Goal: Task Accomplishment & Management: Manage account settings

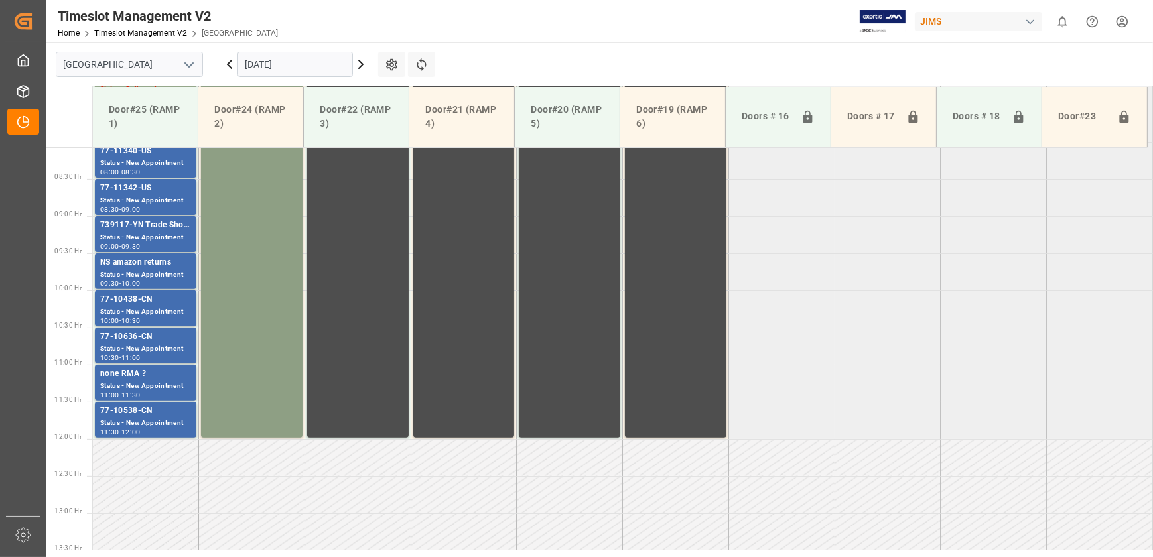
scroll to position [418, 0]
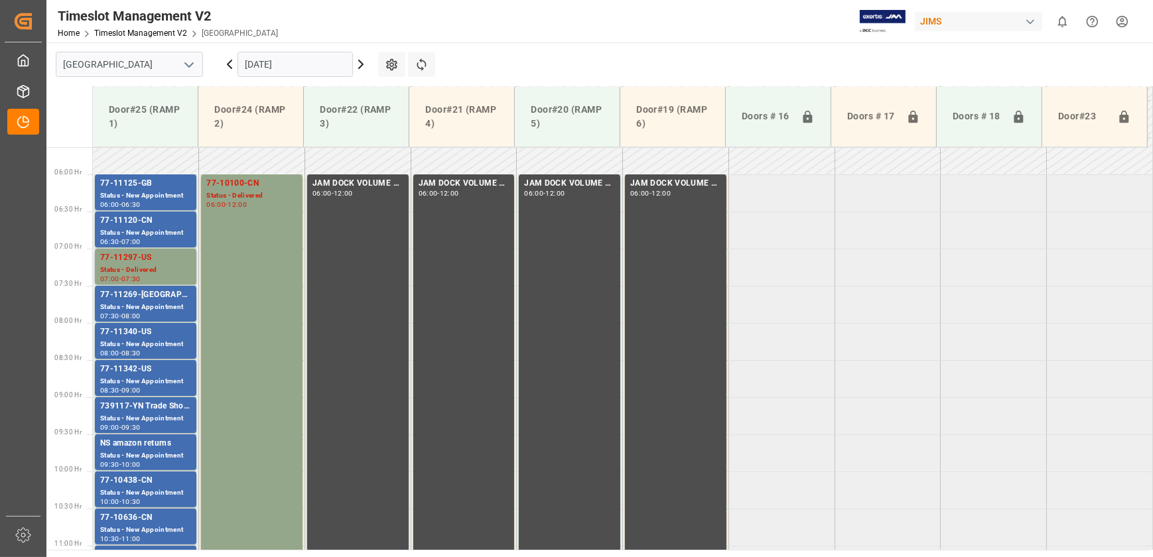
click at [302, 62] on input "[DATE]" at bounding box center [294, 64] width 115 height 25
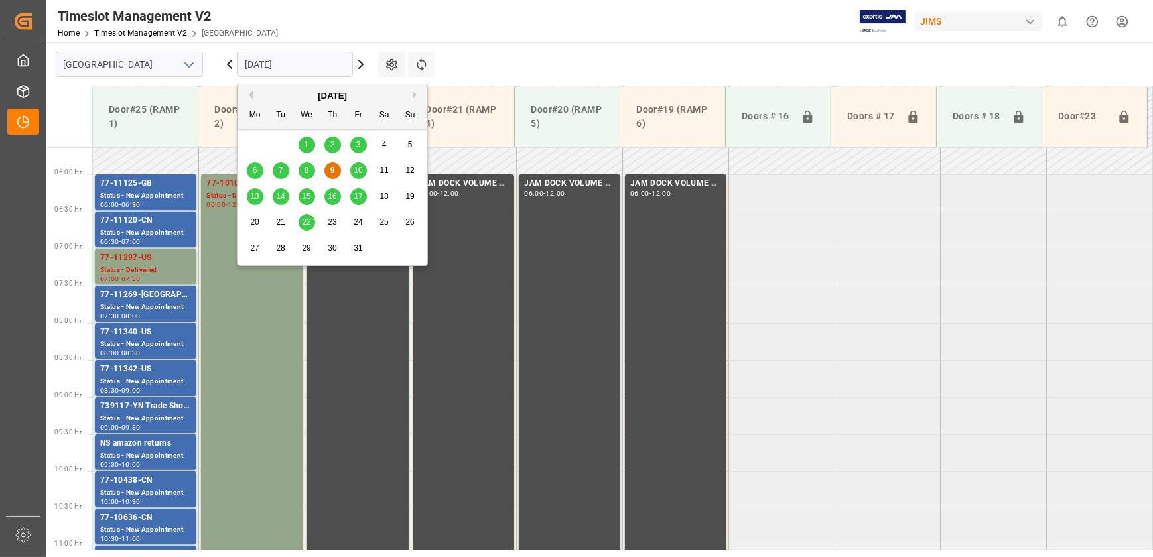
click at [273, 199] on div "14" at bounding box center [281, 197] width 17 height 16
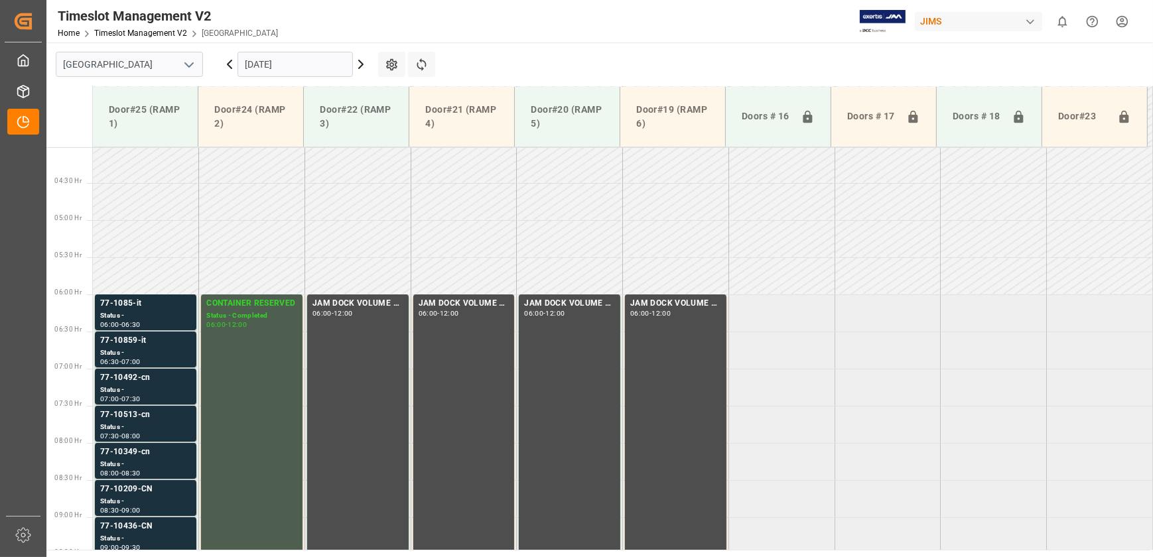
scroll to position [358, 0]
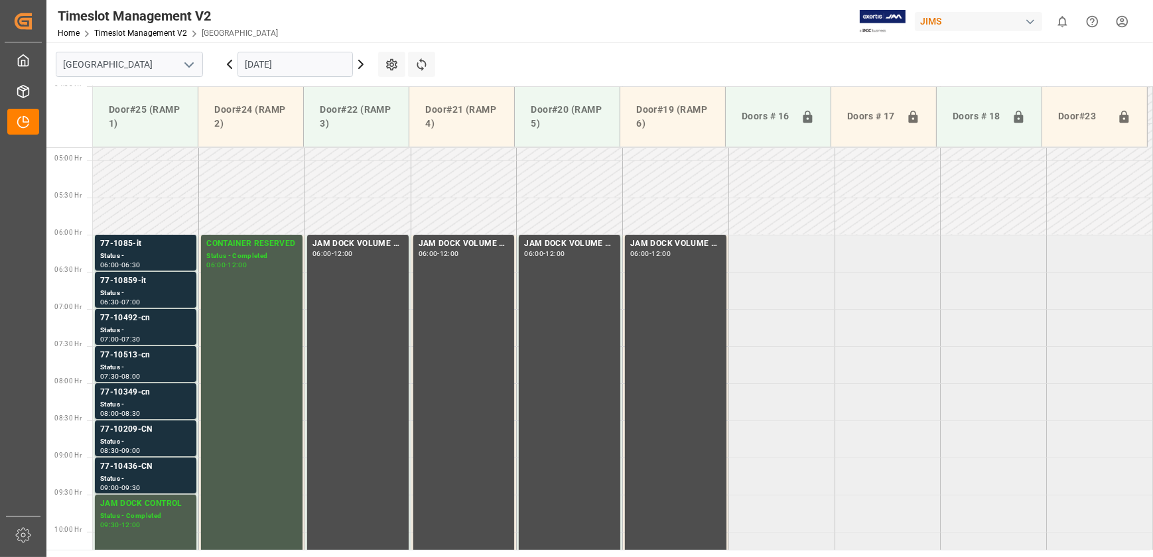
click at [359, 65] on icon at bounding box center [361, 64] width 16 height 16
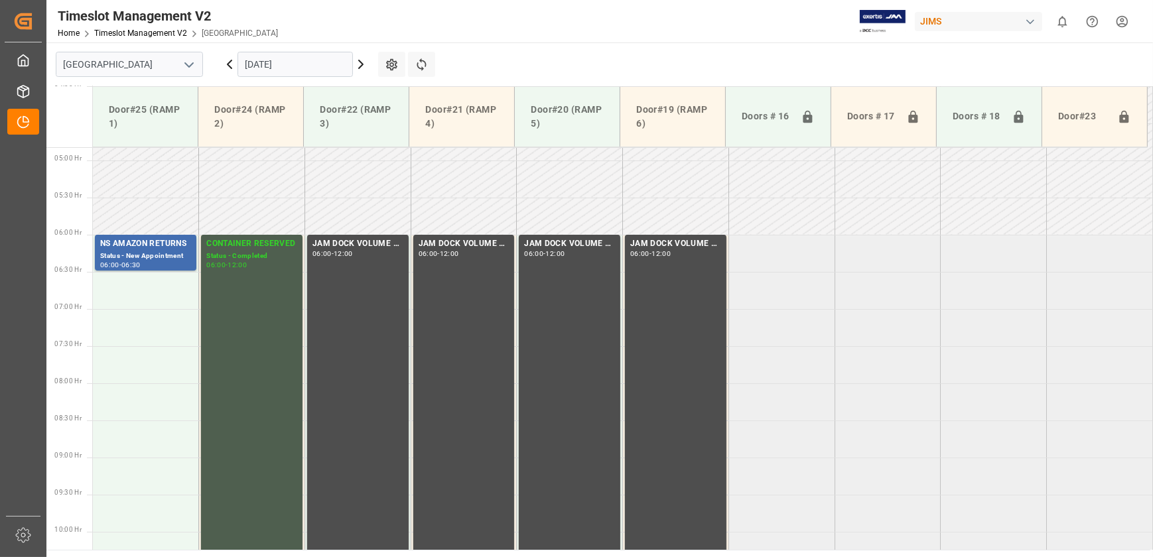
click at [230, 60] on icon at bounding box center [229, 64] width 16 height 16
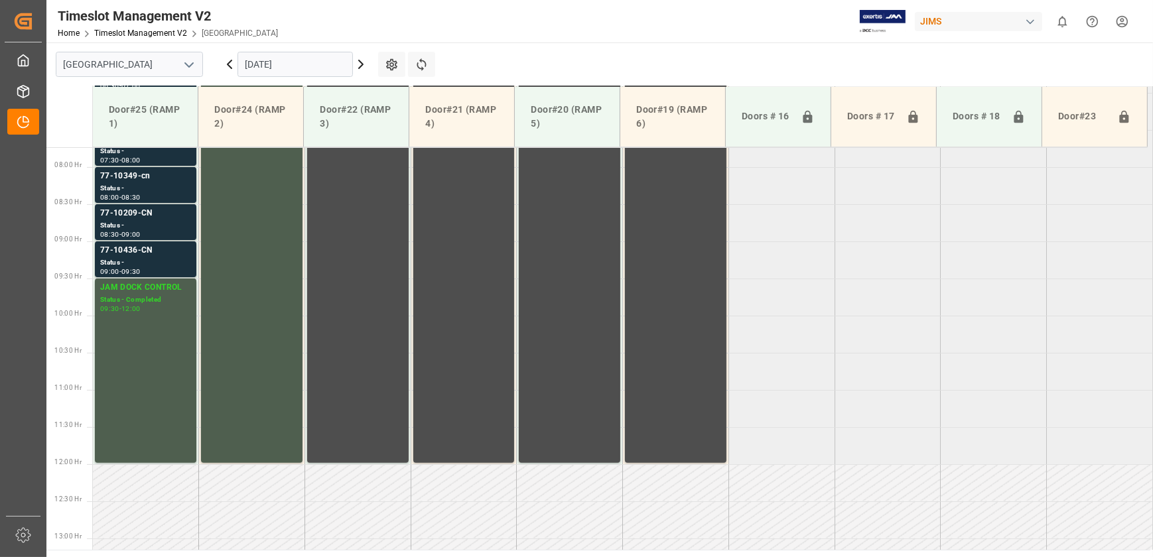
scroll to position [599, 0]
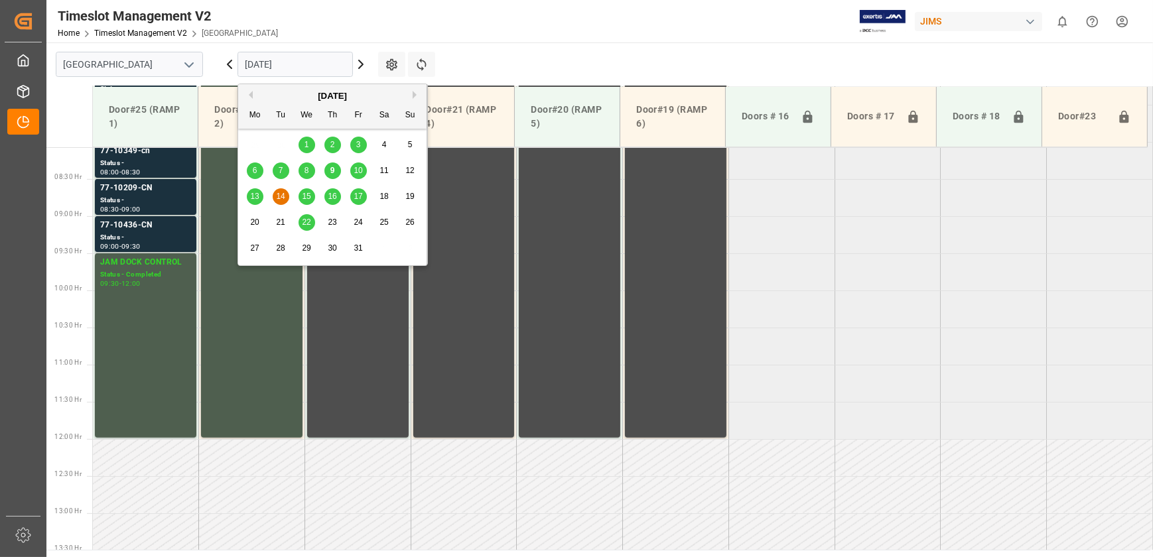
click at [272, 62] on input "[DATE]" at bounding box center [294, 64] width 115 height 25
click at [358, 170] on span "10" at bounding box center [357, 170] width 9 height 9
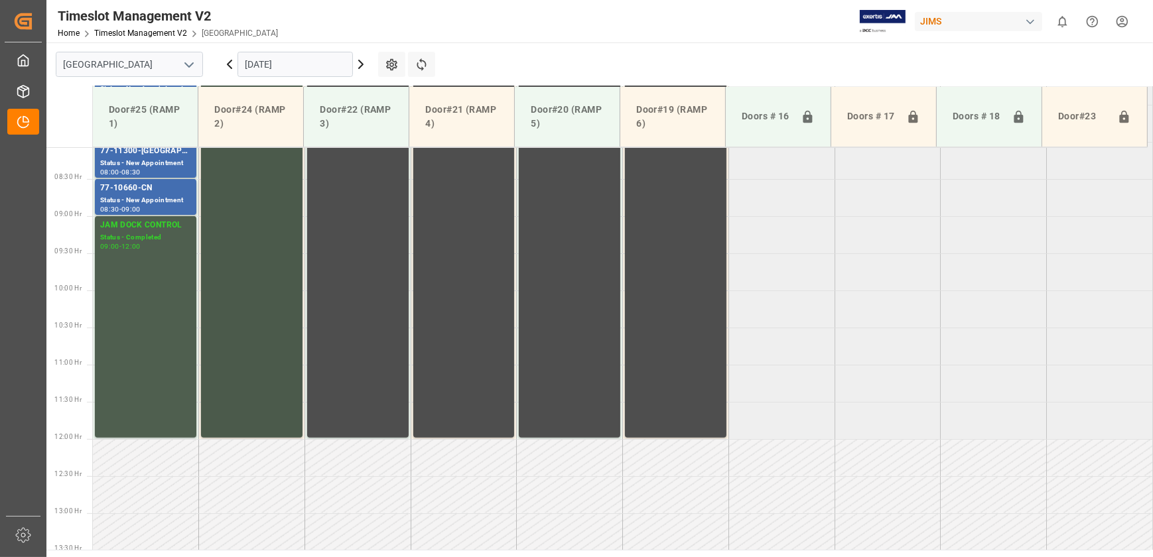
scroll to position [358, 0]
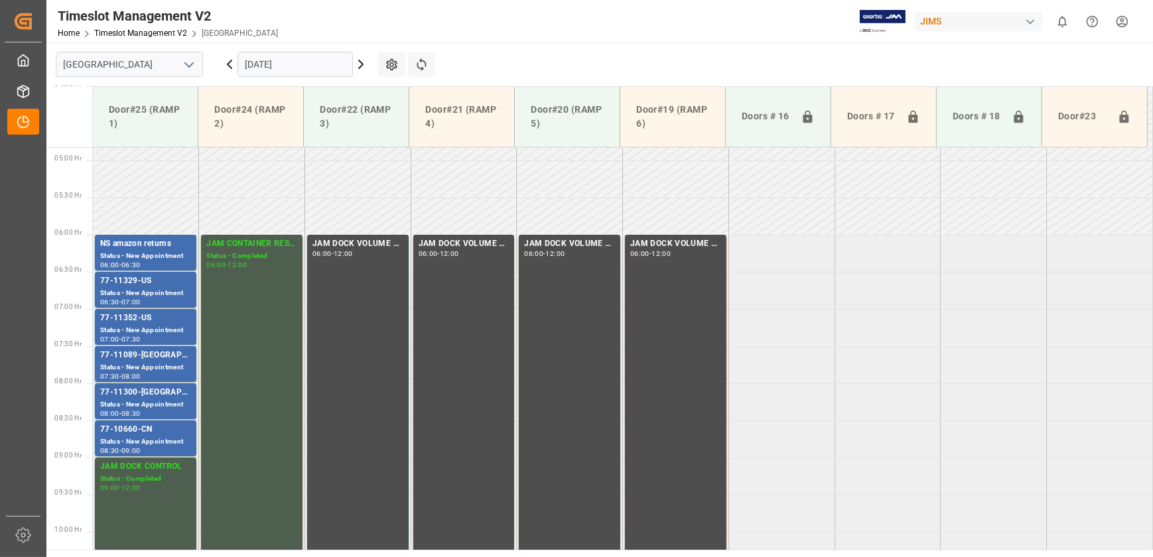
click at [230, 64] on icon at bounding box center [229, 64] width 16 height 16
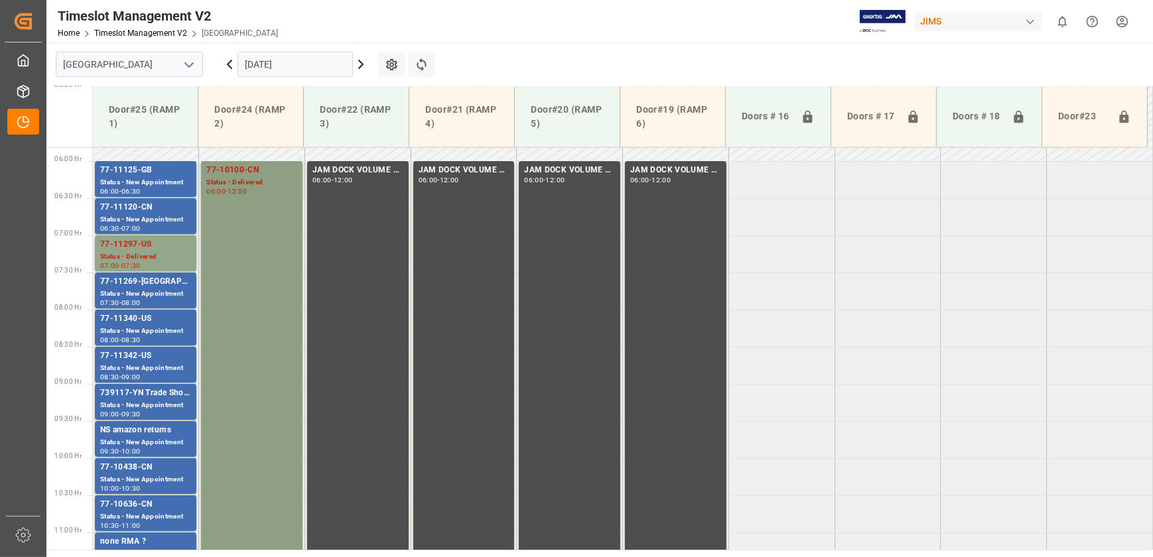
scroll to position [418, 0]
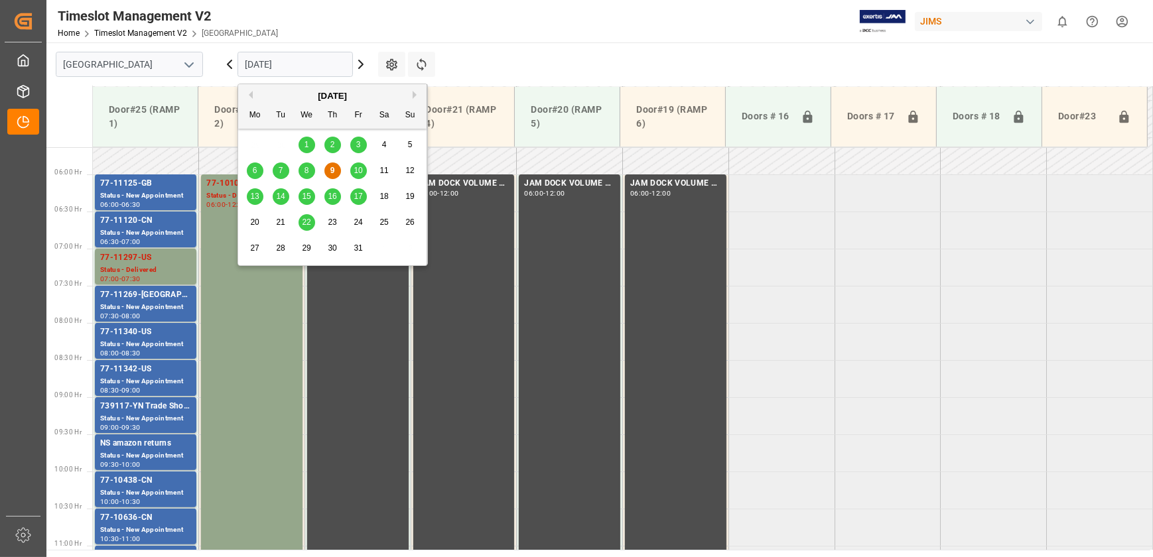
click at [290, 62] on input "[DATE]" at bounding box center [294, 64] width 115 height 25
click at [325, 72] on input "[DATE]" at bounding box center [294, 64] width 115 height 25
click at [253, 196] on span "13" at bounding box center [254, 196] width 9 height 9
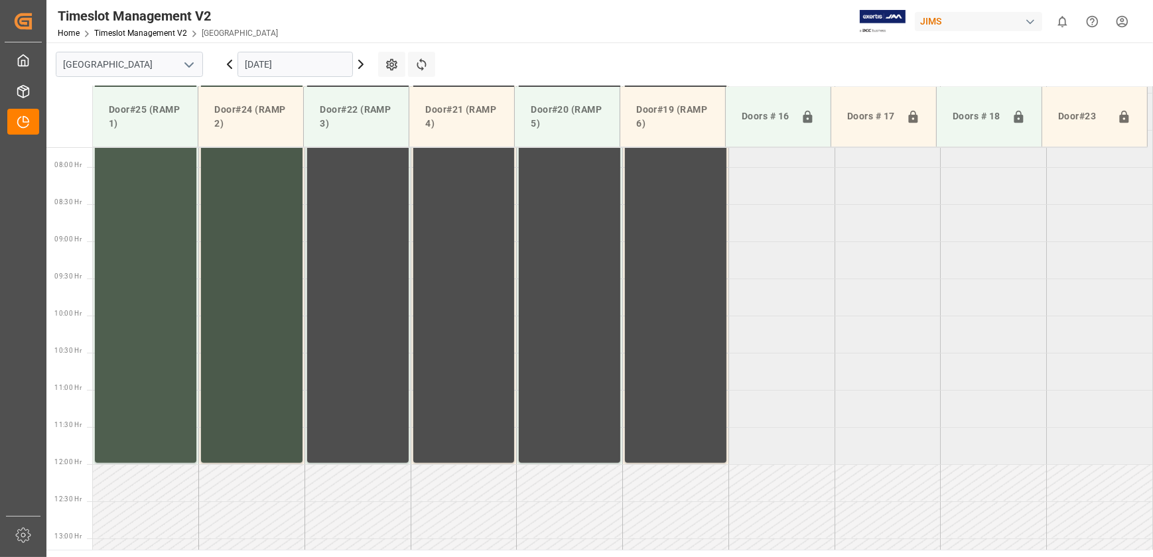
scroll to position [599, 0]
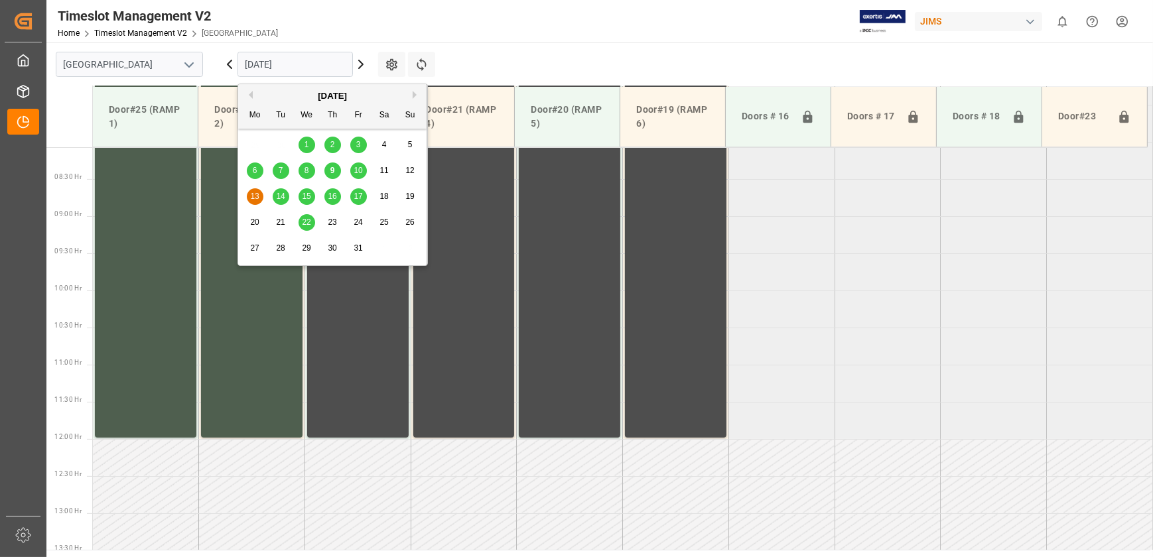
click at [312, 66] on input "[DATE]" at bounding box center [294, 64] width 115 height 25
click at [359, 62] on icon at bounding box center [361, 64] width 16 height 16
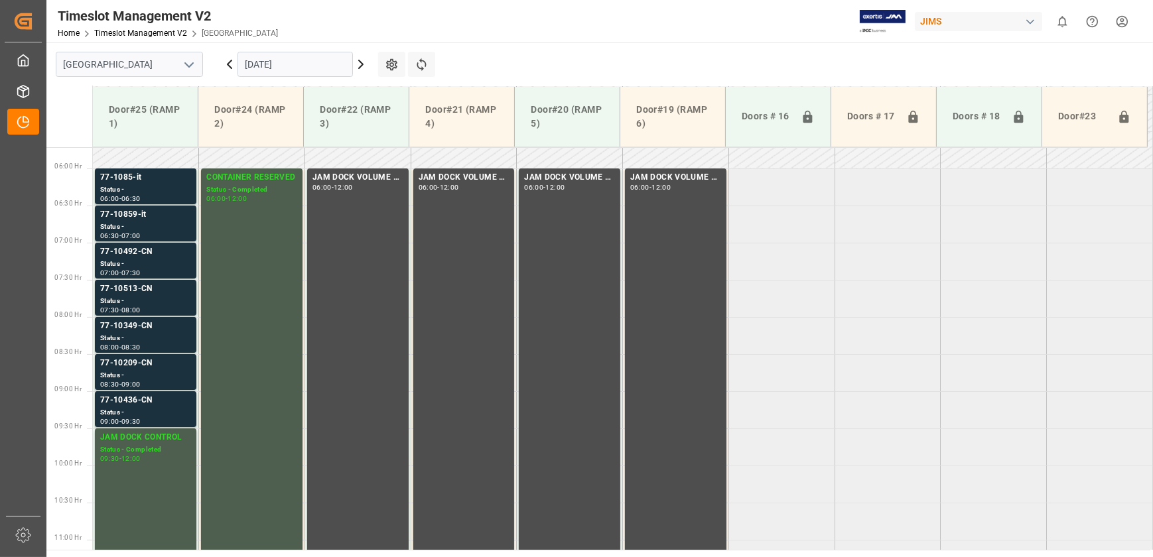
scroll to position [238, 0]
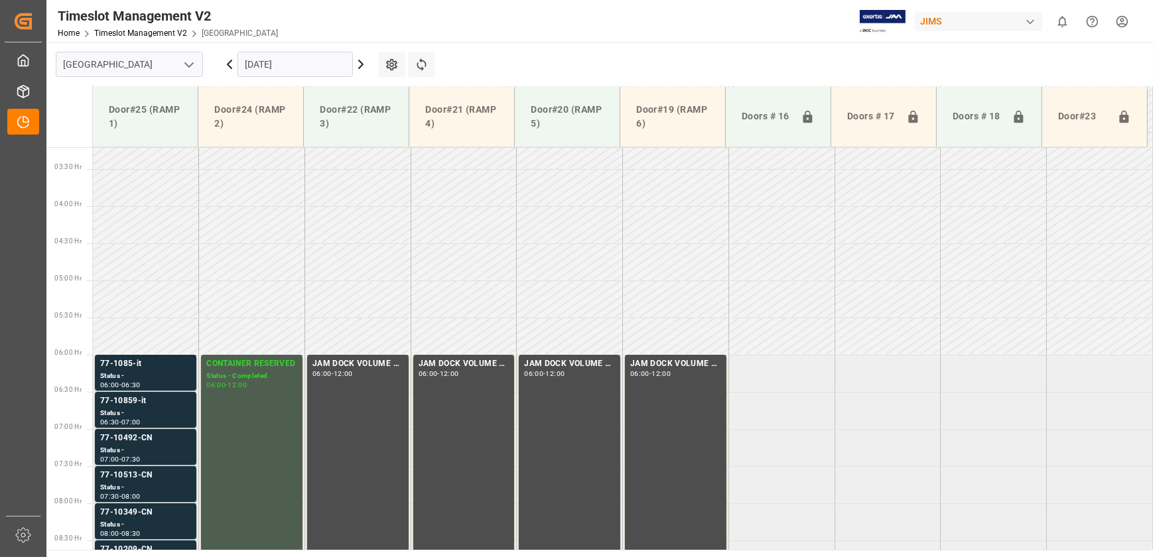
drag, startPoint x: 227, startPoint y: 64, endPoint x: 244, endPoint y: 70, distance: 18.5
click at [226, 64] on icon at bounding box center [229, 64] width 16 height 16
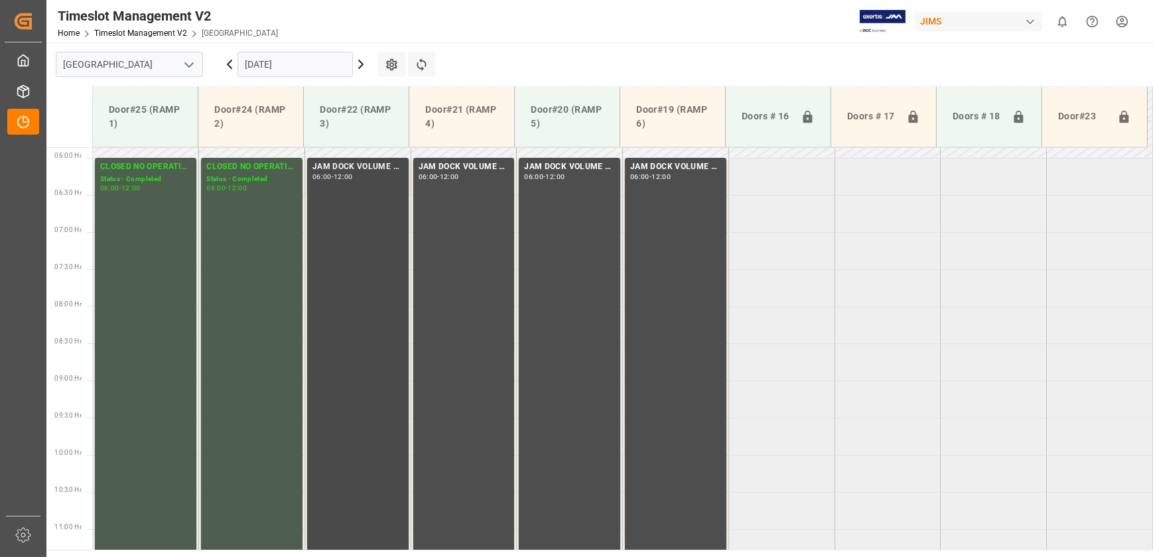
scroll to position [298, 0]
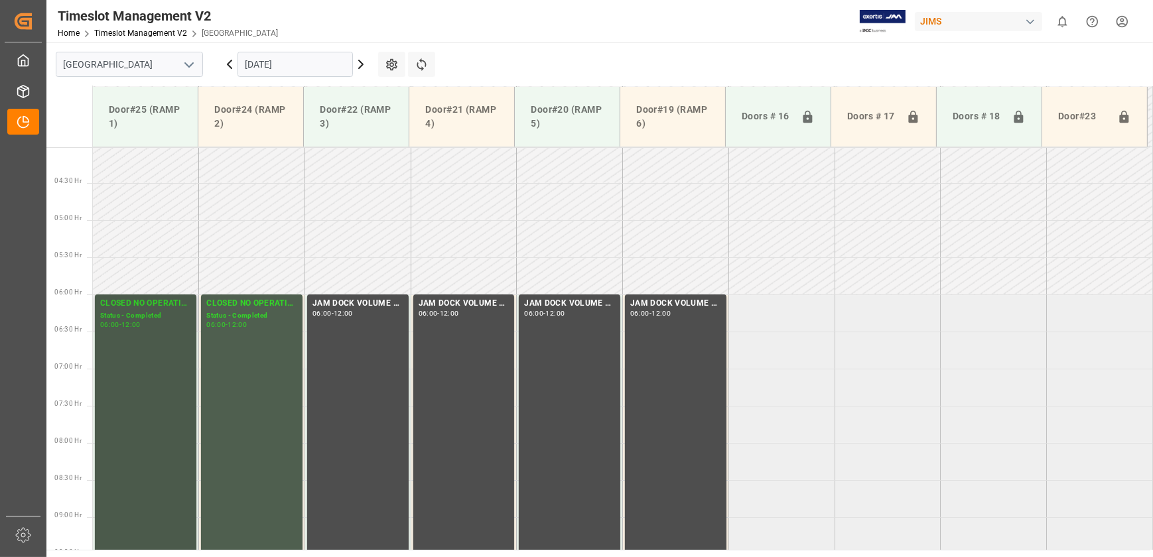
click at [164, 316] on div "Status - Completed" at bounding box center [145, 315] width 91 height 11
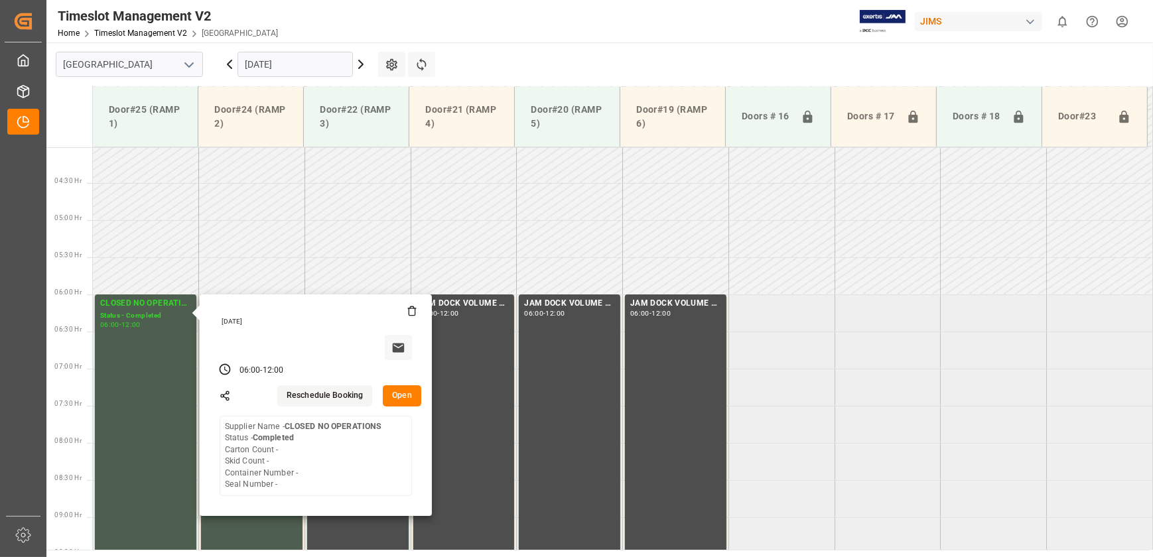
click at [399, 403] on button "Open" at bounding box center [402, 395] width 38 height 21
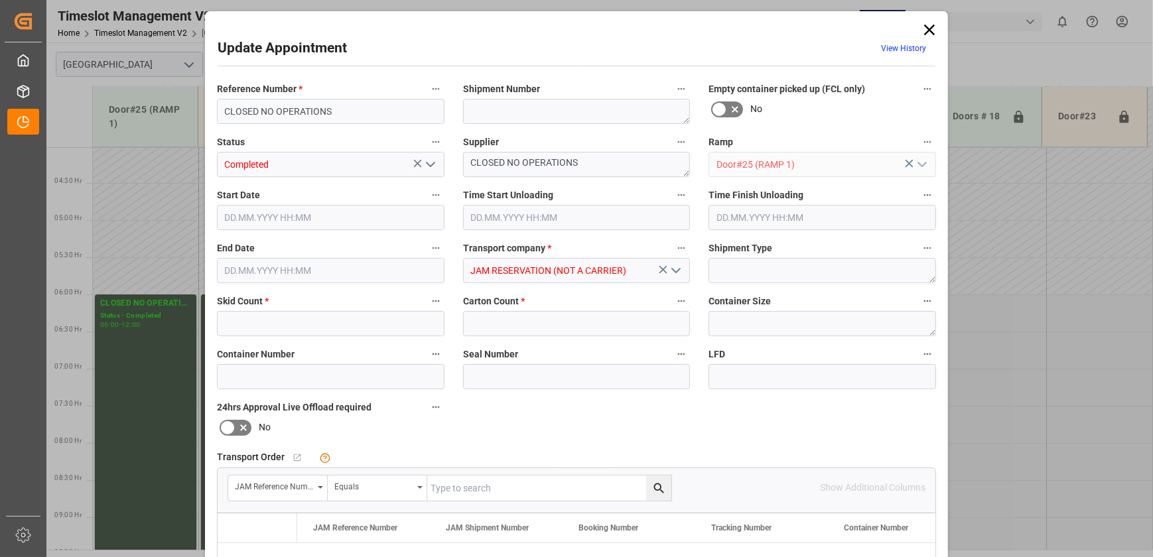
type input "0"
type input "[DATE] 06:00"
type input "[DATE] 12:00"
type input "[DATE] 14:49"
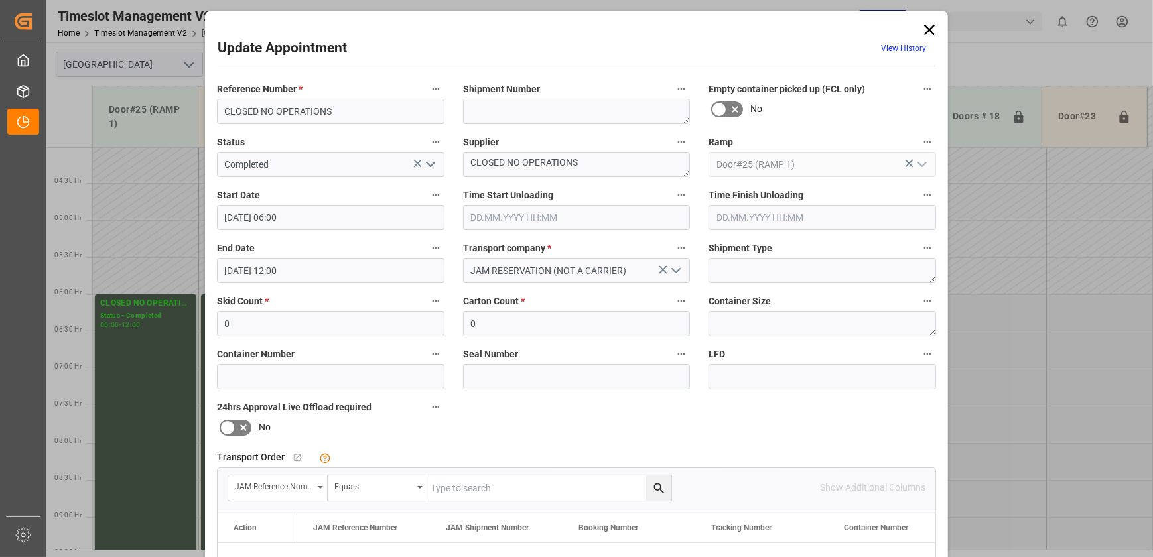
click at [935, 30] on icon at bounding box center [929, 30] width 19 height 19
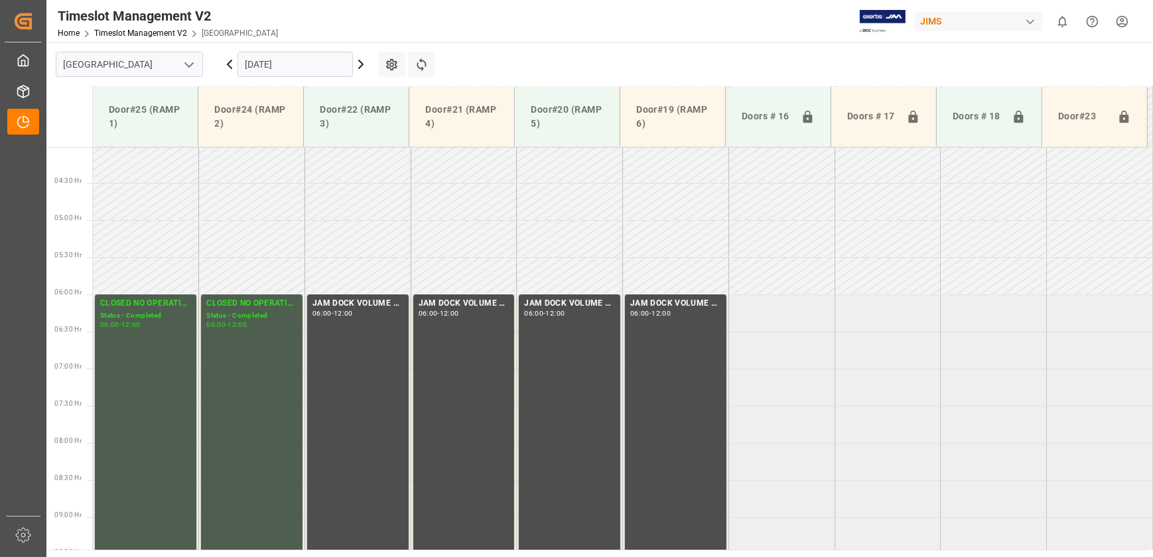
click at [362, 58] on icon at bounding box center [361, 64] width 16 height 16
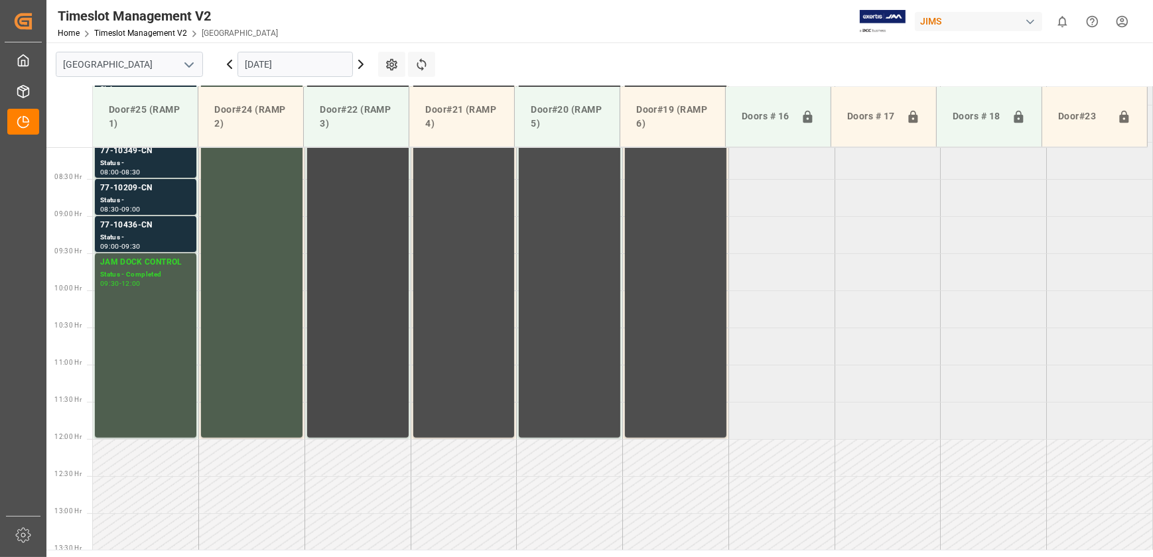
scroll to position [358, 0]
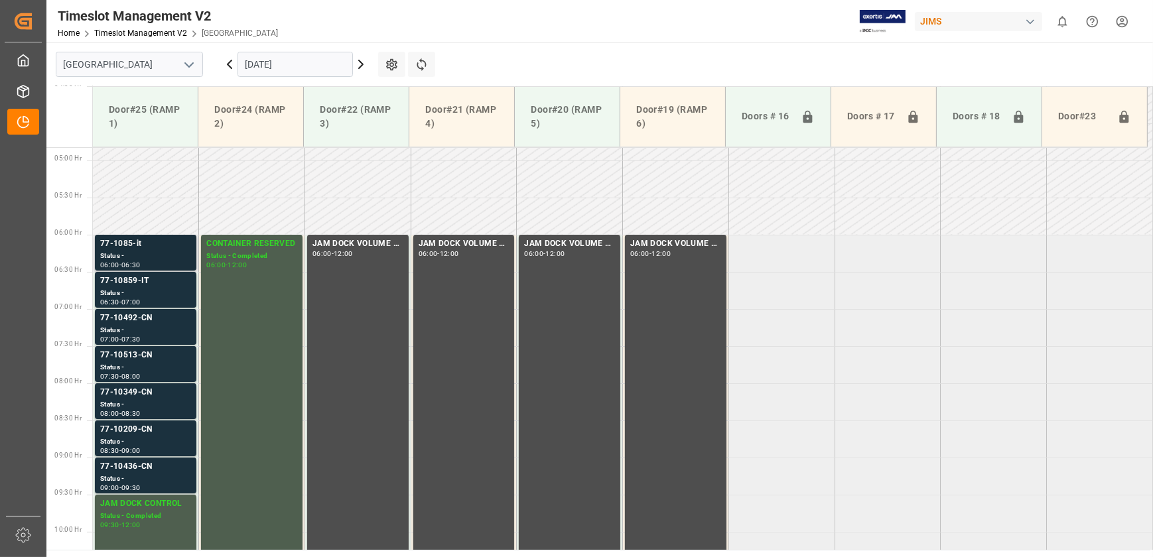
click at [157, 235] on div "77-1085-it Status - 06:00 - 06:30" at bounding box center [145, 253] width 101 height 36
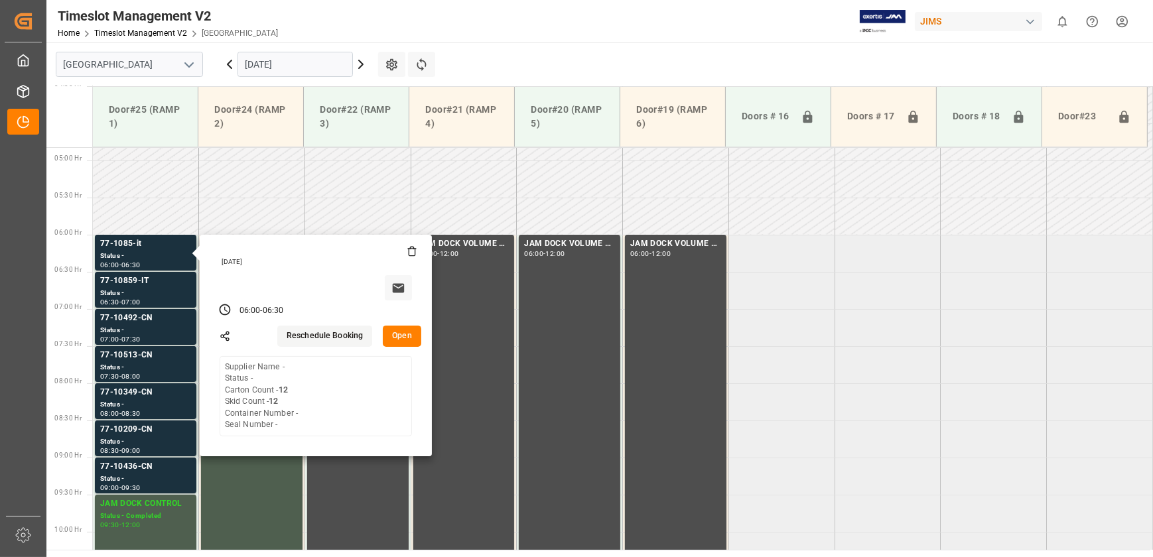
drag, startPoint x: 404, startPoint y: 338, endPoint x: 48, endPoint y: 381, distance: 358.1
click at [400, 337] on button "Open" at bounding box center [402, 336] width 38 height 21
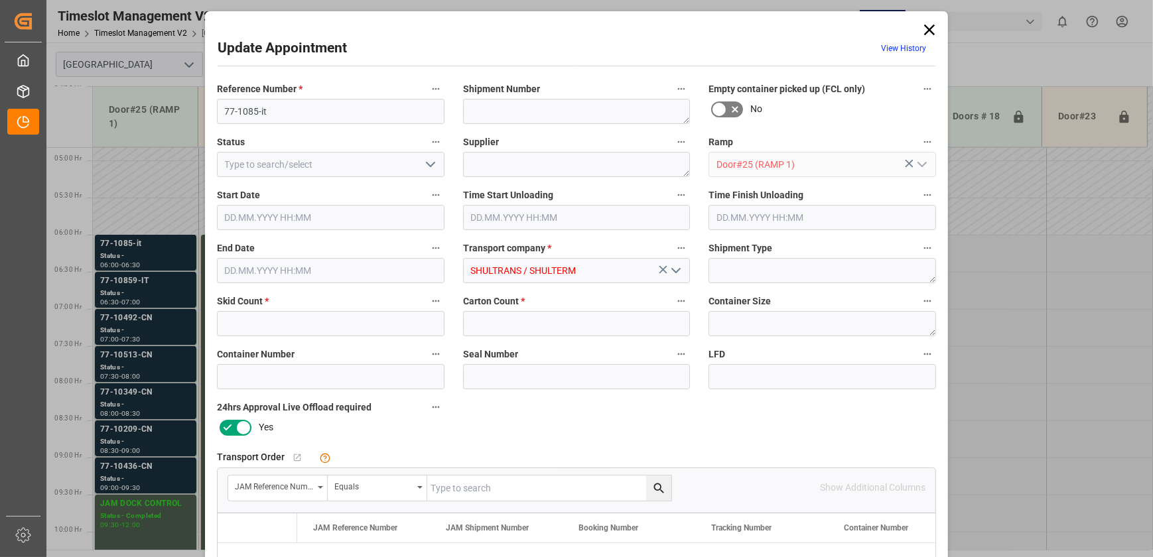
type input "12"
type input "[DATE] 06:00"
type input "[DATE] 06:30"
type input "[DATE] 12:16"
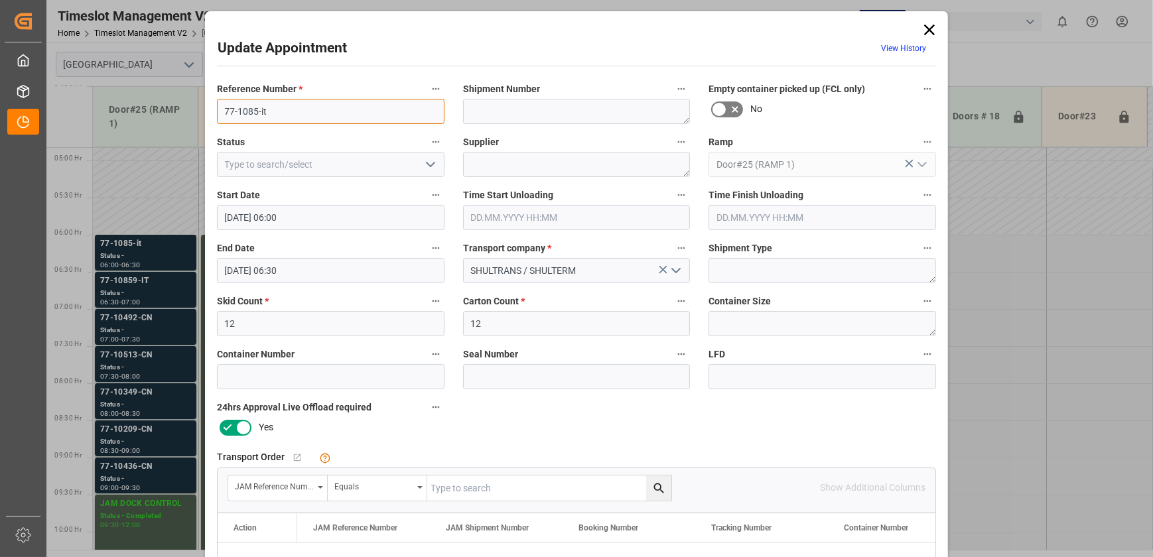
click at [357, 113] on input "77-1085-it" at bounding box center [330, 111] width 227 height 25
click at [302, 113] on input "77-1085-it" at bounding box center [330, 111] width 227 height 25
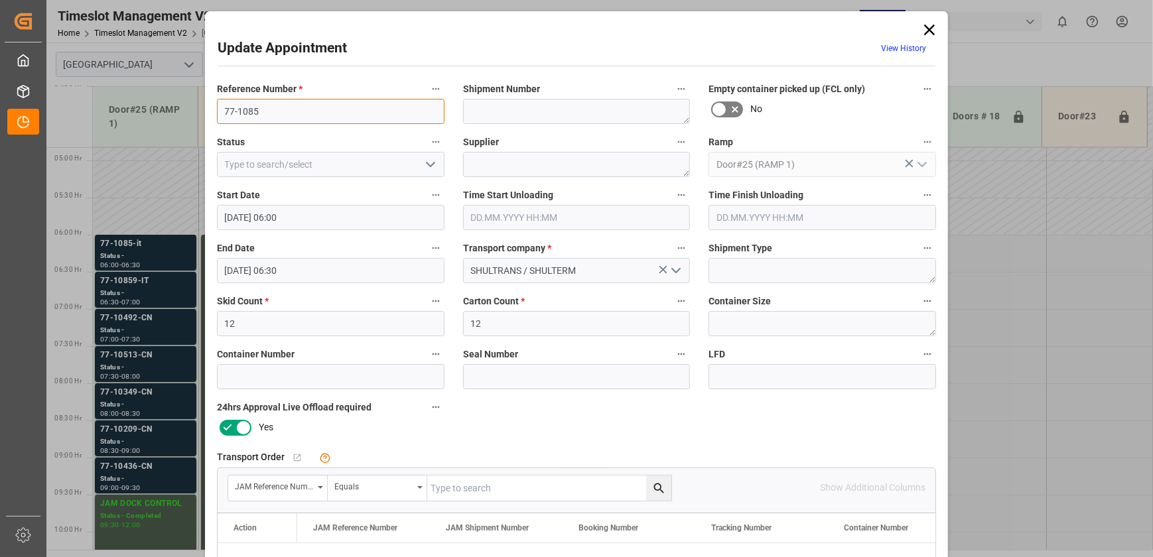
click at [279, 110] on input "77-1085" at bounding box center [330, 111] width 227 height 25
paste input "9-IT"
type input "77-10859-IT"
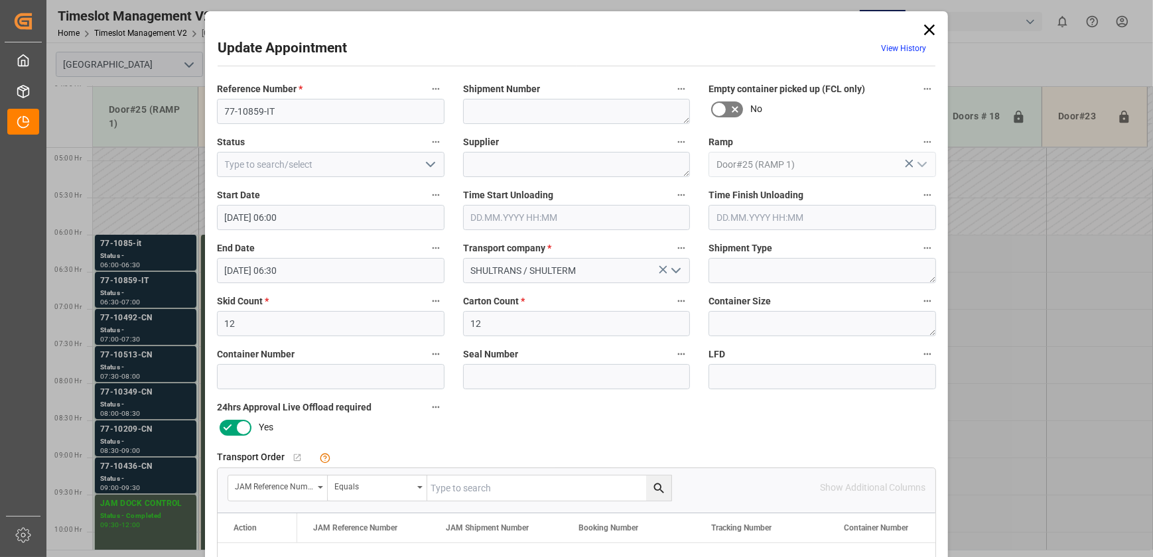
click at [469, 490] on input "text" at bounding box center [549, 487] width 244 height 25
paste input "77-10859-IT"
type input "77-10859-IT"
click at [655, 485] on icon "search button" at bounding box center [659, 488] width 14 height 14
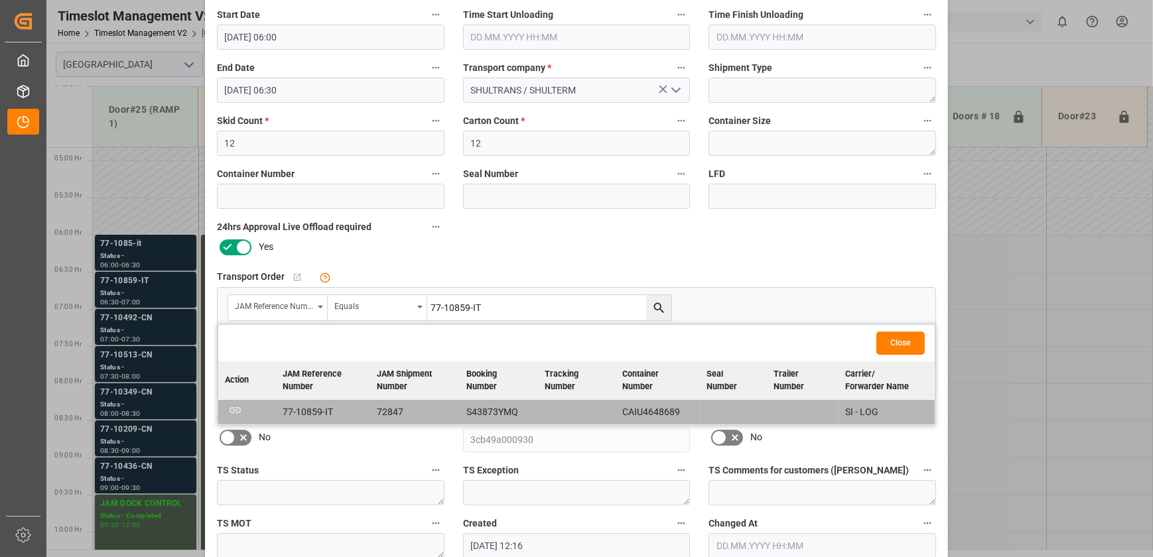
scroll to position [0, 0]
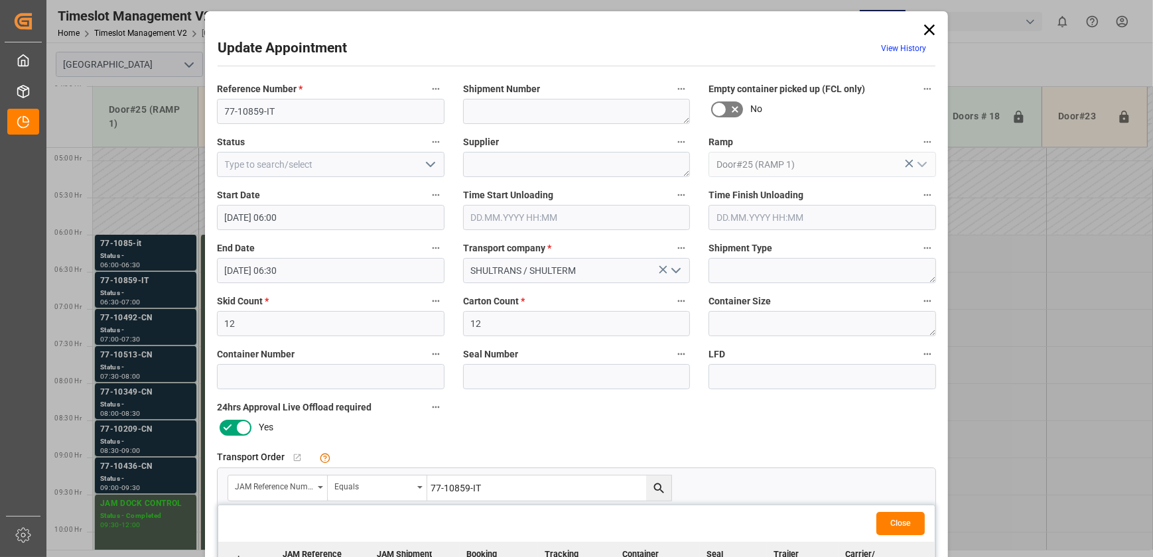
click at [928, 28] on icon at bounding box center [929, 30] width 11 height 11
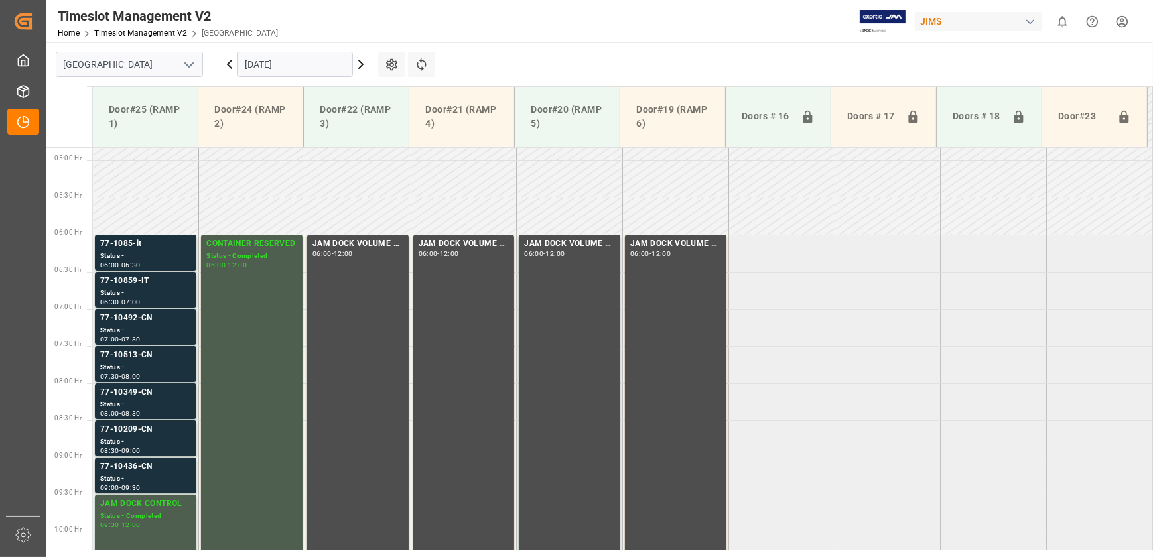
click at [296, 55] on input "[DATE]" at bounding box center [294, 64] width 115 height 25
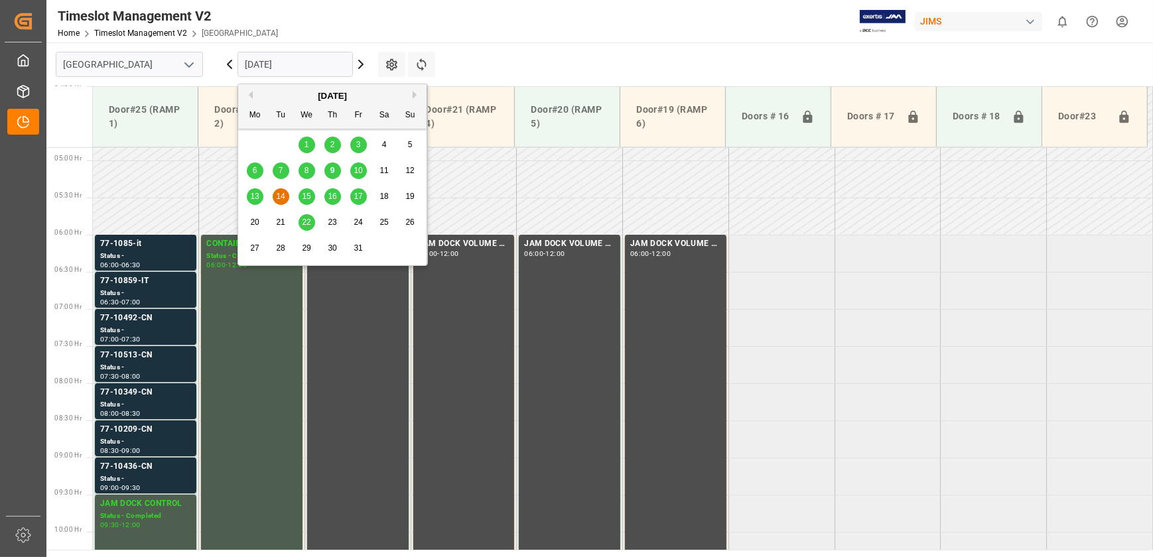
click at [280, 195] on span "14" at bounding box center [280, 196] width 9 height 9
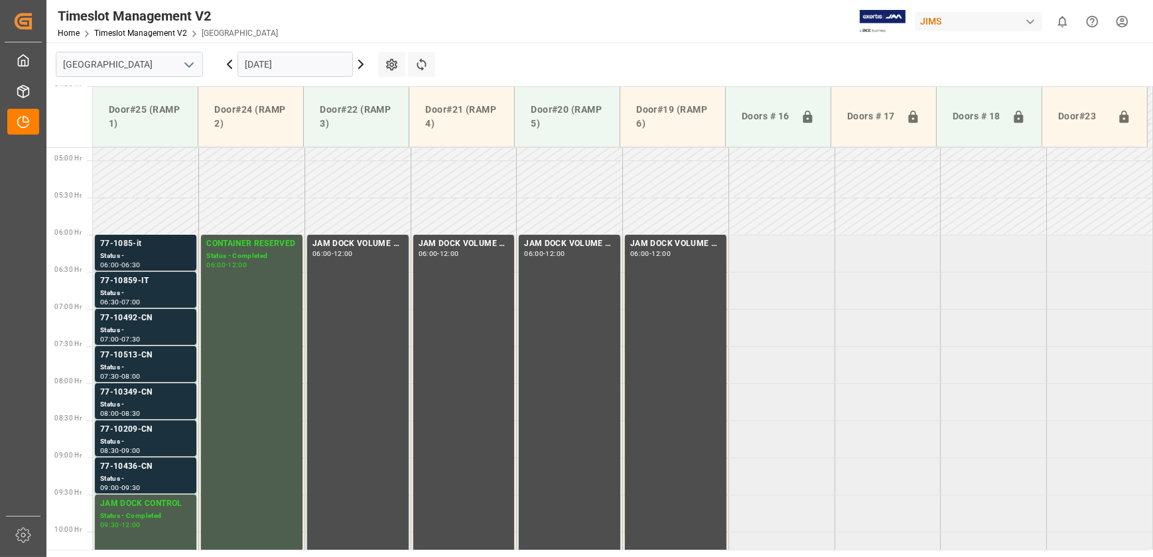
click at [176, 257] on div "Status -" at bounding box center [145, 256] width 91 height 11
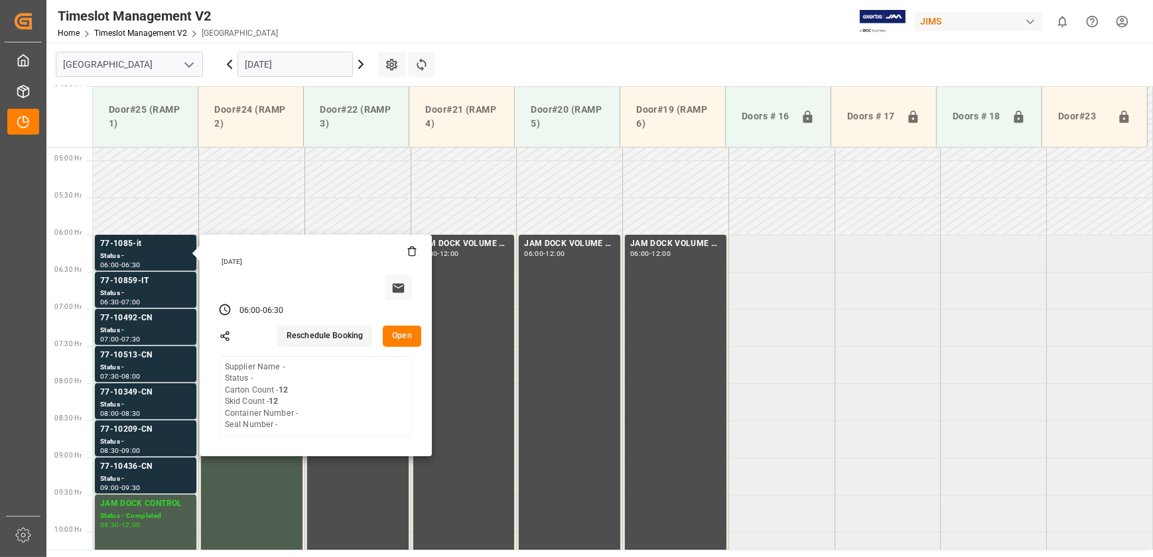
click at [400, 336] on button "Open" at bounding box center [402, 336] width 38 height 21
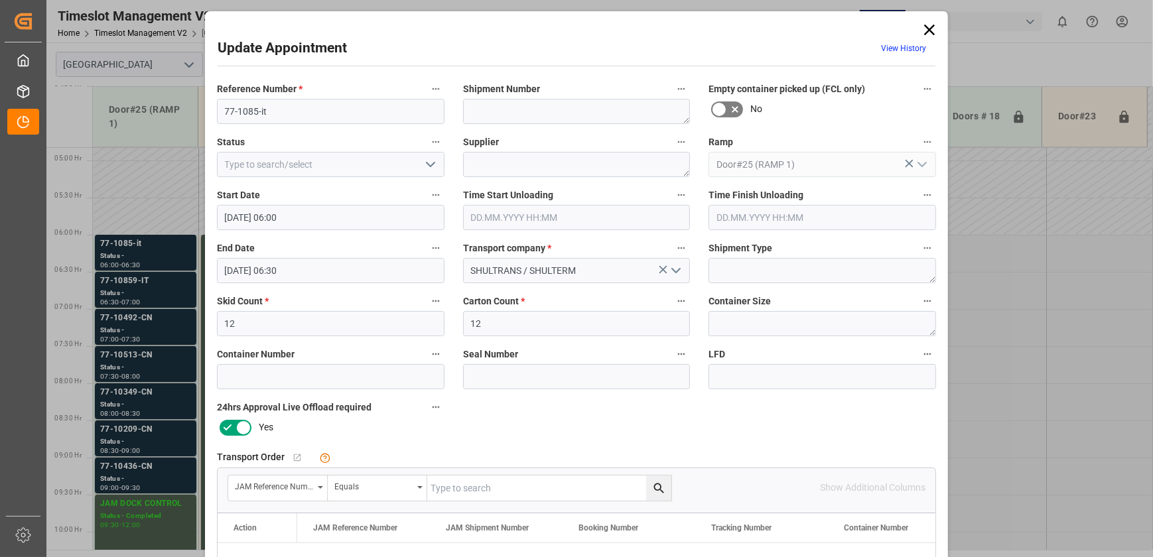
drag, startPoint x: 930, startPoint y: 24, endPoint x: 861, endPoint y: 27, distance: 69.0
click at [931, 24] on icon at bounding box center [929, 30] width 19 height 19
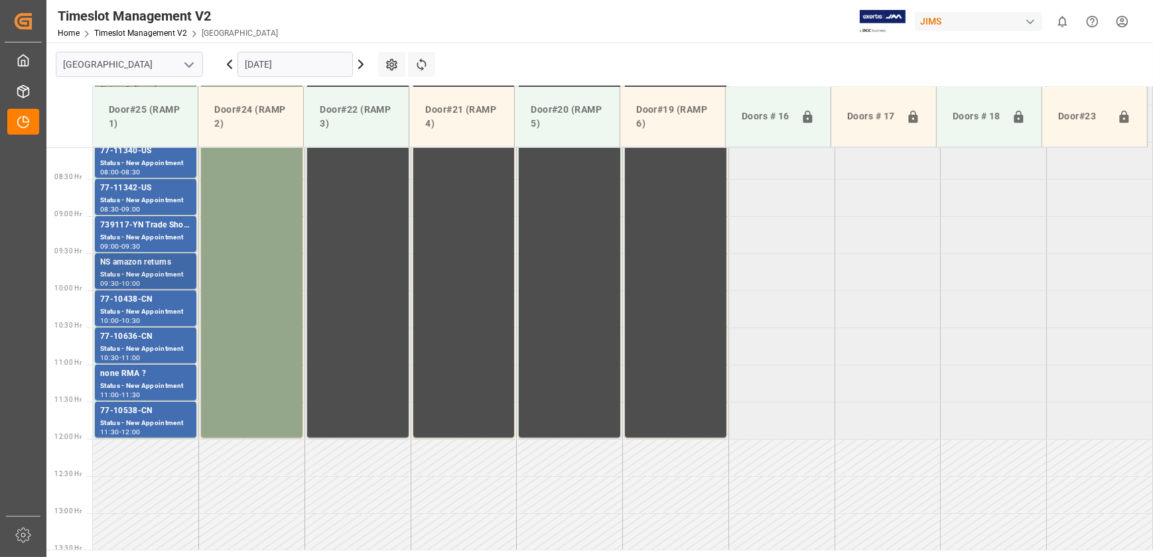
scroll to position [298, 0]
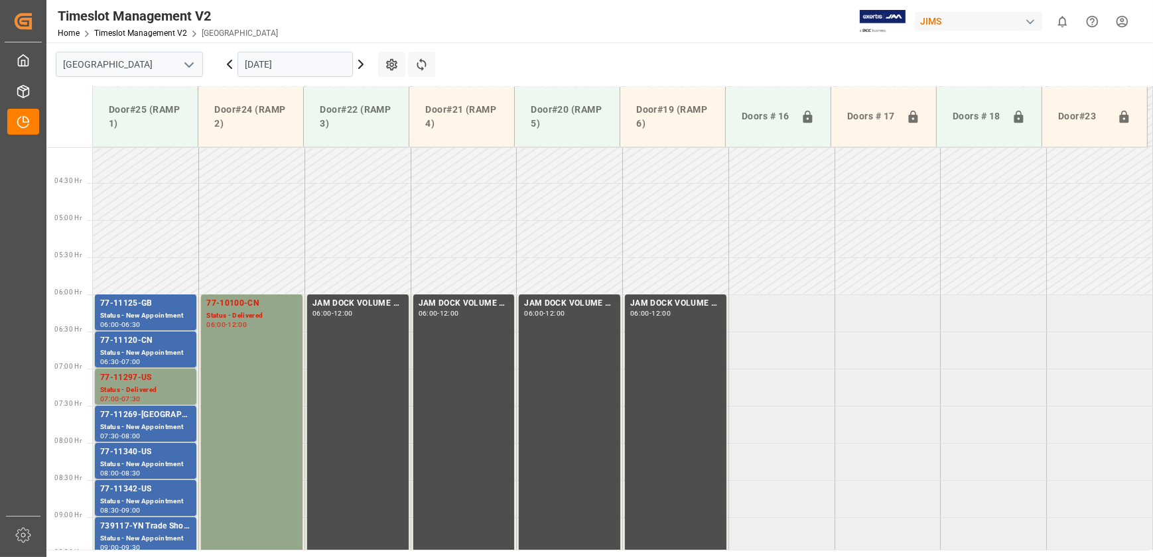
click at [310, 64] on input "[DATE]" at bounding box center [294, 64] width 115 height 25
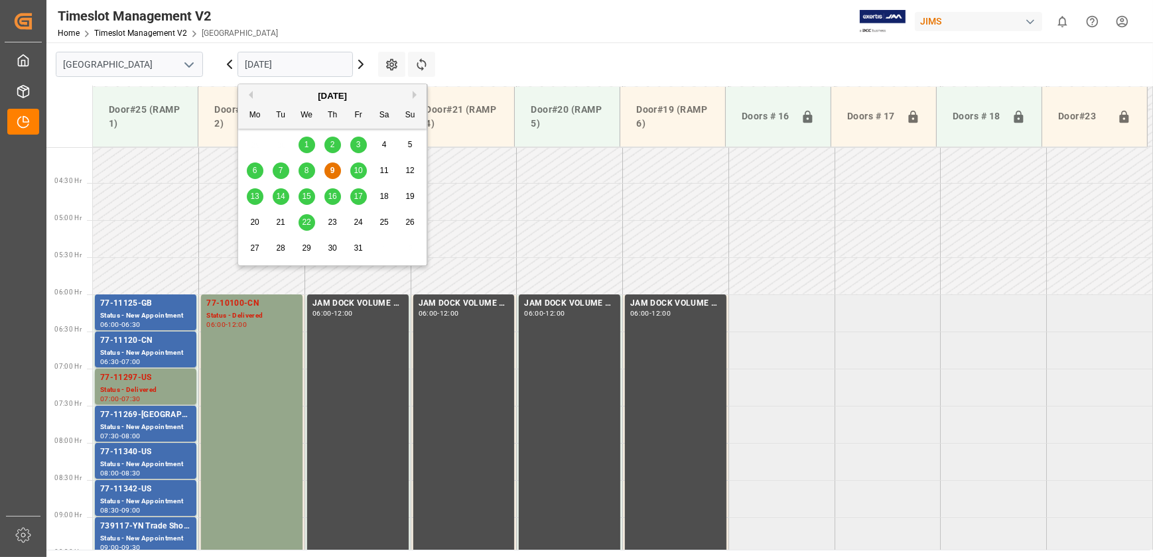
click at [276, 192] on span "14" at bounding box center [280, 196] width 9 height 9
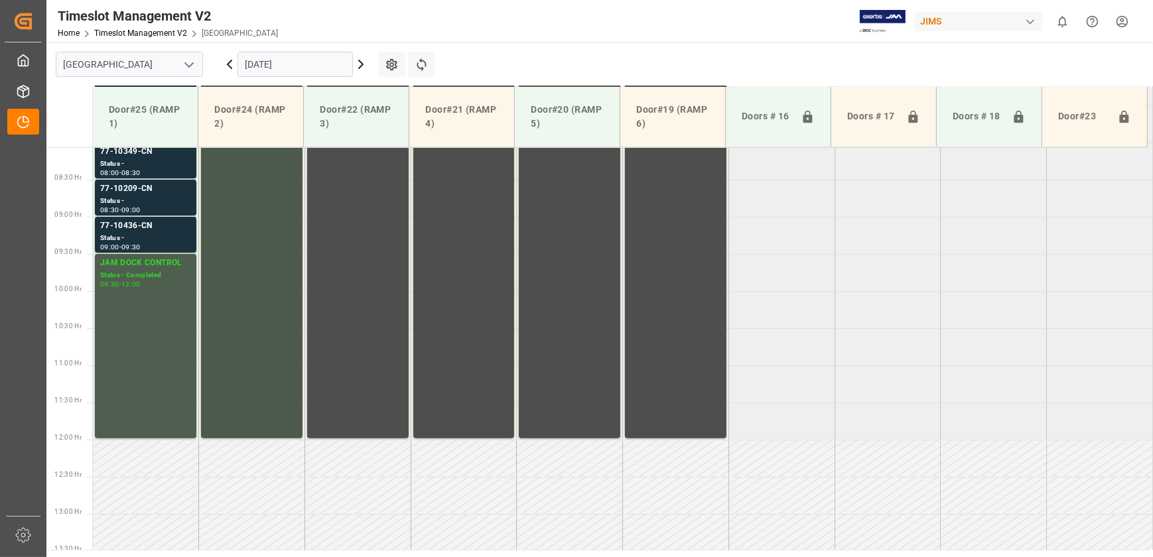
scroll to position [358, 0]
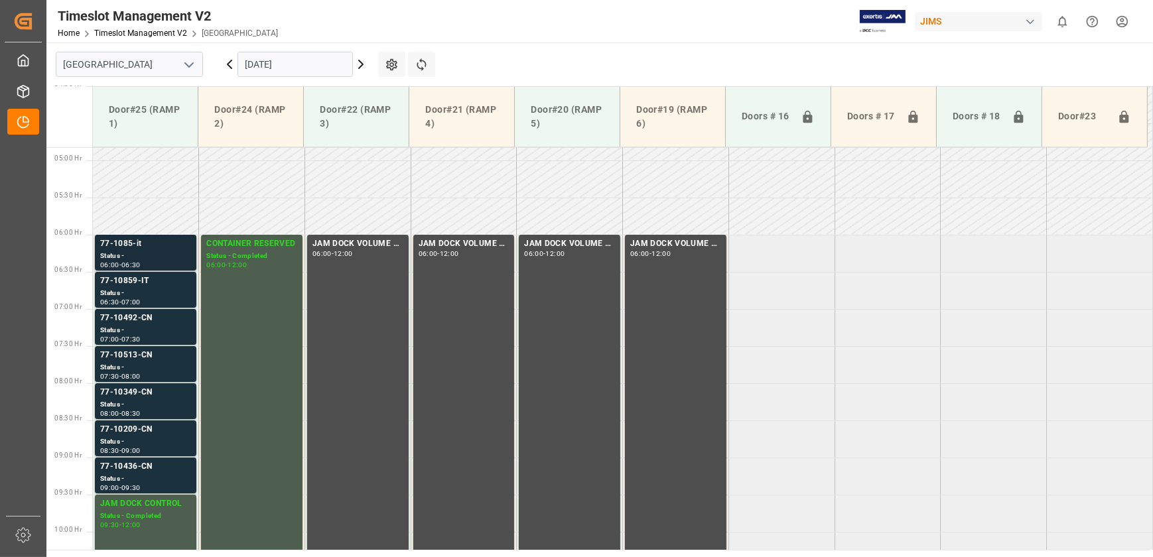
click at [177, 256] on div "Status -" at bounding box center [145, 256] width 91 height 11
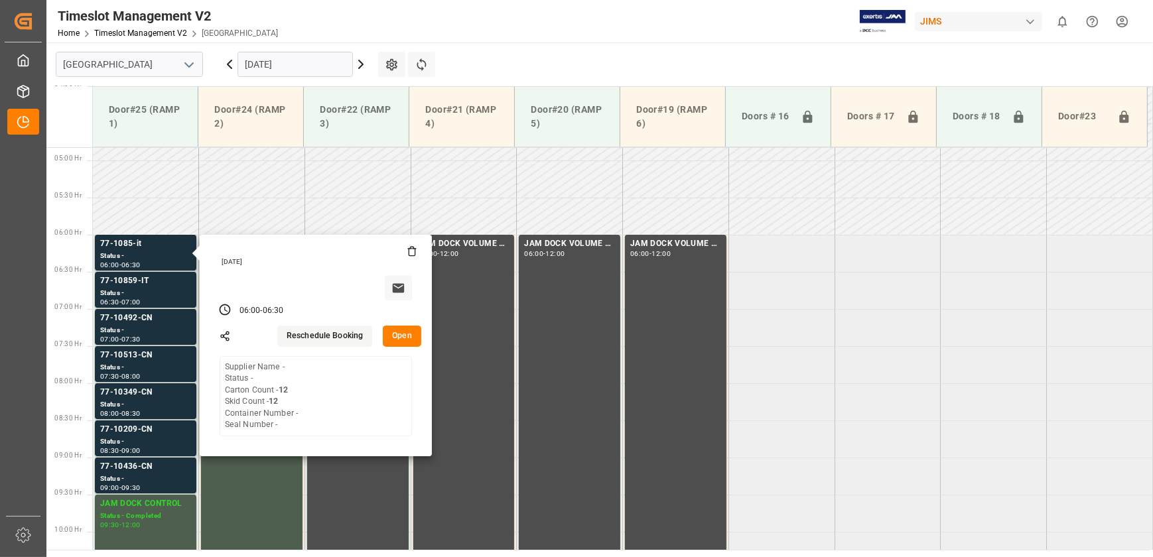
click at [405, 336] on button "Open" at bounding box center [402, 336] width 38 height 21
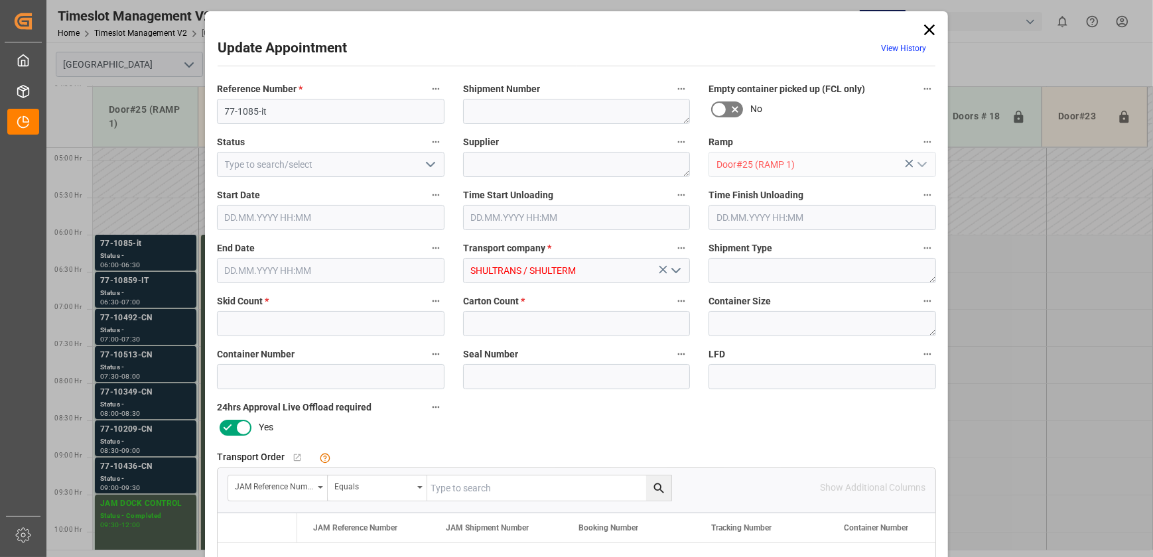
type input "12"
type input "[DATE] 06:00"
type input "[DATE] 06:30"
type input "[DATE] 12:16"
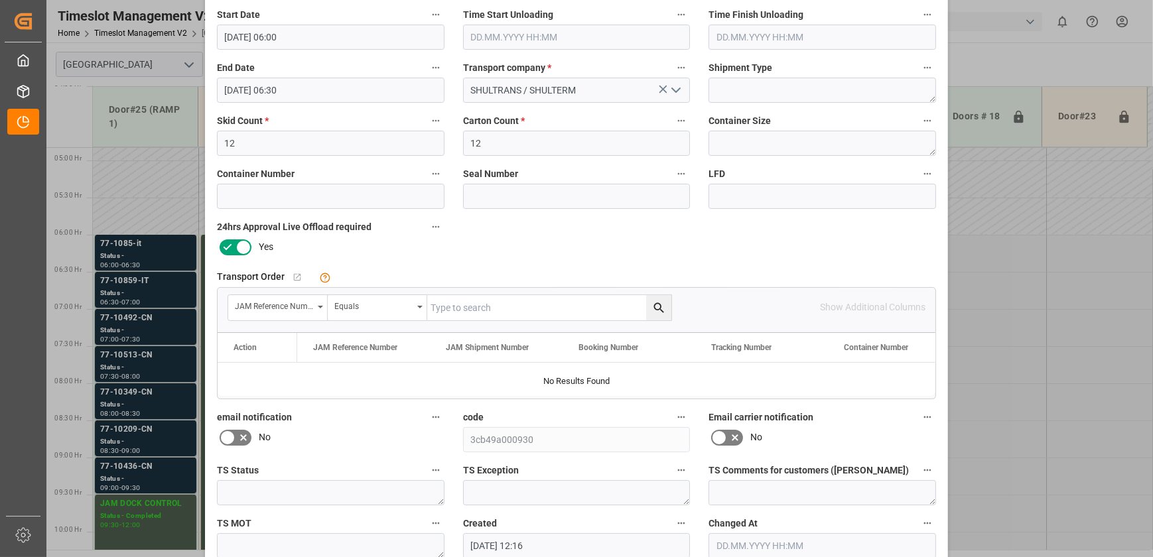
scroll to position [0, 0]
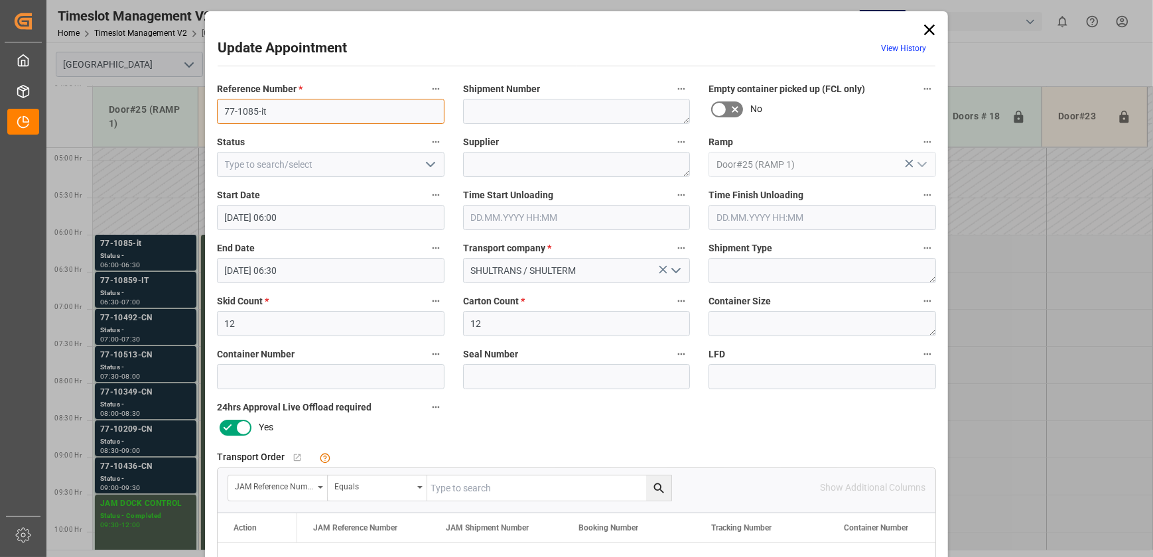
click at [298, 107] on input "77-1085-it" at bounding box center [330, 111] width 227 height 25
click at [455, 488] on input "text" at bounding box center [549, 487] width 244 height 25
paste input "77-10859-IT"
type input "77-10859-IT"
click at [660, 489] on icon "search button" at bounding box center [659, 488] width 14 height 14
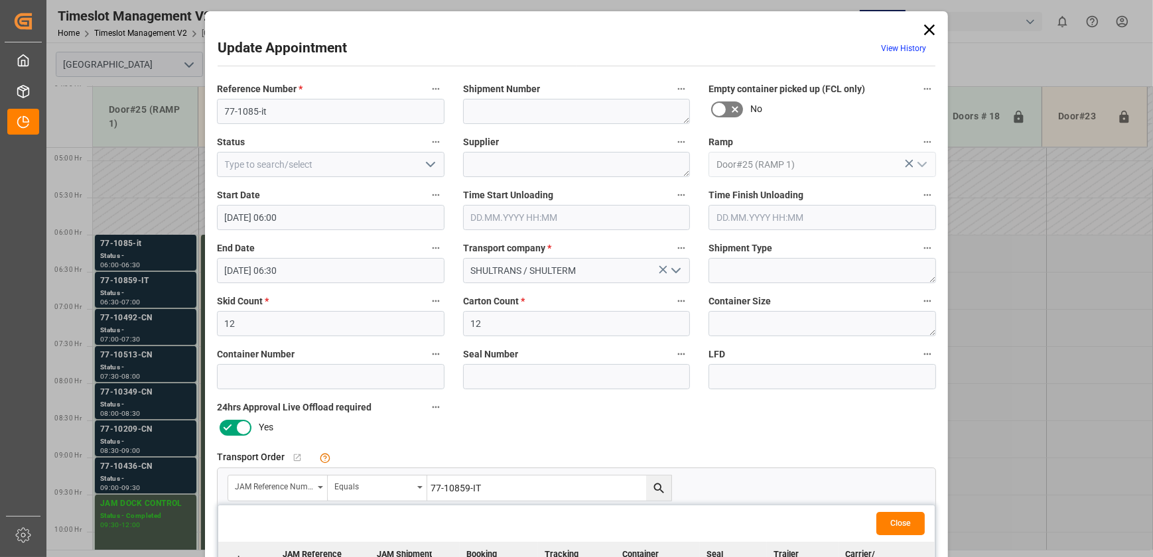
click at [925, 24] on icon at bounding box center [929, 30] width 19 height 19
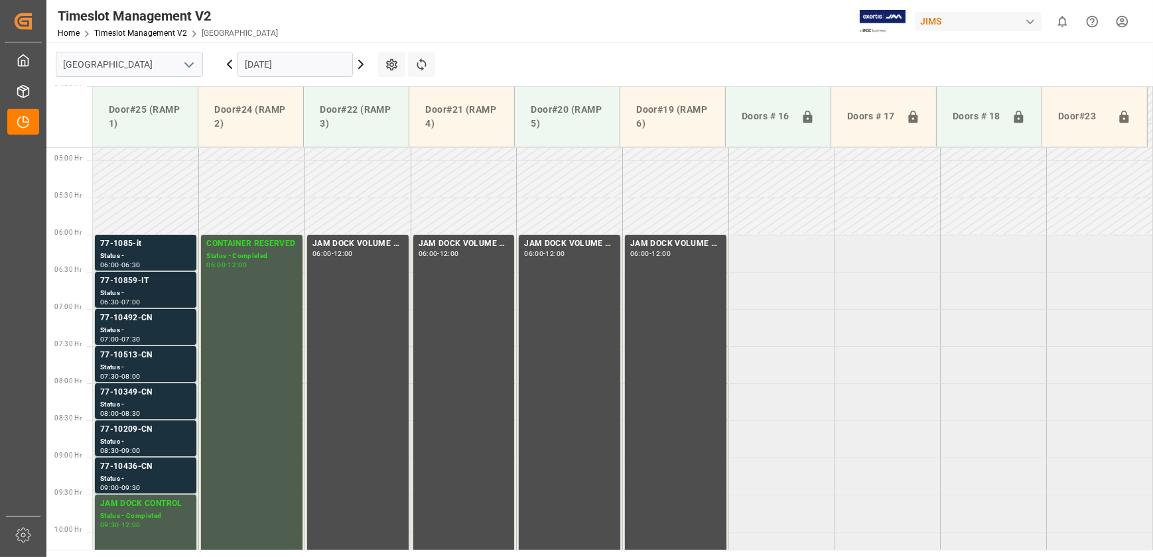
click at [139, 281] on div "77-10859-IT" at bounding box center [145, 281] width 91 height 13
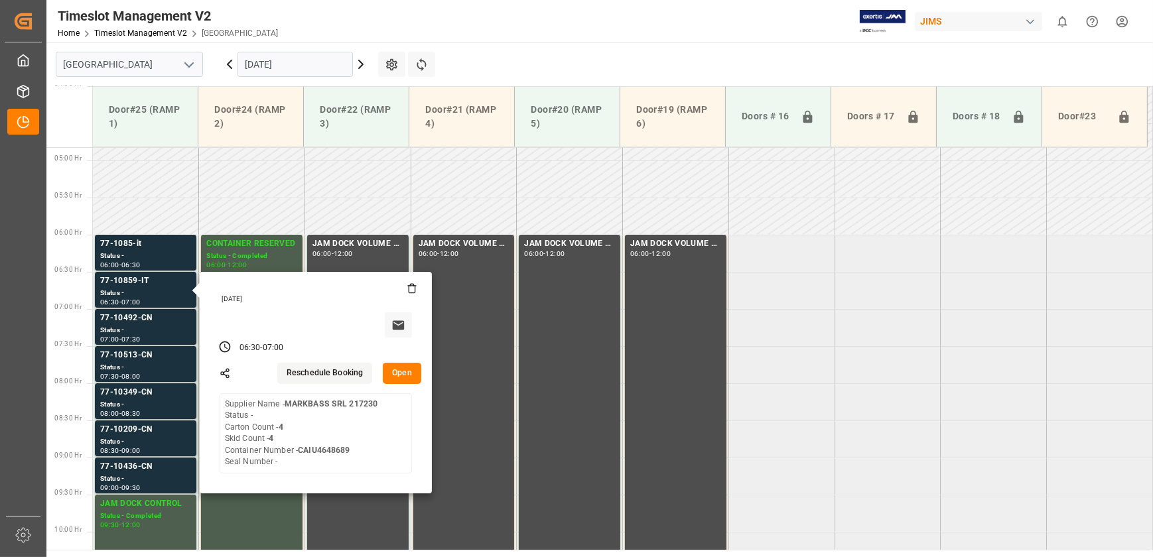
click at [395, 370] on button "Open" at bounding box center [402, 373] width 38 height 21
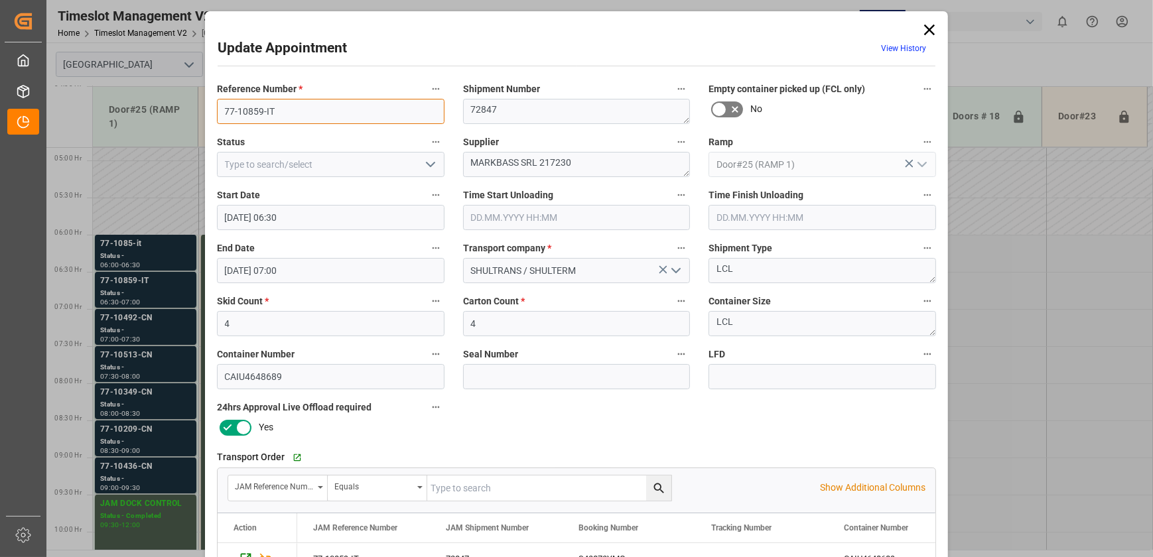
click at [306, 108] on input "77-10859-IT" at bounding box center [330, 111] width 227 height 25
drag, startPoint x: 520, startPoint y: 164, endPoint x: 629, endPoint y: 161, distance: 109.5
click at [629, 161] on textarea "MARKBASS SRL 217230" at bounding box center [576, 164] width 227 height 25
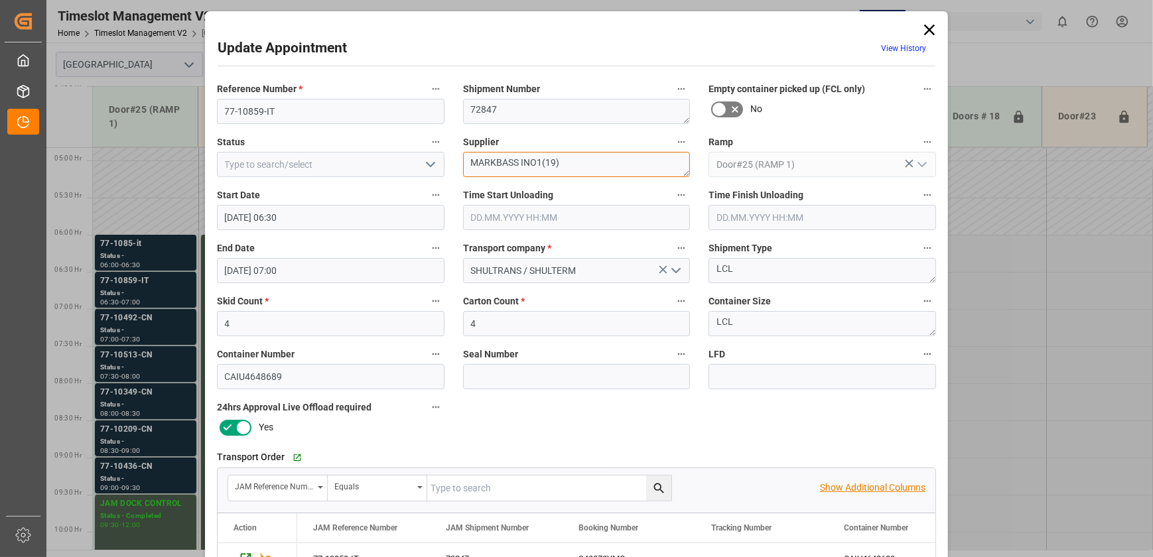
scroll to position [241, 0]
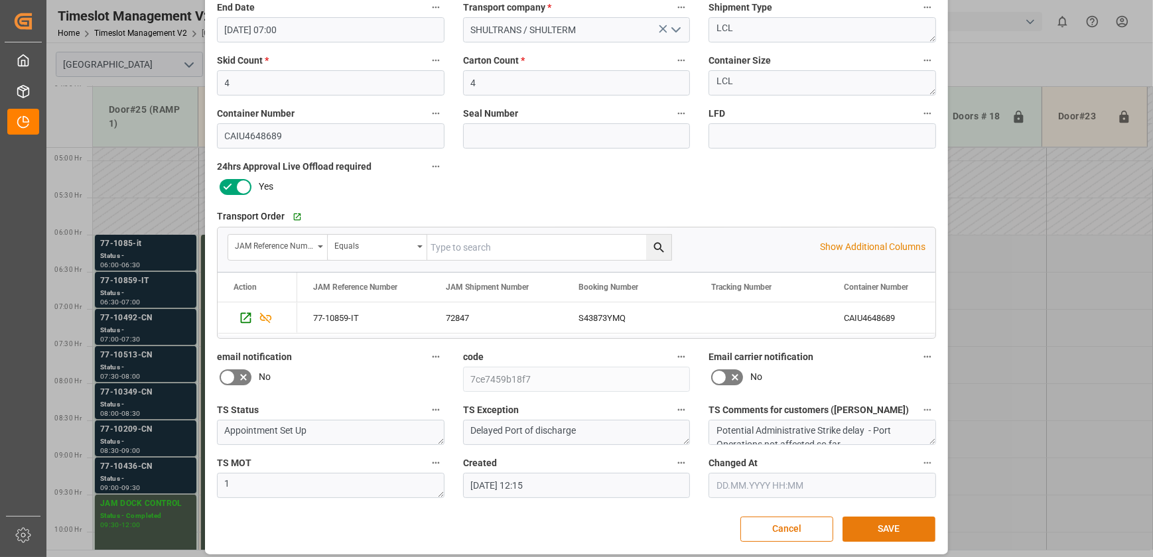
type textarea "MARKBASS INO1(19)"
click at [924, 521] on button "SAVE" at bounding box center [888, 529] width 93 height 25
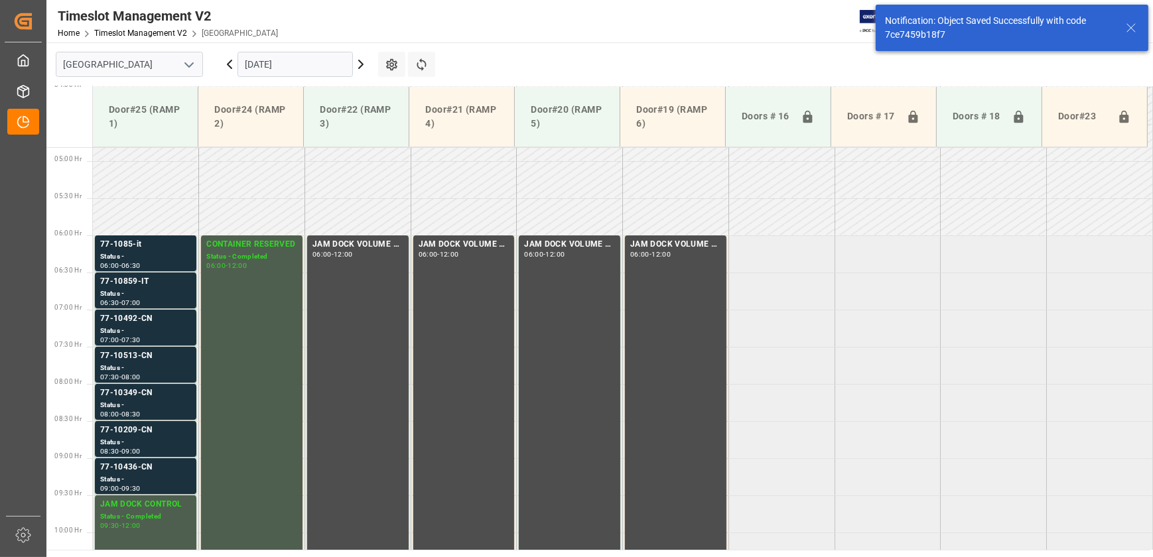
scroll to position [377, 0]
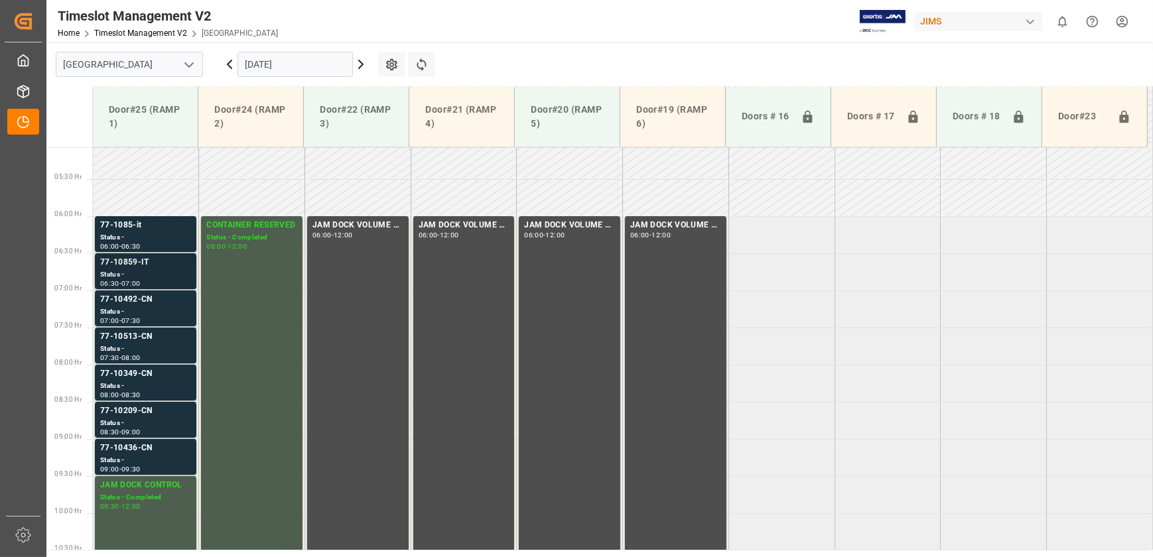
click at [130, 269] on div "77-10859-IT" at bounding box center [145, 262] width 91 height 13
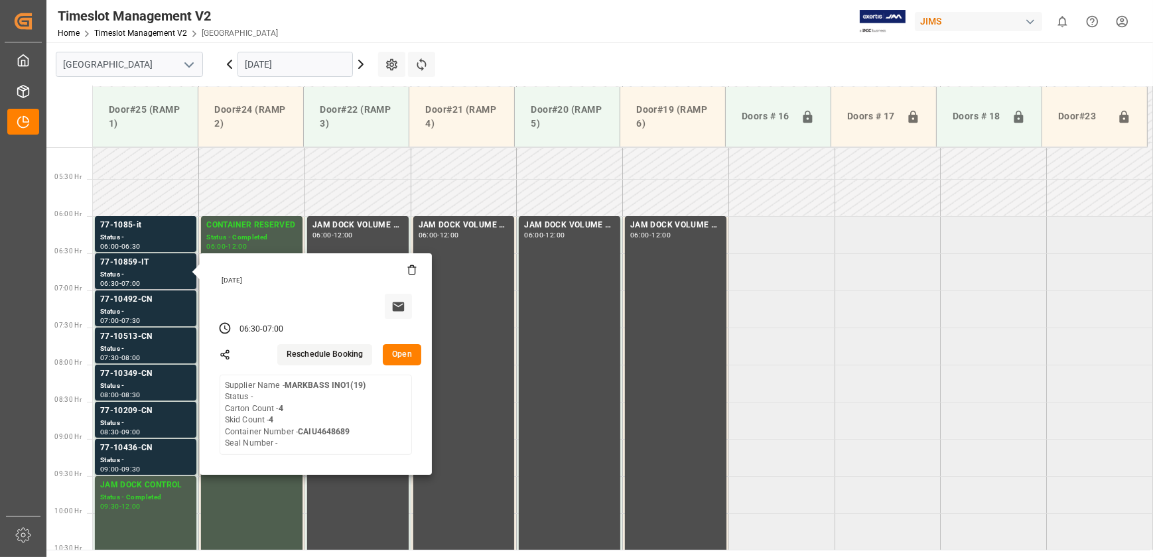
click at [402, 354] on button "Open" at bounding box center [402, 354] width 38 height 21
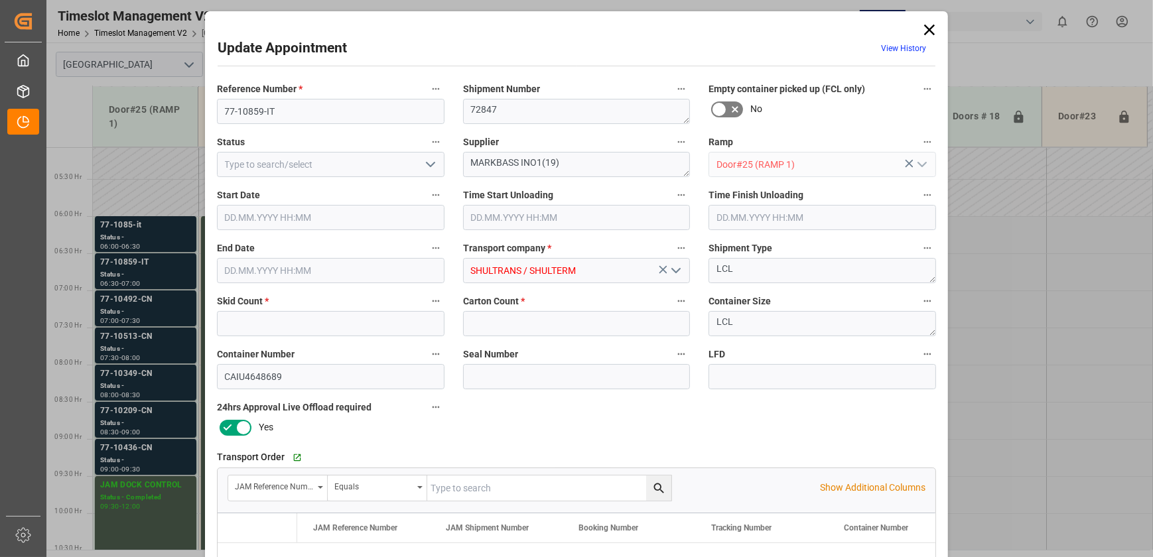
type input "4"
type input "[DATE] 06:30"
type input "14.10.2025 07:00"
type input "09.10.2025 12:15"
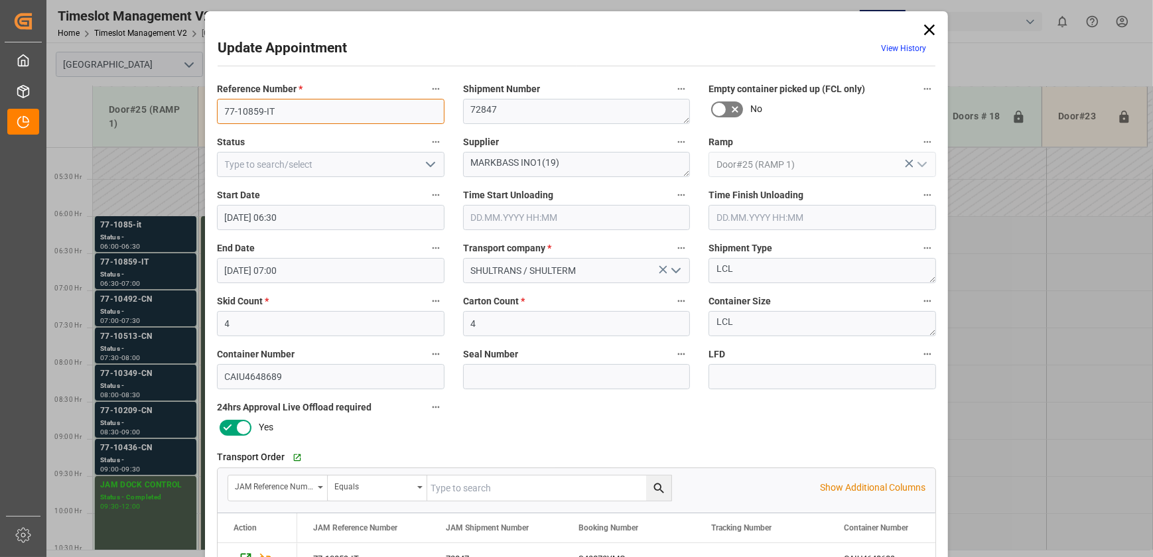
click at [318, 111] on input "77-10859-IT" at bounding box center [330, 111] width 227 height 25
drag, startPoint x: 515, startPoint y: 161, endPoint x: 397, endPoint y: 159, distance: 118.1
click at [398, 160] on div "Reference Number * 77-10859-IT Shipment Number 72847 Empty container picked up …" at bounding box center [576, 410] width 737 height 668
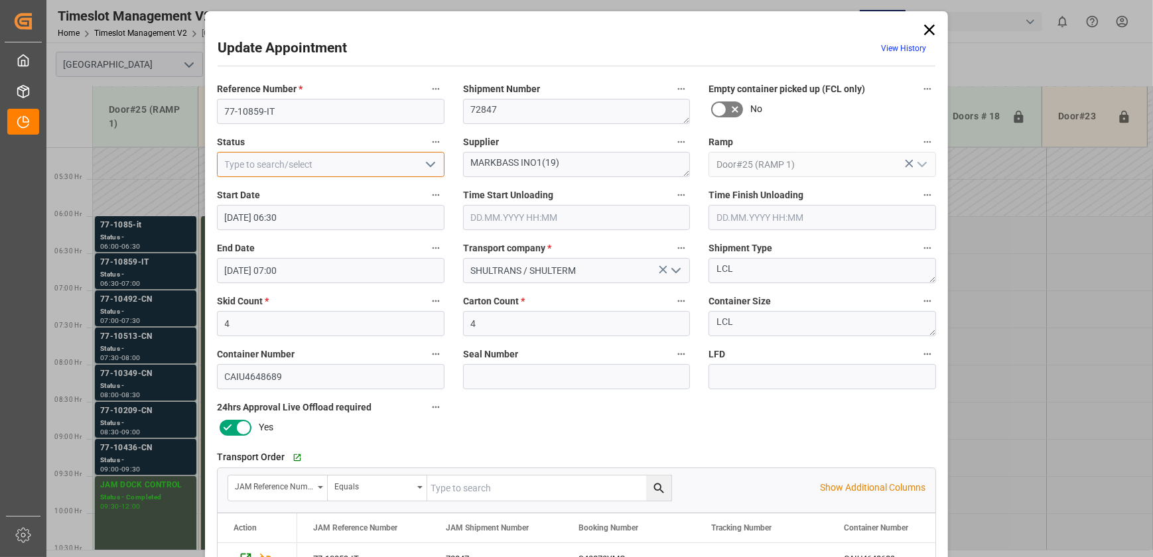
click at [416, 163] on input at bounding box center [330, 164] width 227 height 25
click at [434, 165] on icon "open menu" at bounding box center [430, 164] width 16 height 16
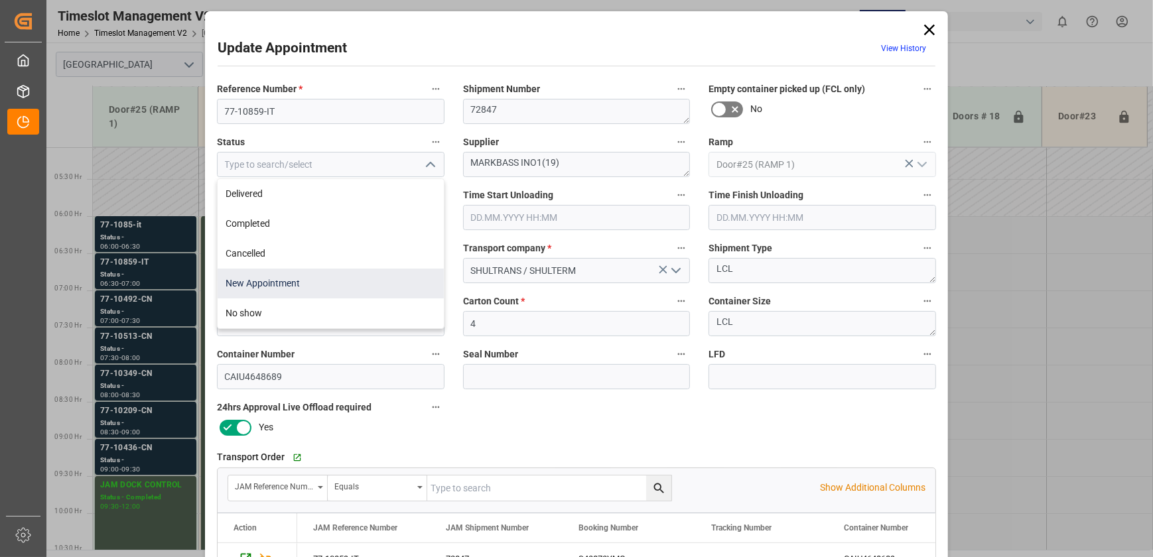
click at [311, 282] on div "New Appointment" at bounding box center [331, 284] width 226 height 30
type input "New Appointment"
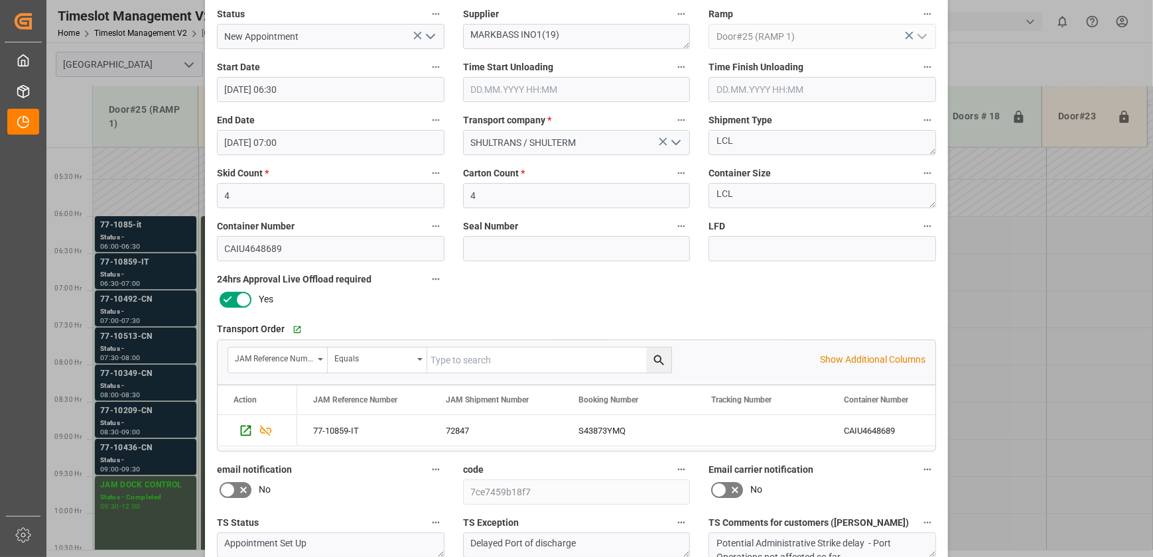
scroll to position [248, 0]
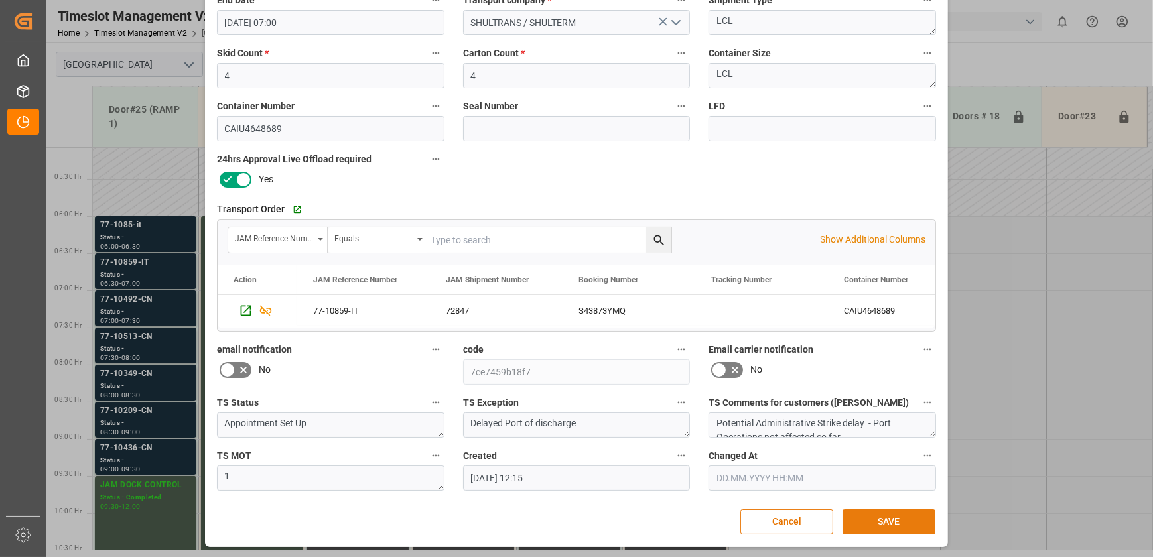
click at [891, 520] on button "SAVE" at bounding box center [888, 521] width 93 height 25
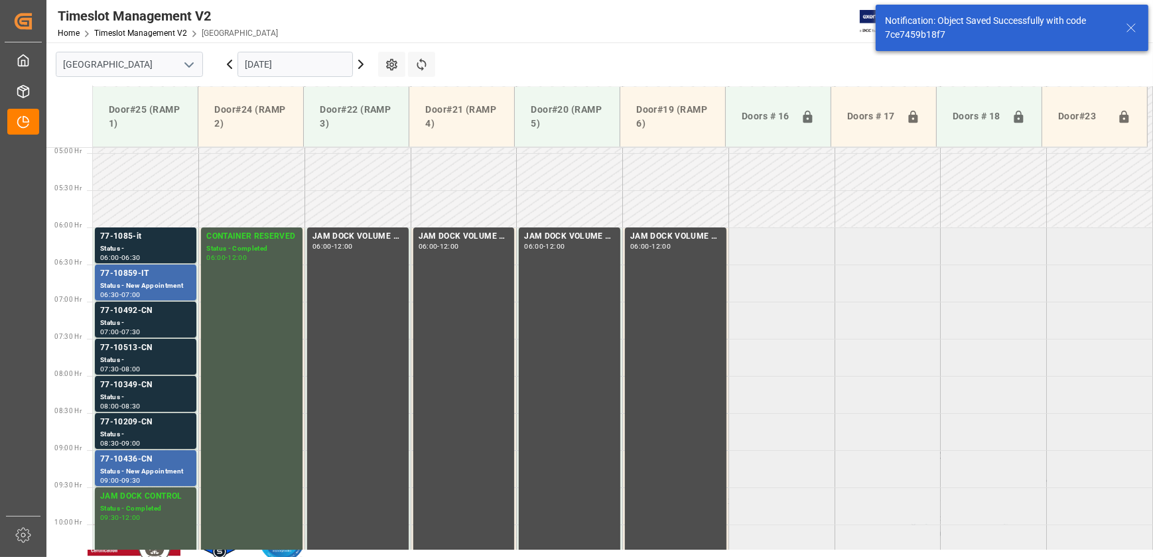
scroll to position [377, 0]
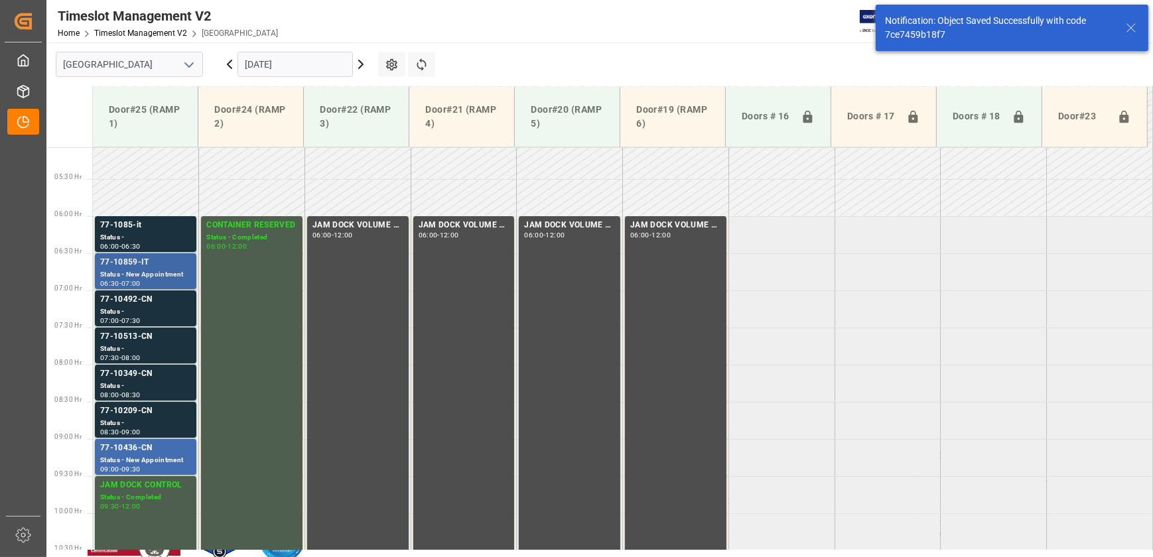
click at [166, 269] on div "Status - New Appointment" at bounding box center [145, 274] width 91 height 11
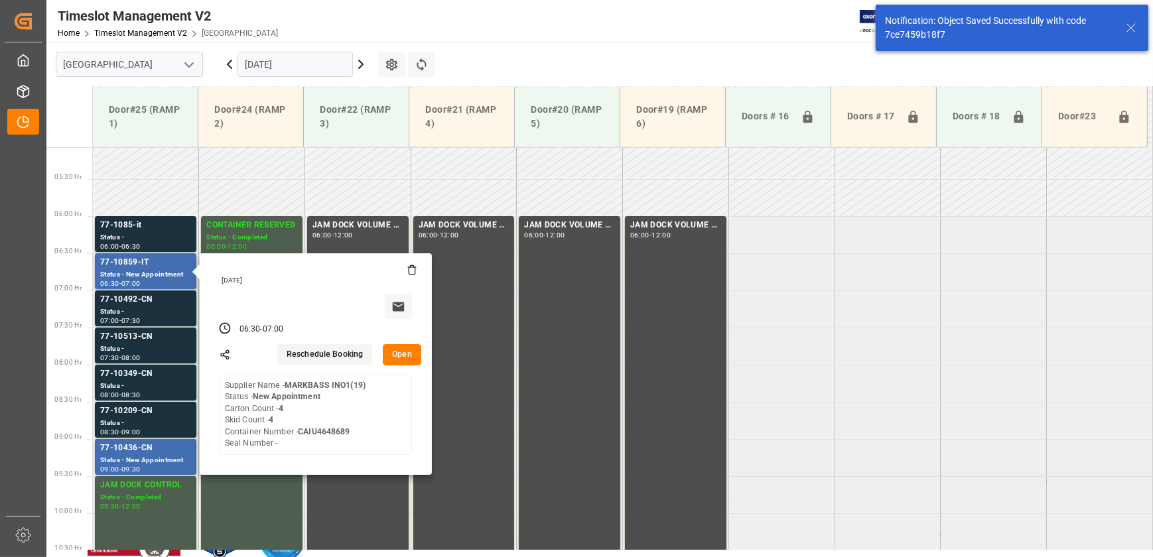
click at [404, 357] on button "Open" at bounding box center [402, 354] width 38 height 21
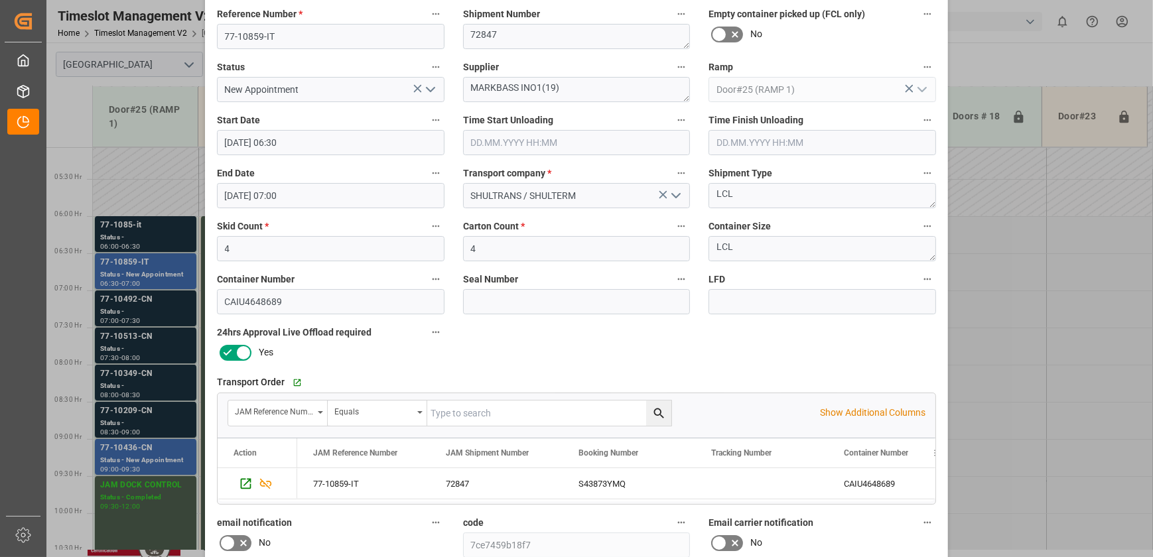
scroll to position [241, 0]
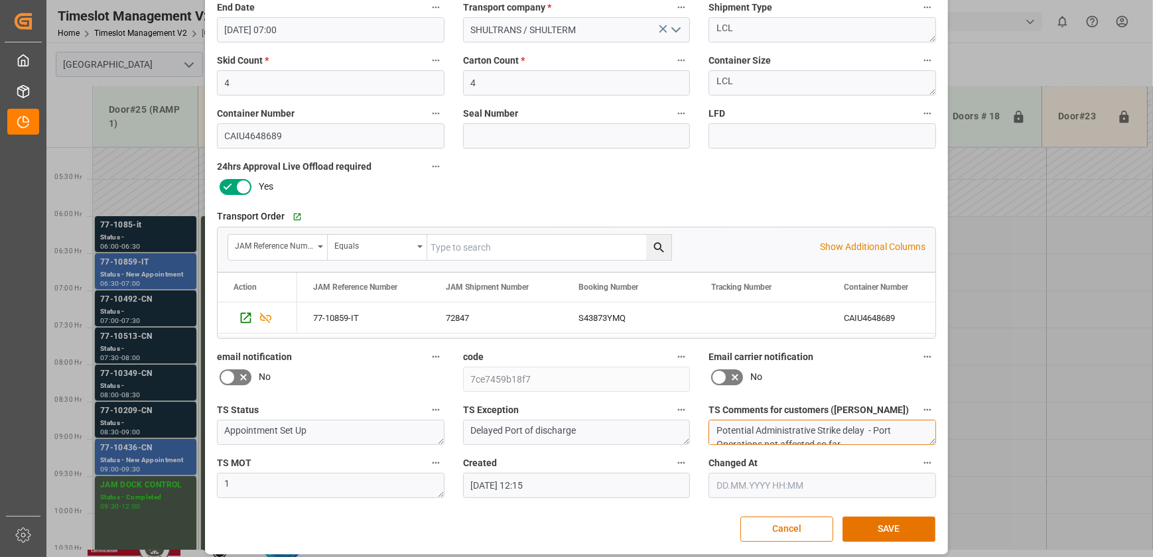
click at [782, 426] on textarea "Potential Administrative Strike delay - Port Operations not affected so far" at bounding box center [821, 432] width 227 height 25
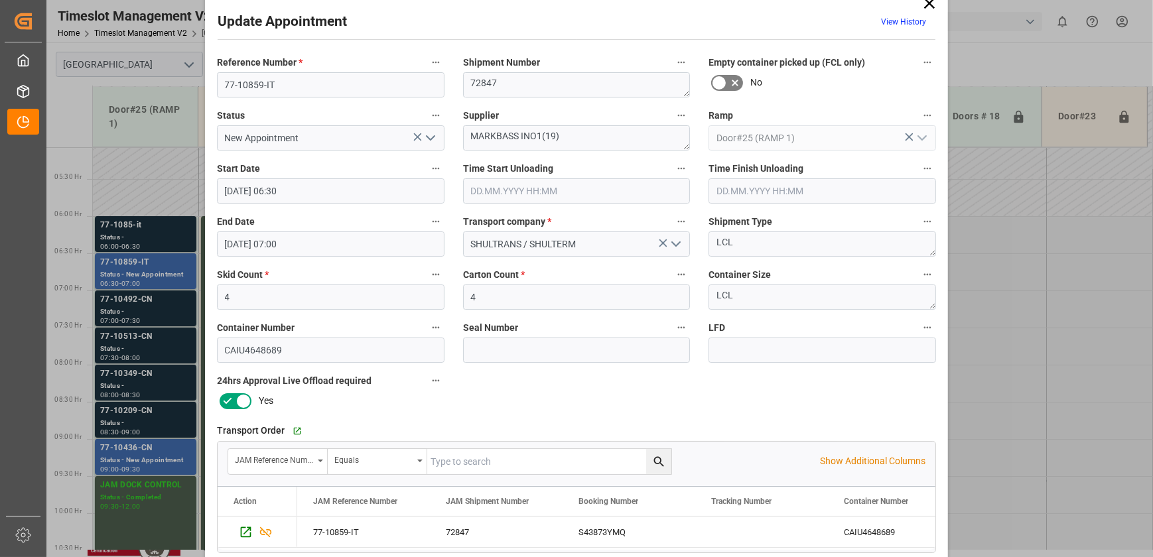
scroll to position [0, 0]
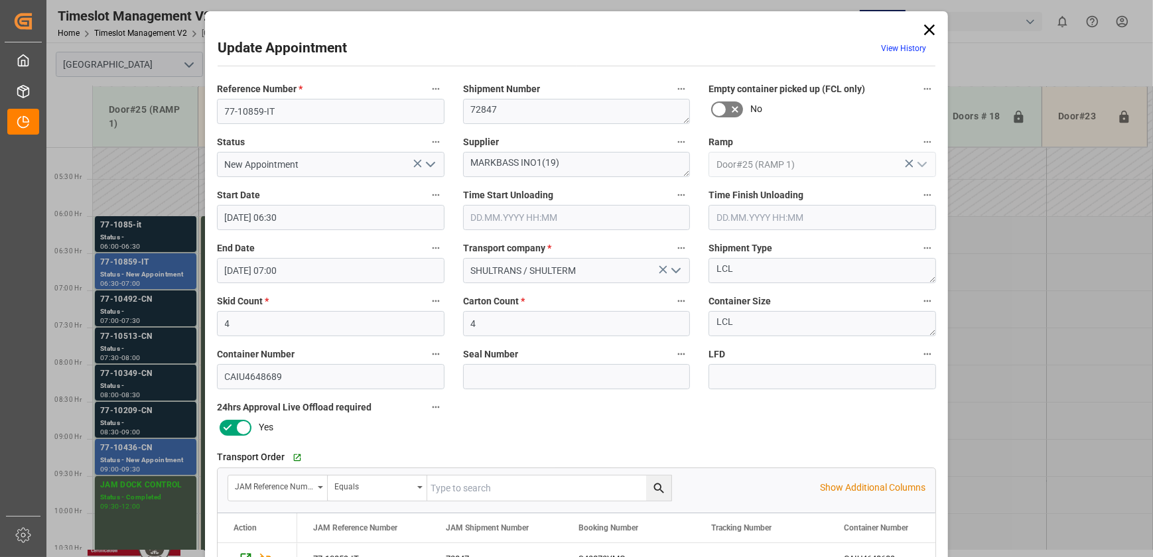
click at [153, 310] on div "Update Appointment View History Reference Number * 77-10859-IT Shipment Number …" at bounding box center [576, 278] width 1153 height 557
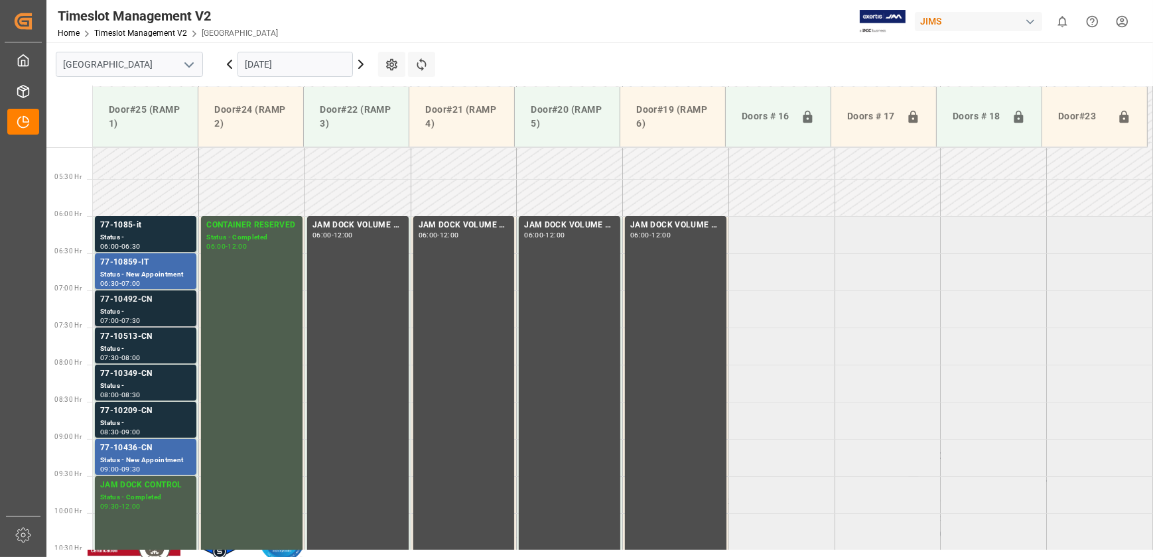
click at [173, 304] on div "77-10492-CN" at bounding box center [145, 299] width 91 height 13
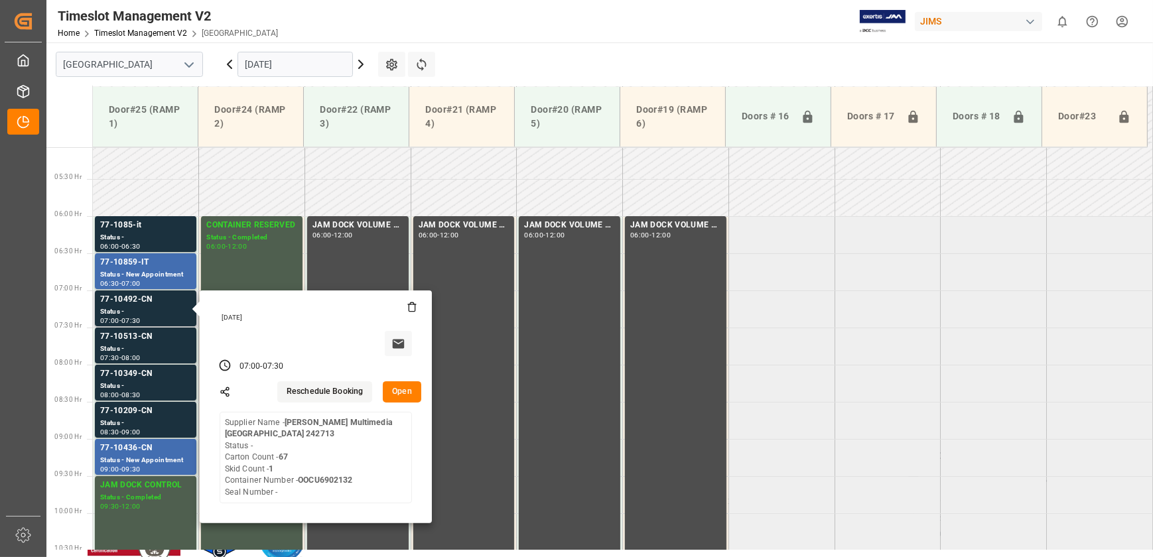
click at [410, 391] on button "Open" at bounding box center [402, 391] width 38 height 21
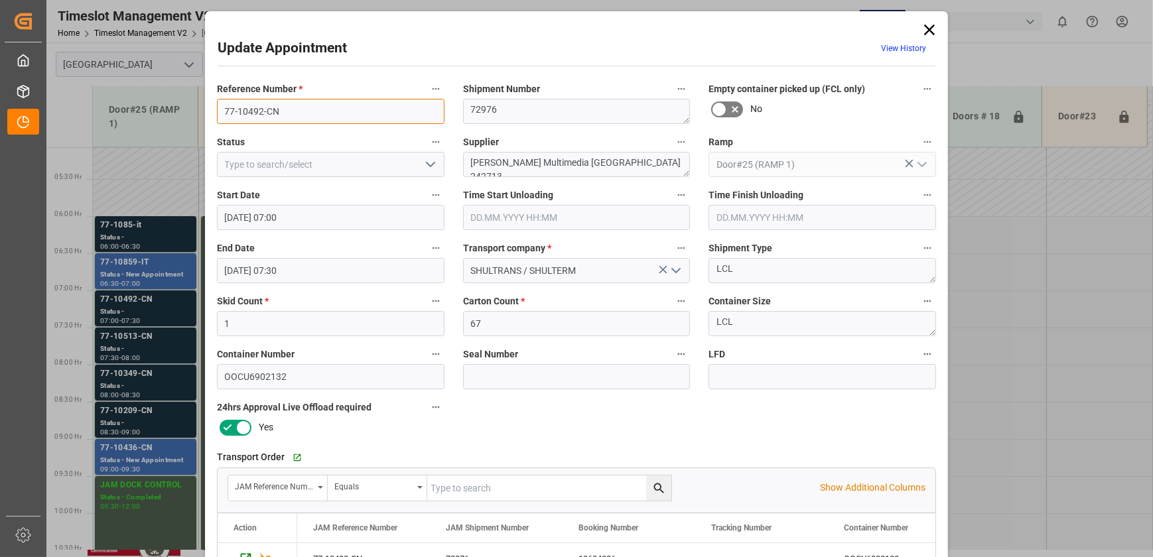
click at [320, 107] on input "77-10492-CN" at bounding box center [330, 111] width 227 height 25
drag, startPoint x: 627, startPoint y: 160, endPoint x: 550, endPoint y: 162, distance: 76.3
click at [550, 162] on textarea "Harman Multimedia China 242713" at bounding box center [576, 164] width 227 height 25
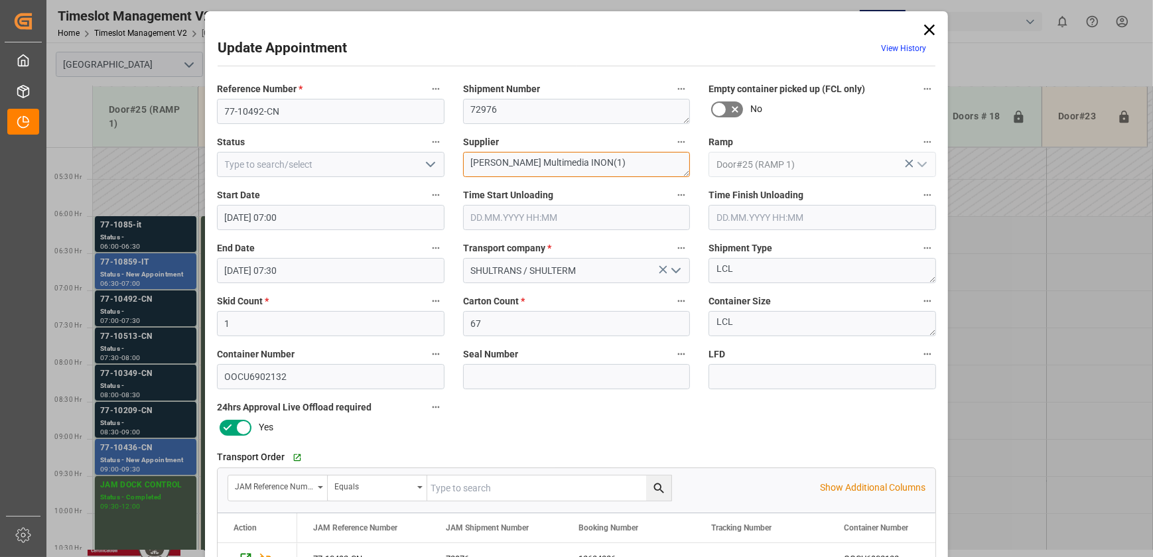
type textarea "Harman Multimedia INON(1)"
click at [428, 168] on icon "open menu" at bounding box center [430, 164] width 16 height 16
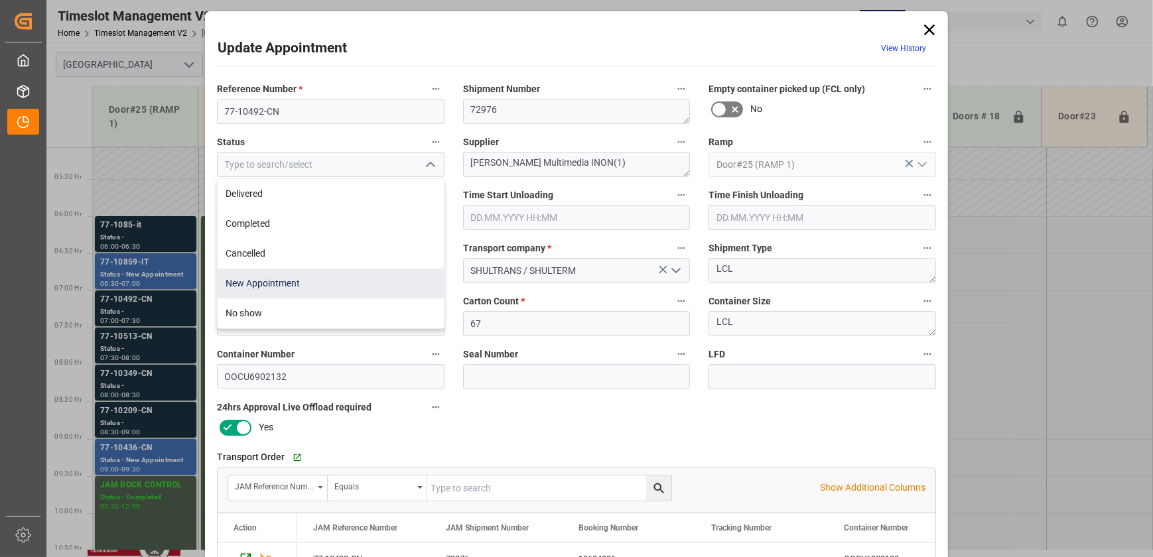
click at [331, 285] on div "New Appointment" at bounding box center [331, 284] width 226 height 30
type input "New Appointment"
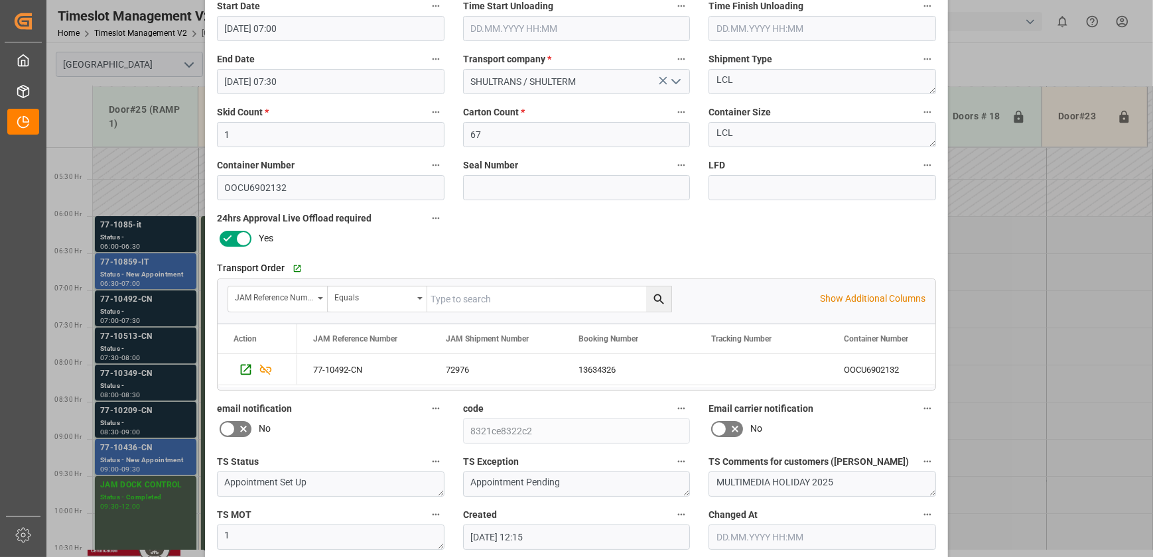
scroll to position [248, 0]
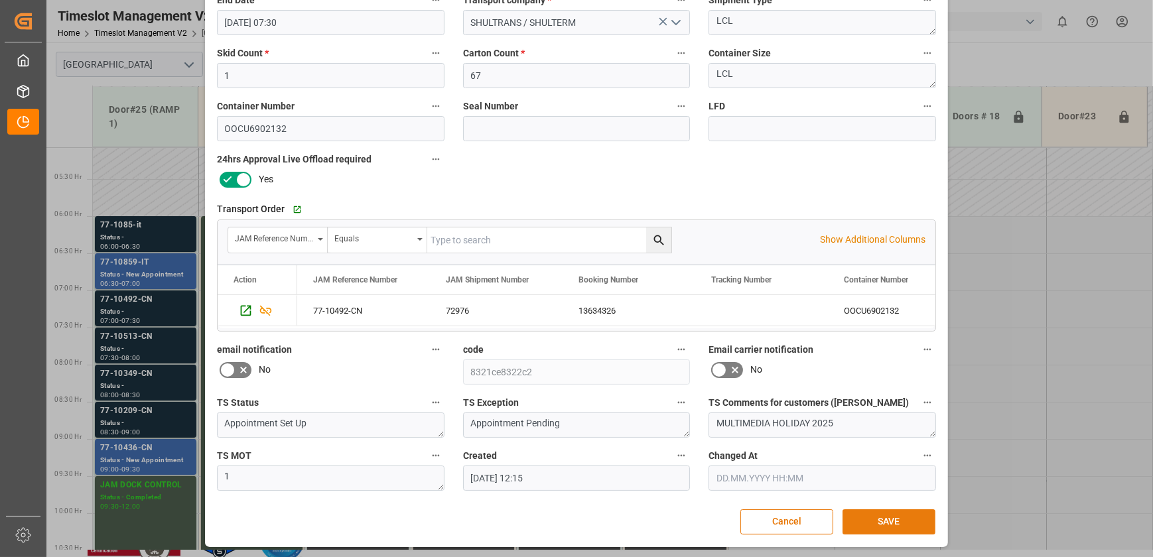
click at [885, 521] on button "SAVE" at bounding box center [888, 521] width 93 height 25
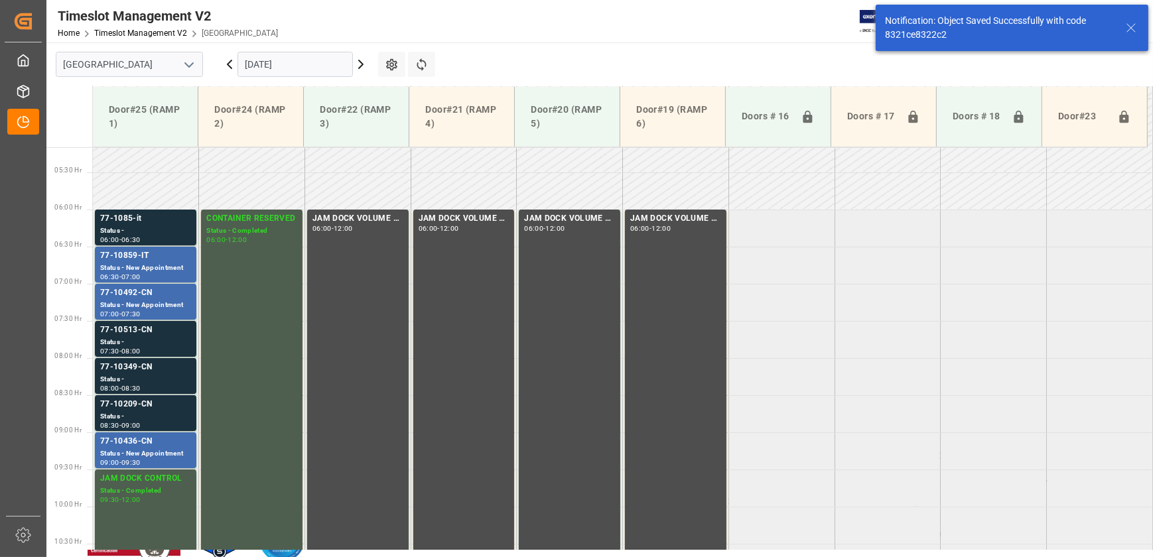
scroll to position [451, 0]
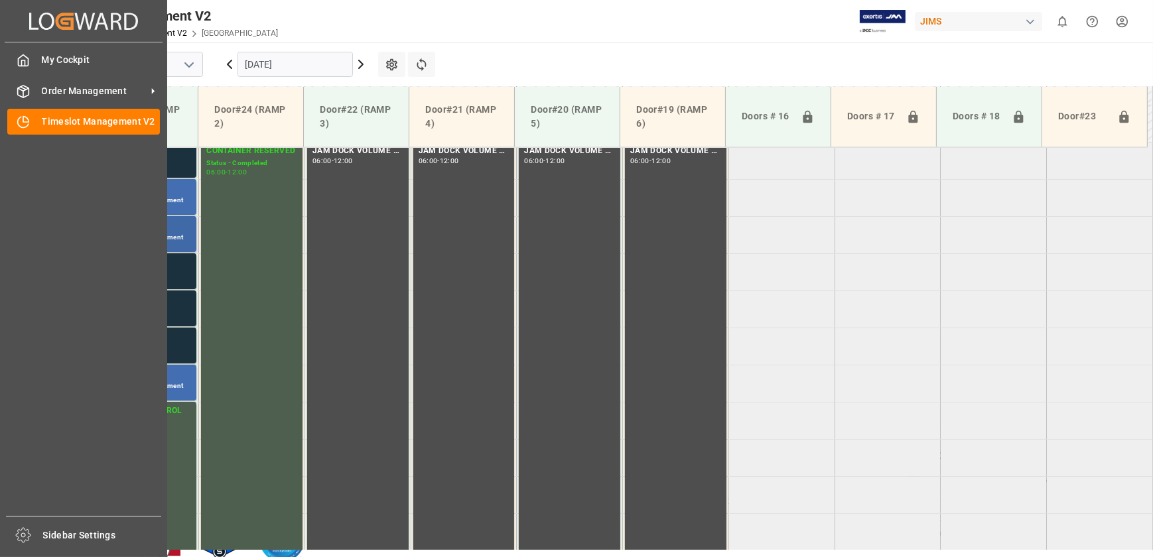
click at [171, 232] on div "Status - New Appointment" at bounding box center [145, 237] width 91 height 11
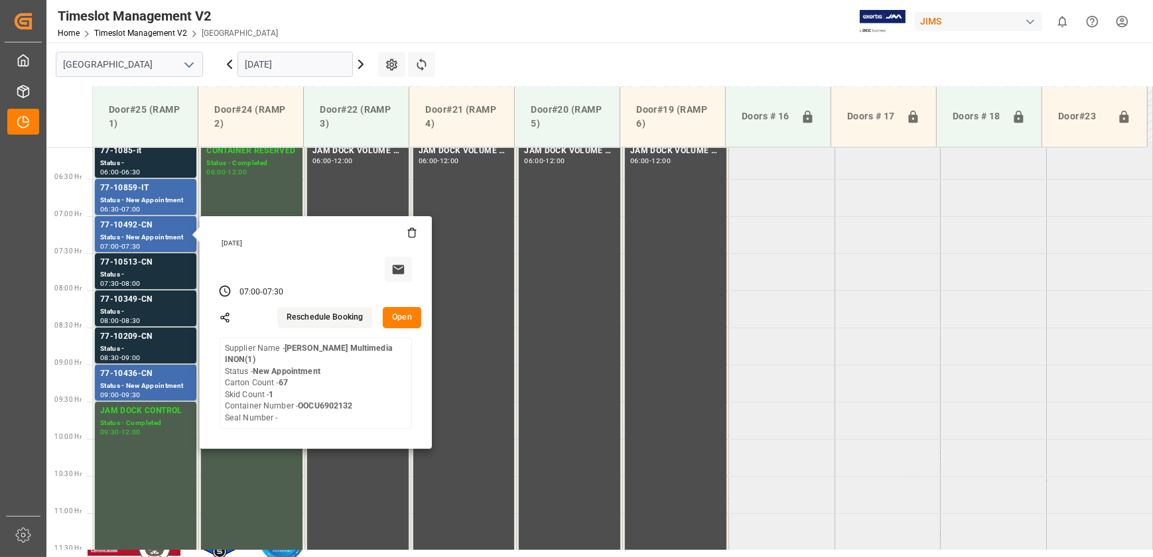
click at [397, 320] on button "Open" at bounding box center [402, 317] width 38 height 21
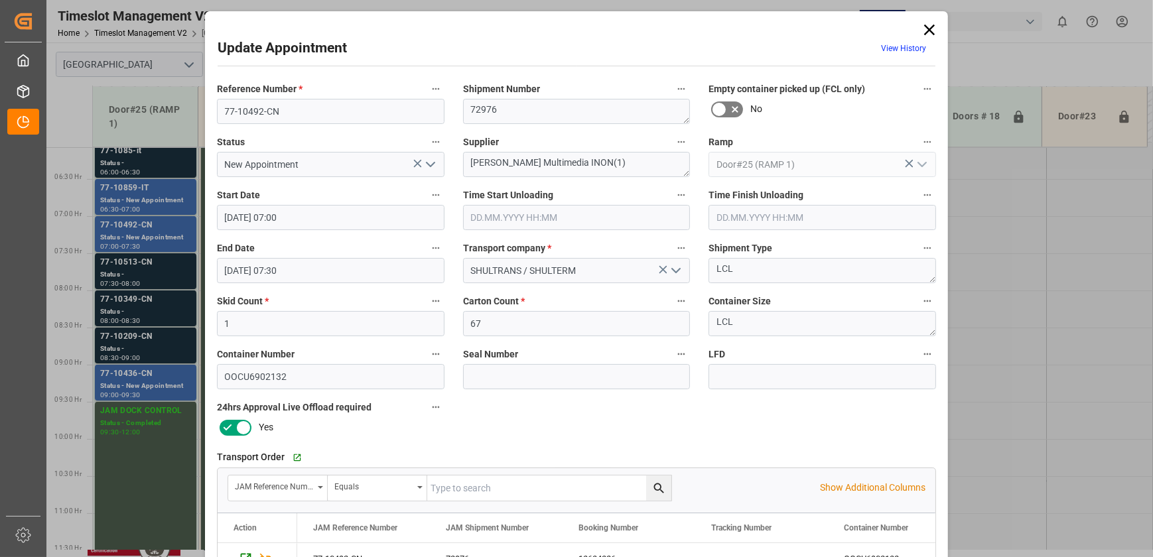
click at [154, 277] on div "Update Appointment View History Reference Number * 77-10492-CN Shipment Number …" at bounding box center [576, 278] width 1153 height 557
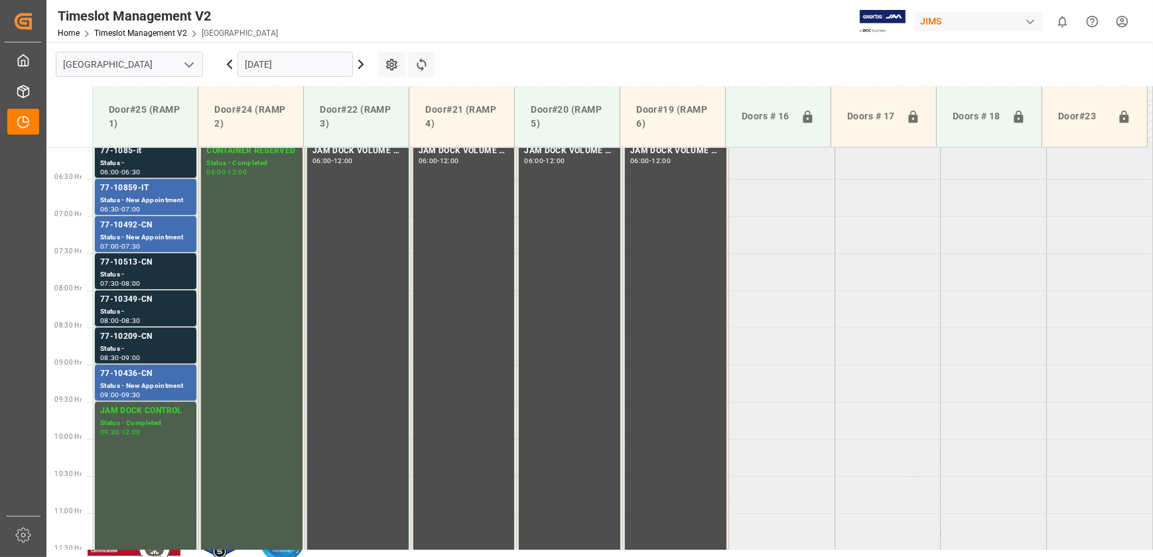
click at [154, 277] on div "Status -" at bounding box center [145, 274] width 91 height 11
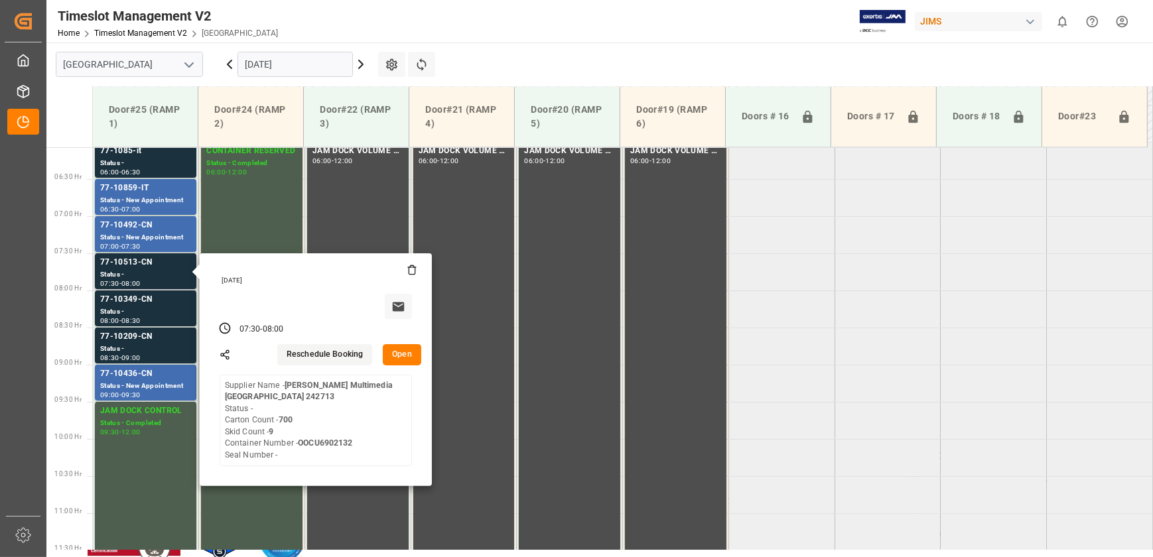
click at [401, 357] on button "Open" at bounding box center [402, 354] width 38 height 21
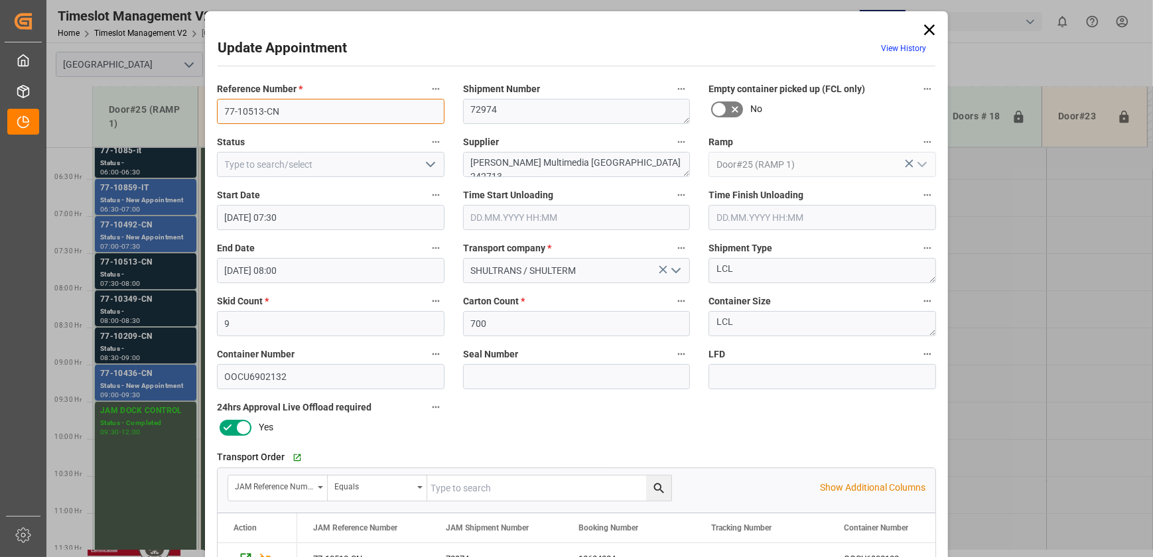
click at [295, 117] on input "77-10513-CN" at bounding box center [330, 111] width 227 height 25
click at [718, 175] on div "Reference Number * 77-10513-CN Shipment Number 72974 Empty container picked up …" at bounding box center [576, 410] width 737 height 668
type textarea "Harman Multimedia INON(2)"
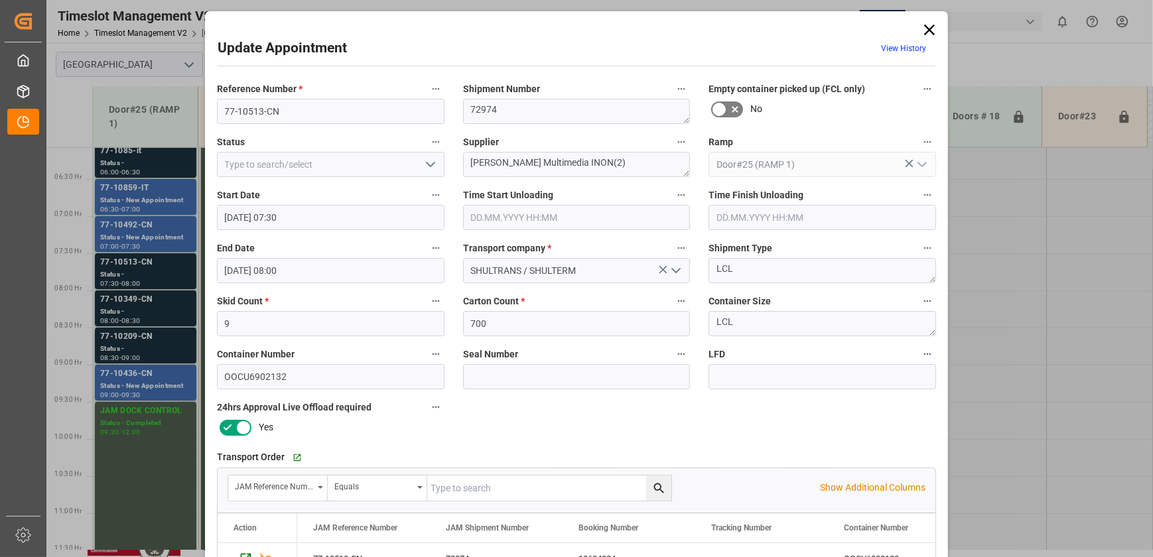
click at [428, 162] on icon "open menu" at bounding box center [430, 164] width 16 height 16
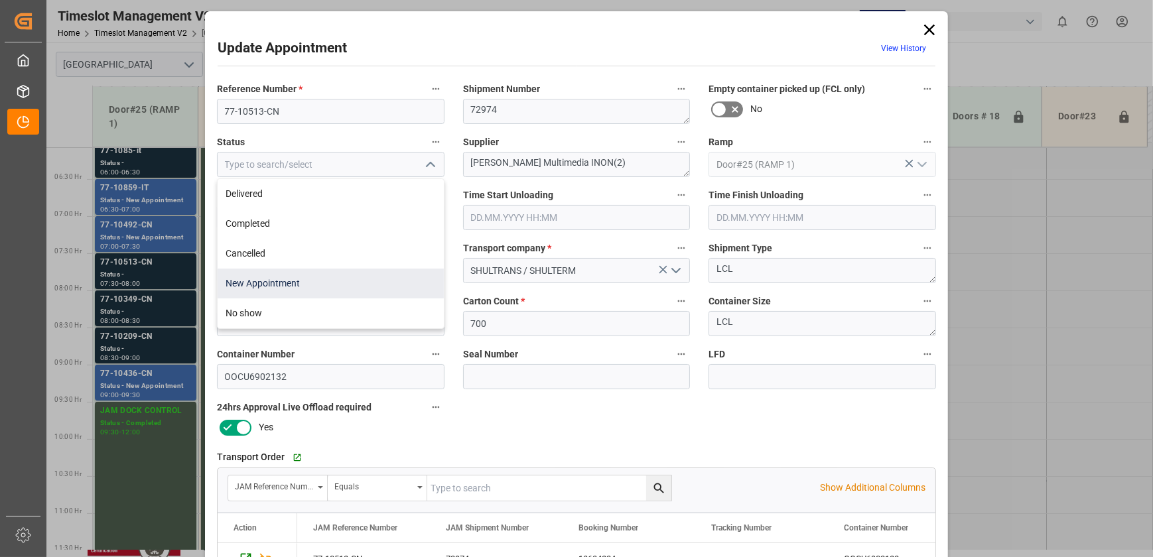
click at [391, 271] on div "New Appointment" at bounding box center [331, 284] width 226 height 30
type input "New Appointment"
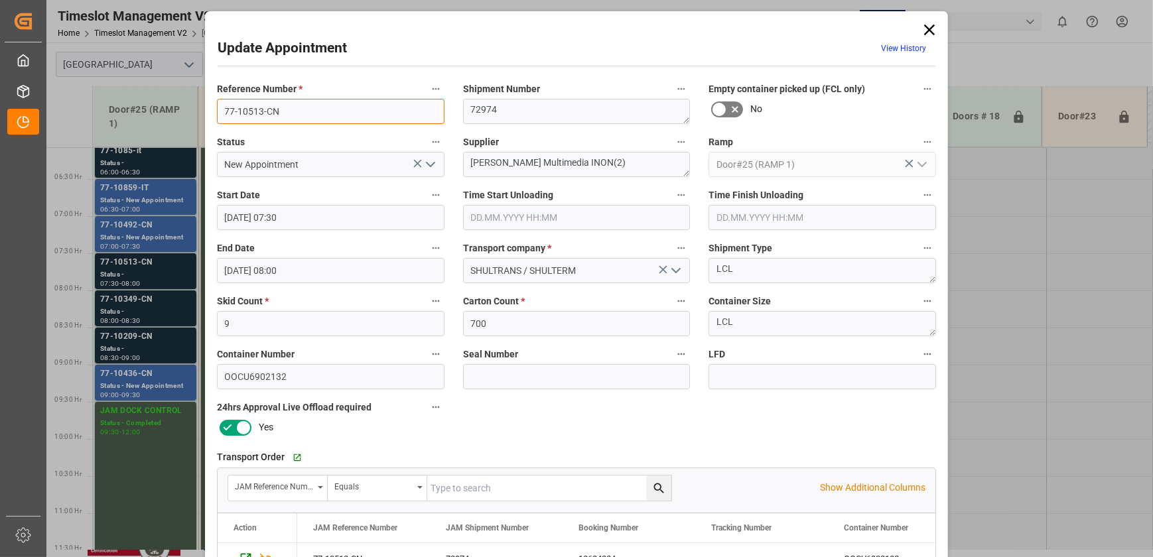
click at [287, 115] on input "77-10513-CN" at bounding box center [330, 111] width 227 height 25
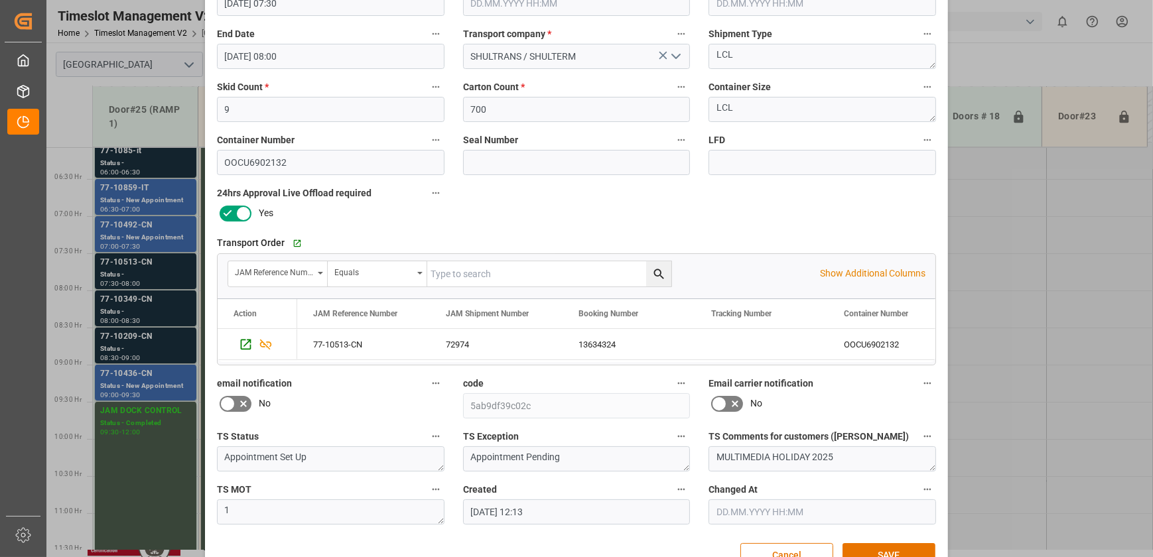
scroll to position [248, 0]
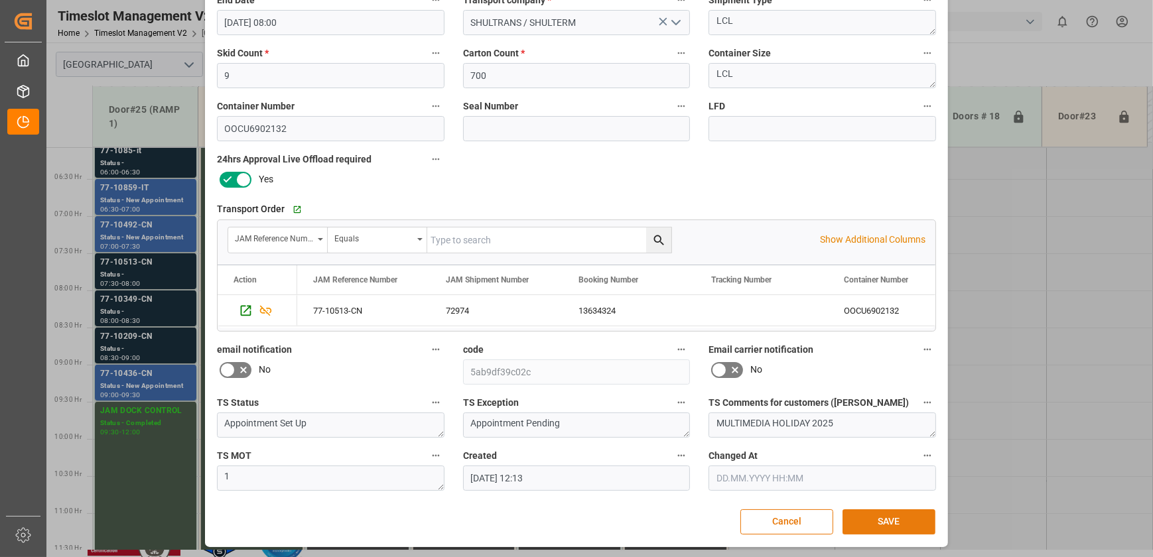
click at [884, 522] on button "SAVE" at bounding box center [888, 521] width 93 height 25
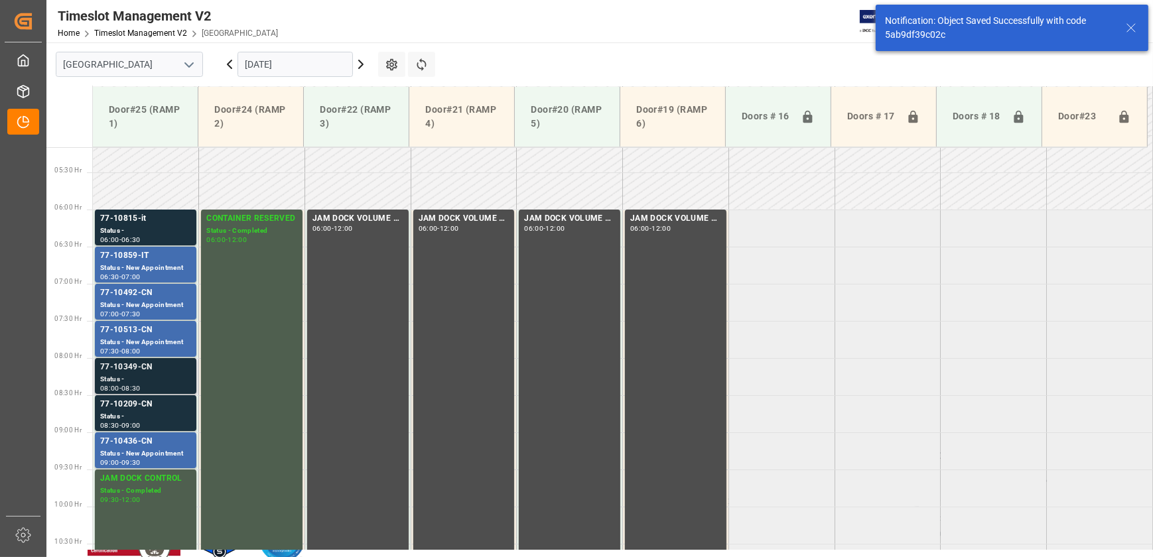
scroll to position [451, 0]
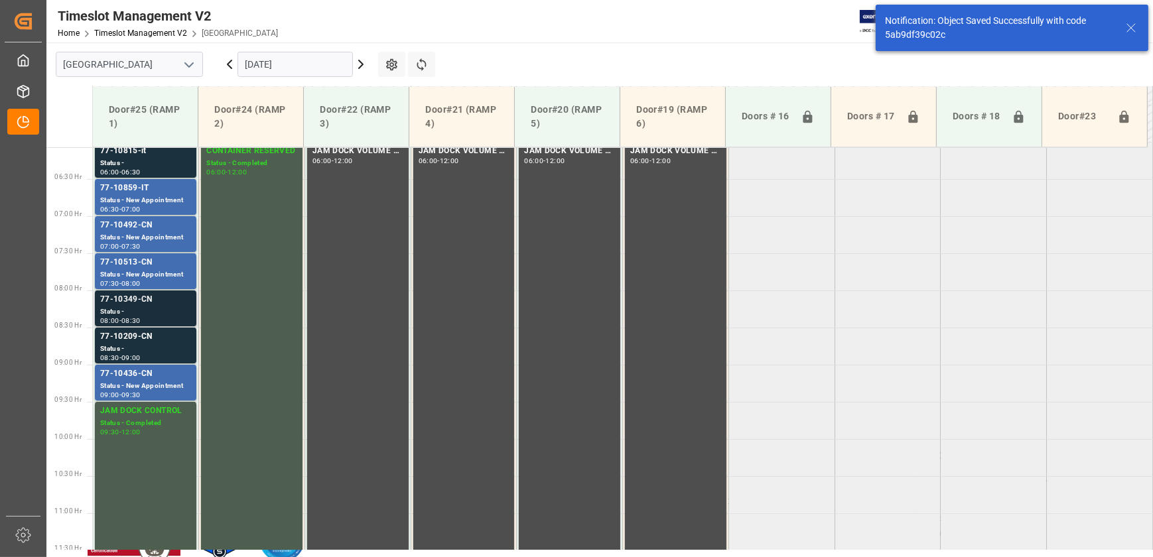
click at [163, 302] on div "77-10349-CN" at bounding box center [145, 299] width 91 height 13
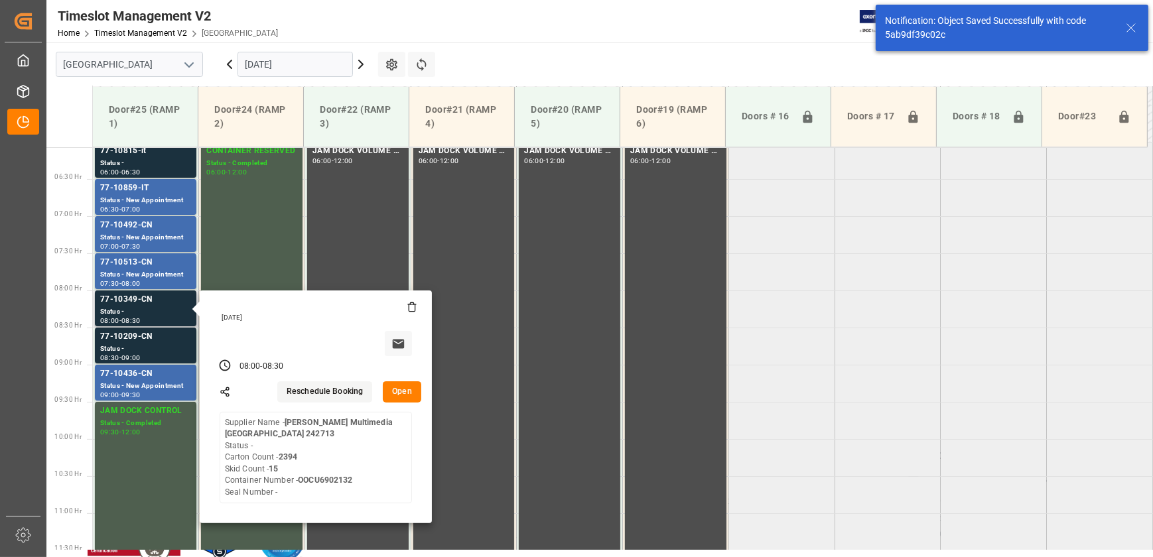
click at [399, 393] on button "Open" at bounding box center [402, 391] width 38 height 21
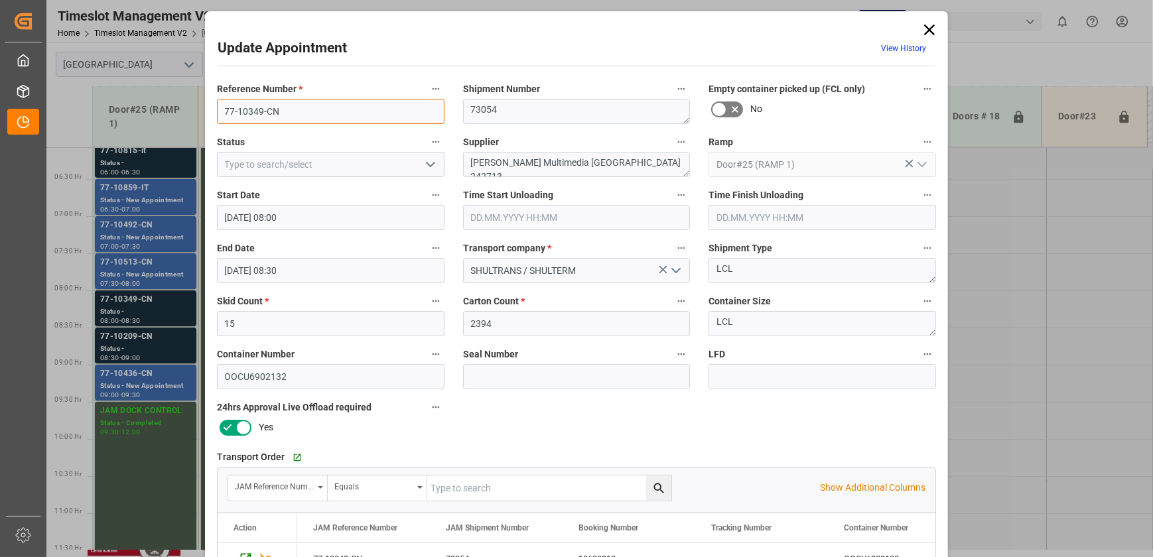
click at [291, 110] on input "77-10349-CN" at bounding box center [330, 111] width 227 height 25
drag, startPoint x: 645, startPoint y: 162, endPoint x: 554, endPoint y: 160, distance: 90.9
click at [554, 160] on textarea "Harman Multimedia China 242713" at bounding box center [576, 164] width 227 height 25
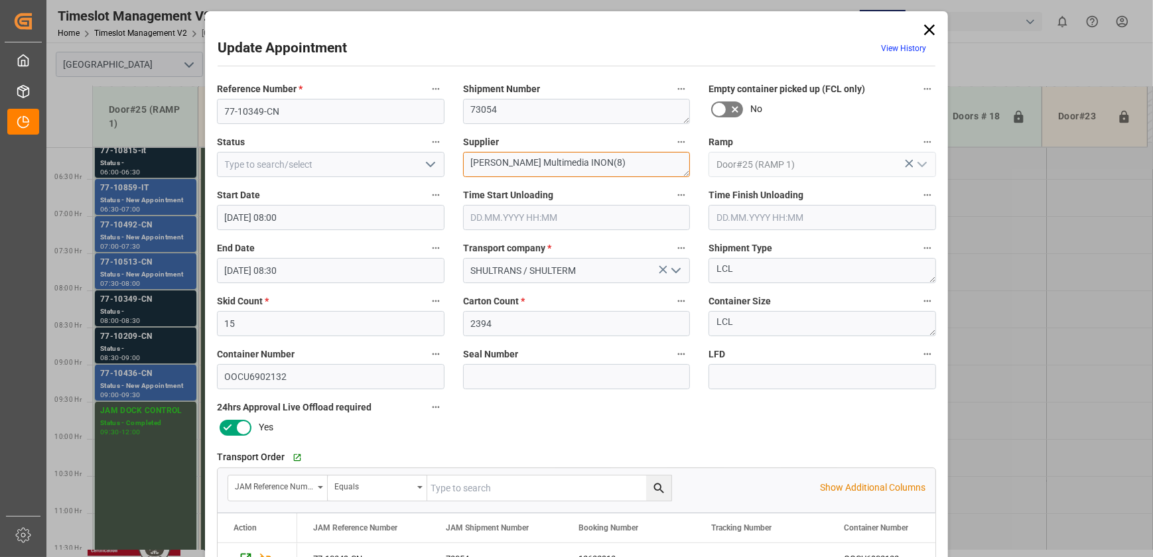
type textarea "Harman Multimedia INON(8)"
click at [424, 168] on icon "open menu" at bounding box center [430, 164] width 16 height 16
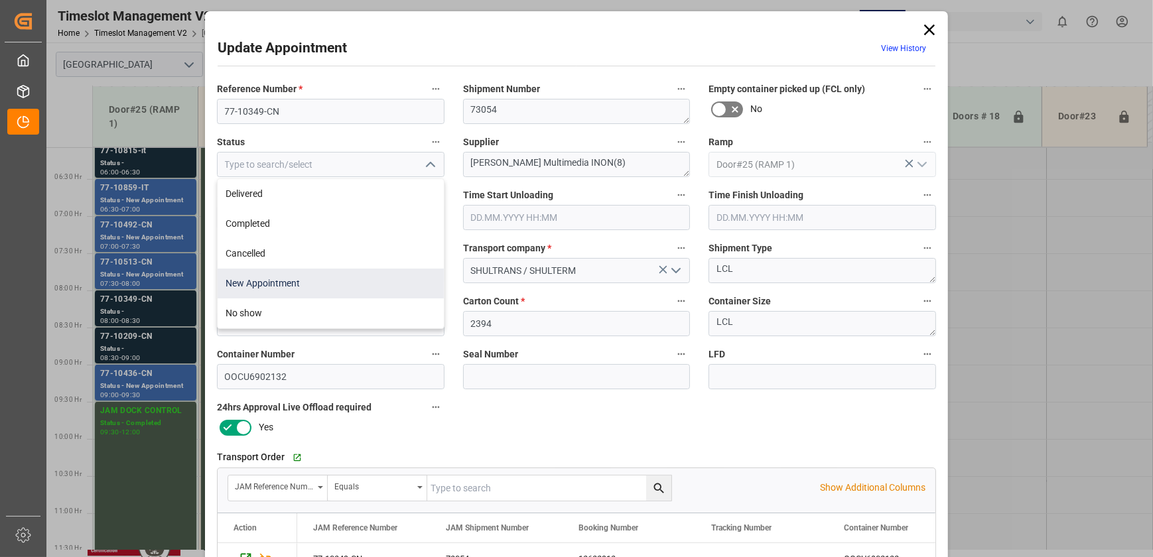
click at [361, 275] on div "New Appointment" at bounding box center [331, 284] width 226 height 30
type input "New Appointment"
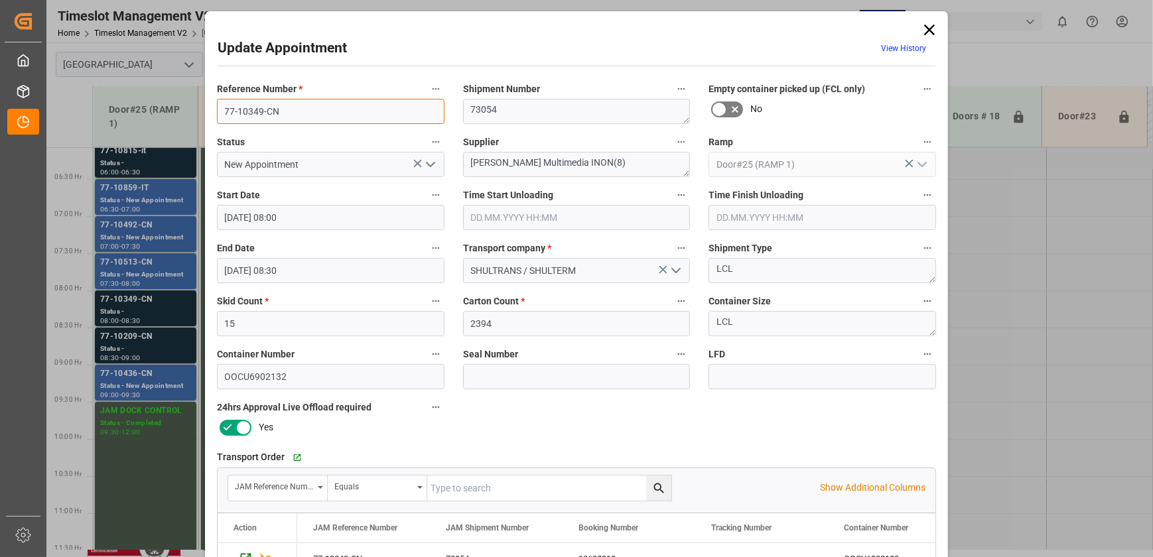
click at [298, 119] on input "77-10349-CN" at bounding box center [330, 111] width 227 height 25
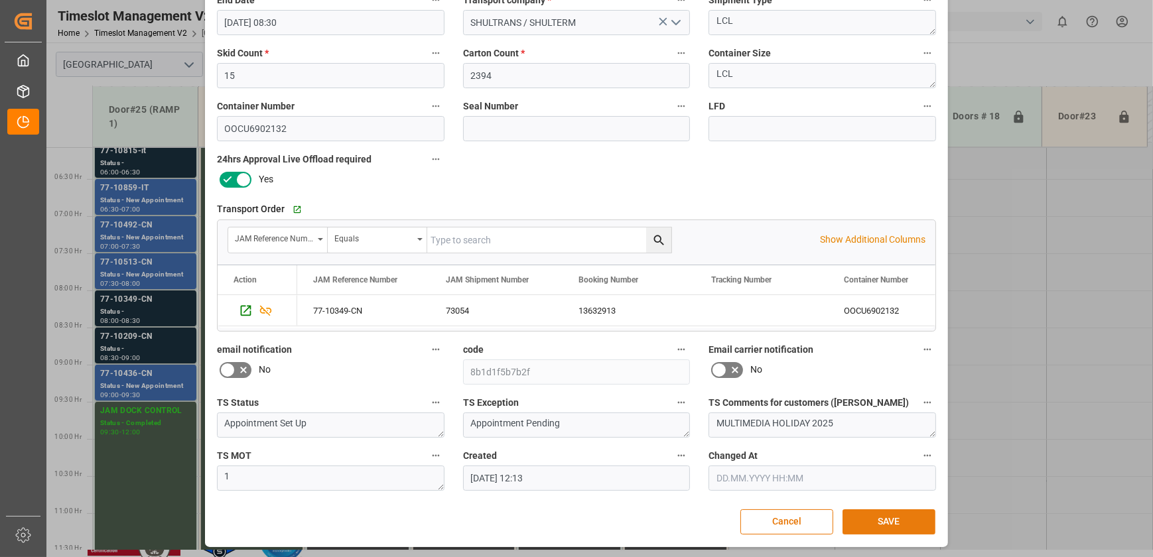
drag, startPoint x: 879, startPoint y: 516, endPoint x: 872, endPoint y: 513, distance: 7.1
click at [879, 516] on button "SAVE" at bounding box center [888, 521] width 93 height 25
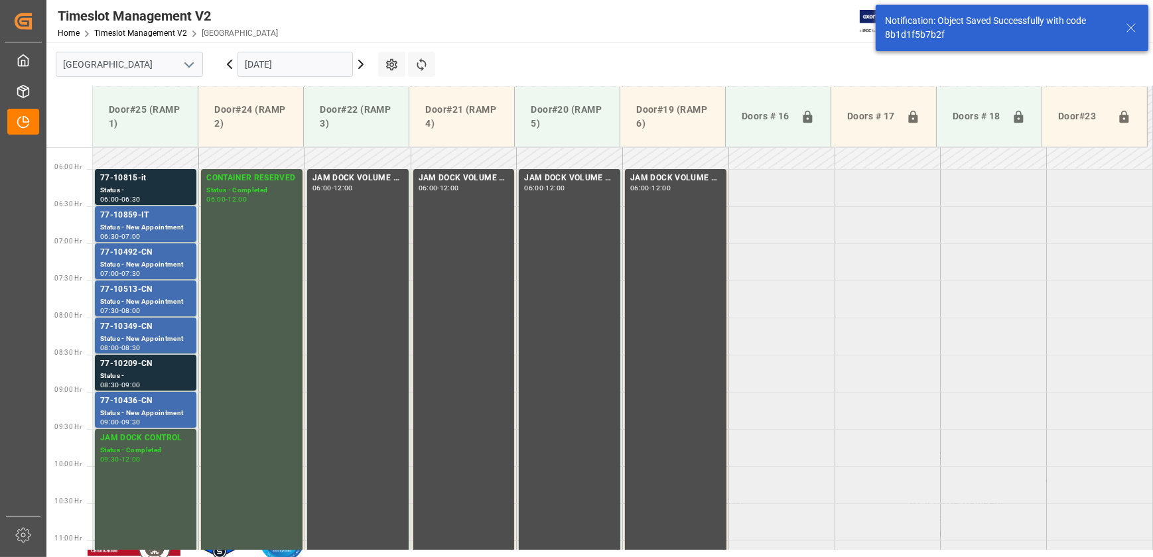
scroll to position [464, 0]
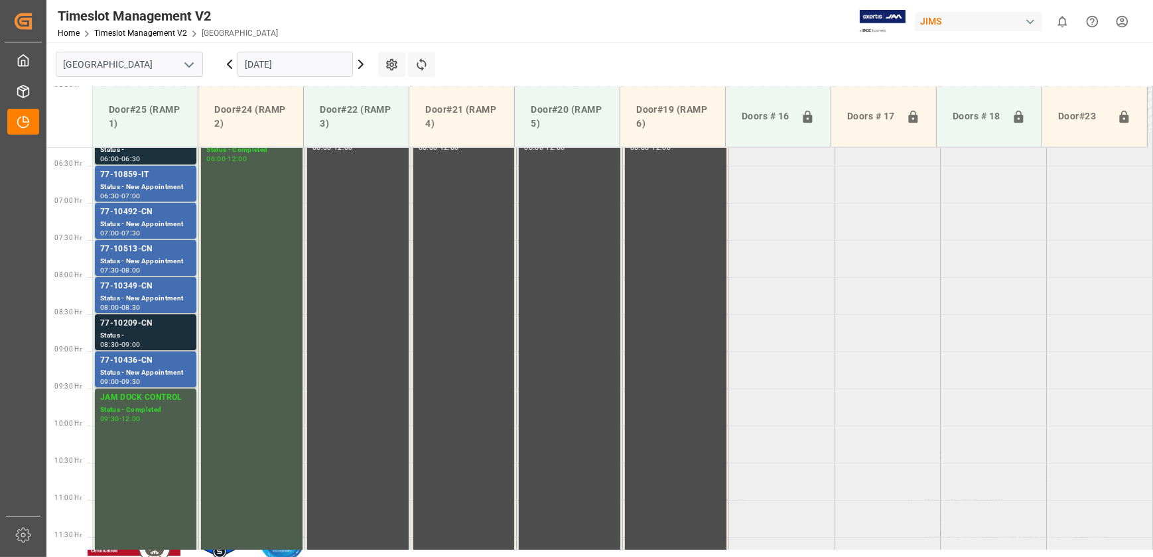
click at [172, 336] on div "Status -" at bounding box center [145, 335] width 91 height 11
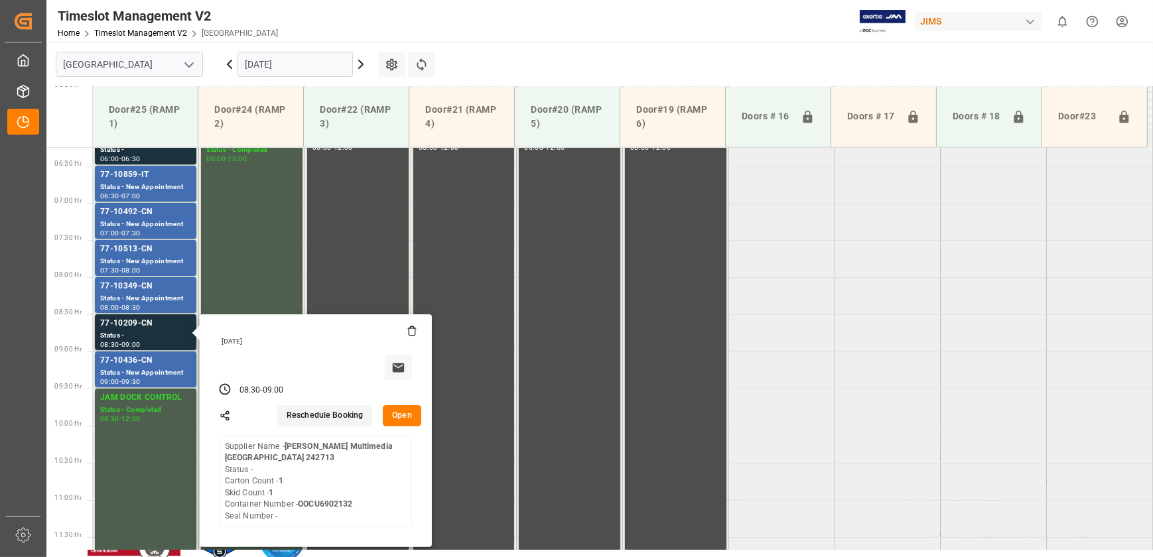
click at [405, 416] on button "Open" at bounding box center [402, 415] width 38 height 21
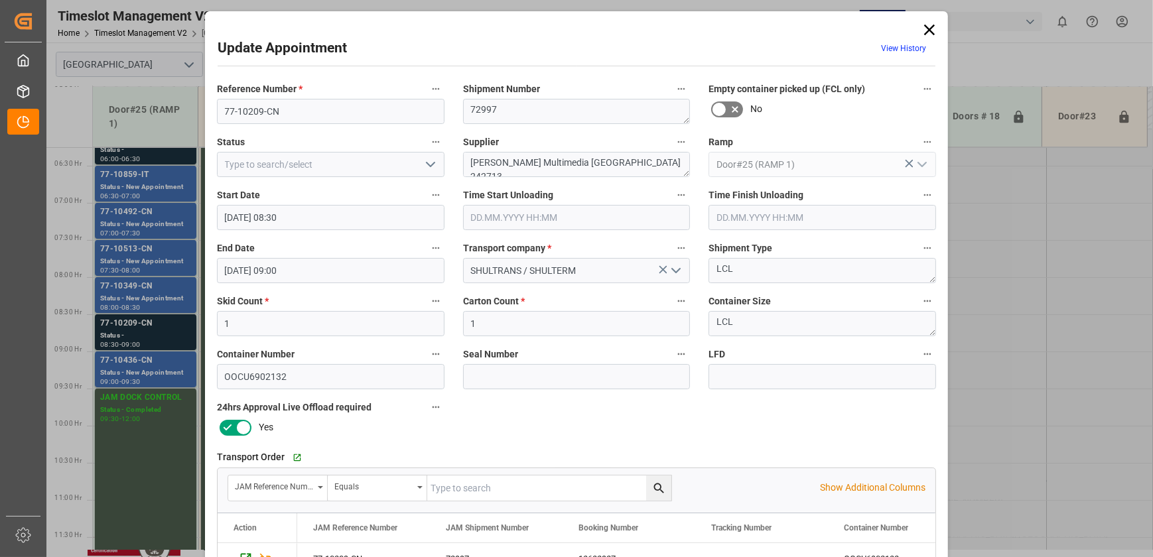
click at [423, 160] on icon "open menu" at bounding box center [430, 164] width 16 height 16
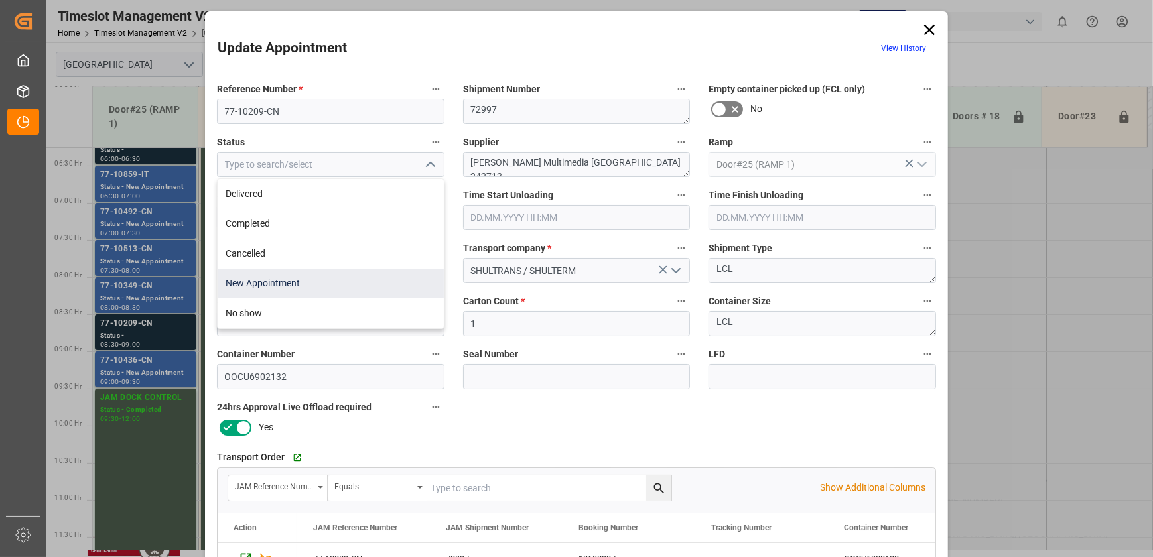
click at [358, 291] on div "New Appointment" at bounding box center [331, 284] width 226 height 30
type input "New Appointment"
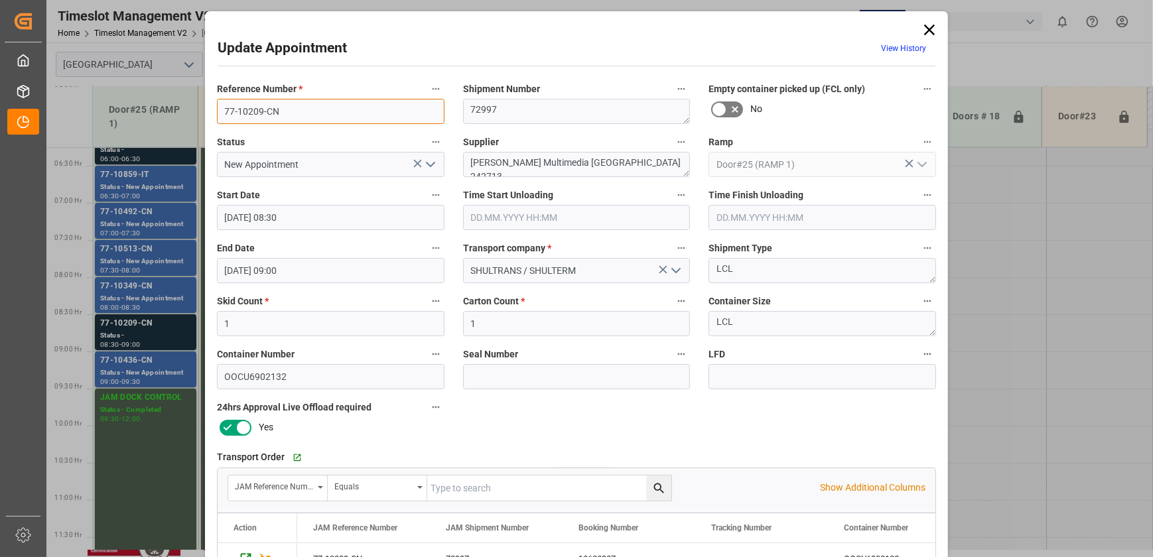
click at [324, 105] on input "77-10209-CN" at bounding box center [330, 111] width 227 height 25
drag, startPoint x: 619, startPoint y: 158, endPoint x: 552, endPoint y: 166, distance: 67.4
click at [552, 166] on textarea "Harman Multimedia China 242713" at bounding box center [576, 164] width 227 height 25
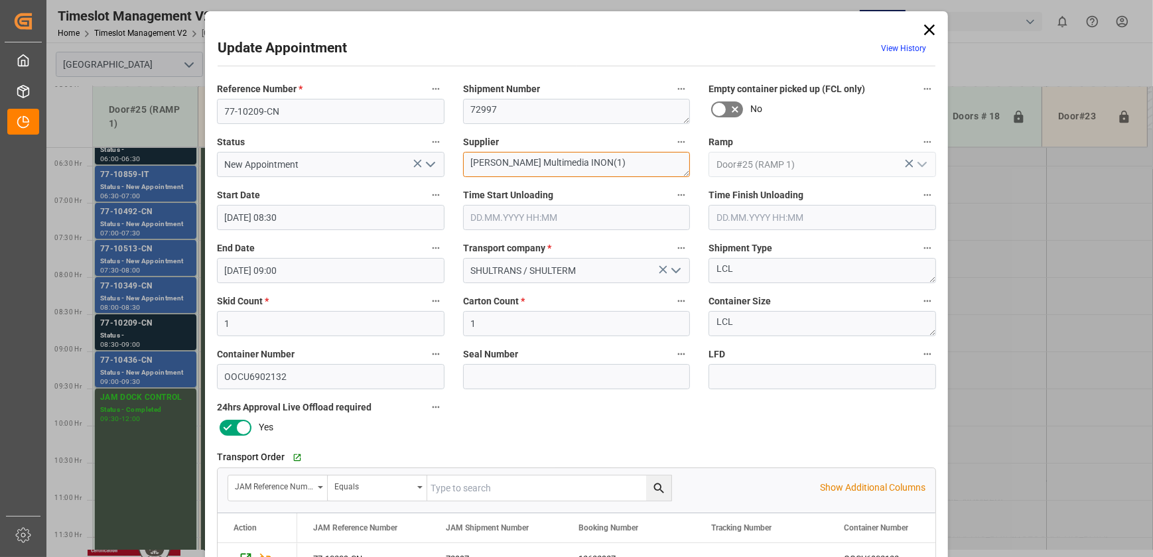
scroll to position [248, 0]
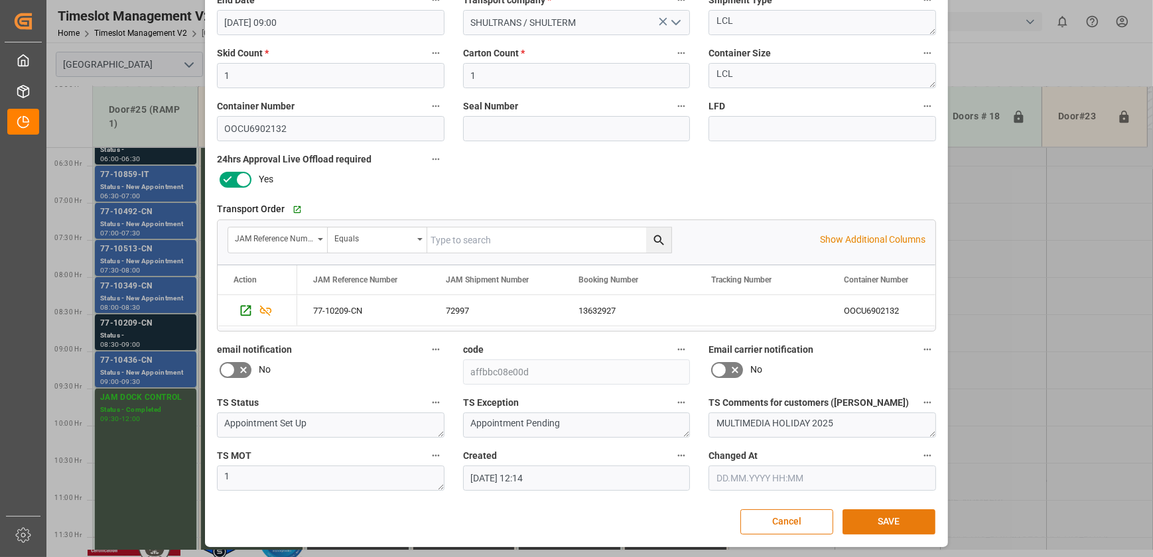
type textarea "Harman Multimedia INON(1)"
click at [886, 513] on button "SAVE" at bounding box center [888, 521] width 93 height 25
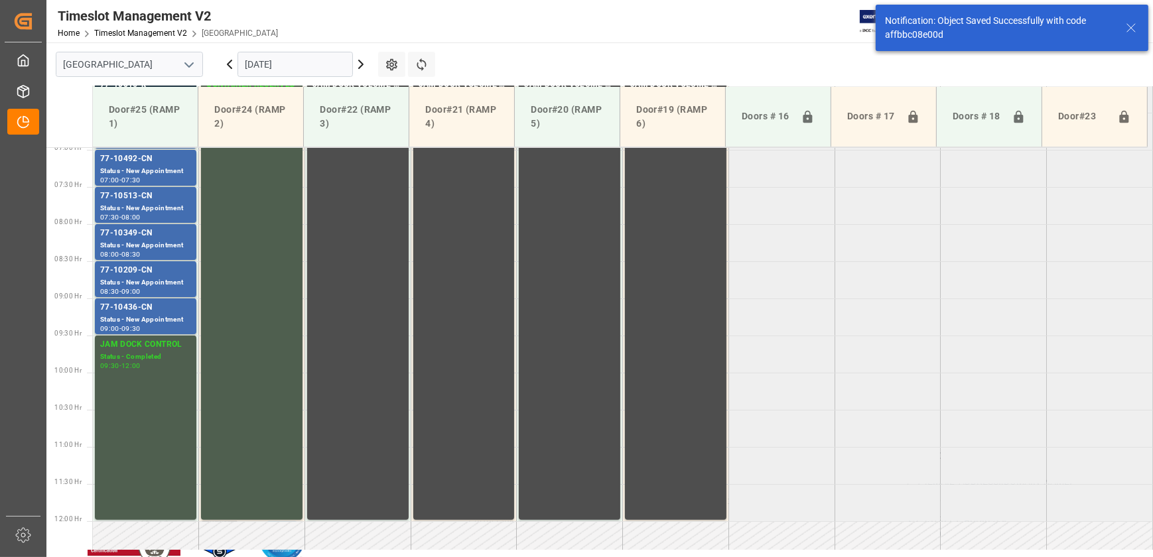
scroll to position [525, 0]
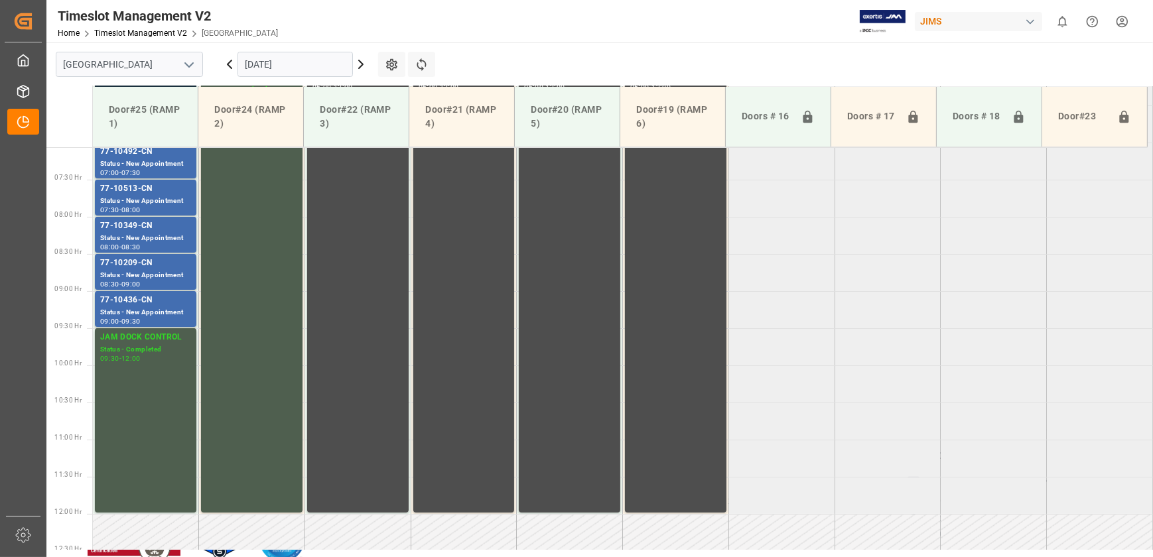
click at [233, 64] on icon at bounding box center [229, 64] width 16 height 16
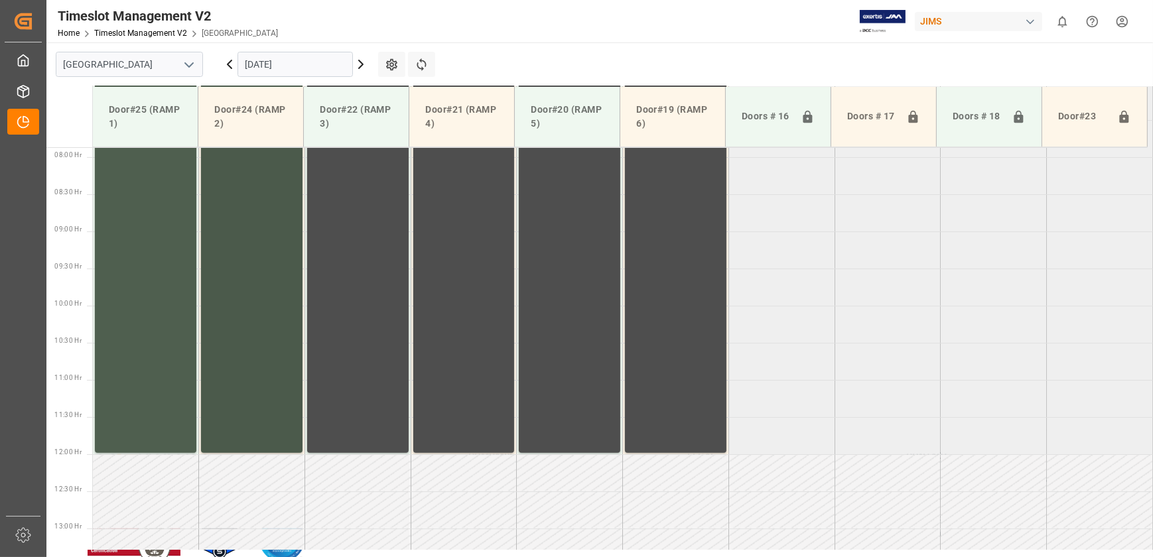
scroll to position [599, 0]
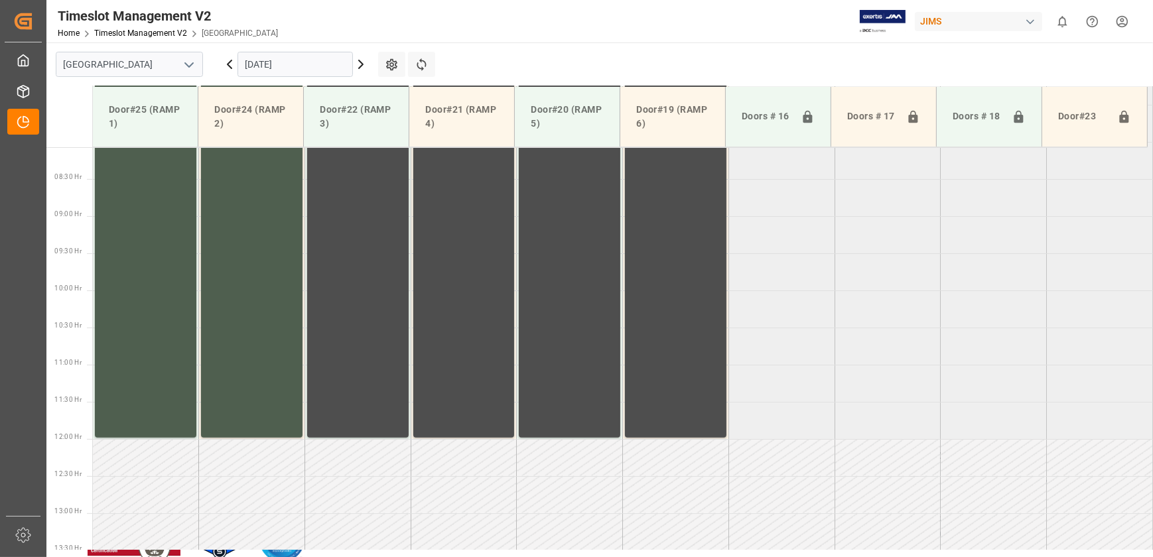
click at [236, 68] on div "[DATE]" at bounding box center [295, 64] width 166 height 44
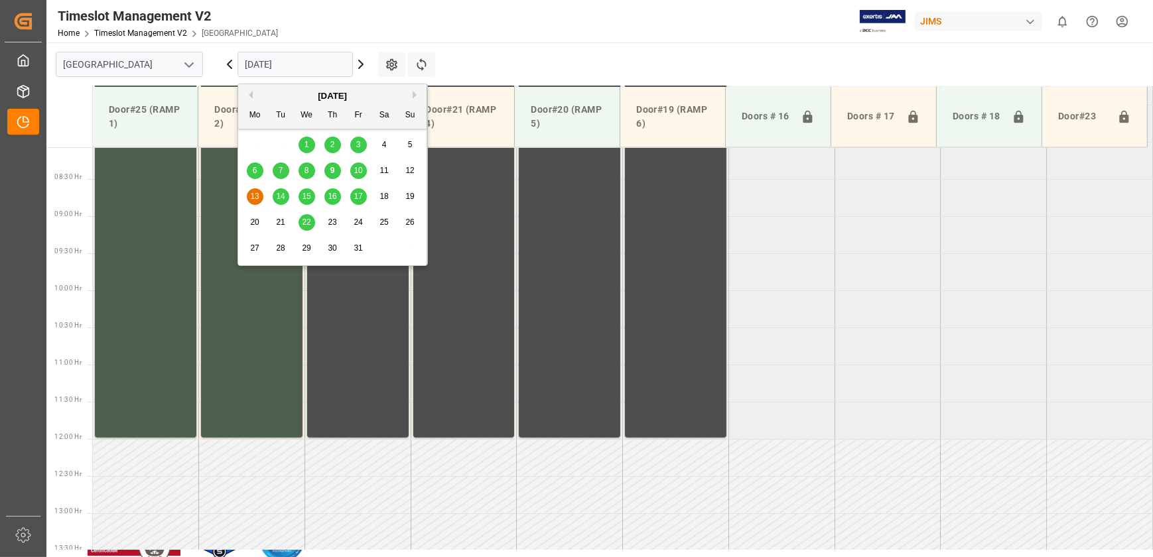
click at [228, 64] on icon at bounding box center [229, 64] width 4 height 8
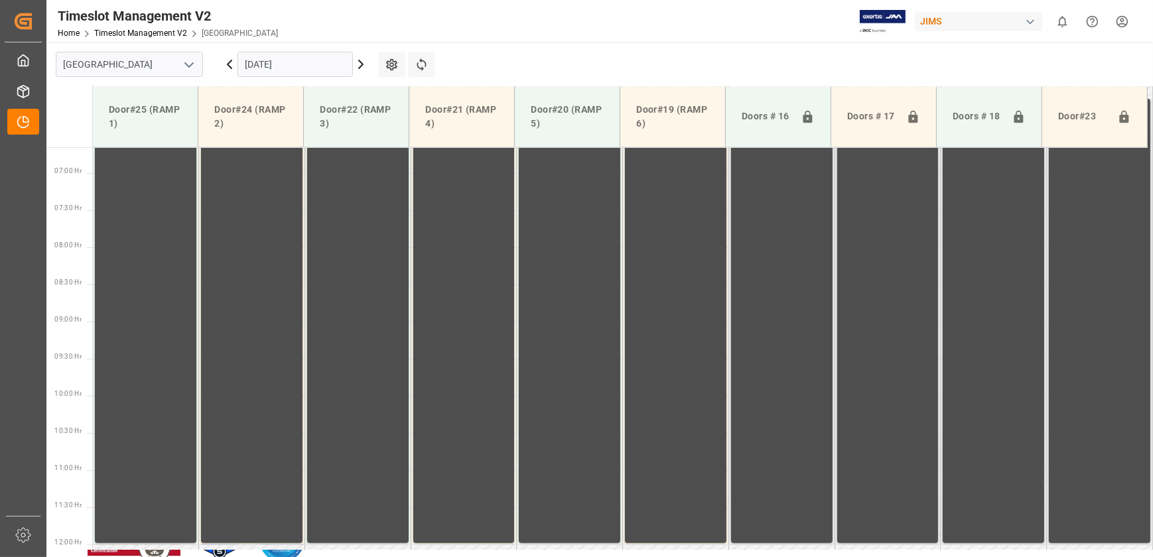
scroll to position [298, 0]
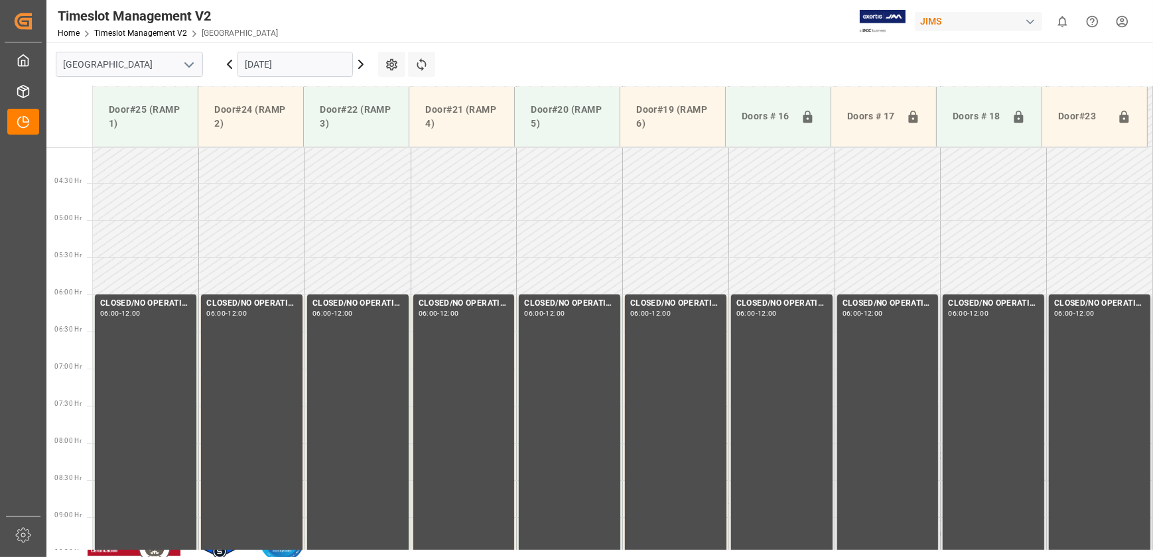
click at [359, 65] on icon at bounding box center [361, 64] width 16 height 16
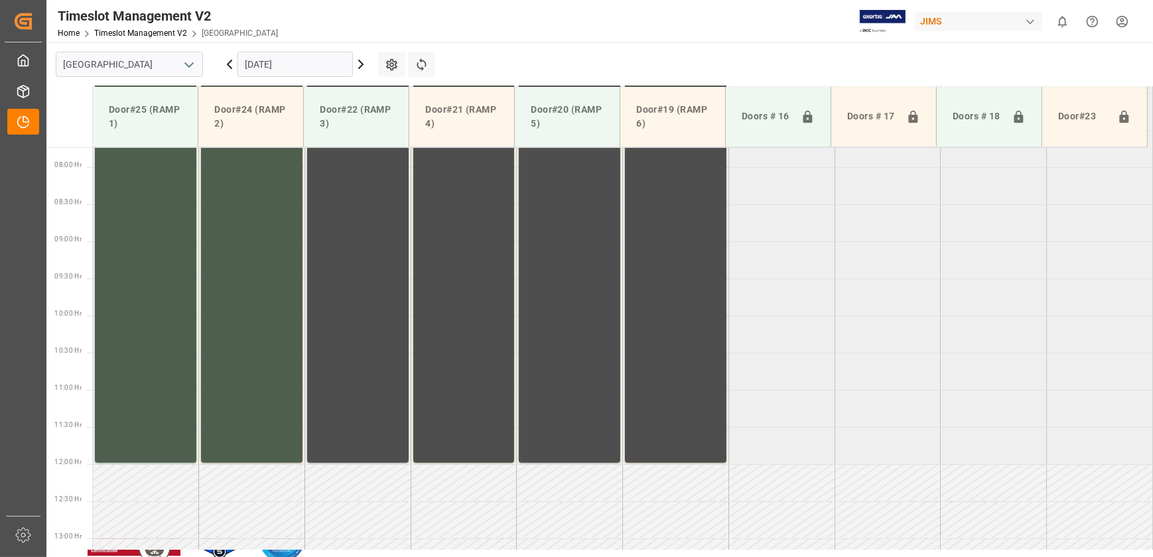
scroll to position [599, 0]
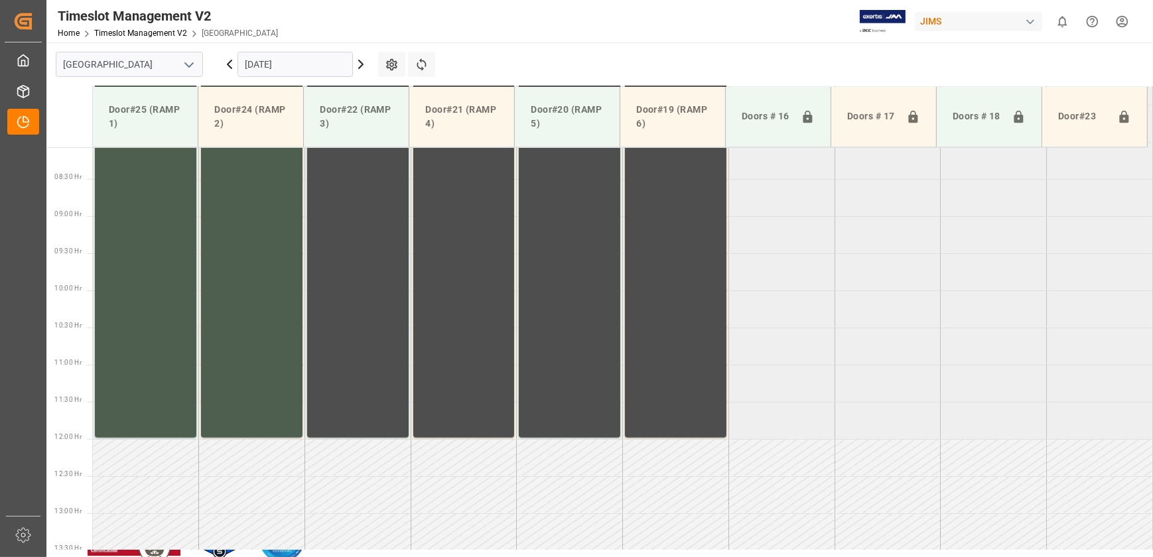
click at [265, 69] on input "[DATE]" at bounding box center [294, 64] width 115 height 25
click at [229, 62] on icon at bounding box center [229, 64] width 4 height 8
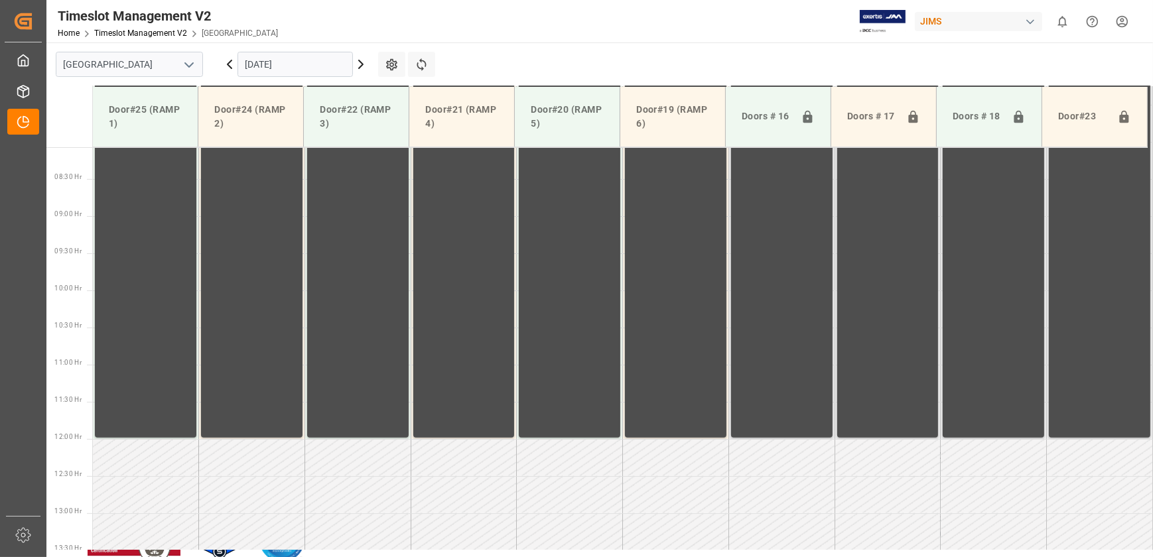
click at [227, 62] on icon at bounding box center [229, 64] width 16 height 16
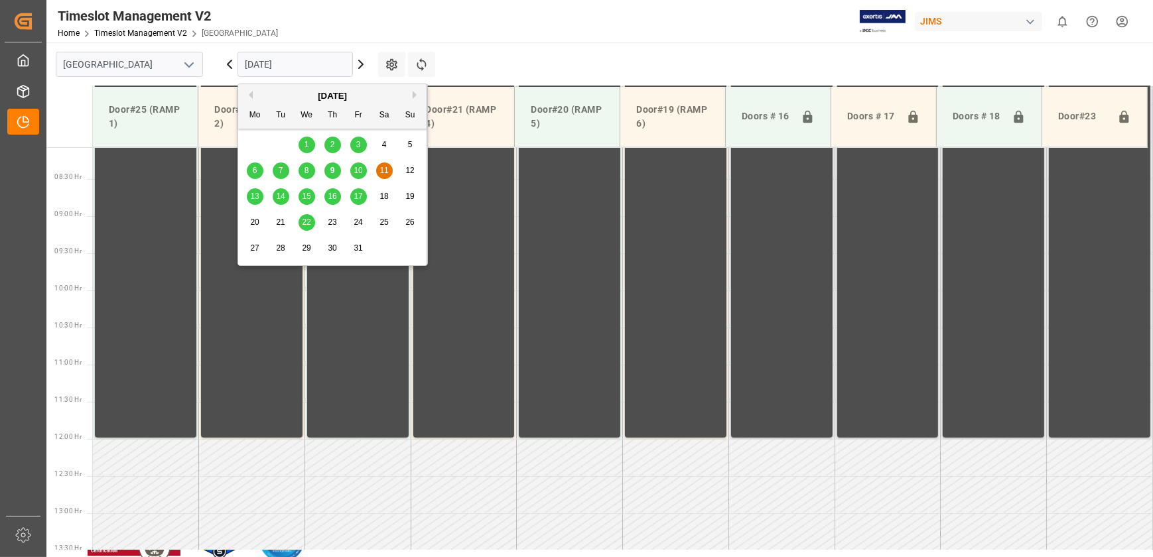
click at [284, 64] on input "11.10.2025" at bounding box center [294, 64] width 115 height 25
click at [310, 170] on div "8" at bounding box center [306, 171] width 17 height 16
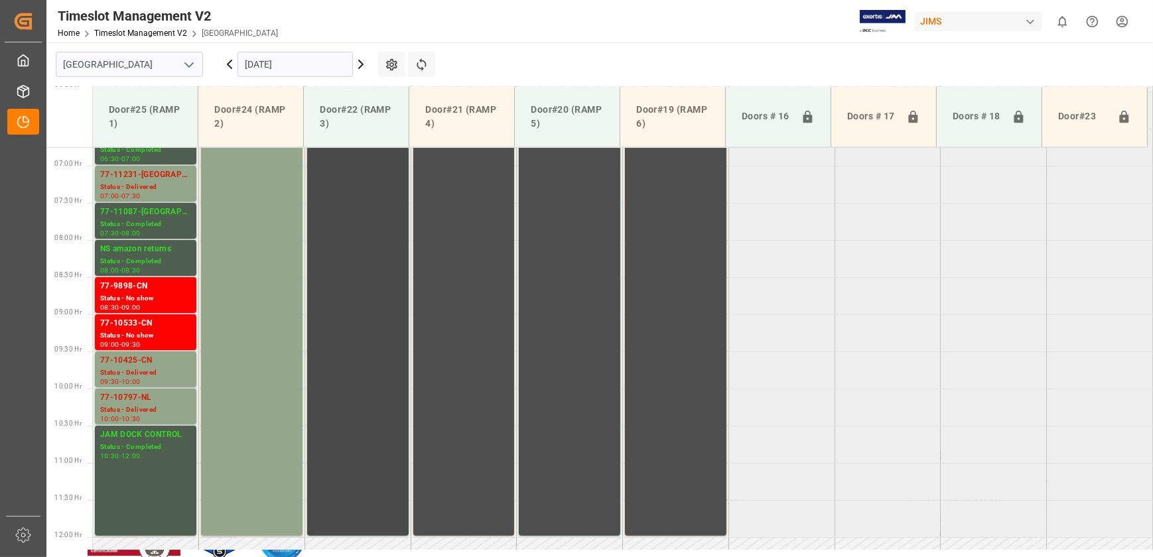
scroll to position [358, 0]
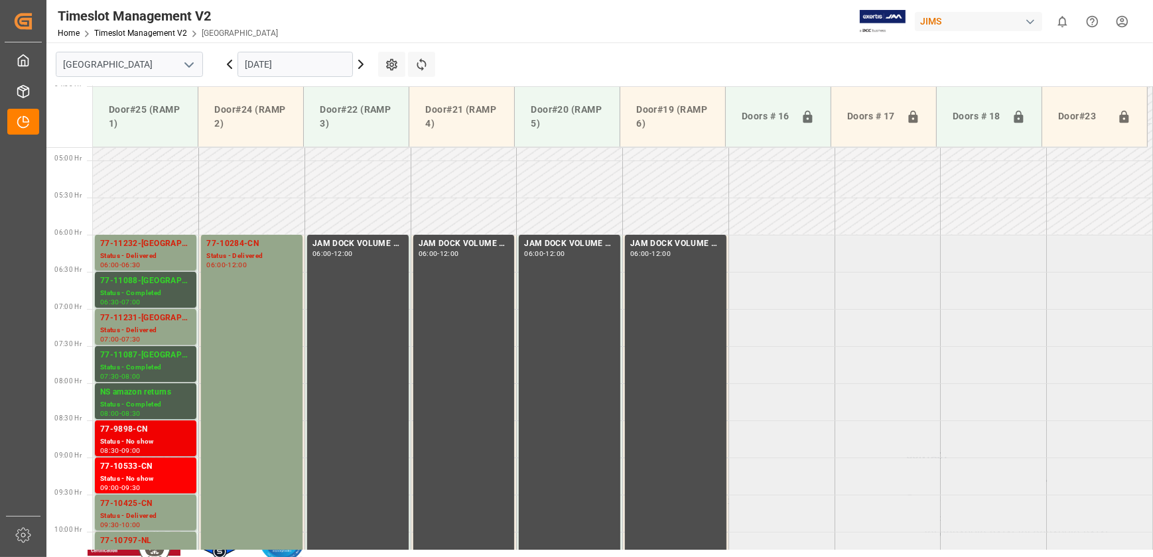
click at [150, 421] on div "77-9898-CN Status - No show 08:30 - 09:00" at bounding box center [145, 438] width 101 height 36
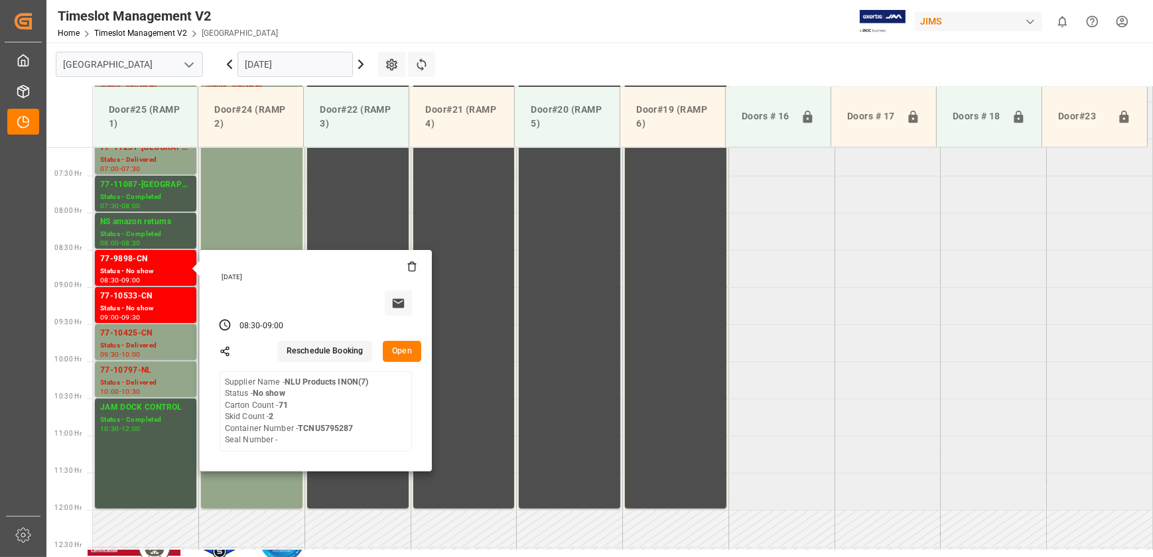
scroll to position [539, 0]
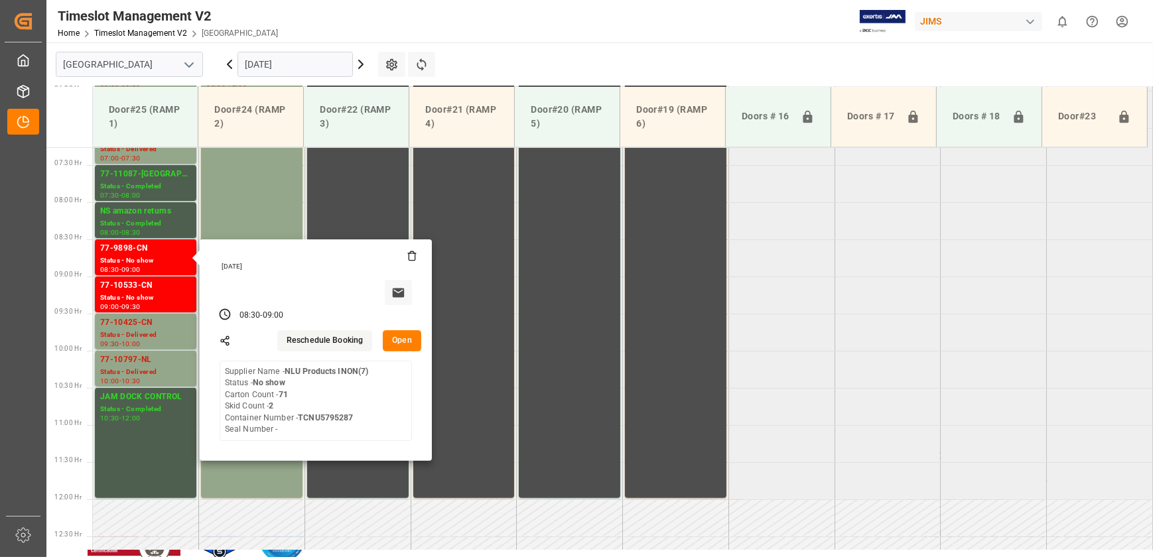
click at [405, 339] on button "Open" at bounding box center [402, 340] width 38 height 21
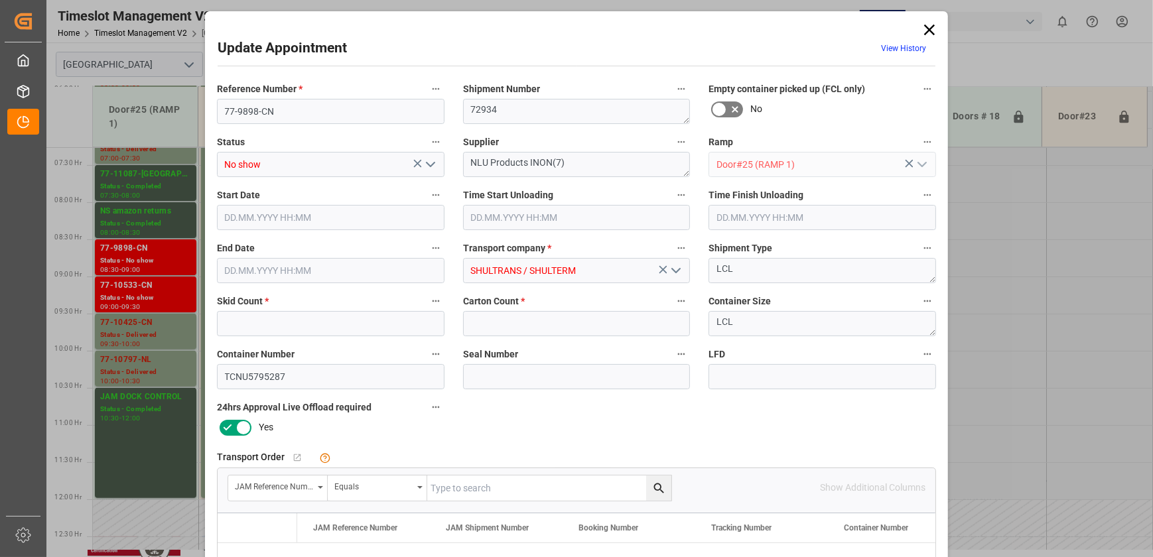
type input "2"
type input "71"
type input "08.10.2025 08:30"
type input "08.10.2025 09:00"
type input "07.10.2025 12:58"
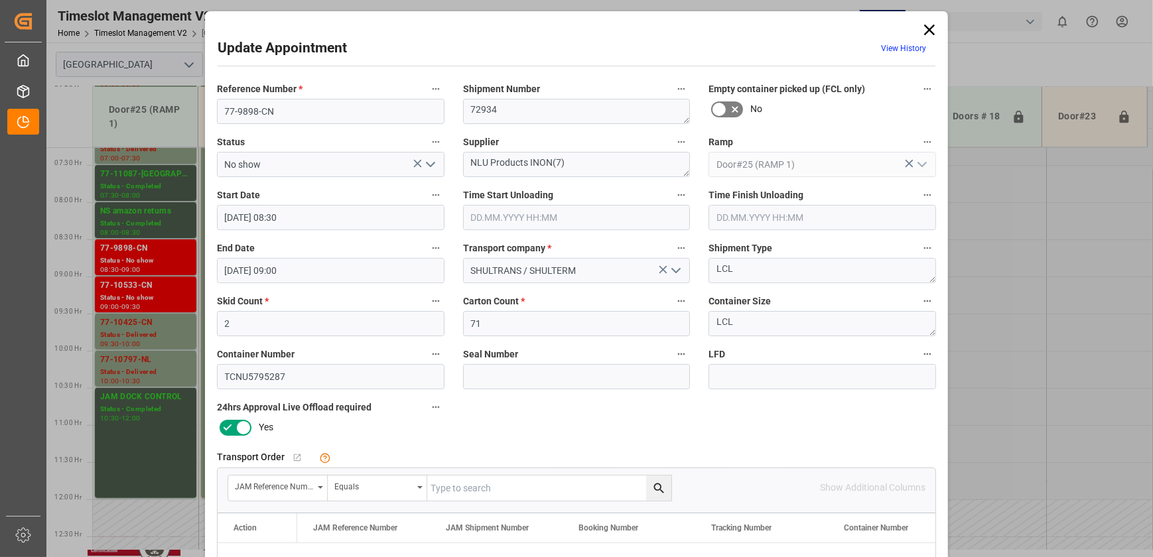
click at [340, 219] on input "08.10.2025 08:30" at bounding box center [330, 217] width 227 height 25
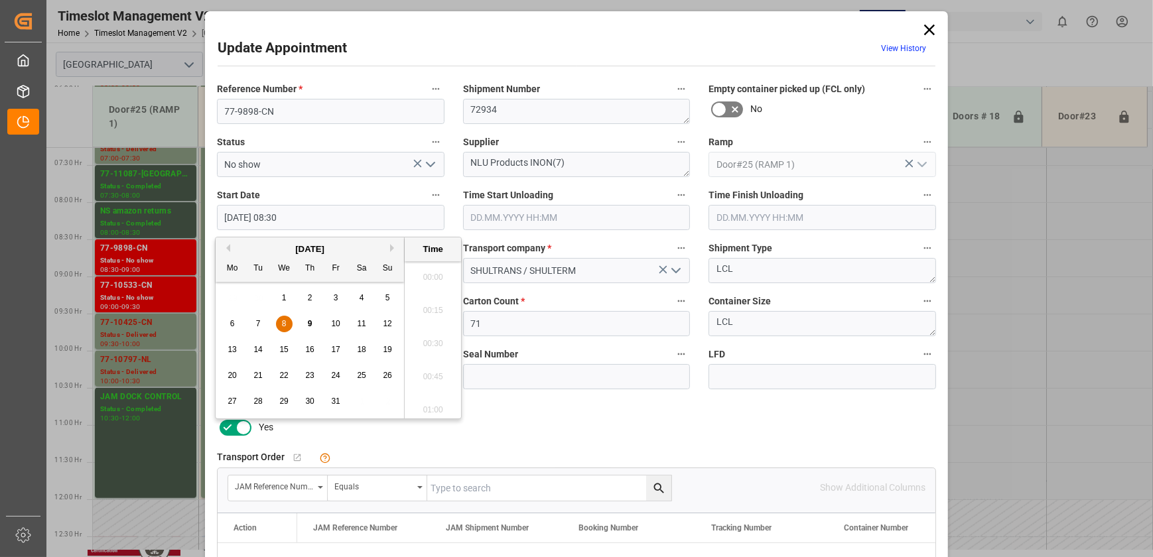
scroll to position [1065, 0]
click at [288, 323] on div "8" at bounding box center [284, 324] width 17 height 16
click at [303, 324] on div "9" at bounding box center [310, 324] width 17 height 16
type input "09.10.2025 08:30"
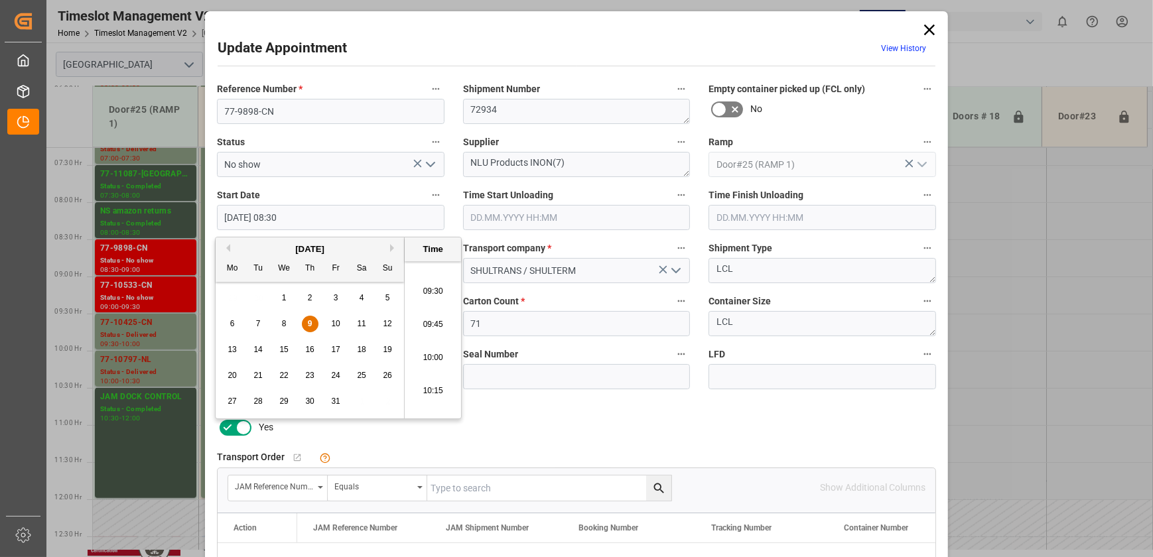
click at [309, 324] on span "9" at bounding box center [310, 323] width 5 height 9
click at [932, 29] on icon at bounding box center [929, 30] width 19 height 19
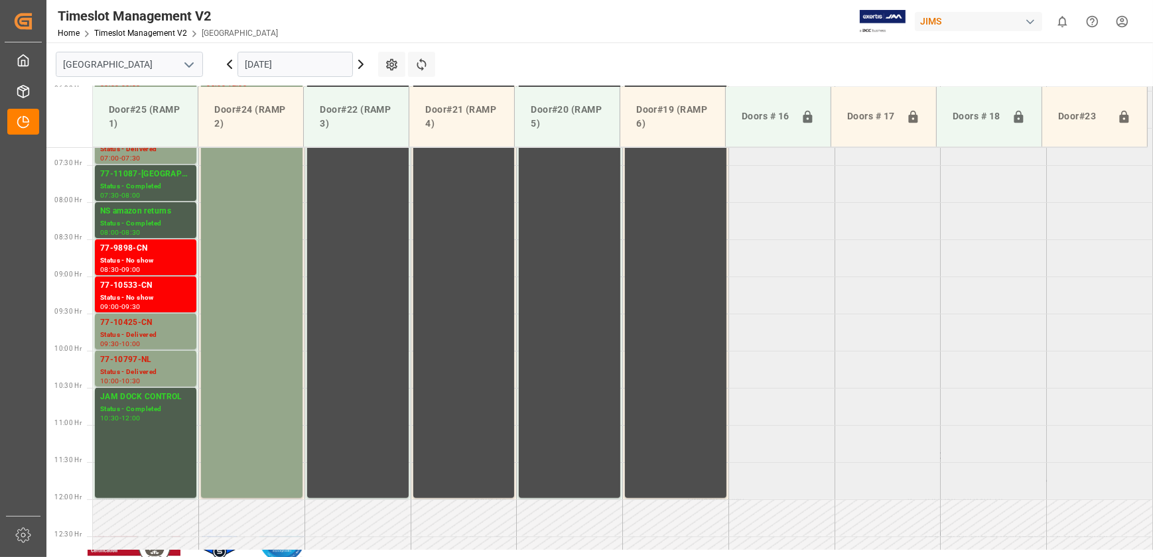
click at [322, 63] on input "08.10.2025" at bounding box center [294, 64] width 115 height 25
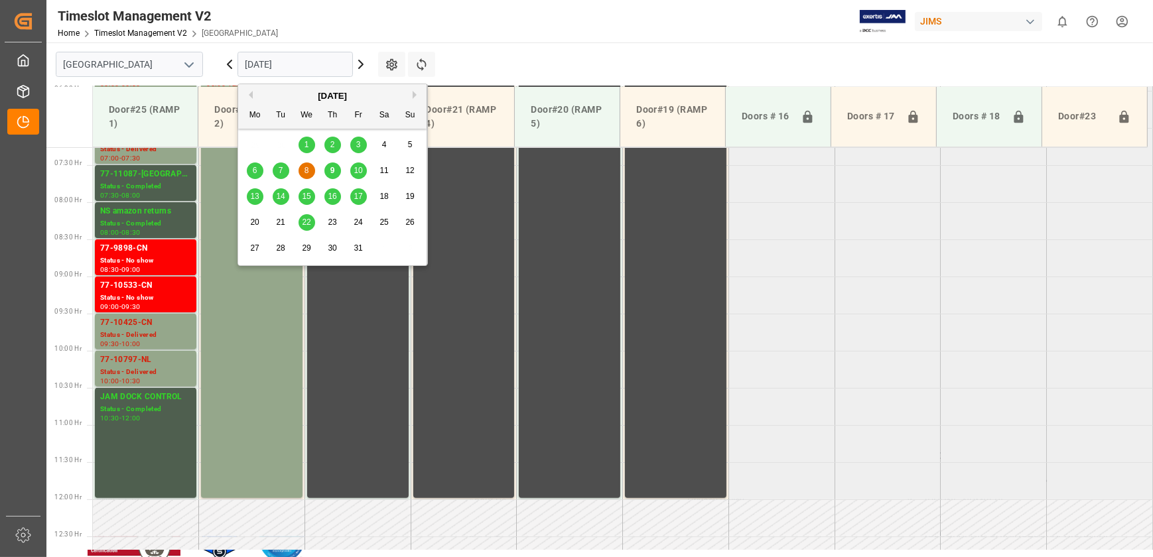
click at [334, 170] on div "9" at bounding box center [332, 171] width 17 height 16
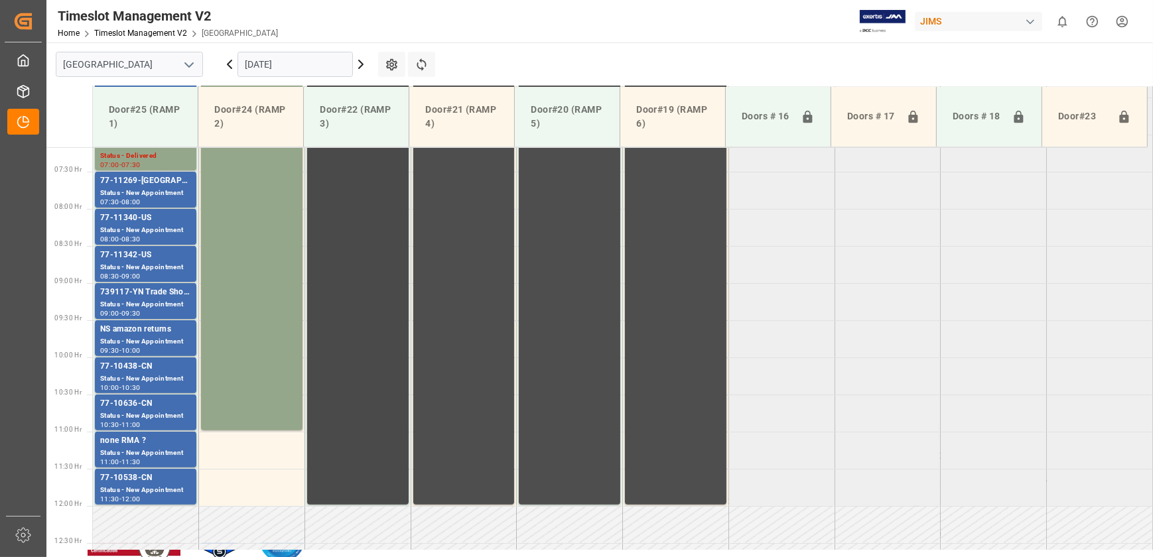
scroll to position [539, 0]
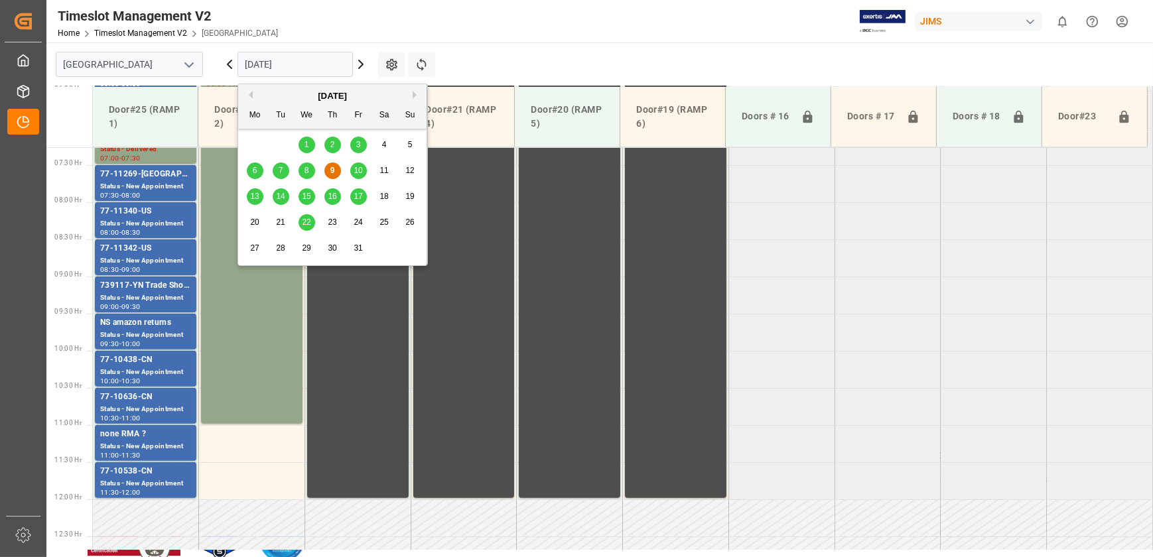
click at [278, 58] on input "[DATE]" at bounding box center [294, 64] width 115 height 25
click at [310, 170] on div "8" at bounding box center [306, 171] width 17 height 16
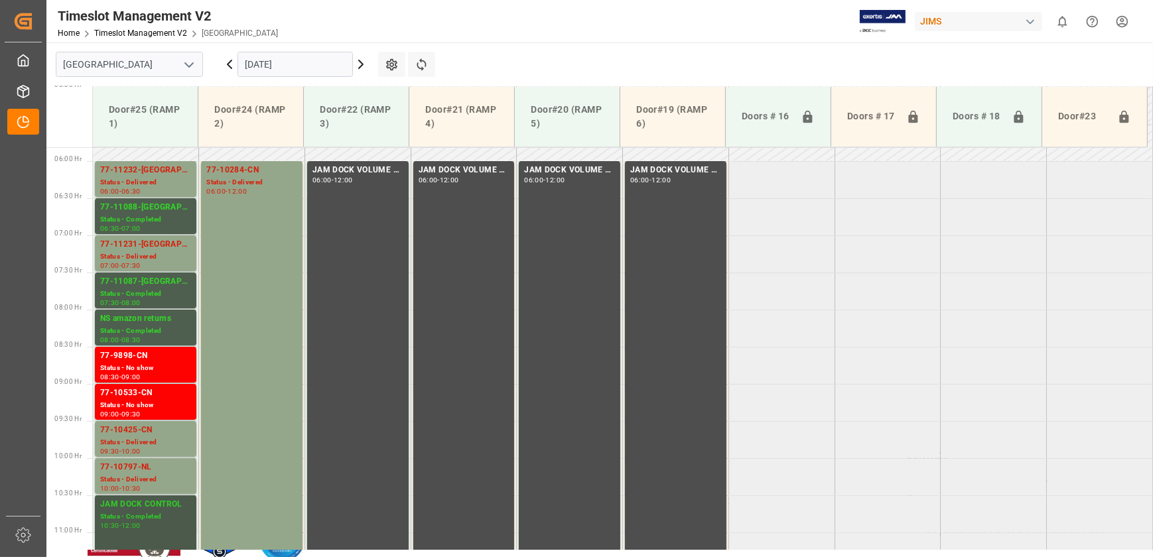
scroll to position [599, 0]
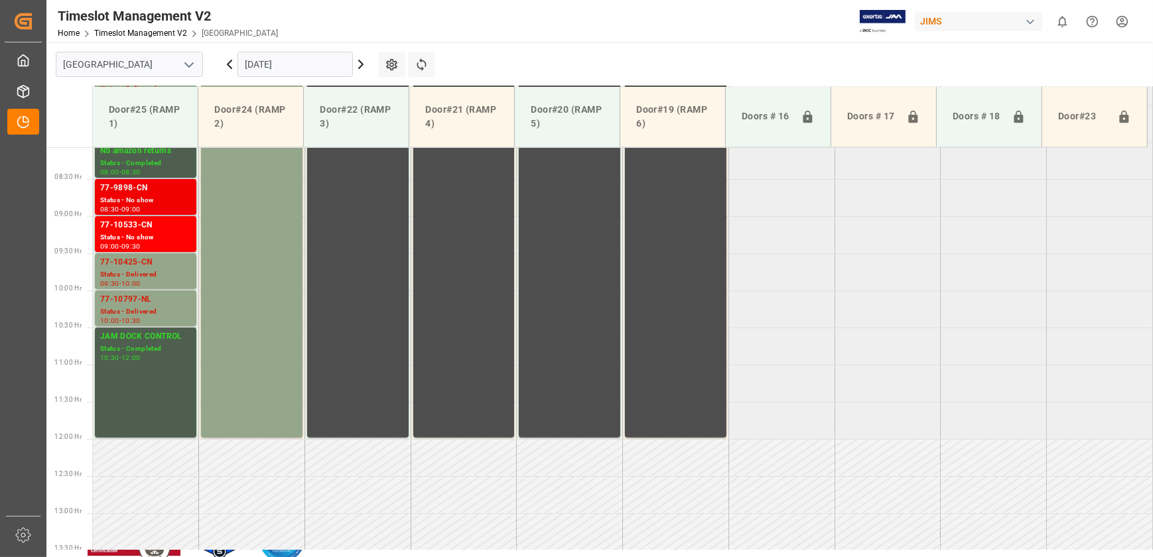
click at [174, 195] on div "Status - No show" at bounding box center [145, 200] width 91 height 11
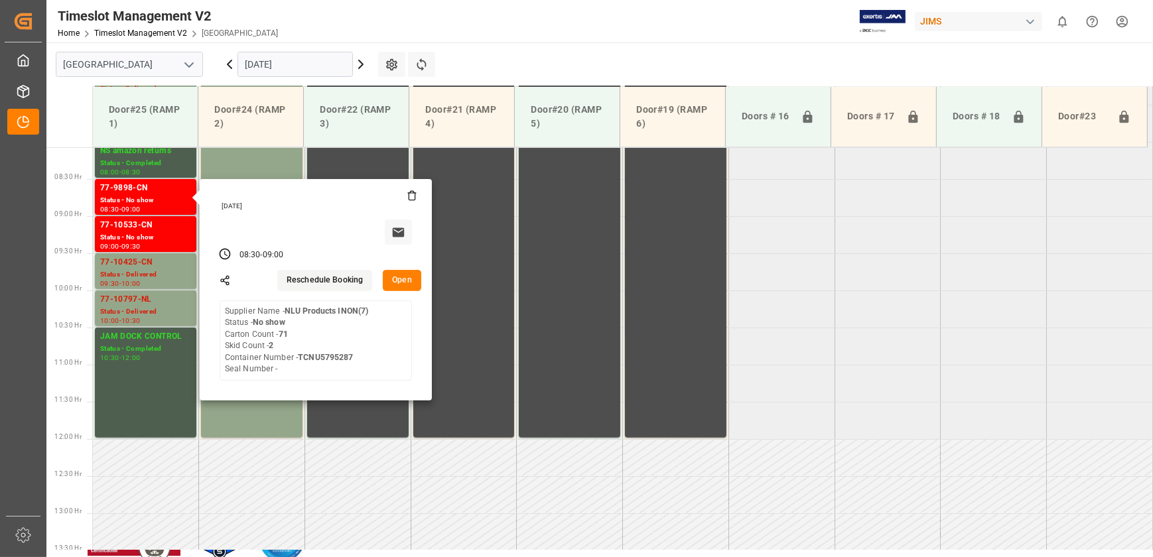
click at [407, 281] on button "Open" at bounding box center [402, 280] width 38 height 21
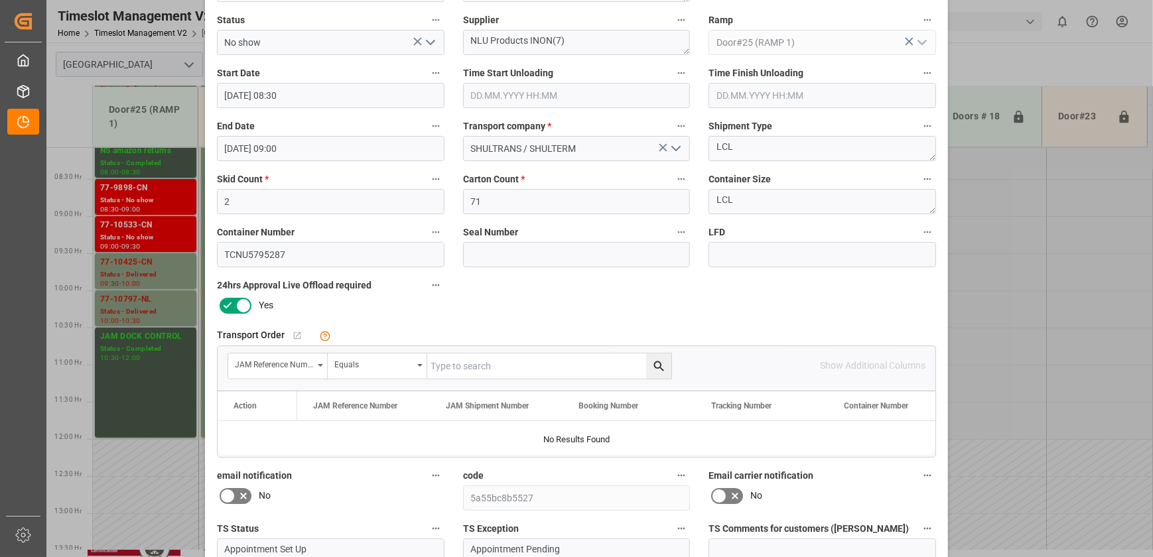
scroll to position [0, 0]
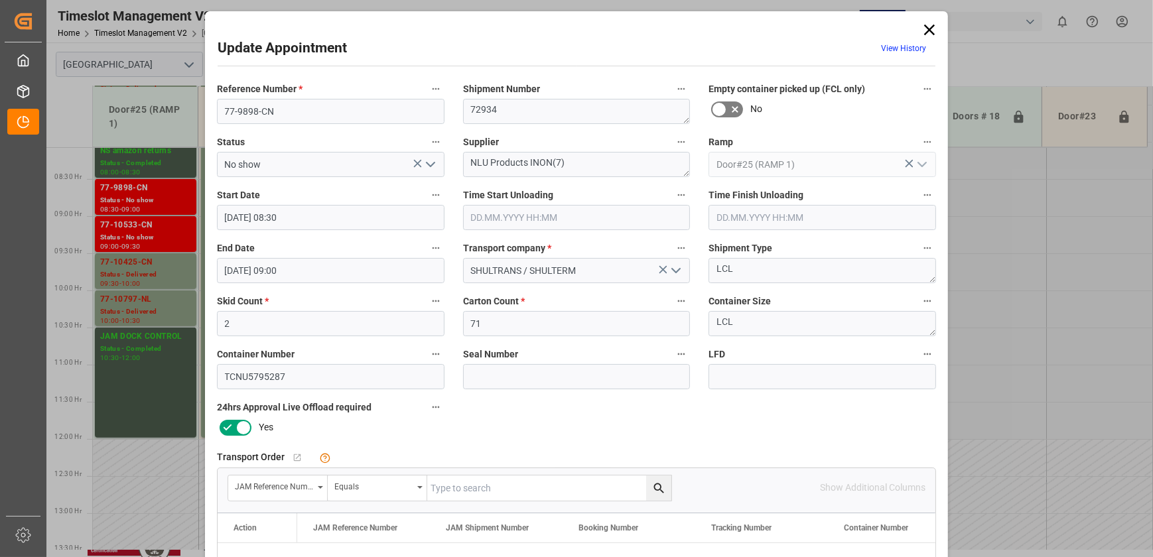
click at [924, 27] on icon at bounding box center [929, 30] width 11 height 11
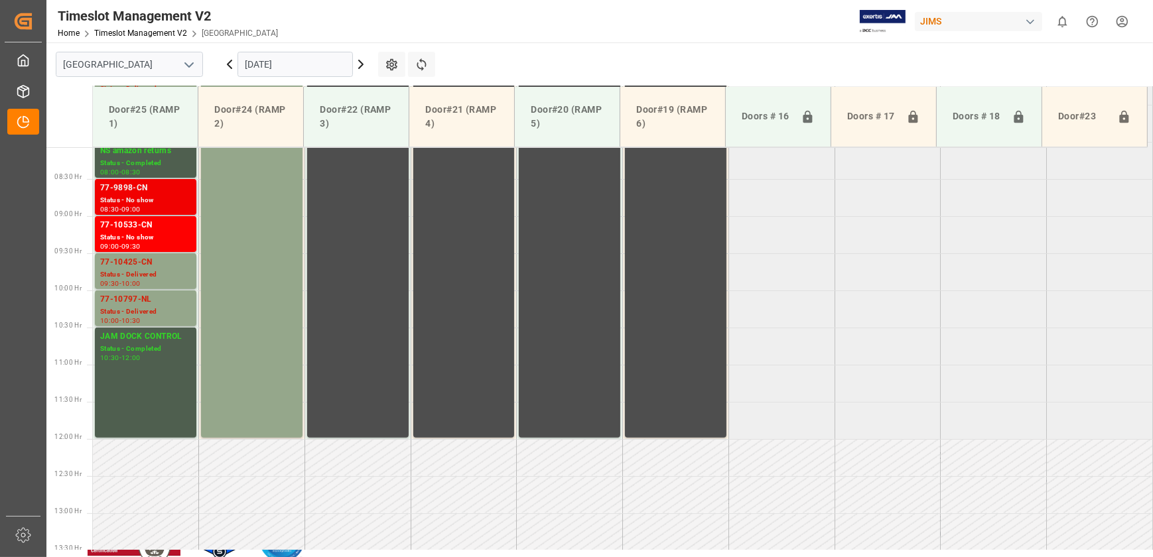
click at [152, 190] on div "77-9898-CN" at bounding box center [145, 188] width 91 height 13
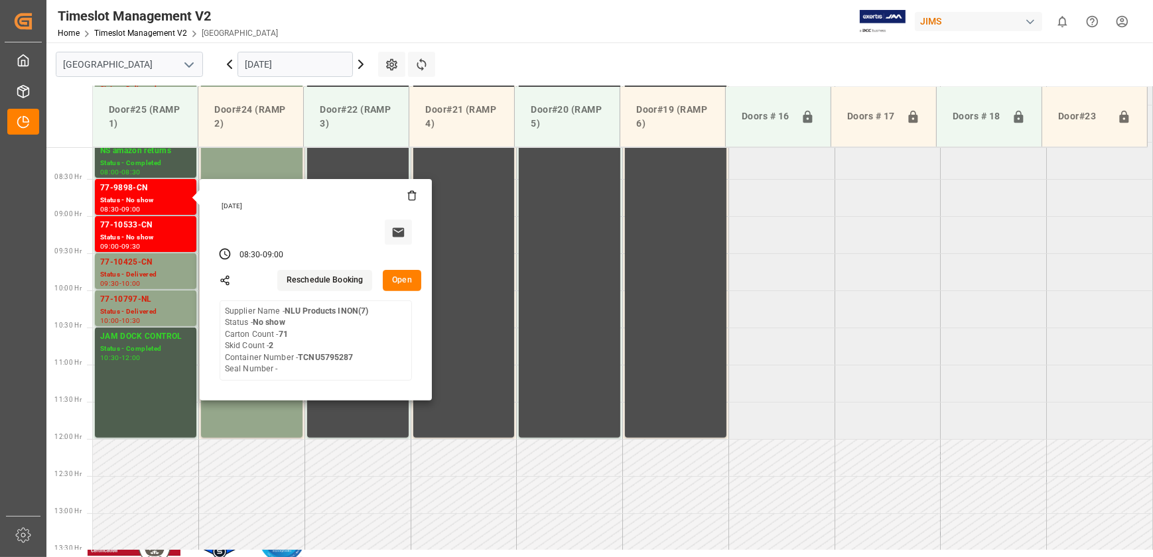
click at [416, 196] on div "Wednesday, October 8, 2025" at bounding box center [315, 217] width 211 height 55
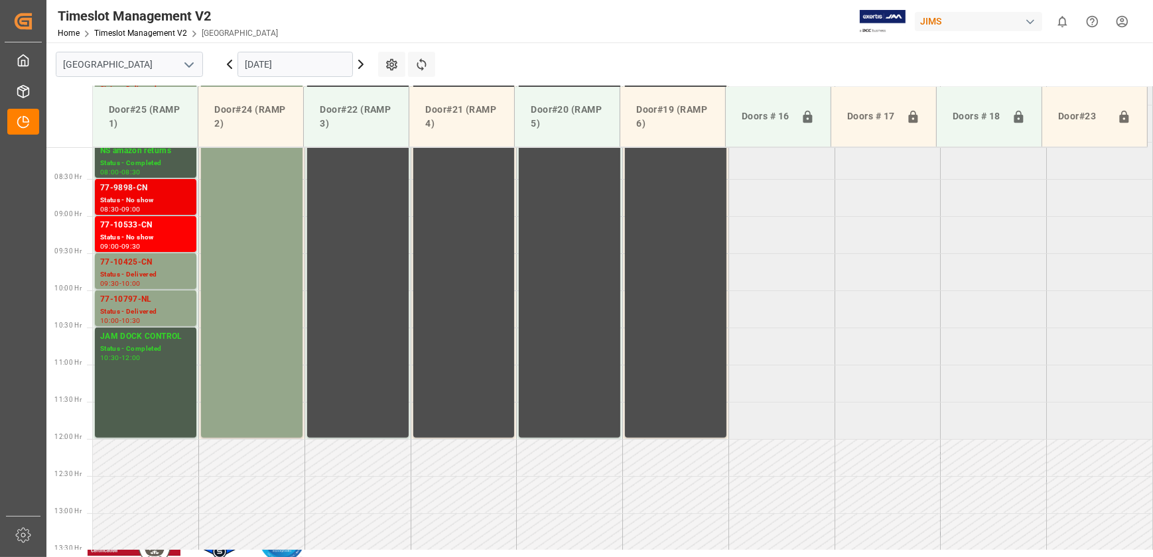
click at [148, 192] on div "77-9898-CN" at bounding box center [145, 188] width 91 height 13
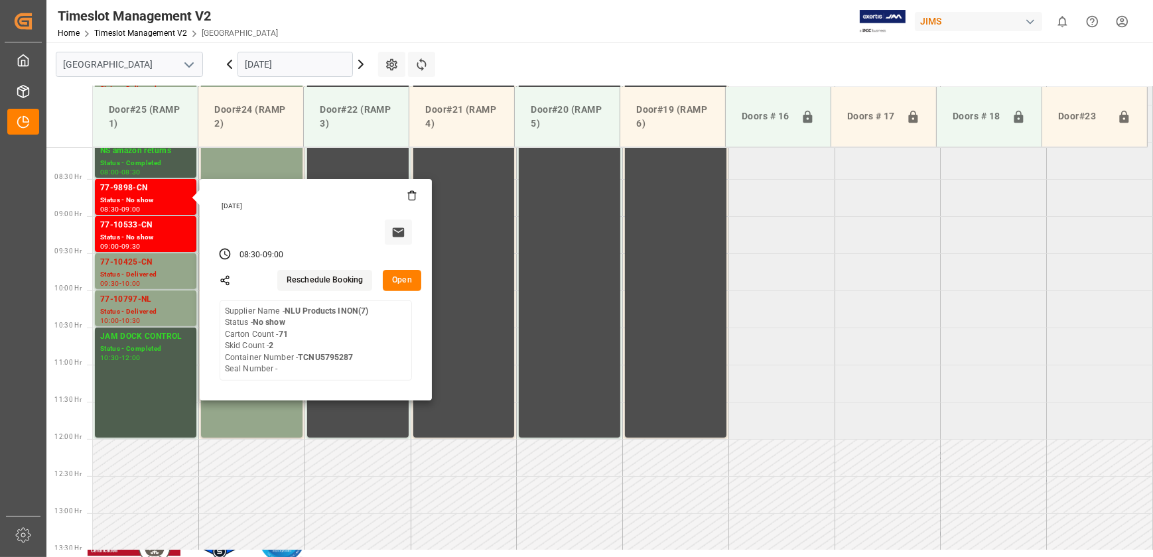
click at [410, 196] on icon at bounding box center [412, 195] width 11 height 11
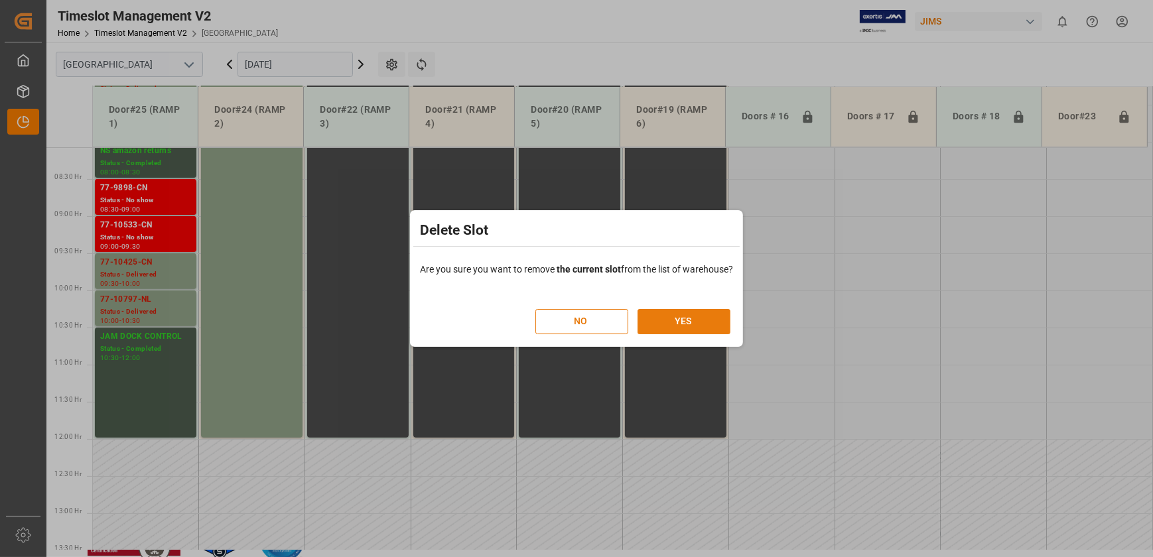
click at [675, 318] on button "YES" at bounding box center [683, 321] width 93 height 25
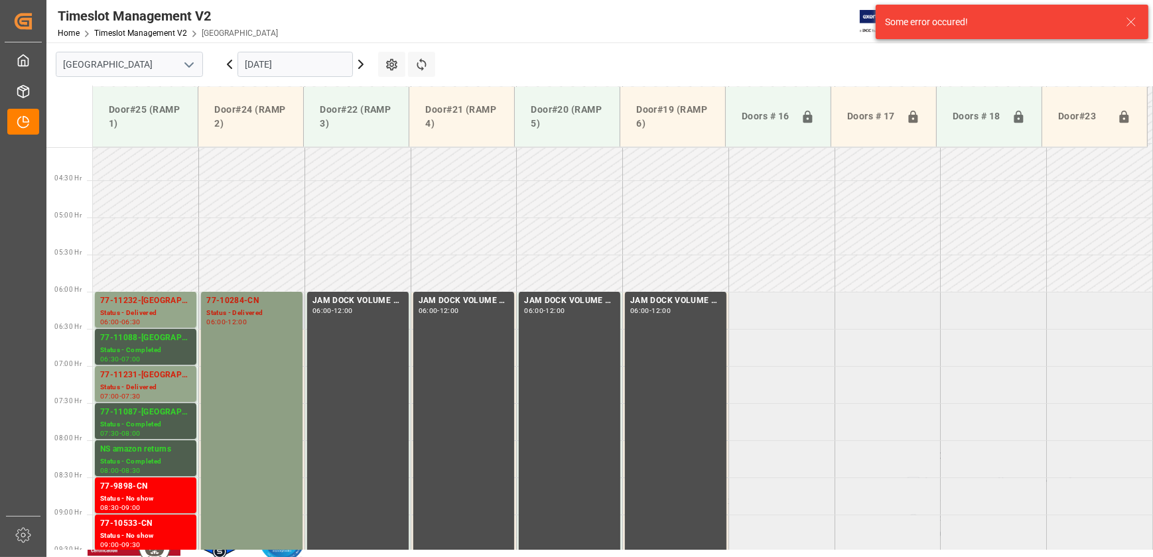
scroll to position [603, 0]
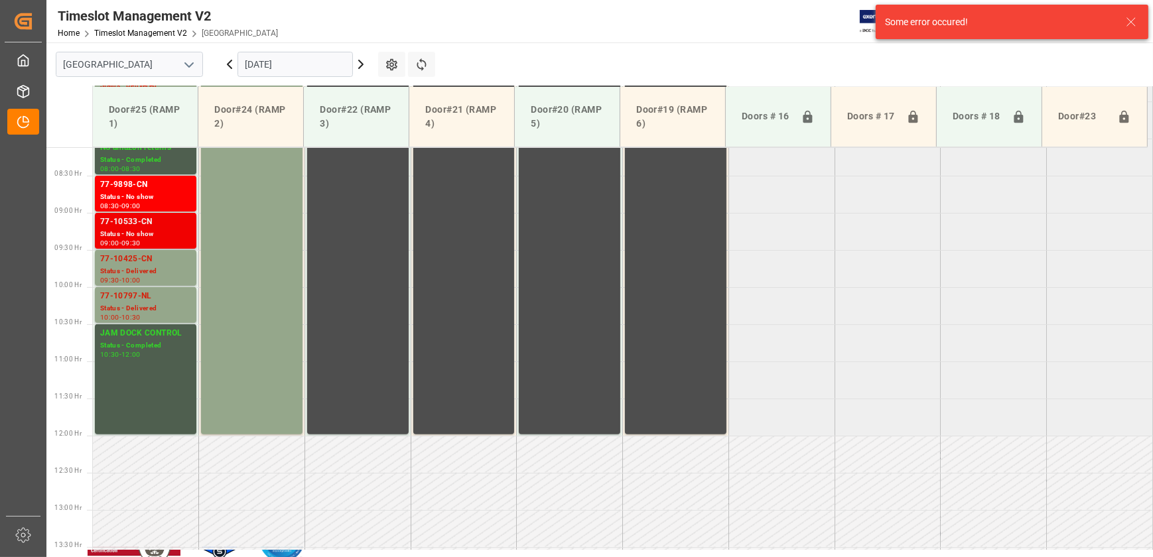
click at [145, 223] on div "77-10533-CN" at bounding box center [145, 222] width 91 height 13
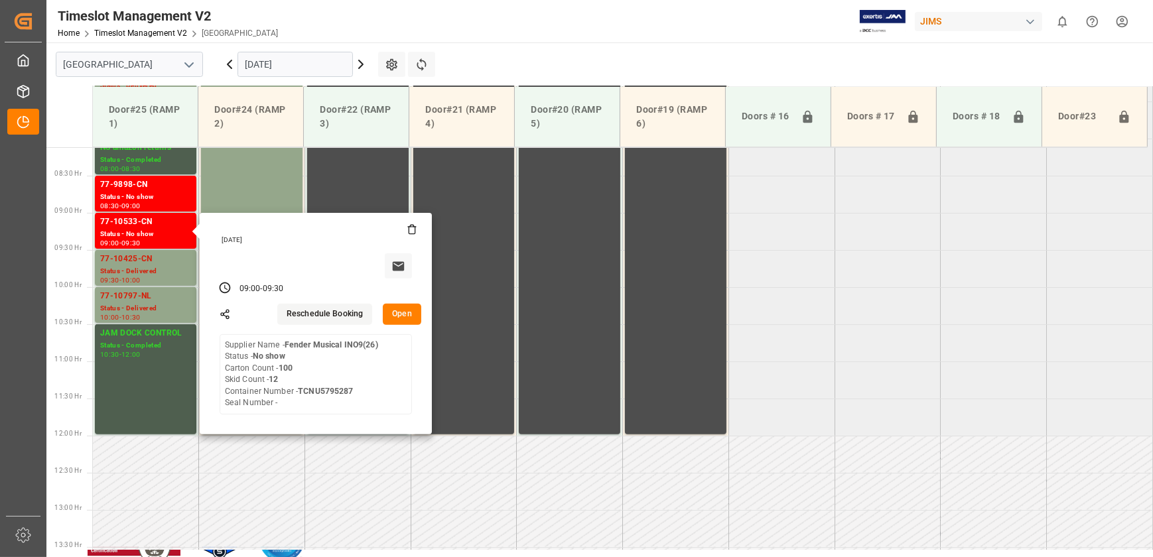
click at [223, 59] on icon at bounding box center [229, 64] width 16 height 16
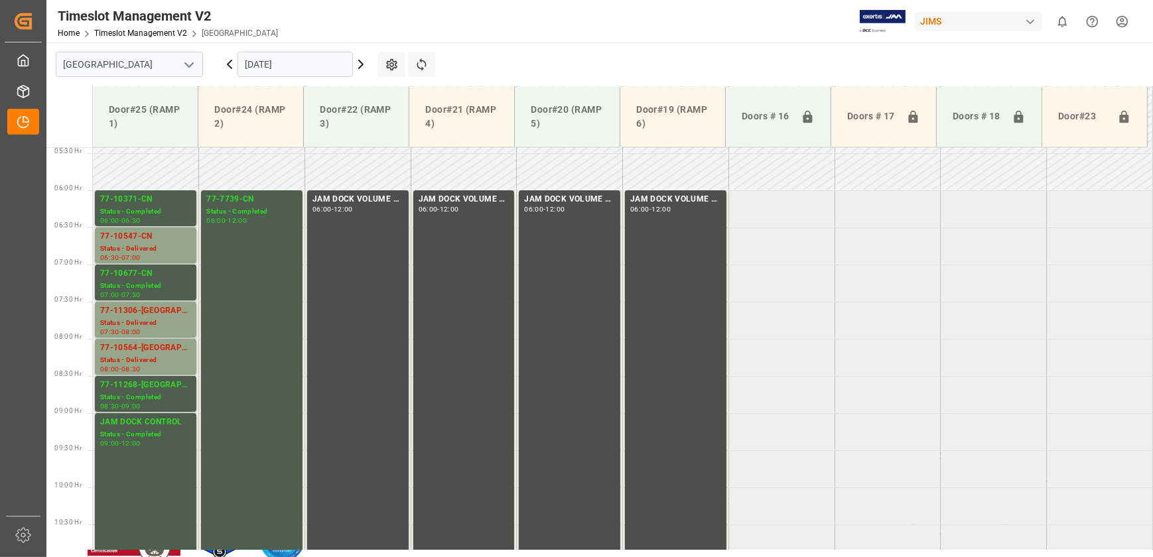
scroll to position [562, 0]
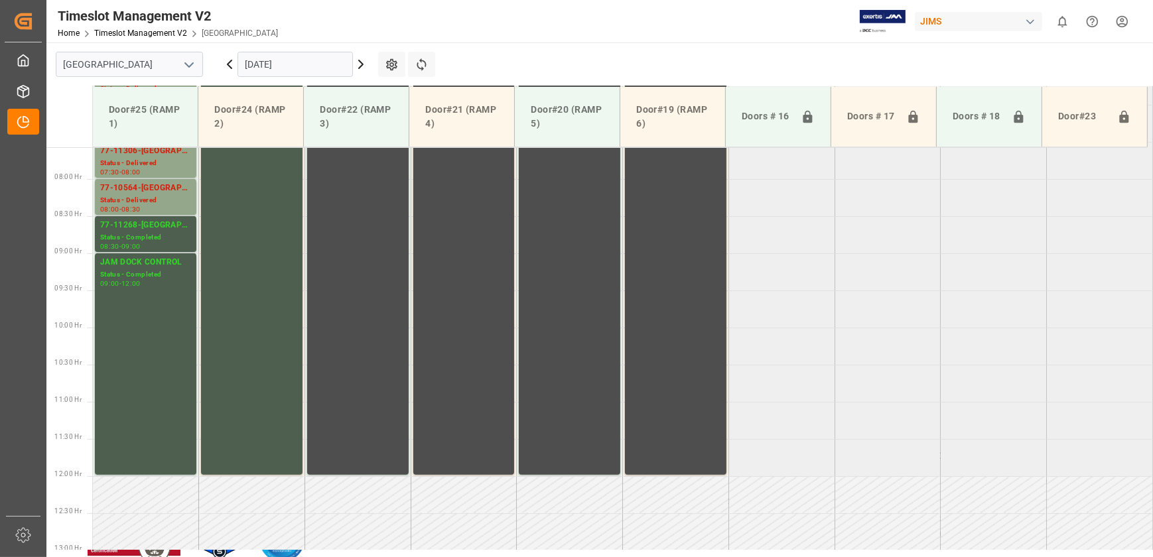
click at [363, 62] on icon at bounding box center [361, 64] width 16 height 16
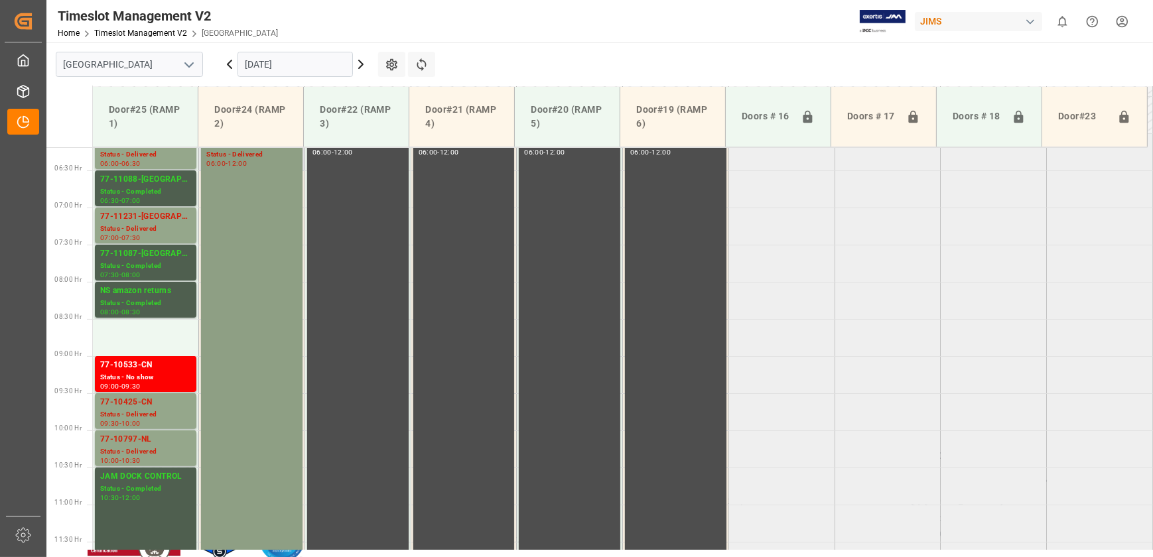
scroll to position [599, 0]
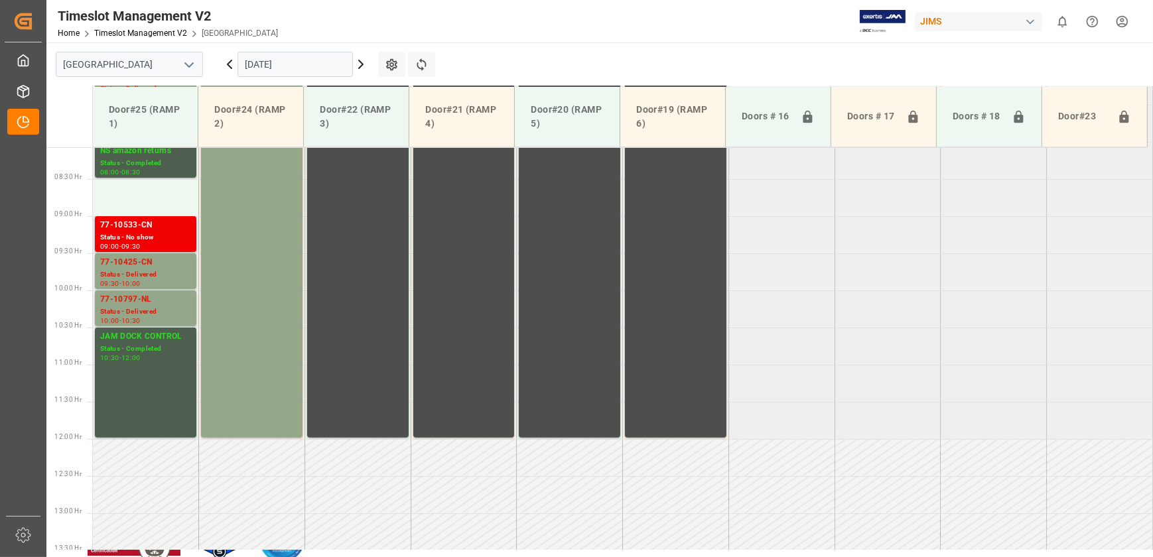
click at [129, 221] on div "77-10533-CN" at bounding box center [145, 225] width 91 height 13
click at [359, 60] on icon at bounding box center [361, 64] width 4 height 8
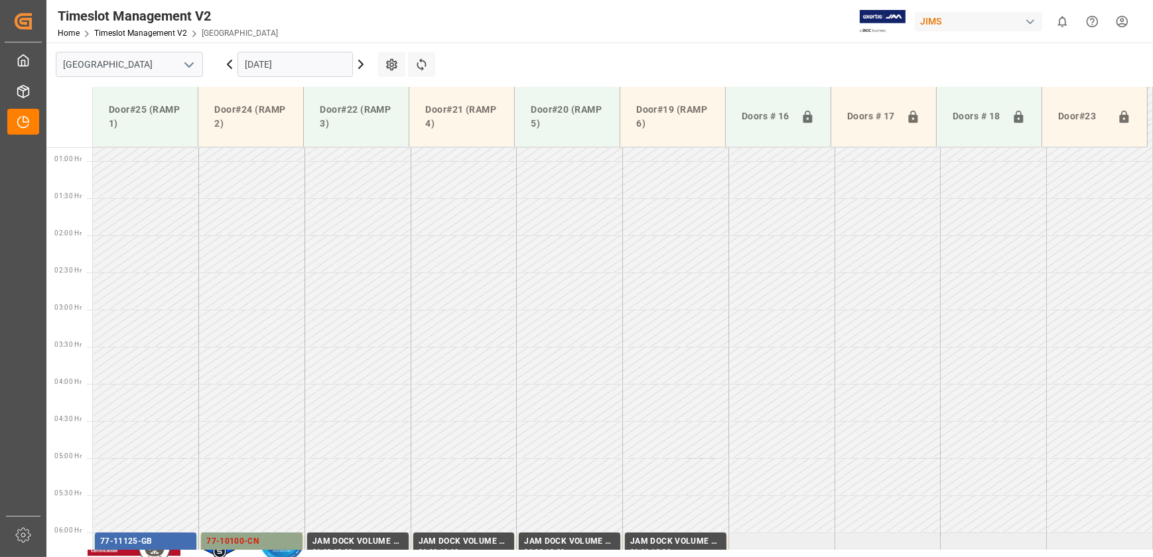
click at [310, 75] on input "[DATE]" at bounding box center [294, 64] width 115 height 25
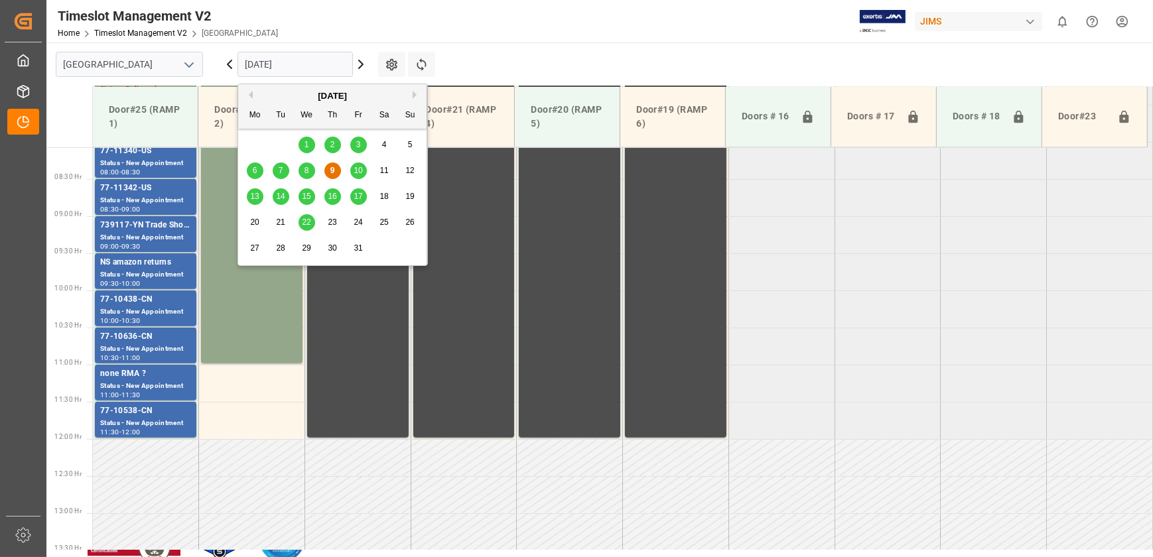
click at [282, 195] on span "14" at bounding box center [280, 196] width 9 height 9
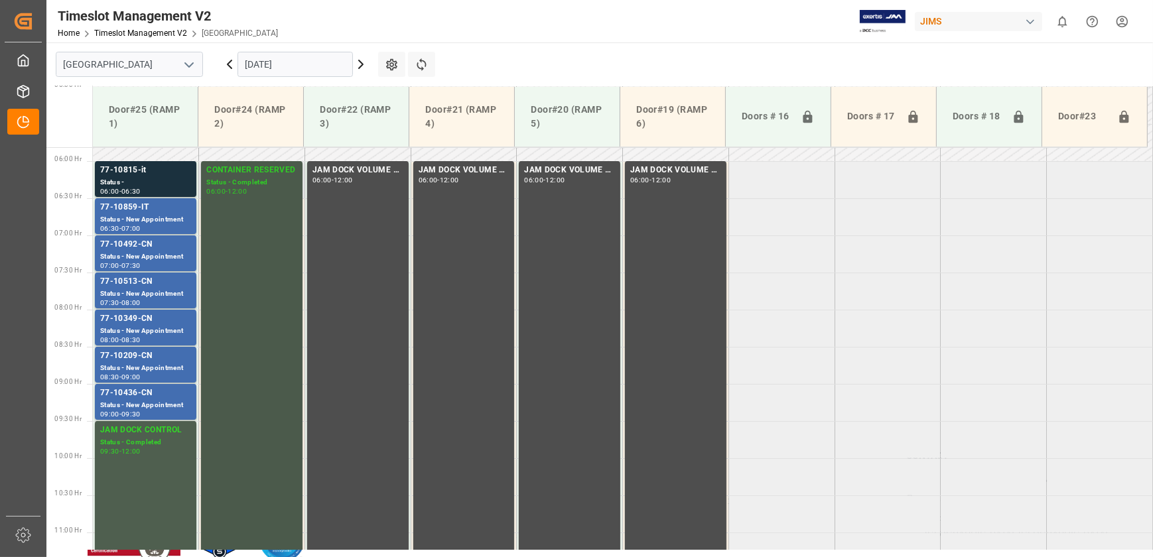
scroll to position [418, 0]
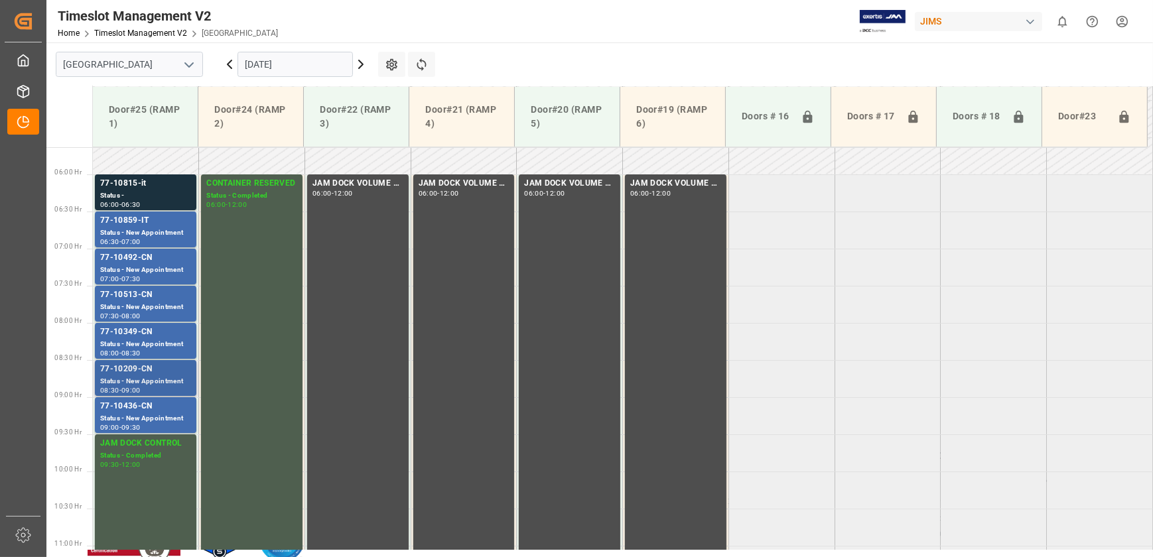
click at [163, 373] on div "77-10209-CN" at bounding box center [145, 369] width 91 height 13
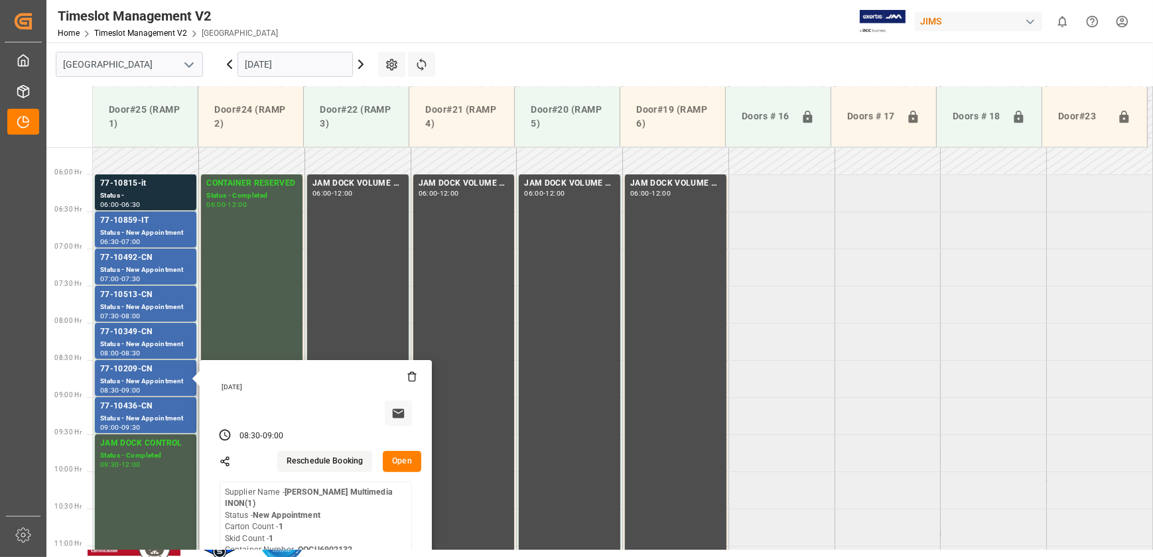
click at [399, 455] on button "Open" at bounding box center [402, 461] width 38 height 21
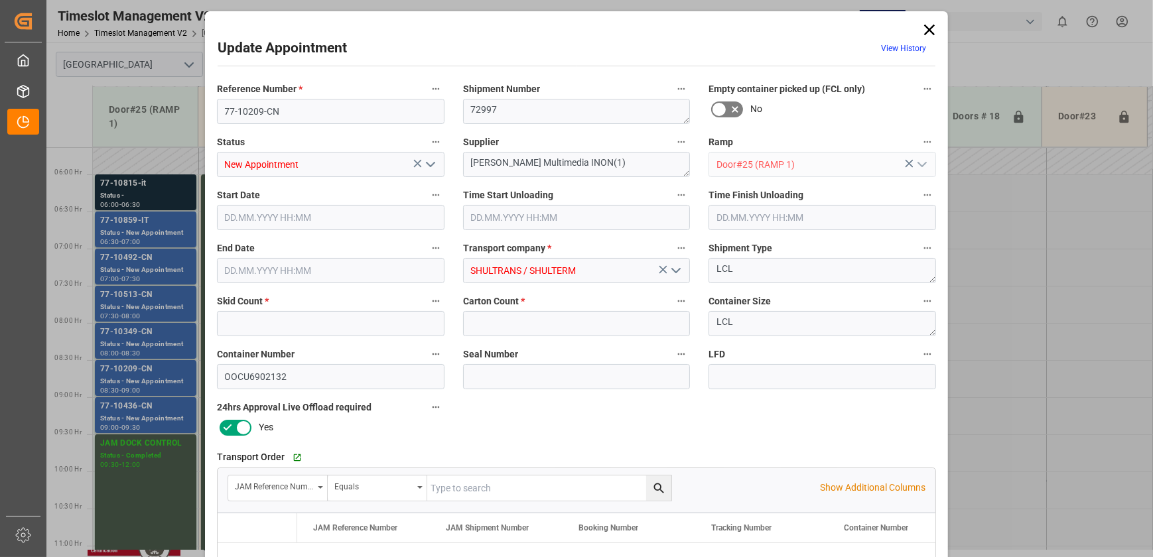
type input "1"
type input "14.10.2025 08:30"
type input "14.10.2025 09:00"
type input "09.10.2025 12:14"
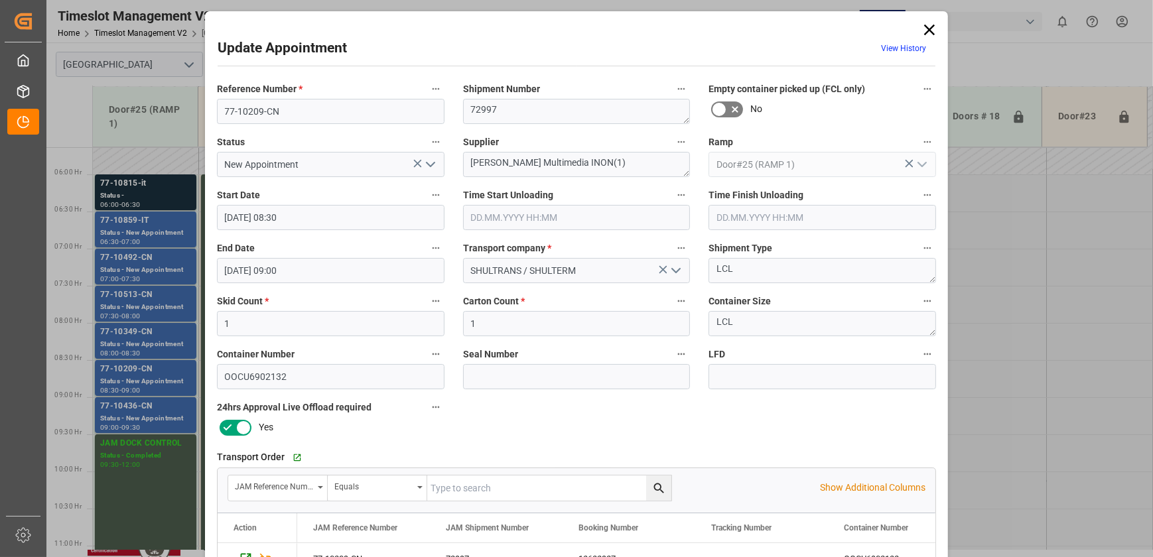
click at [157, 426] on div "Update Appointment View History Reference Number * 77-10209-CN Shipment Number …" at bounding box center [576, 278] width 1153 height 557
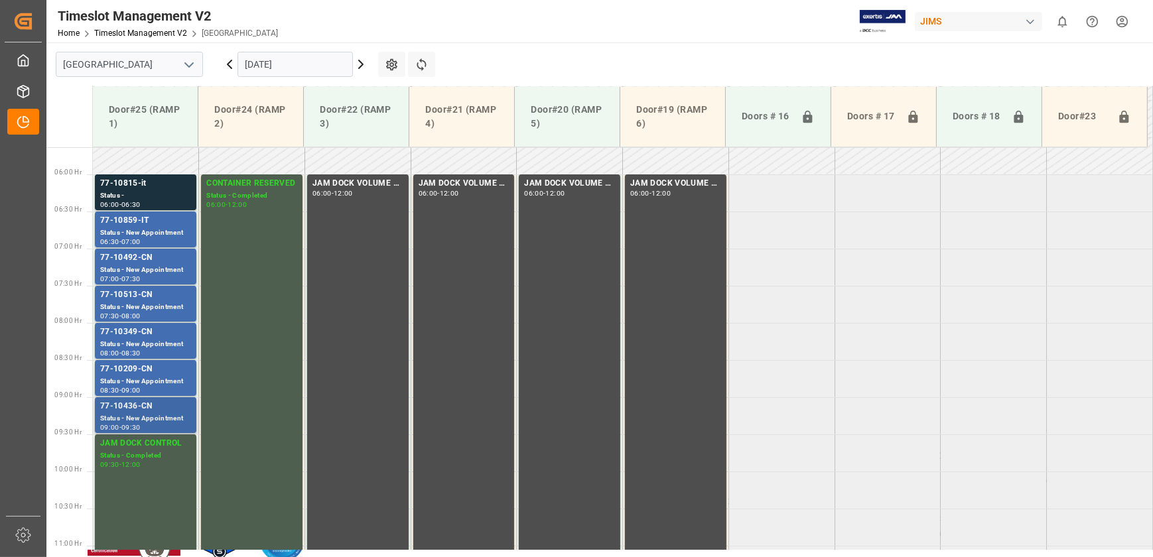
click at [146, 413] on div "Status - New Appointment" at bounding box center [145, 418] width 91 height 11
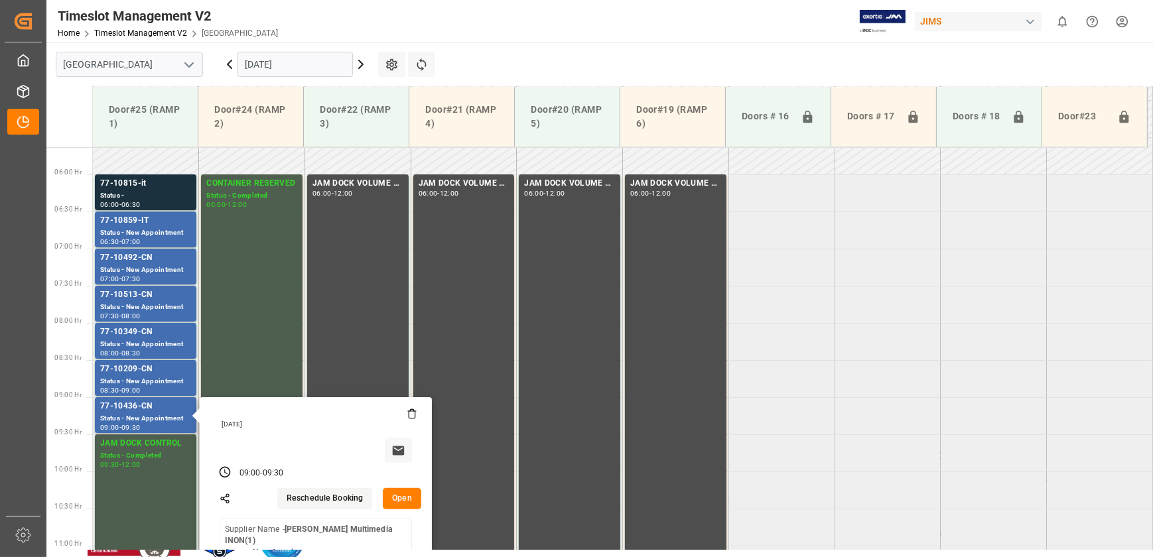
click at [402, 497] on button "Open" at bounding box center [402, 498] width 38 height 21
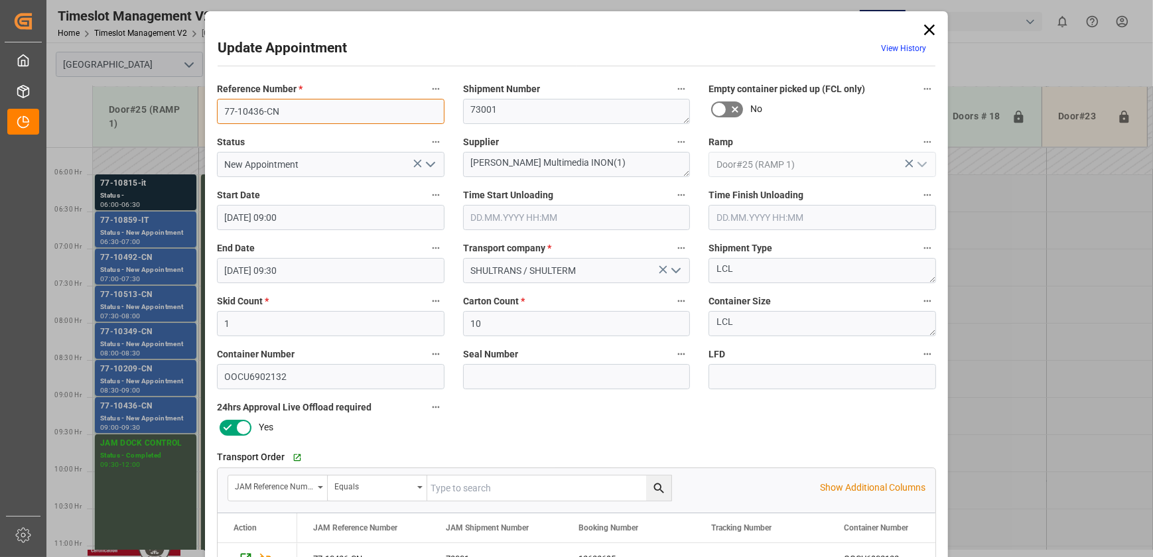
click at [304, 106] on input "77-10436-CN" at bounding box center [330, 111] width 227 height 25
click at [156, 410] on div "Update Appointment View History Reference Number * 77-10436-CN Shipment Number …" at bounding box center [576, 278] width 1153 height 557
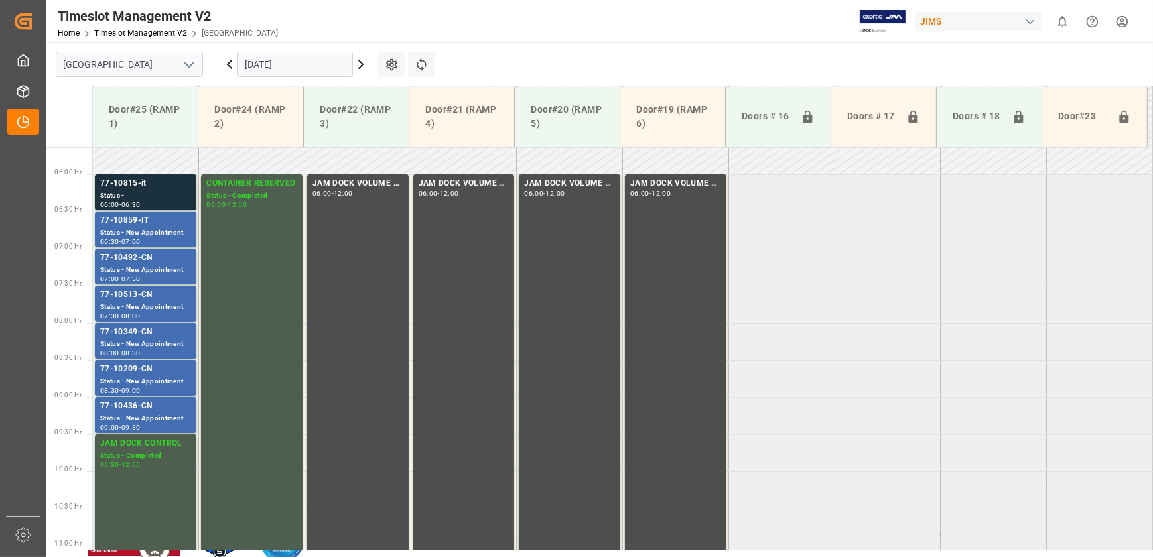
click at [156, 410] on div "77-10436-CN" at bounding box center [145, 406] width 91 height 13
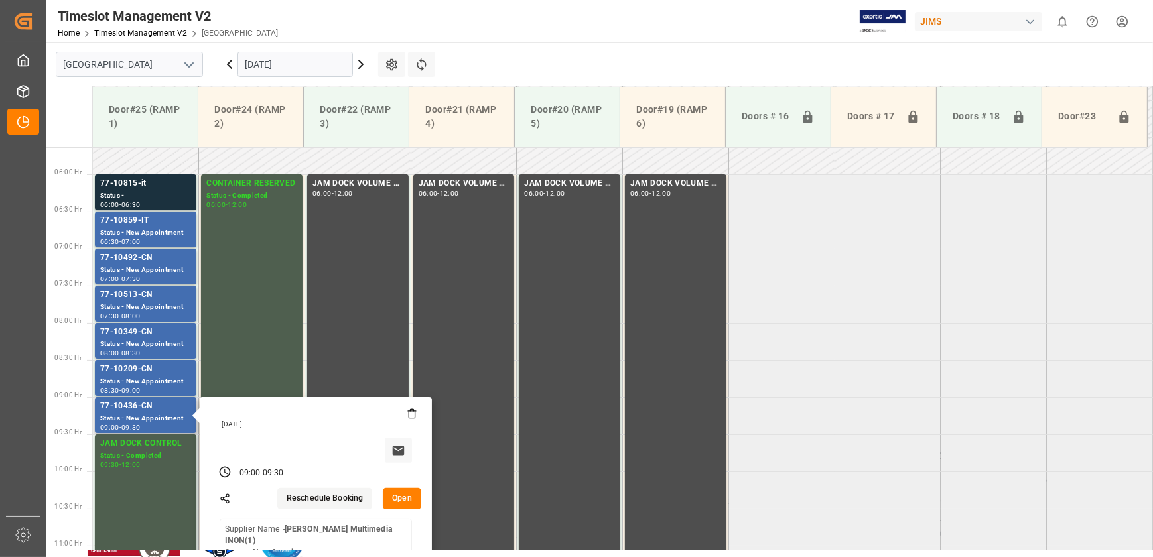
click at [402, 497] on button "Open" at bounding box center [402, 498] width 38 height 21
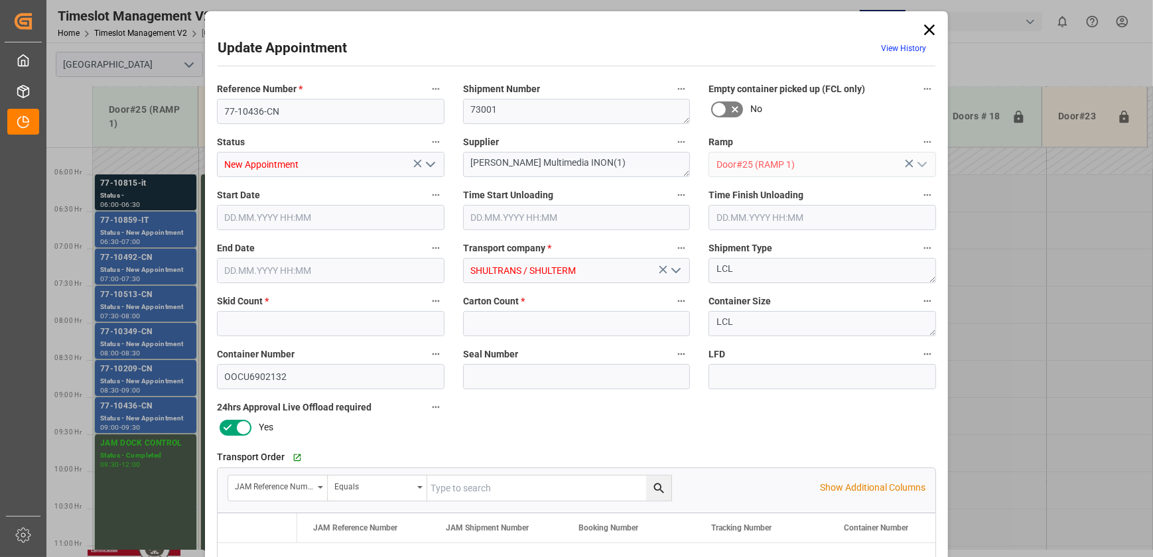
type input "1"
type input "10"
type input "14.10.2025 09:00"
type input "14.10.2025 09:30"
type input "09.10.2025 12:14"
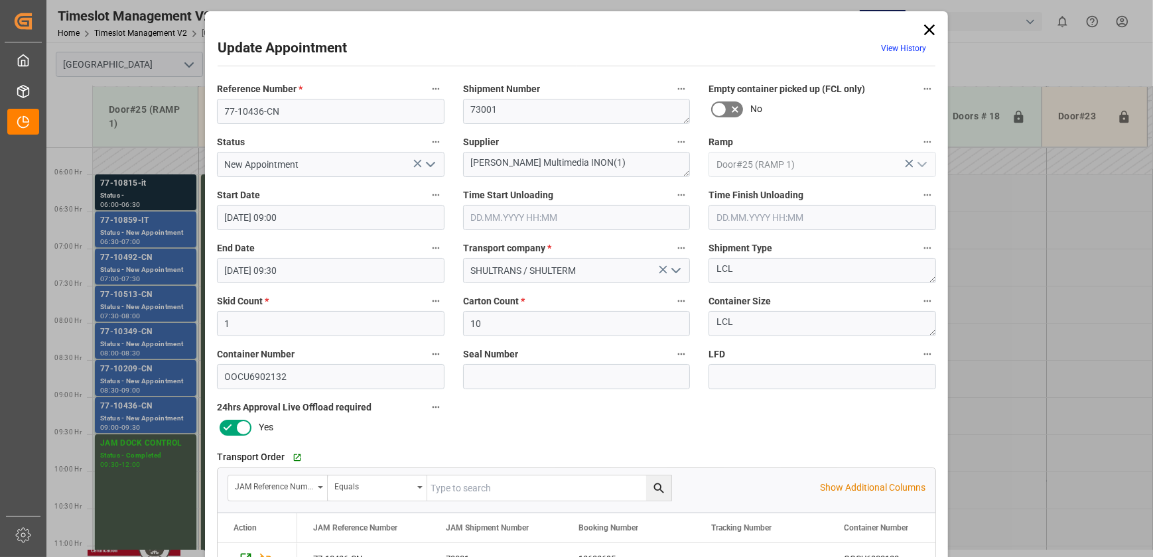
drag, startPoint x: 925, startPoint y: 29, endPoint x: 836, endPoint y: 41, distance: 90.3
click at [925, 29] on icon at bounding box center [929, 30] width 19 height 19
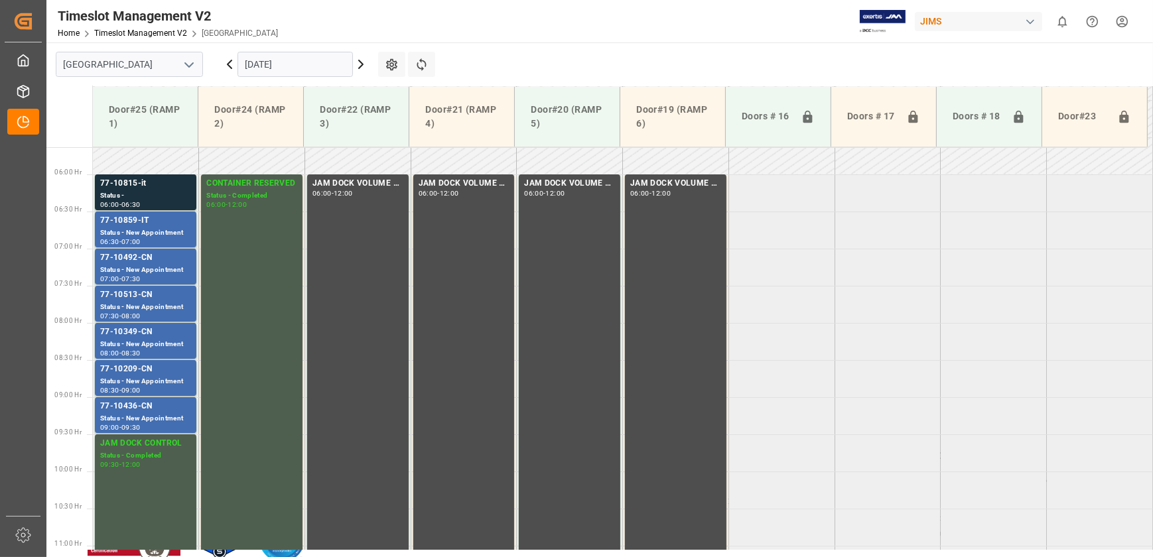
click at [223, 64] on icon at bounding box center [229, 64] width 16 height 16
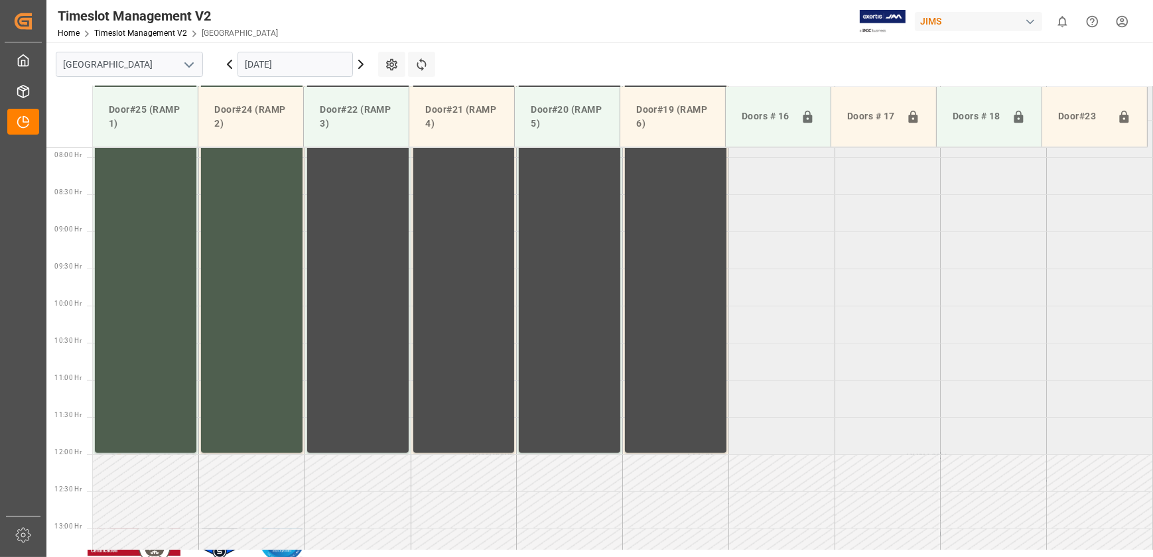
scroll to position [599, 0]
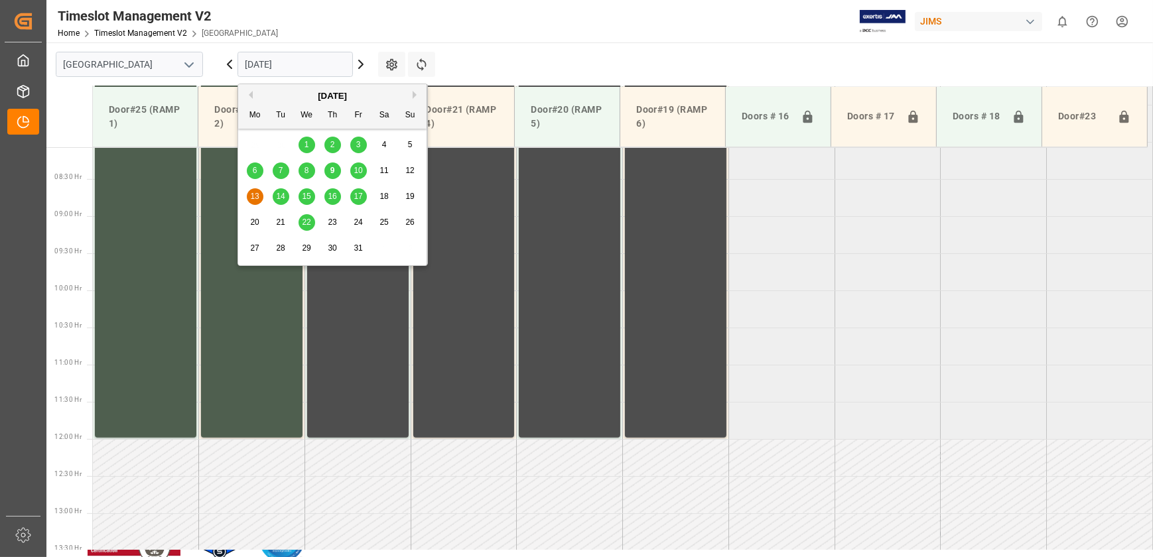
click at [271, 62] on input "[DATE]" at bounding box center [294, 64] width 115 height 25
click at [358, 164] on div "10" at bounding box center [358, 171] width 17 height 16
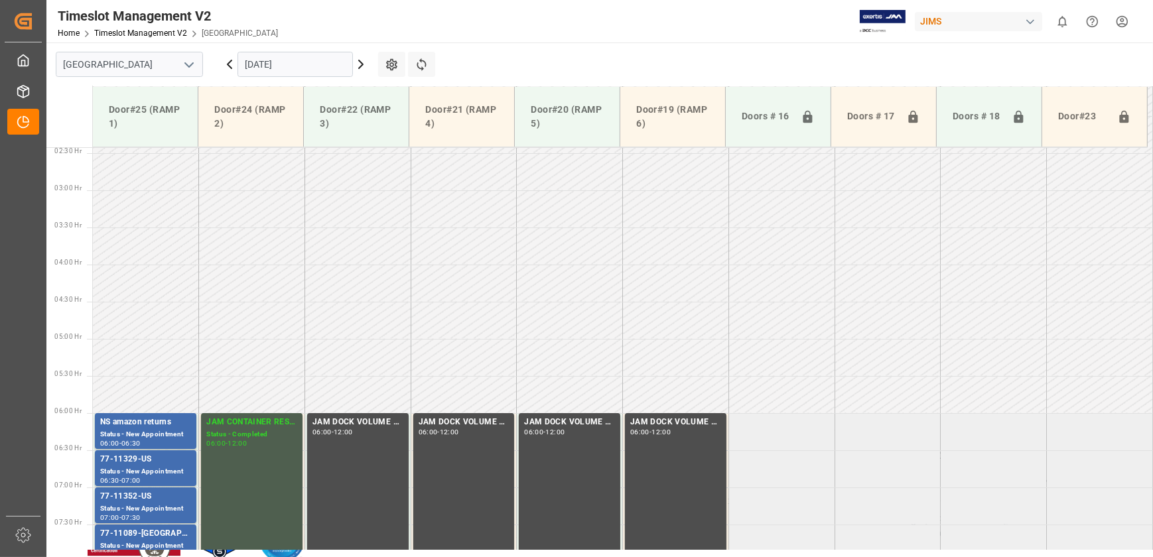
scroll to position [178, 0]
click at [294, 66] on input "[DATE]" at bounding box center [294, 64] width 115 height 25
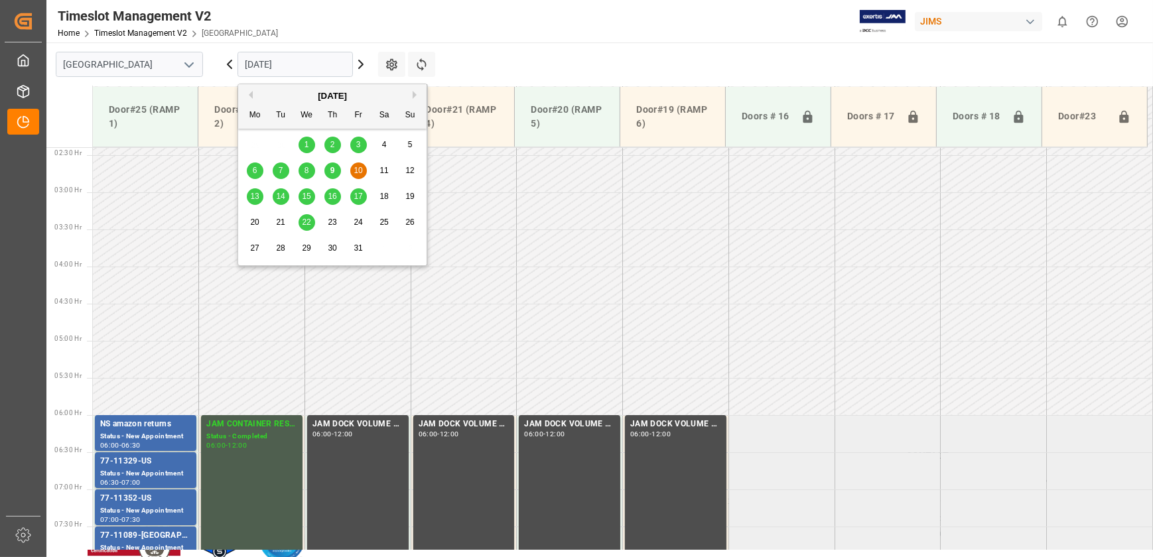
click at [278, 192] on span "14" at bounding box center [280, 196] width 9 height 9
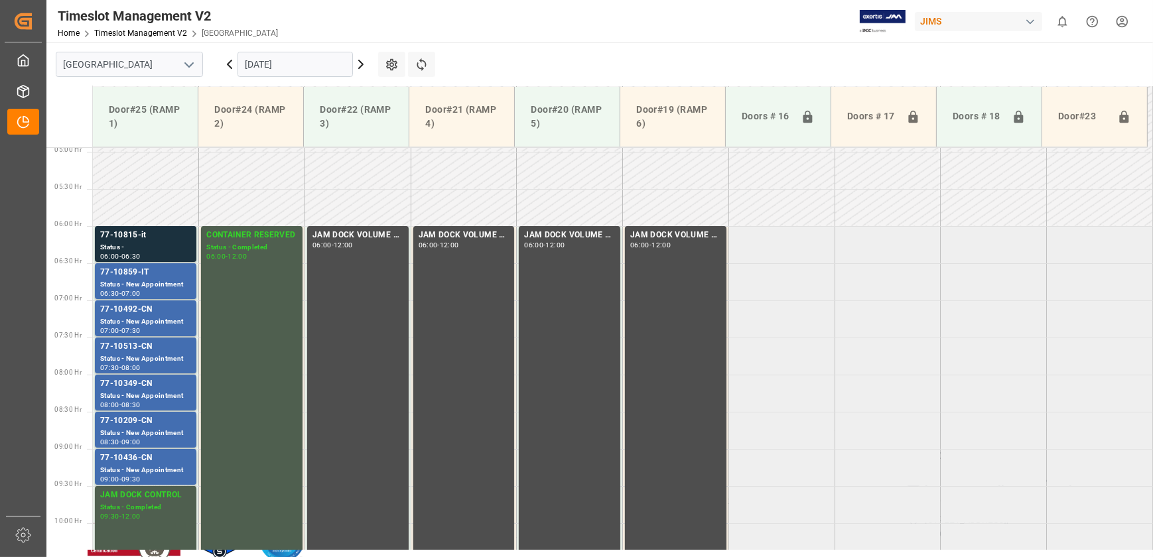
scroll to position [358, 0]
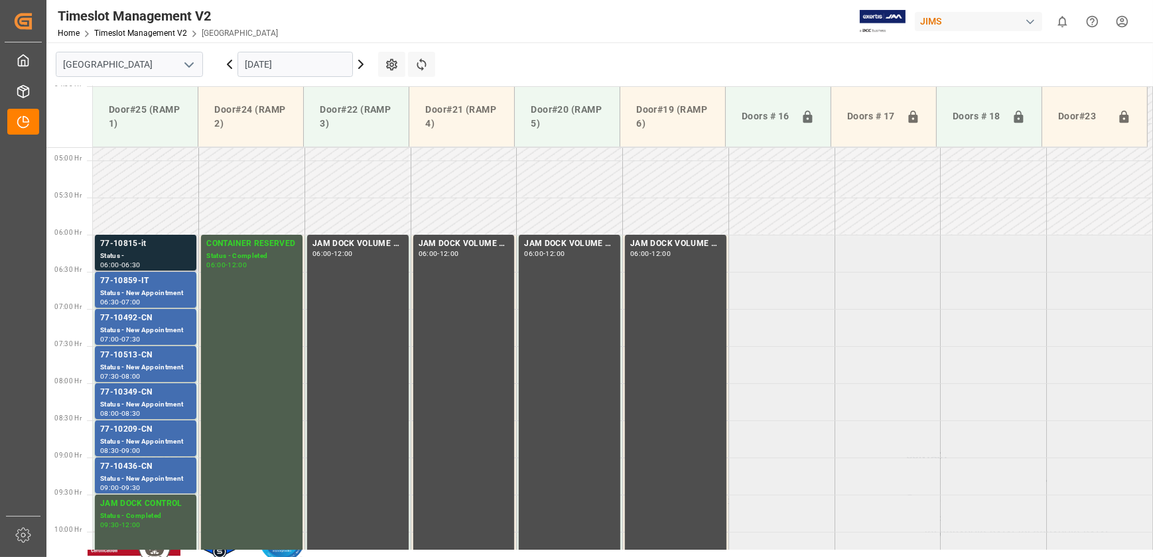
click at [155, 246] on div "77-10815-it" at bounding box center [145, 243] width 91 height 13
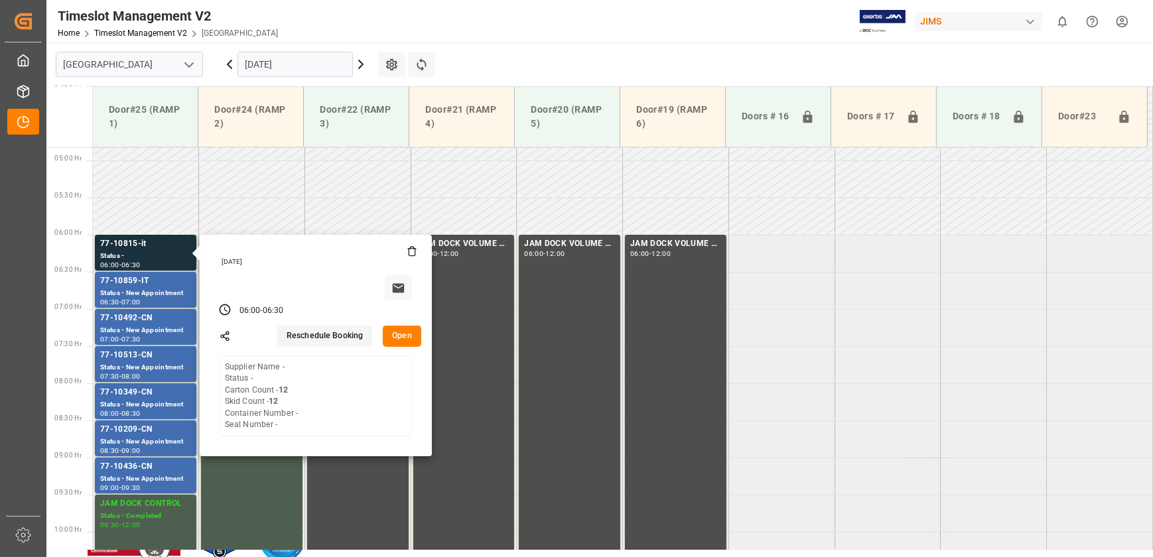
click at [413, 341] on button "Open" at bounding box center [402, 336] width 38 height 21
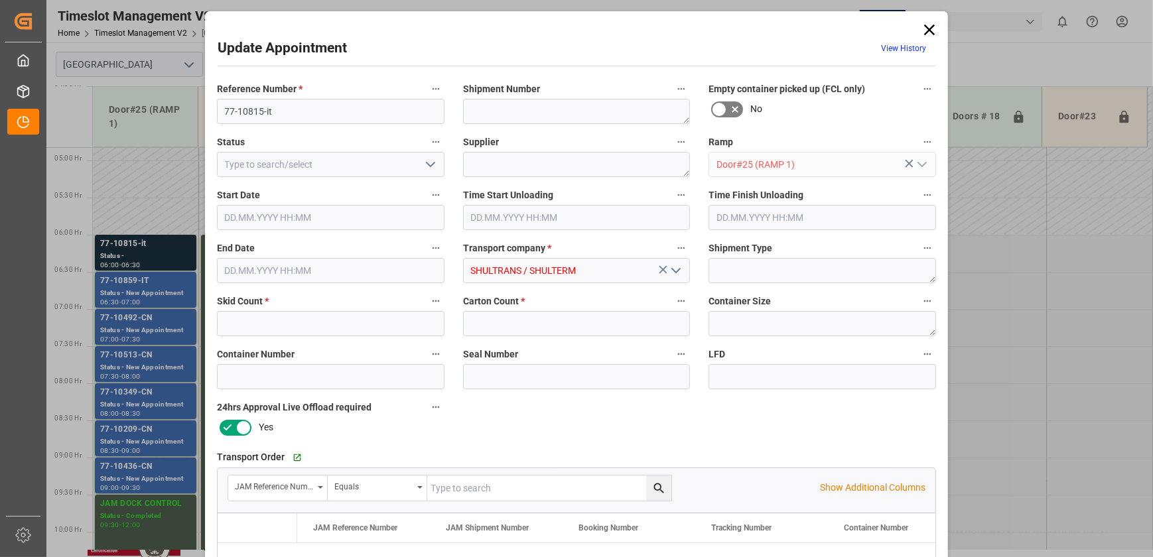
type input "12"
type input "[DATE] 06:00"
type input "[DATE] 06:30"
type input "[DATE] 12:16"
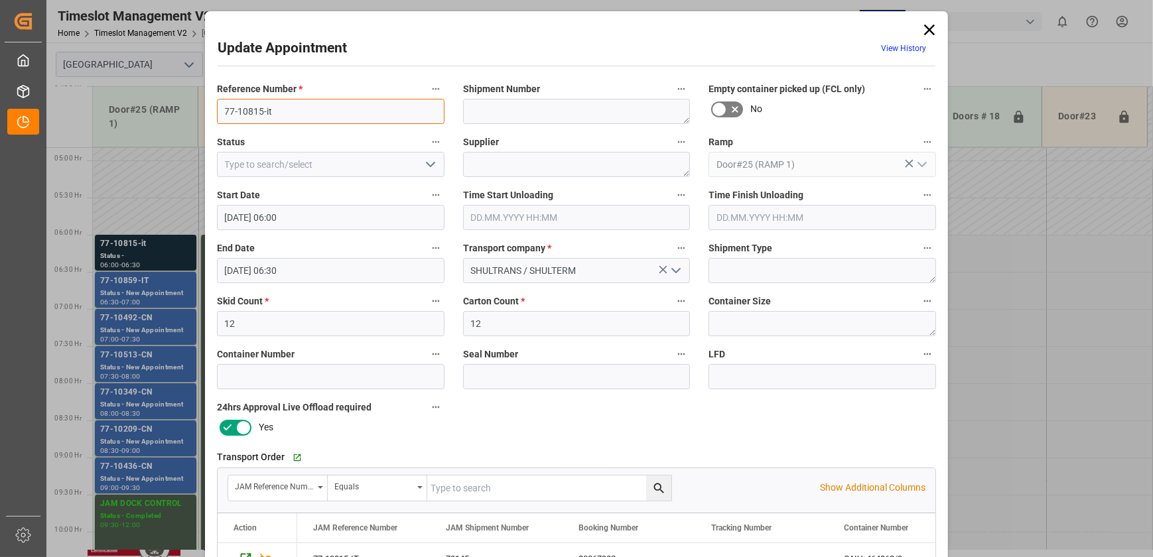
click at [279, 109] on input "77-10815-it" at bounding box center [330, 111] width 227 height 25
click at [482, 484] on input "text" at bounding box center [549, 487] width 244 height 25
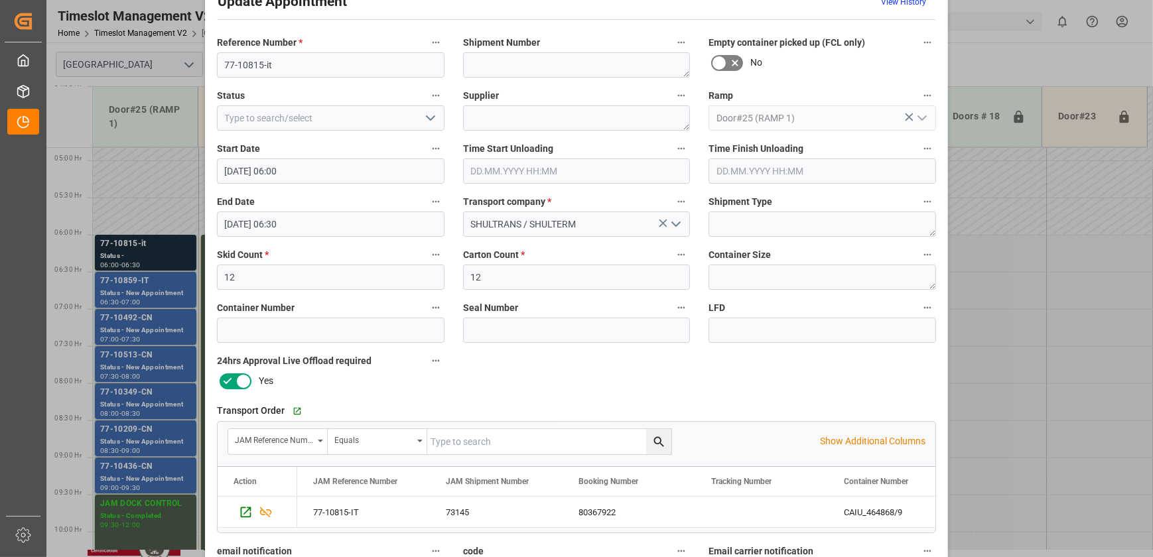
scroll to position [0, 0]
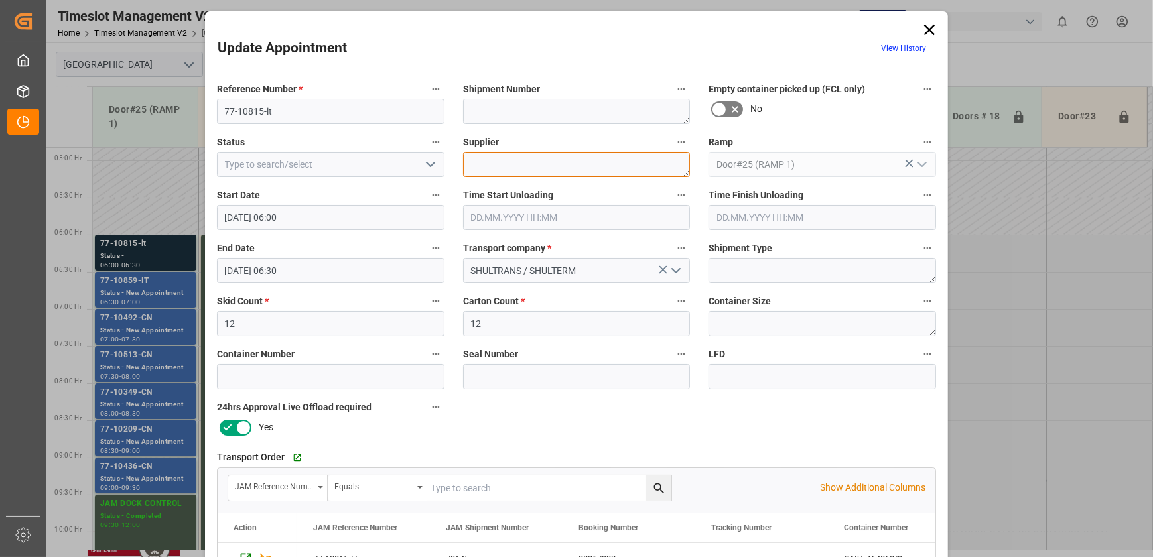
click at [544, 159] on textarea at bounding box center [576, 164] width 227 height 25
paste textarea "DB Technologies"
type textarea "DB Technologies"
click at [535, 108] on textarea at bounding box center [576, 111] width 227 height 25
paste textarea "73145"
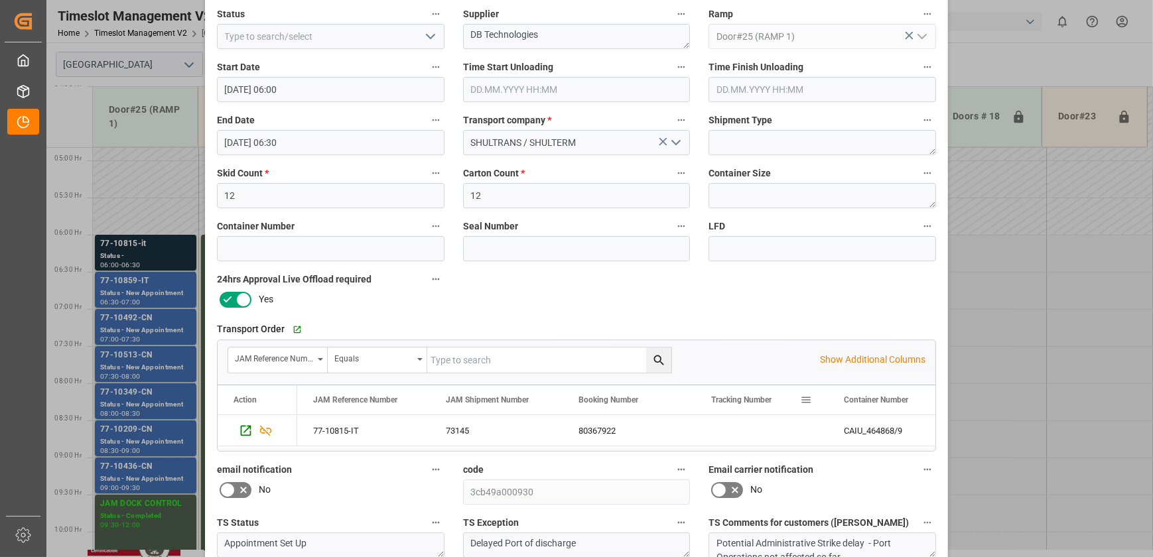
scroll to position [60, 0]
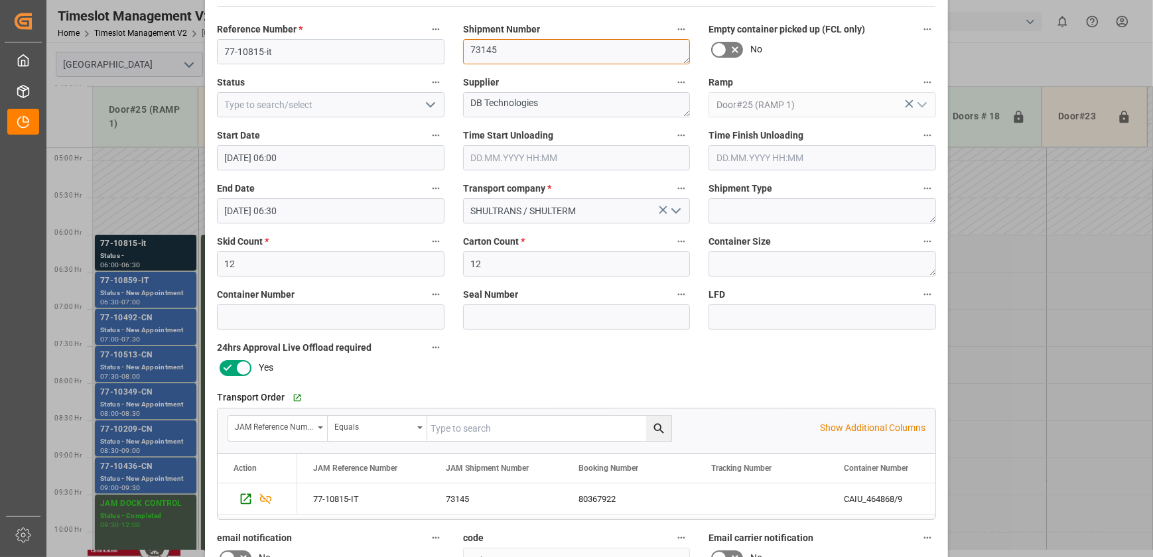
type textarea "73145"
click at [559, 102] on textarea "DB Technologies" at bounding box center [576, 104] width 227 height 25
click at [582, 102] on textarea "DB Technologies INO" at bounding box center [576, 104] width 227 height 25
drag, startPoint x: 583, startPoint y: 101, endPoint x: 575, endPoint y: 100, distance: 8.0
click at [575, 100] on textarea "DB Technologies INO" at bounding box center [576, 104] width 227 height 25
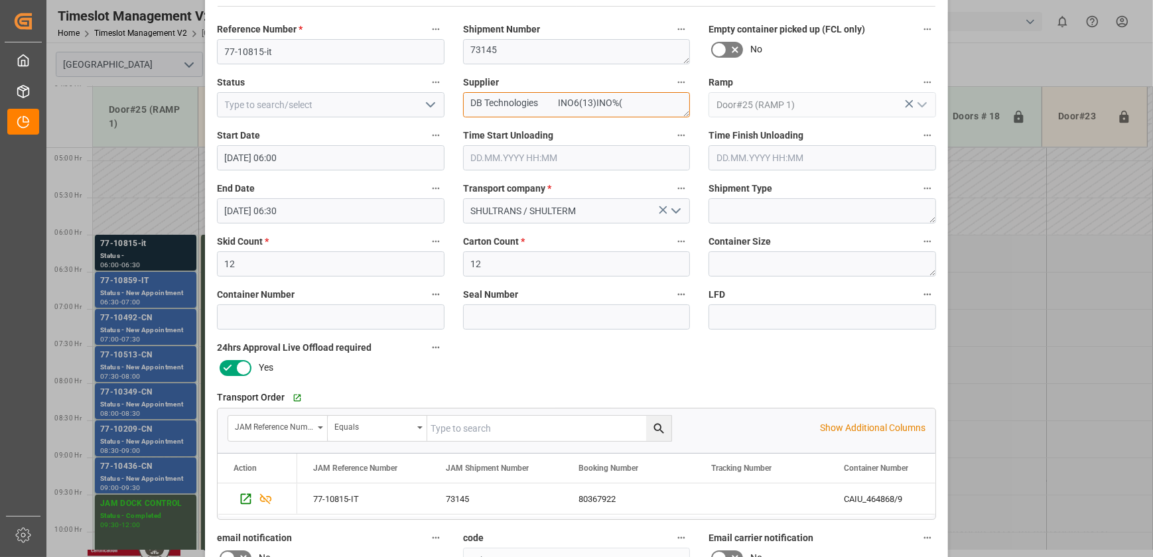
click at [627, 103] on textarea "DB Technologies INO6(13)INO%(" at bounding box center [576, 104] width 227 height 25
click at [626, 101] on textarea "DB Technologies INO6(13)INO5( 16)" at bounding box center [576, 104] width 227 height 25
drag, startPoint x: 556, startPoint y: 99, endPoint x: 537, endPoint y: 102, distance: 18.8
click at [537, 102] on textarea "DB Technologies INO6(13)INO5(16)" at bounding box center [576, 104] width 227 height 25
type textarea "DB Technologies INO6(13)INO5(16)"
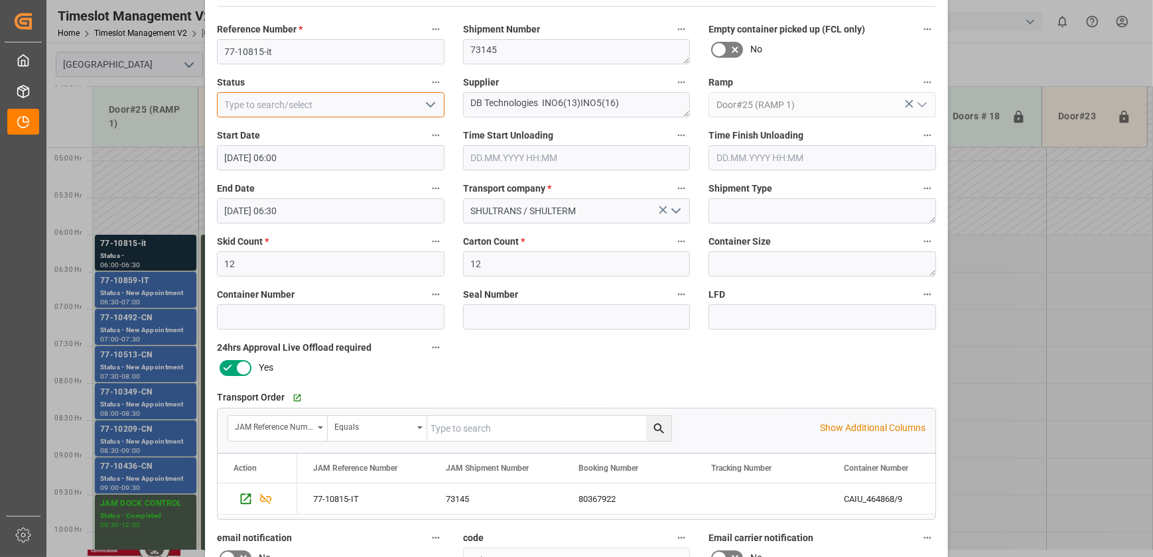
click at [350, 116] on input at bounding box center [330, 104] width 227 height 25
click at [405, 103] on input at bounding box center [330, 104] width 227 height 25
click at [430, 100] on icon "open menu" at bounding box center [430, 105] width 16 height 16
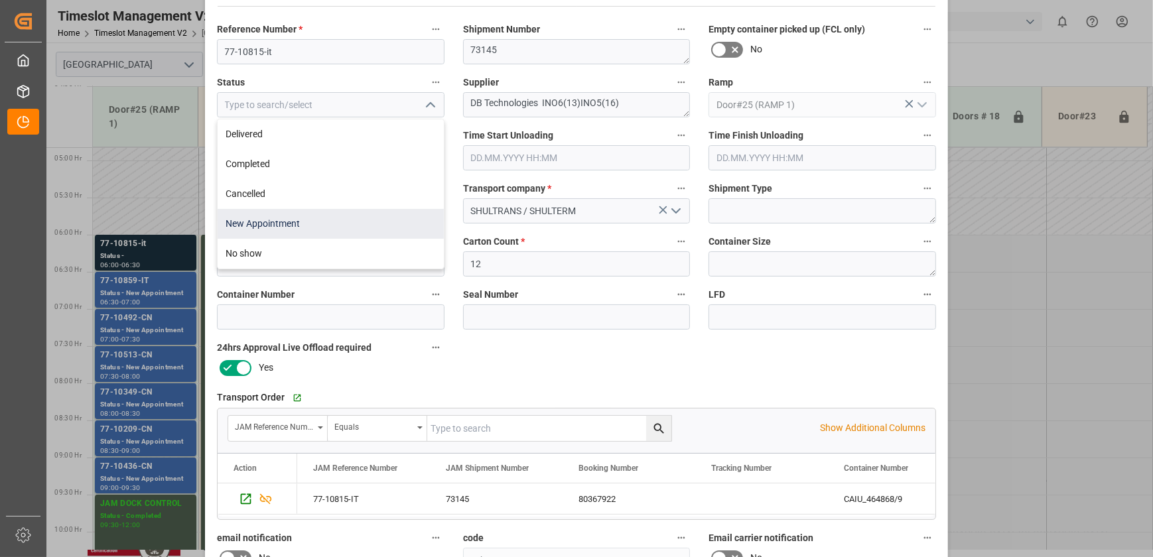
click at [332, 218] on div "New Appointment" at bounding box center [331, 224] width 226 height 30
type input "New Appointment"
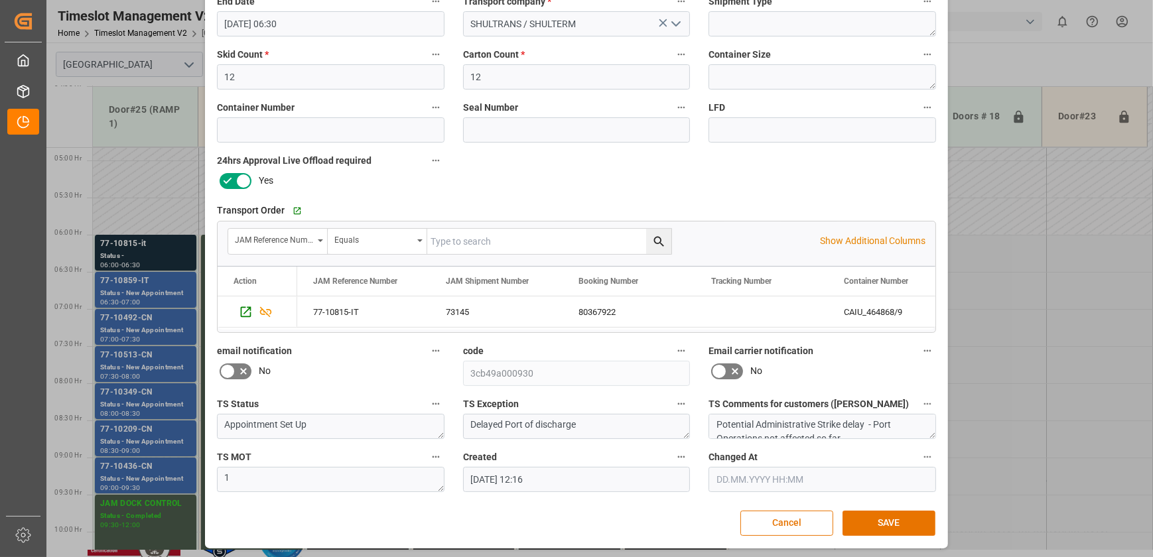
scroll to position [248, 0]
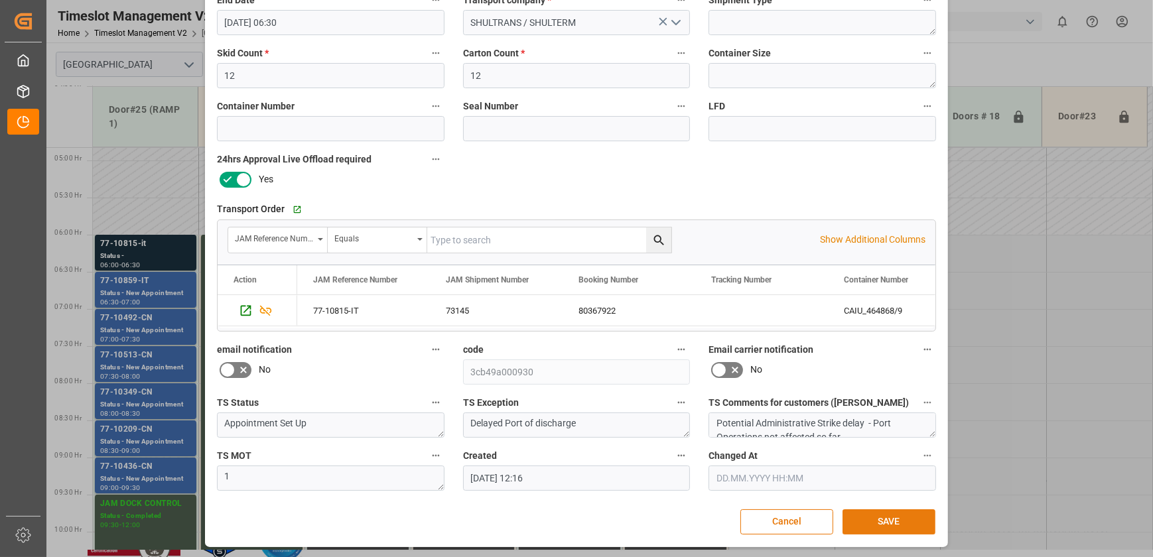
click at [886, 521] on button "SAVE" at bounding box center [888, 521] width 93 height 25
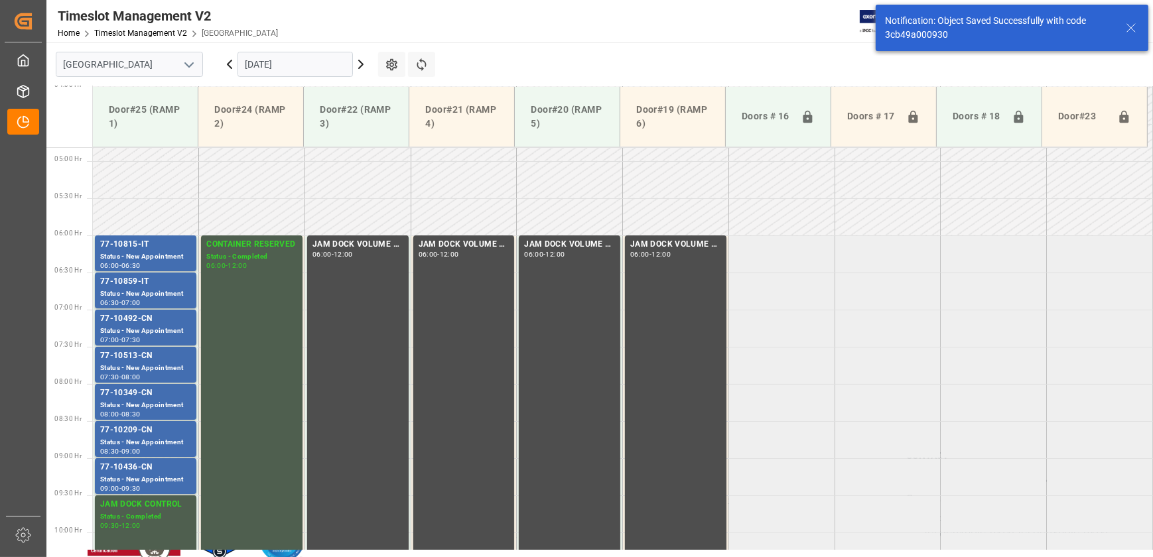
scroll to position [377, 0]
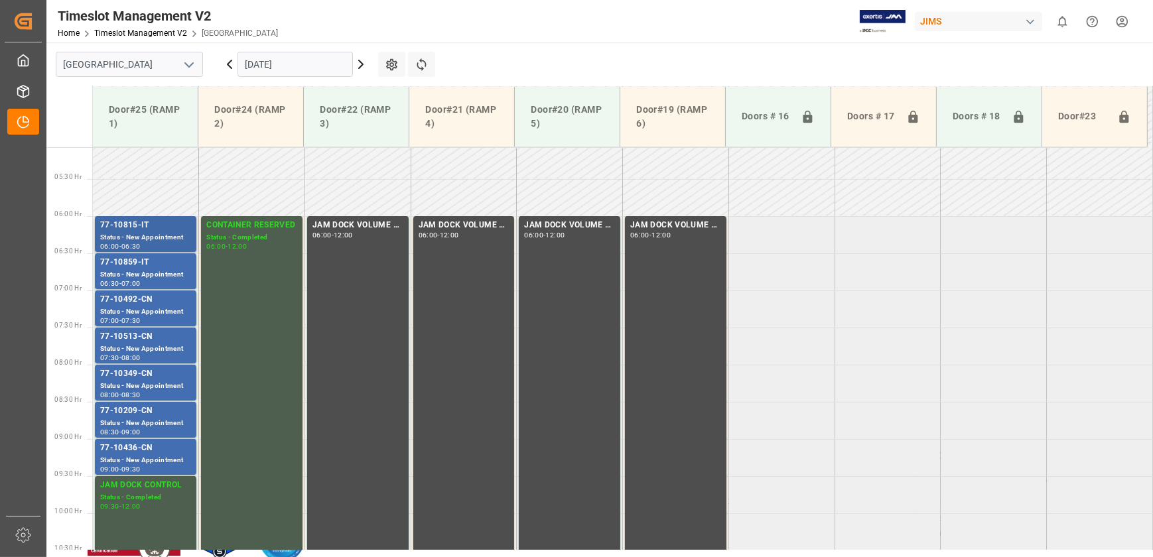
click at [156, 227] on div "77-10815-IT" at bounding box center [145, 225] width 91 height 13
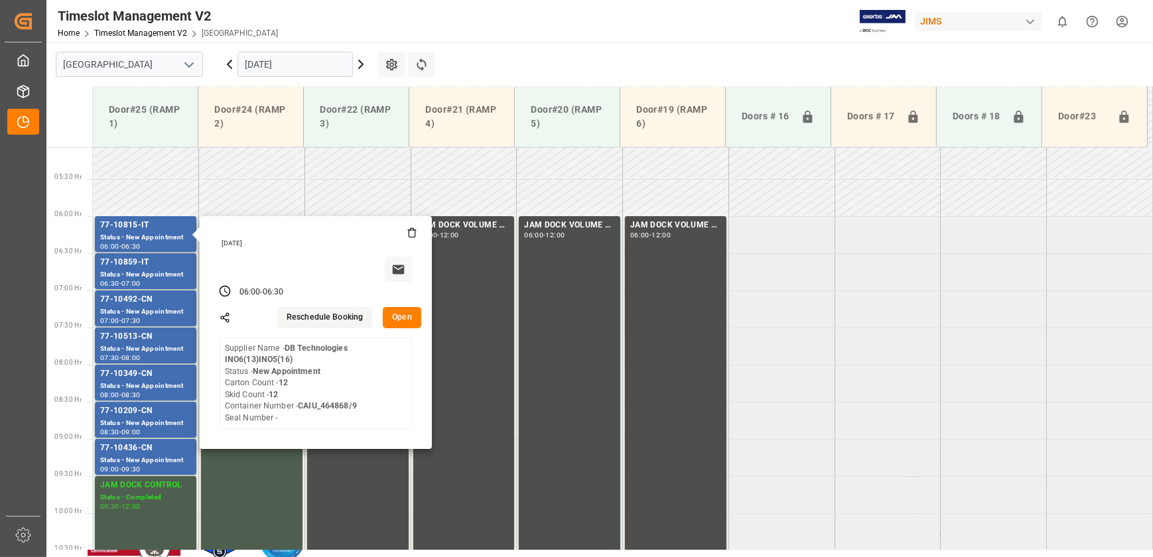
click at [400, 316] on button "Open" at bounding box center [402, 317] width 38 height 21
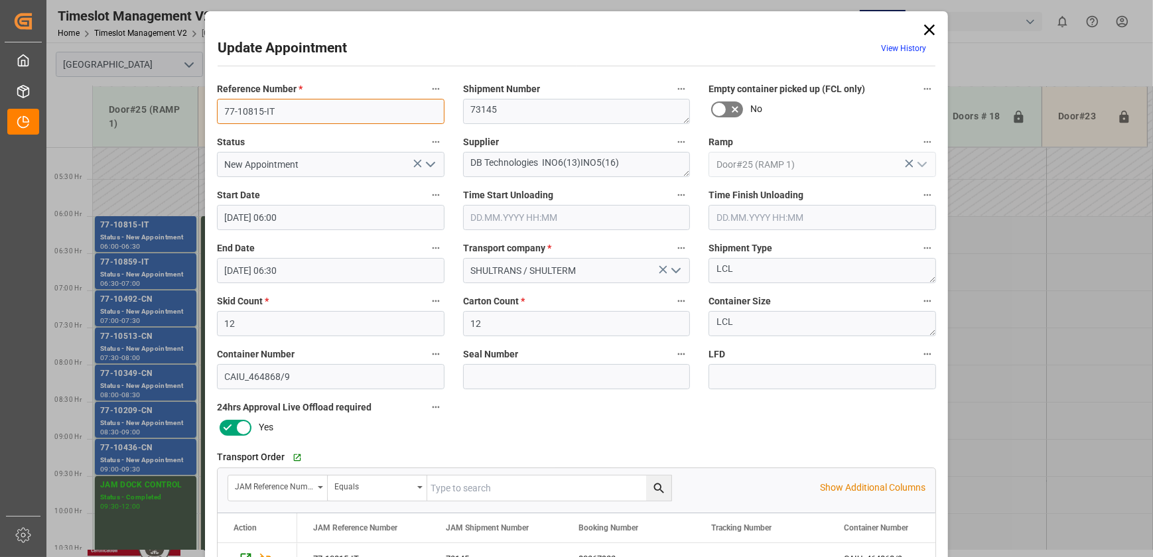
click at [319, 106] on input "77-10815-IT" at bounding box center [330, 111] width 227 height 25
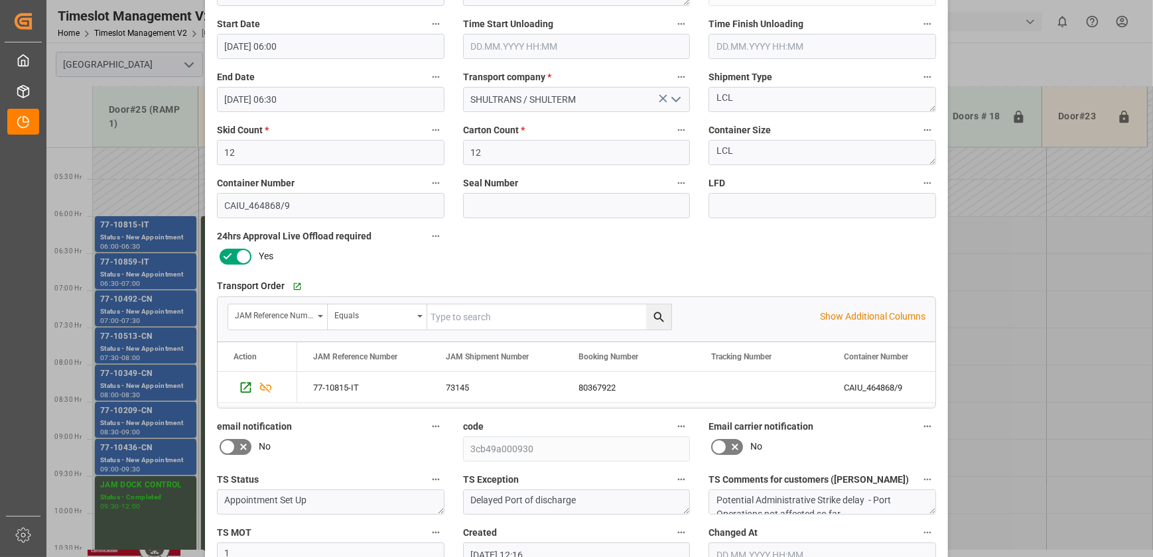
scroll to position [248, 0]
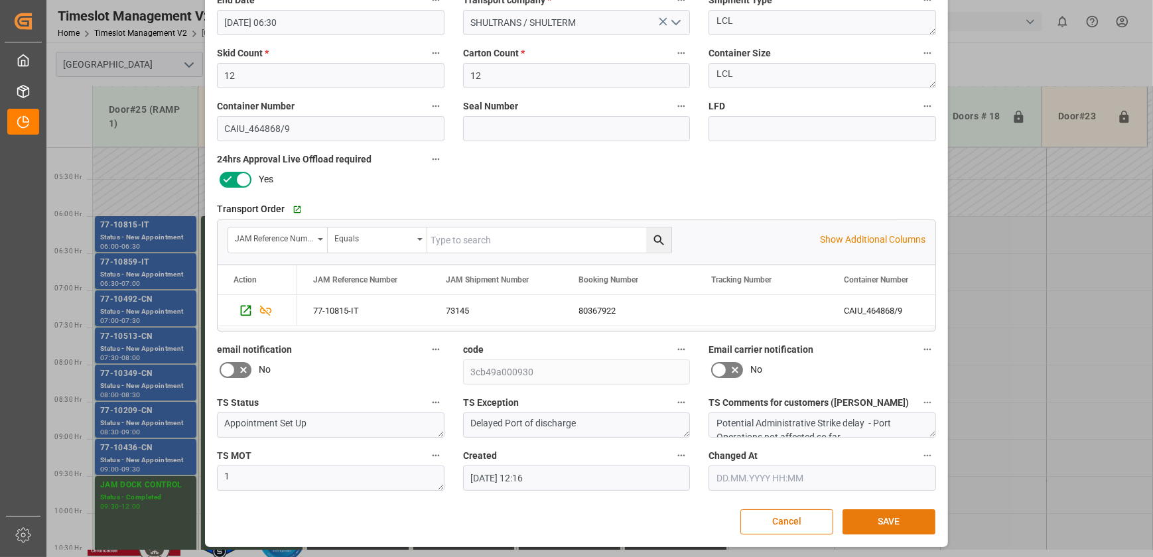
click at [909, 520] on button "SAVE" at bounding box center [888, 521] width 93 height 25
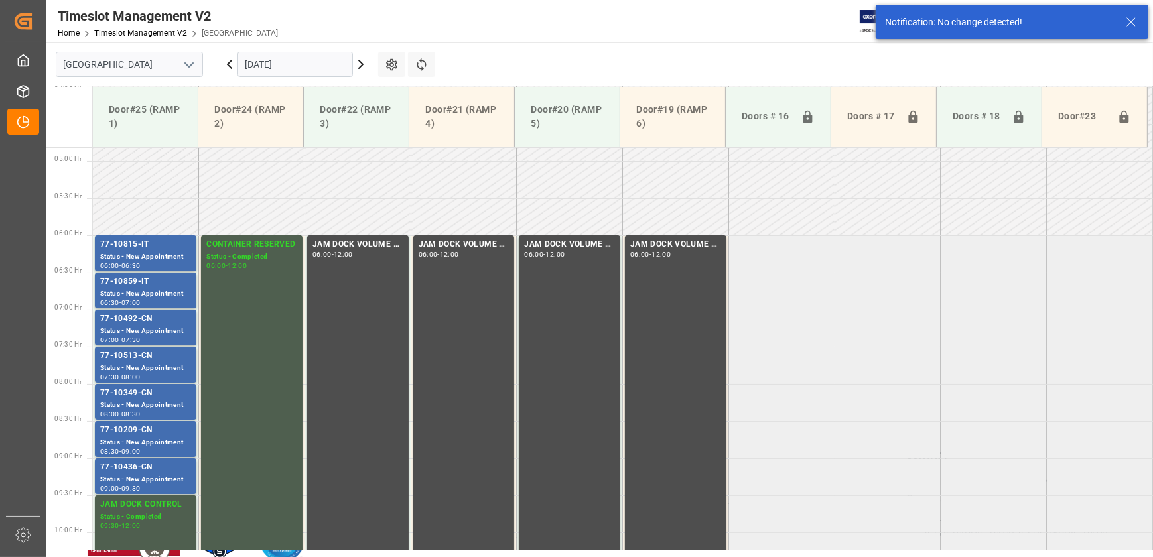
scroll to position [377, 0]
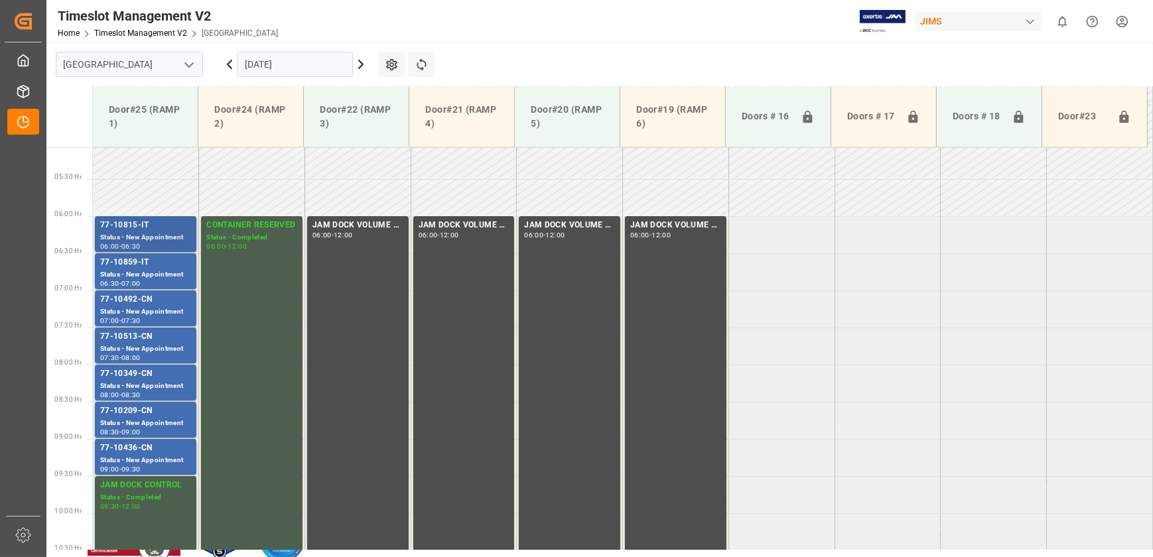
click at [173, 233] on div "Status - New Appointment" at bounding box center [145, 237] width 91 height 11
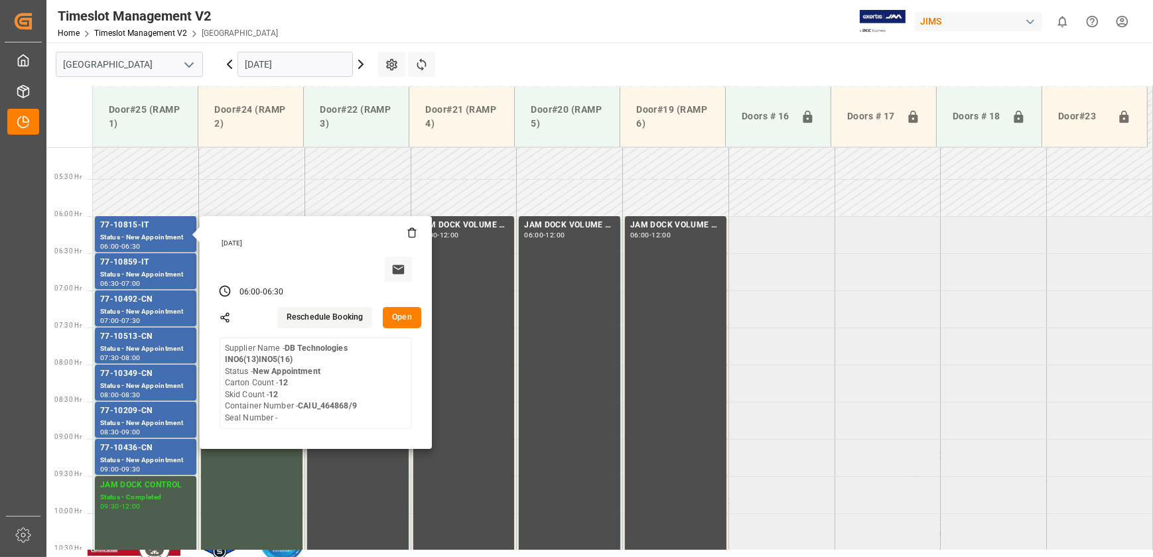
click at [397, 316] on button "Open" at bounding box center [402, 317] width 38 height 21
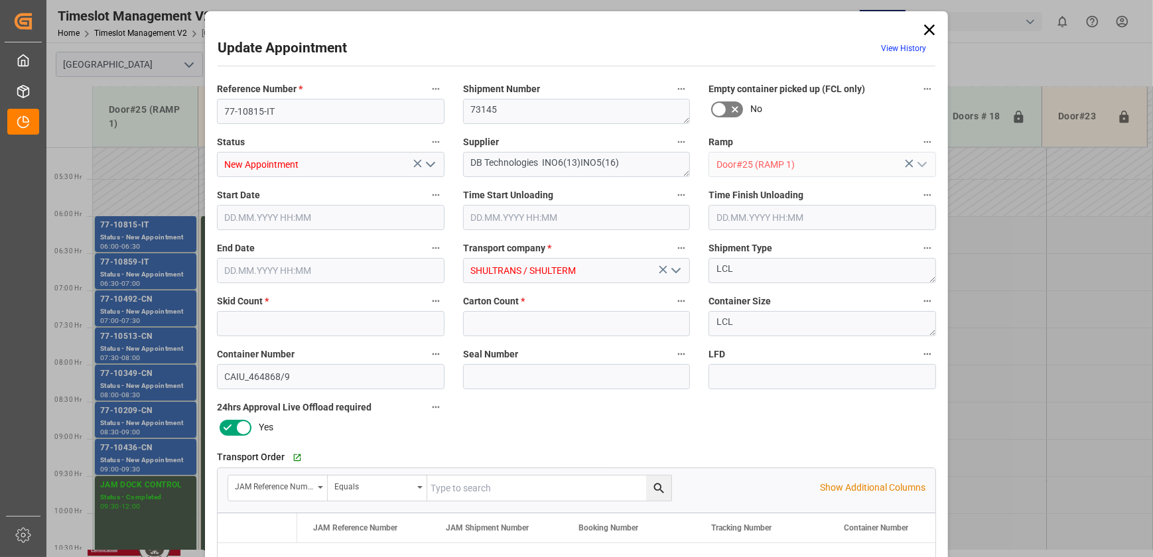
type input "12"
type input "[DATE] 06:00"
type input "[DATE] 06:30"
type input "[DATE] 12:16"
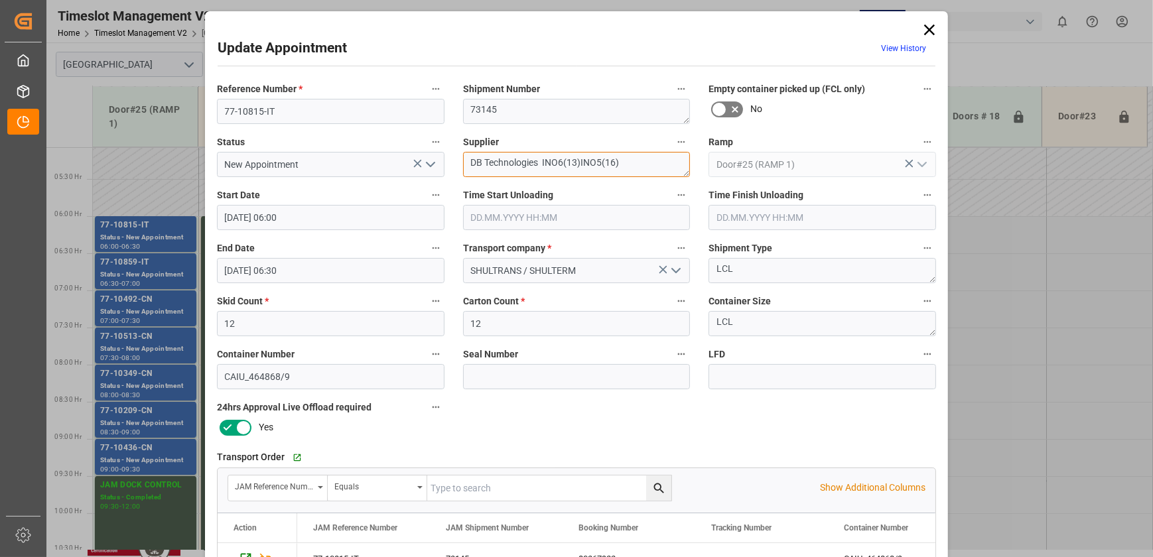
drag, startPoint x: 536, startPoint y: 162, endPoint x: 459, endPoint y: 164, distance: 76.9
click at [459, 164] on div "Supplier DB Technologies INO6(13)INO5(16)" at bounding box center [577, 155] width 246 height 53
drag, startPoint x: 924, startPoint y: 27, endPoint x: 919, endPoint y: 31, distance: 7.0
click at [925, 27] on icon at bounding box center [929, 30] width 19 height 19
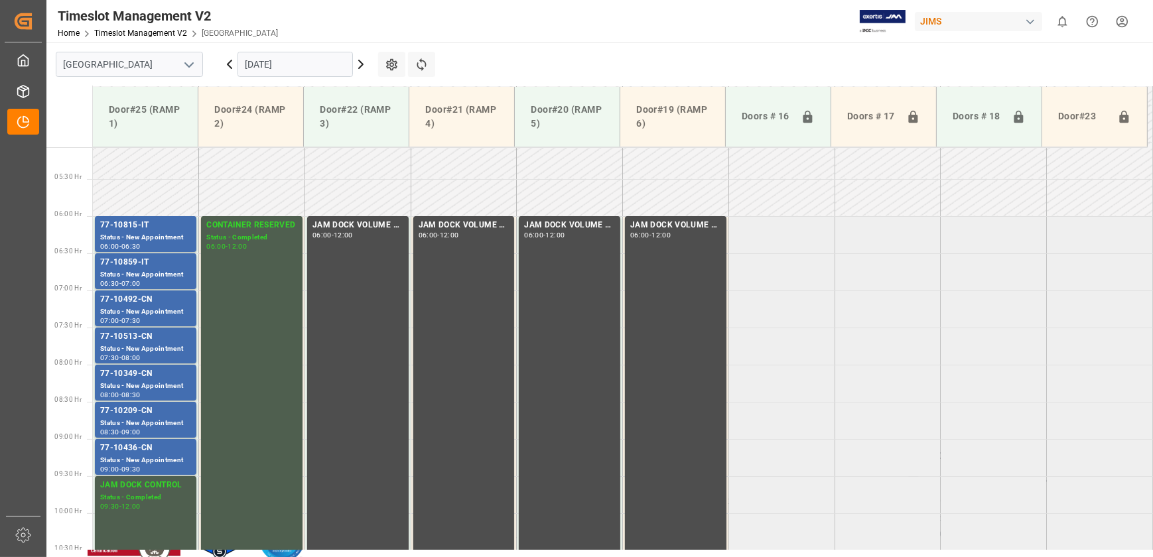
click at [260, 68] on input "[DATE]" at bounding box center [294, 64] width 115 height 25
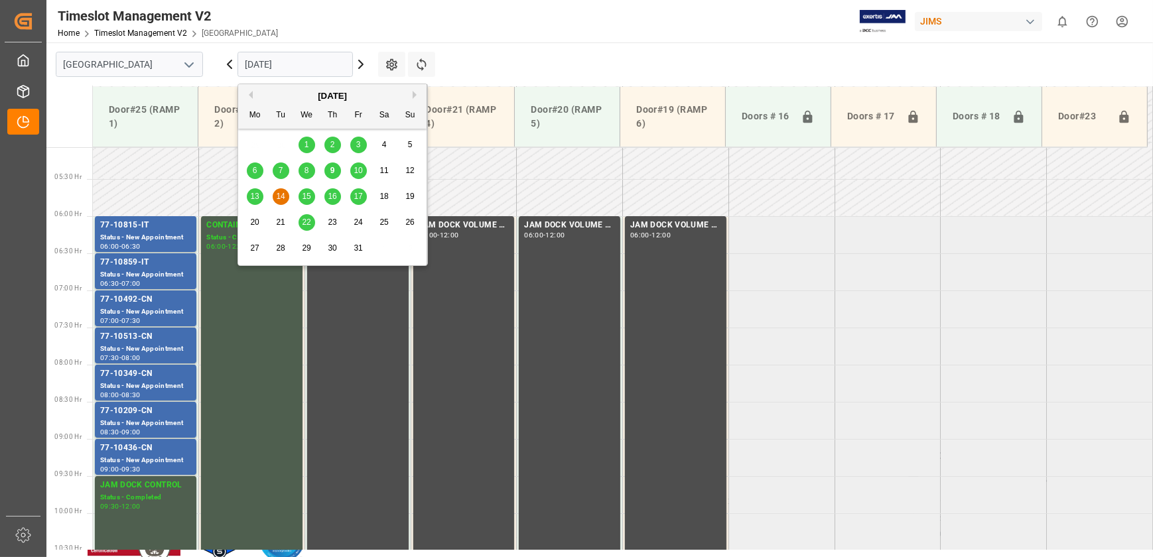
click at [333, 172] on span "9" at bounding box center [332, 170] width 5 height 9
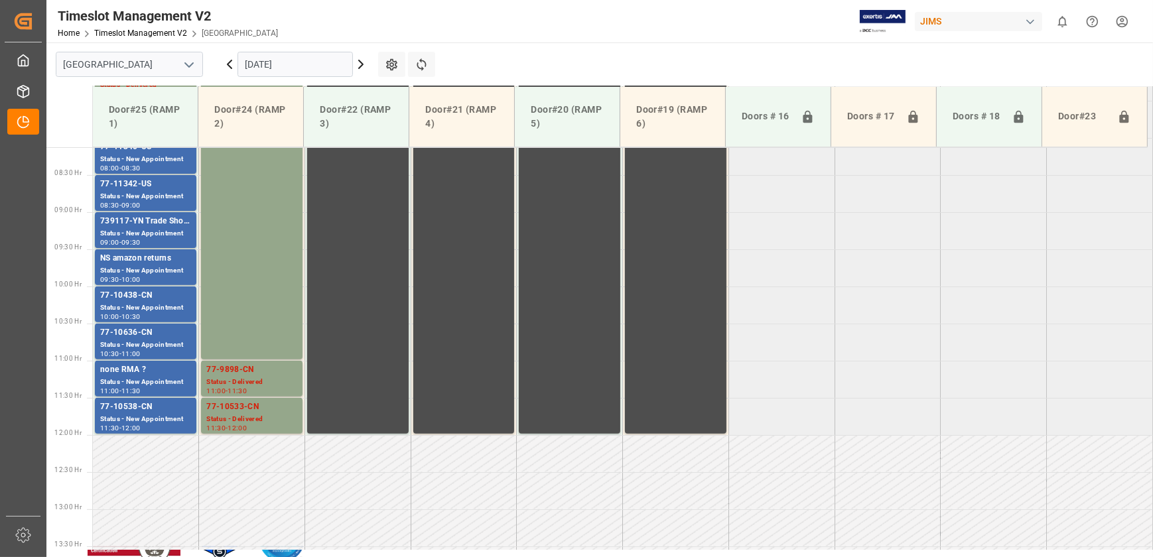
scroll to position [432, 0]
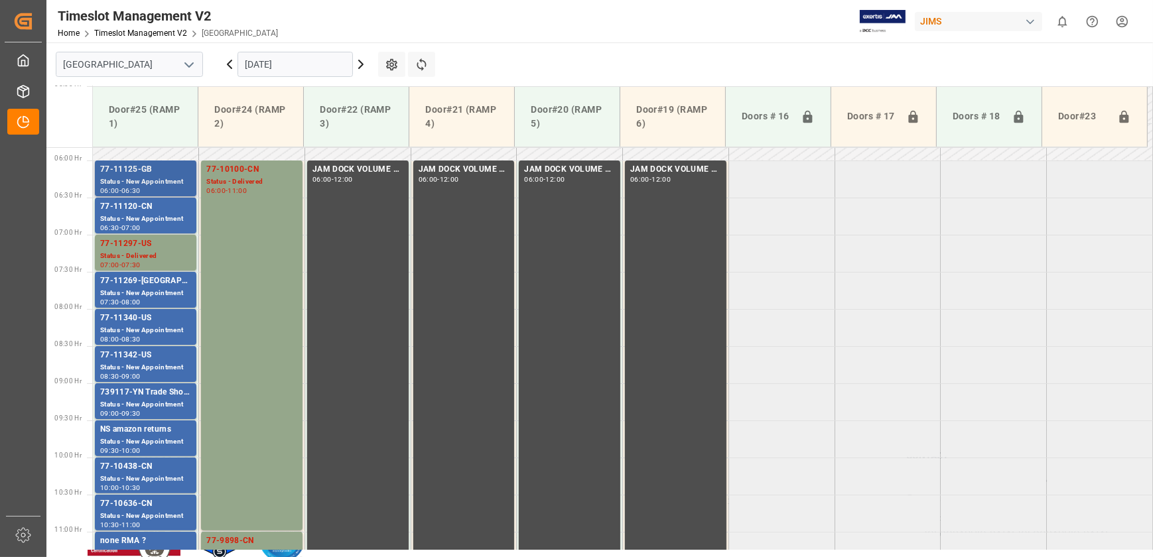
click at [158, 174] on div "77-11125-GB" at bounding box center [145, 169] width 91 height 13
click at [134, 207] on div "77-11120-CN" at bounding box center [145, 206] width 91 height 13
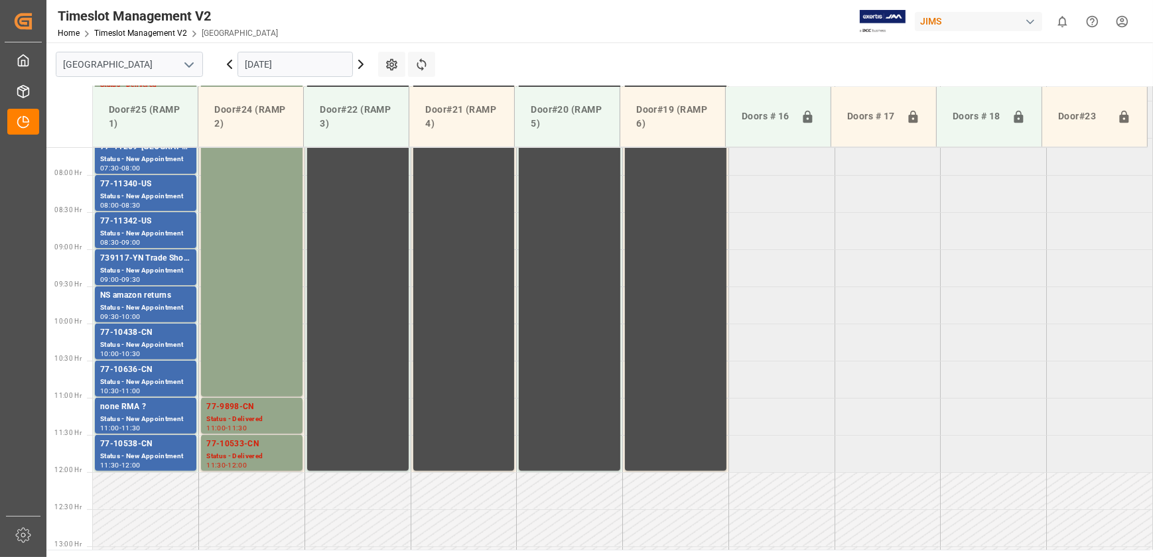
scroll to position [432, 0]
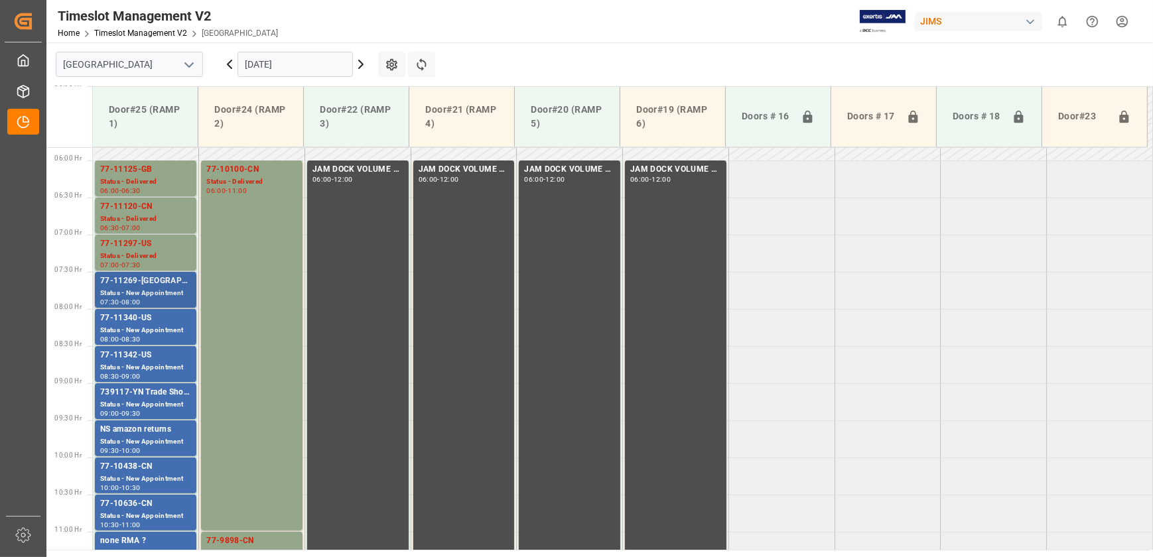
click at [154, 290] on div "Status - New Appointment" at bounding box center [145, 293] width 91 height 11
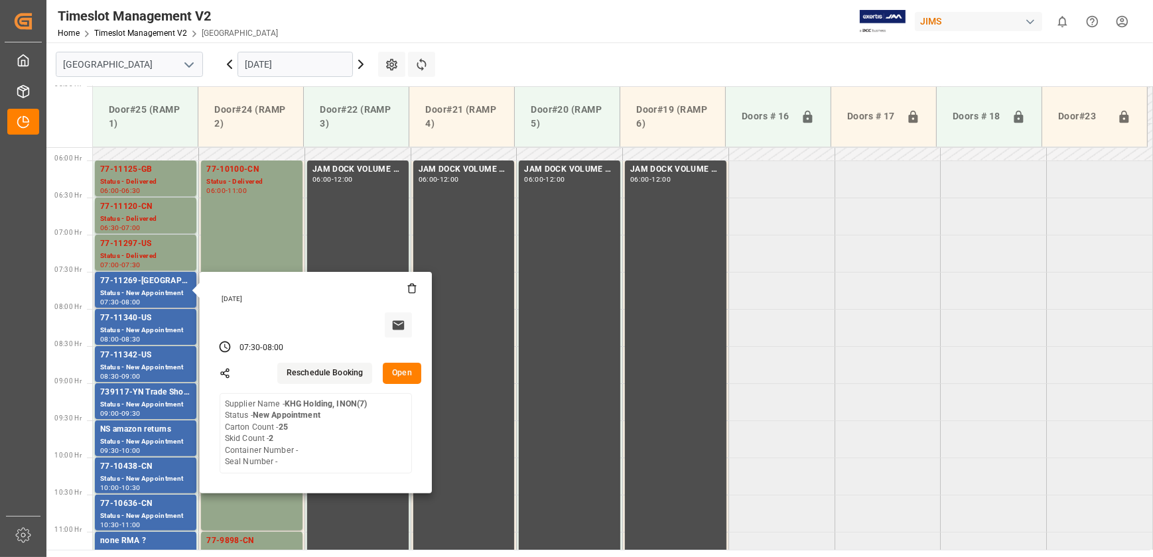
click at [389, 374] on button "Open" at bounding box center [402, 373] width 38 height 21
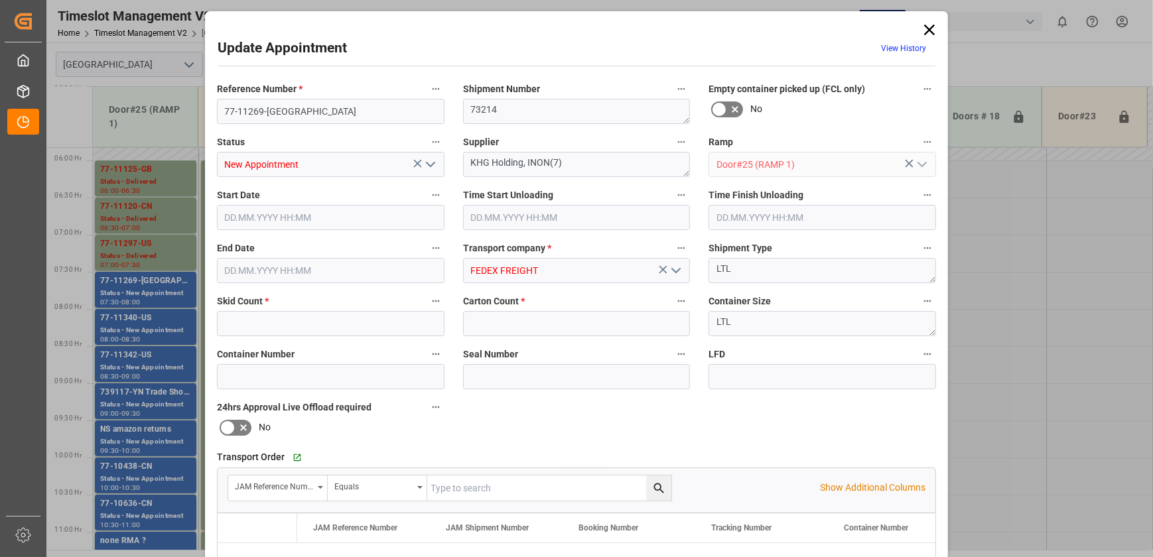
type input "2"
type input "25"
type input "09.10.2025 07:30"
type input "09.10.2025 08:00"
type input "07.10.2025 18:14"
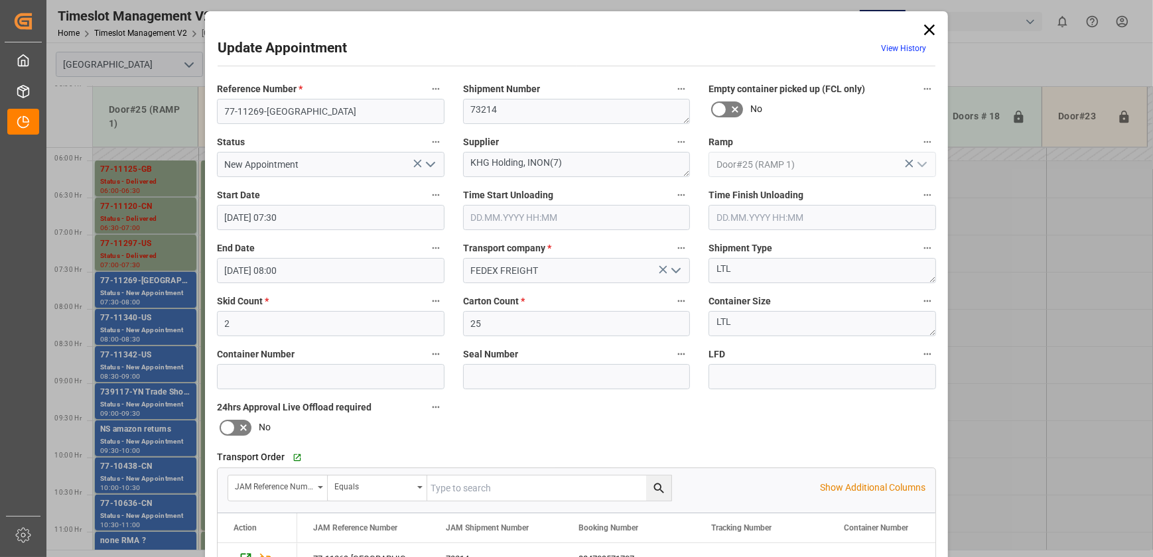
click at [422, 158] on icon "open menu" at bounding box center [430, 164] width 16 height 16
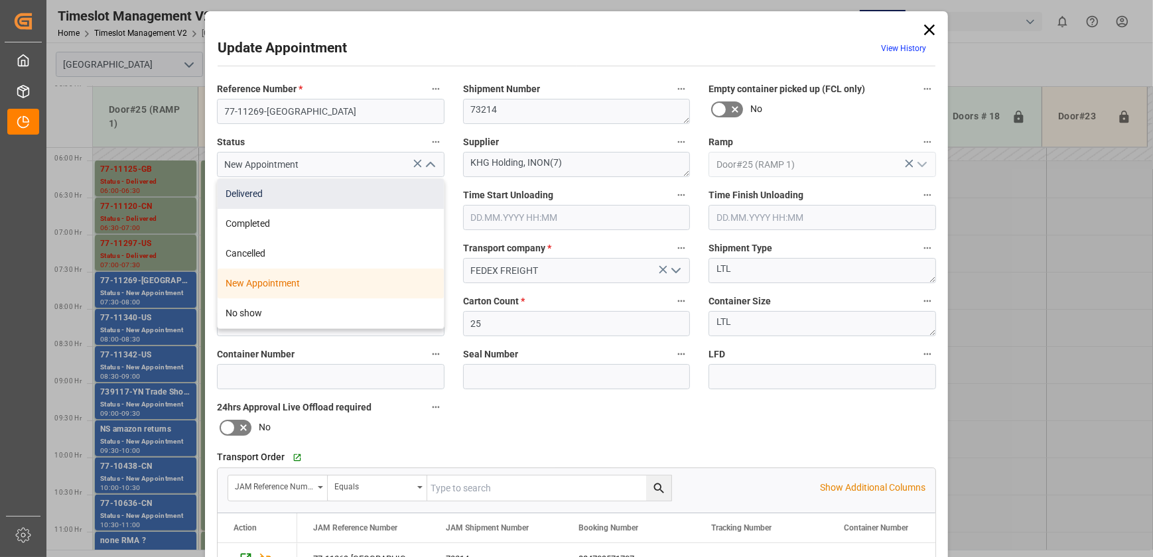
click at [348, 197] on div "Delivered" at bounding box center [331, 194] width 226 height 30
type input "Delivered"
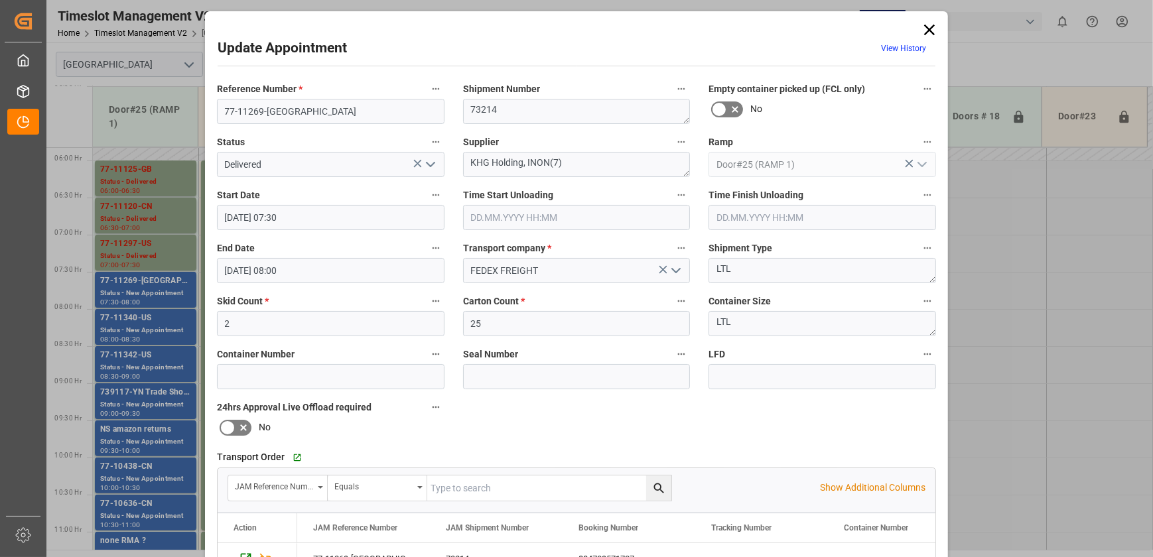
click at [615, 214] on input "text" at bounding box center [576, 217] width 227 height 25
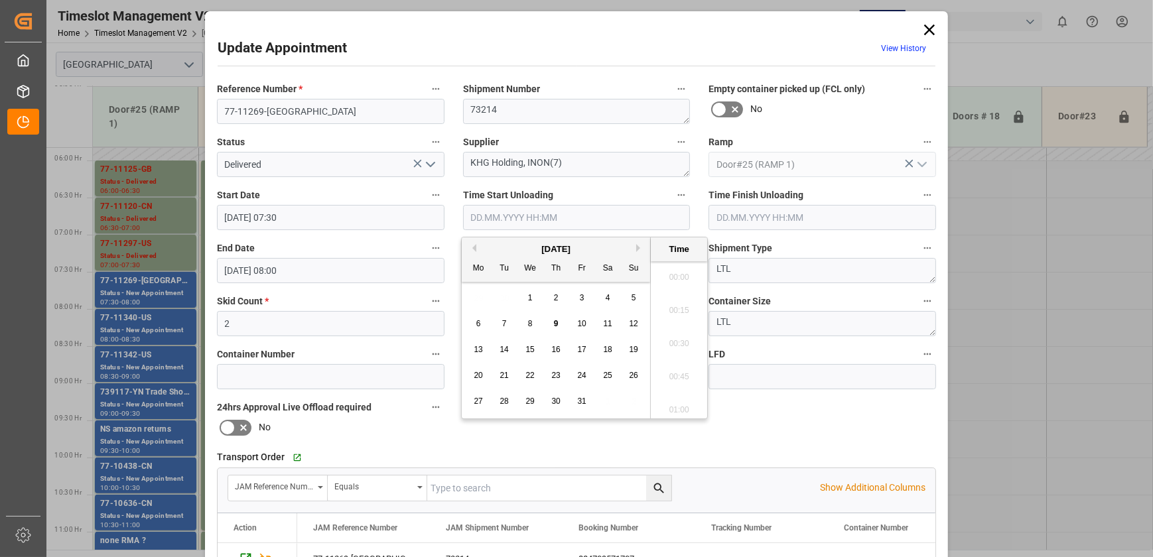
scroll to position [1397, 0]
click at [555, 324] on span "9" at bounding box center [556, 323] width 5 height 9
click at [676, 298] on li "10:45" at bounding box center [679, 306] width 56 height 33
type input "09.10.2025 10:45"
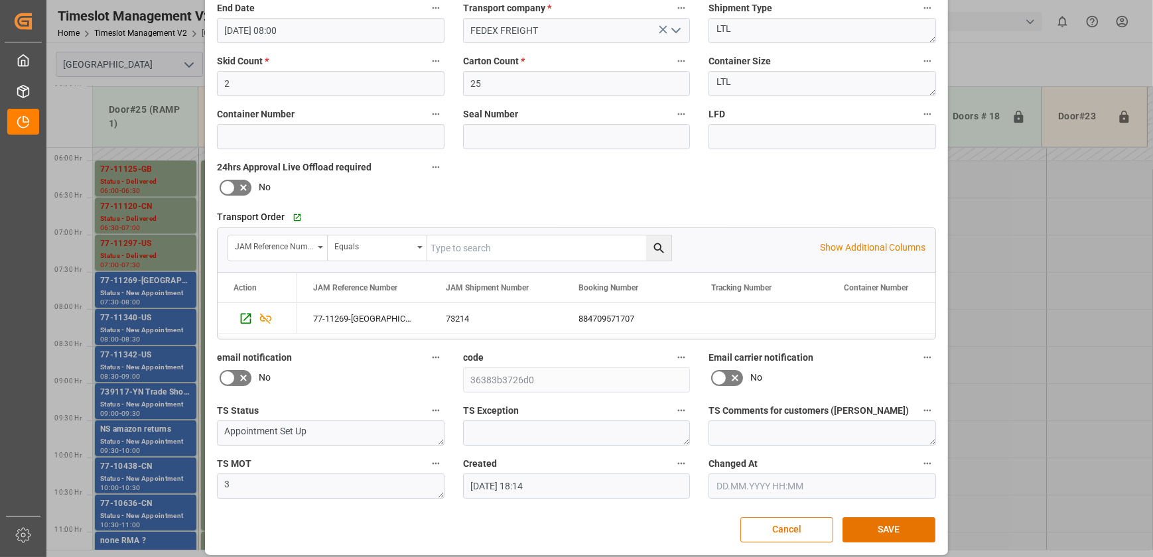
scroll to position [241, 0]
click at [901, 526] on button "SAVE" at bounding box center [888, 529] width 93 height 25
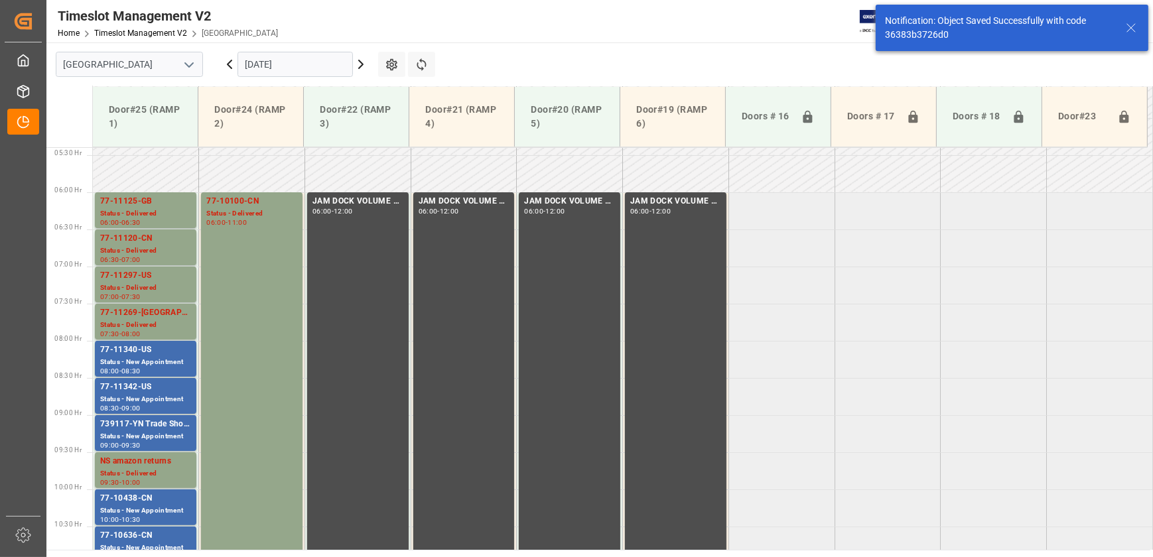
scroll to position [451, 0]
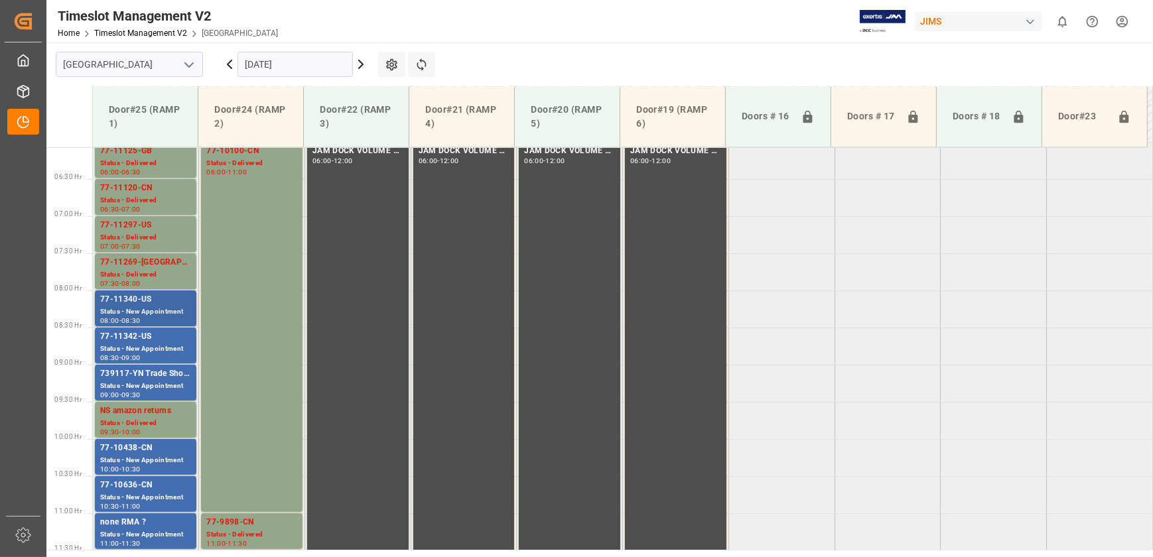
click at [158, 312] on div "Status - New Appointment" at bounding box center [145, 311] width 91 height 11
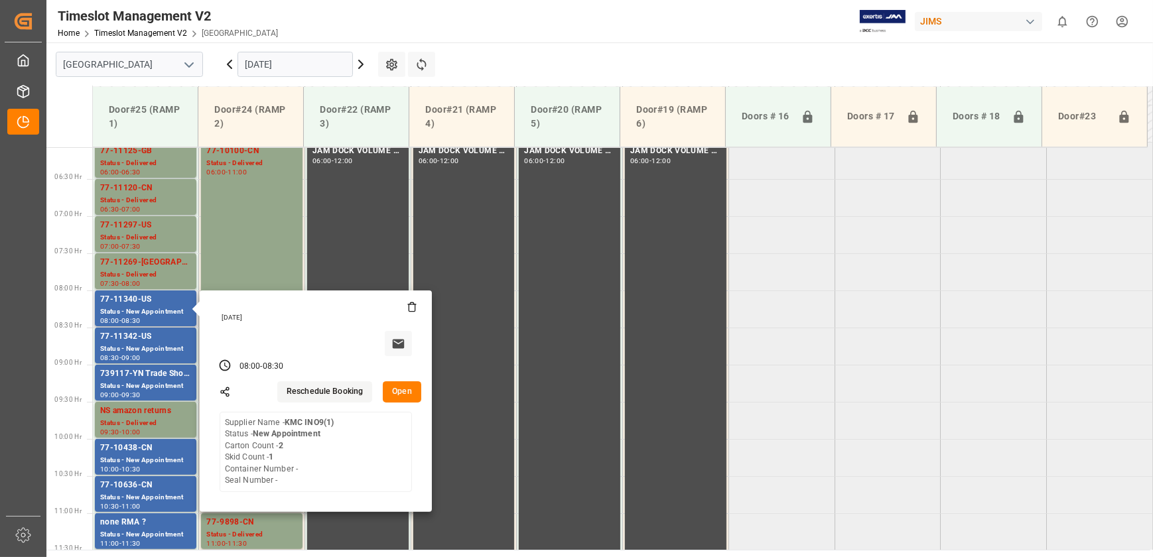
click at [400, 387] on button "Open" at bounding box center [402, 391] width 38 height 21
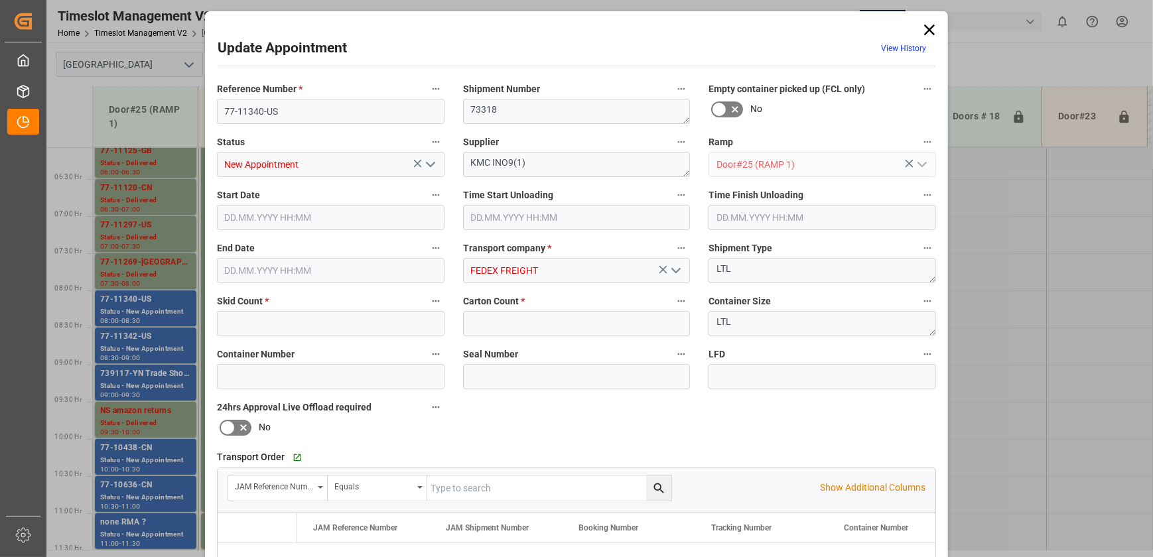
type input "1"
type input "2"
type input "09.10.2025 08:00"
type input "09.10.2025 08:30"
type input "07.10.2025 18:17"
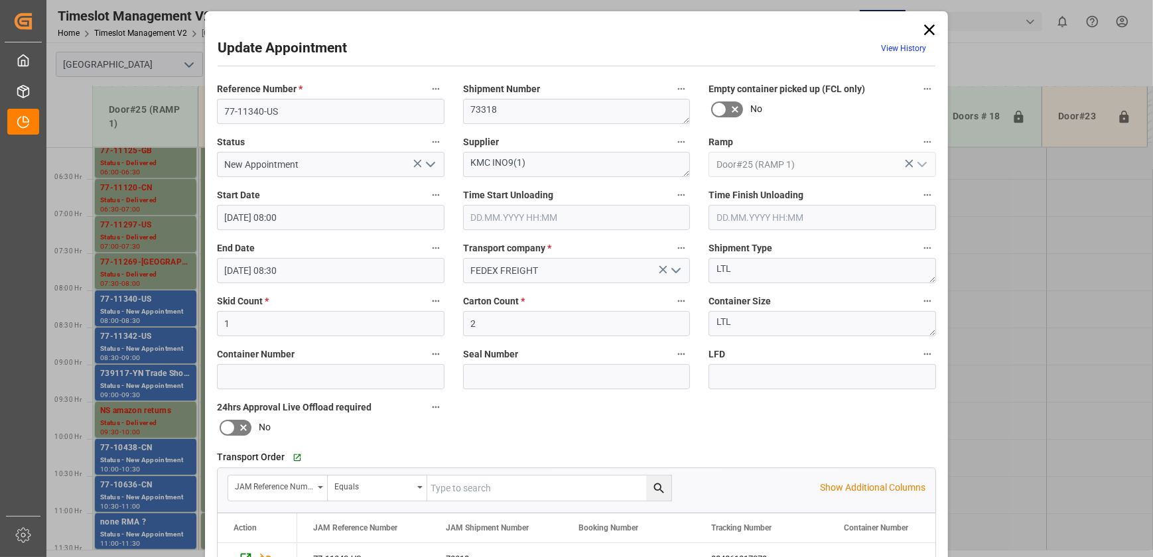
click at [433, 165] on icon "open menu" at bounding box center [430, 164] width 16 height 16
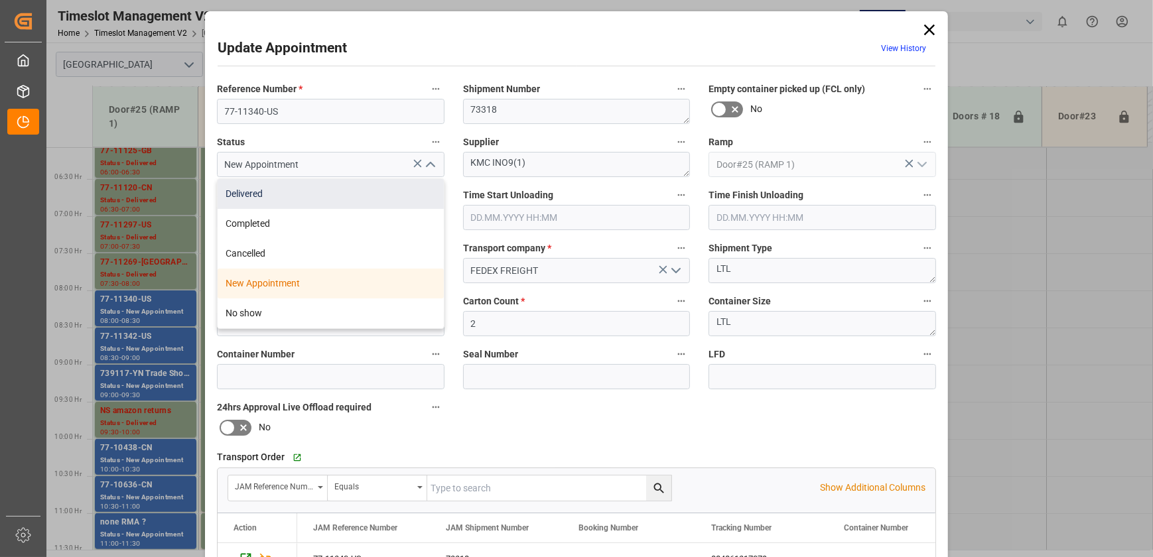
click at [352, 192] on div "Delivered" at bounding box center [331, 194] width 226 height 30
type input "Delivered"
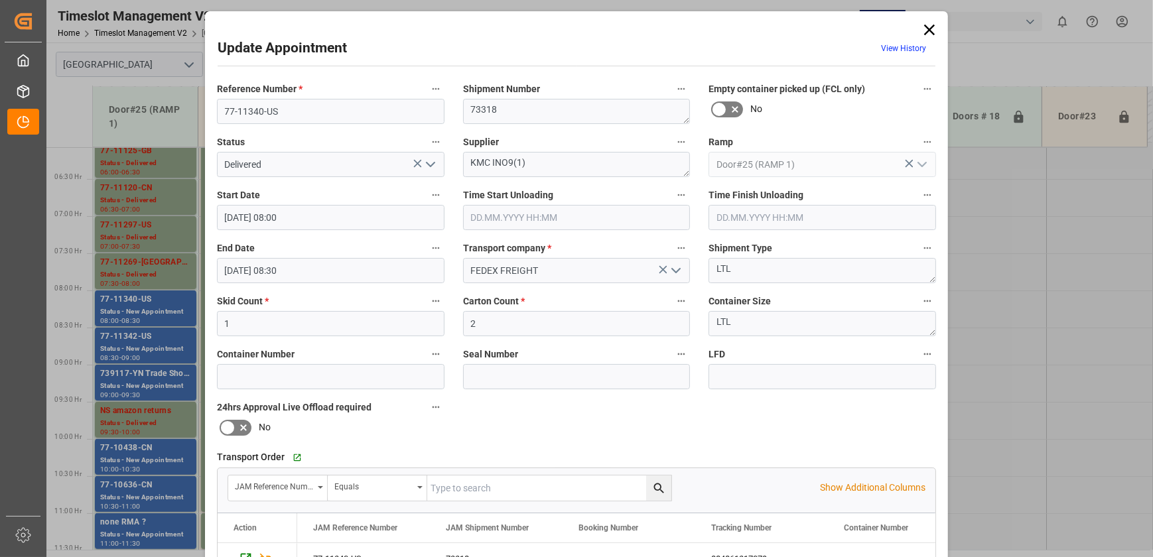
click at [545, 220] on input "text" at bounding box center [576, 217] width 227 height 25
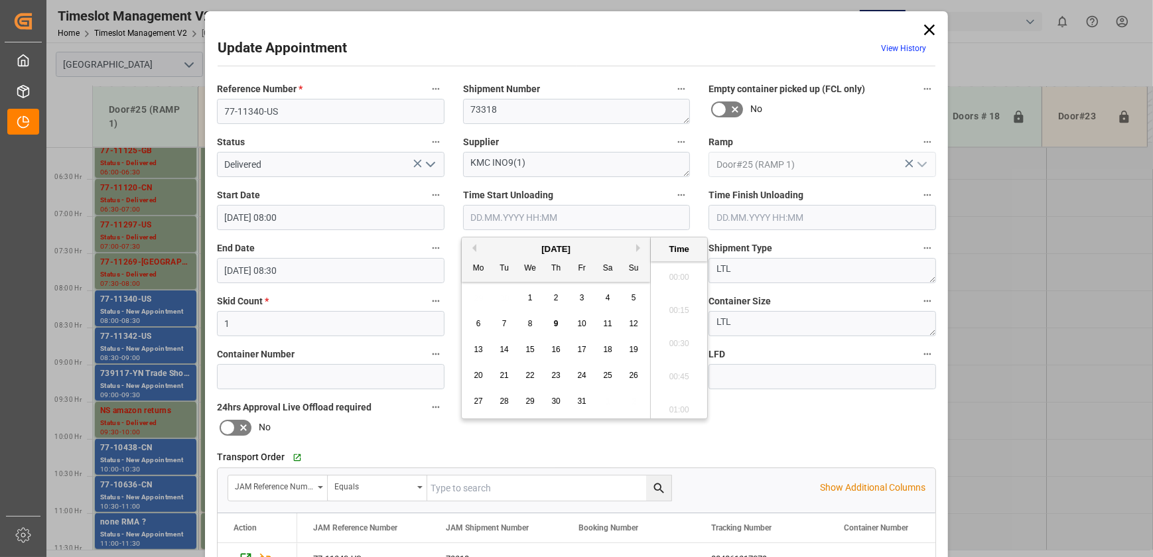
scroll to position [1397, 0]
click at [554, 322] on span "9" at bounding box center [556, 323] width 5 height 9
click at [682, 304] on li "10:45" at bounding box center [679, 306] width 56 height 33
type input "09.10.2025 10:45"
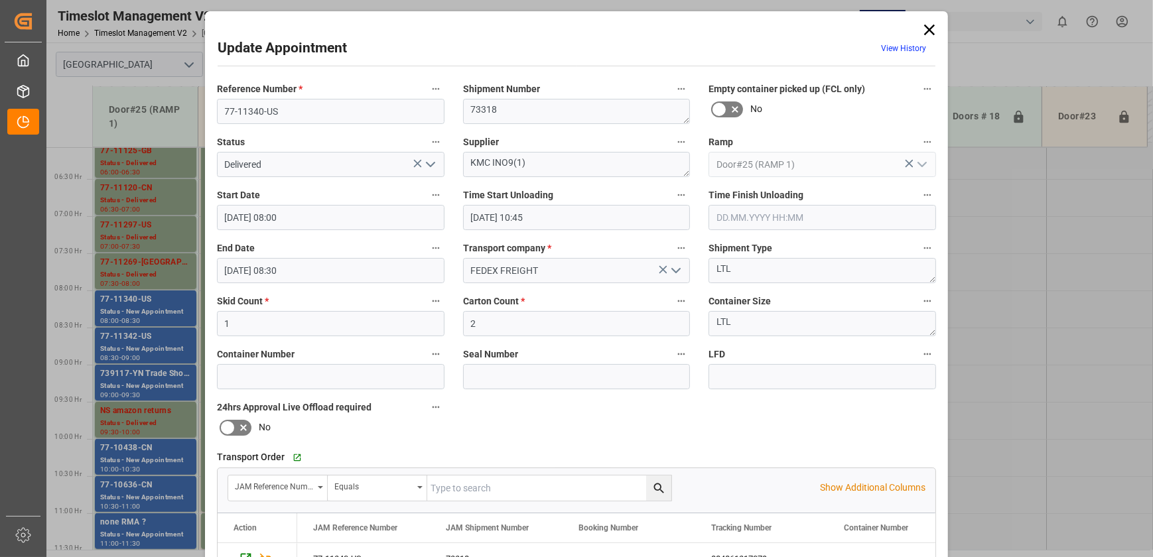
scroll to position [248, 0]
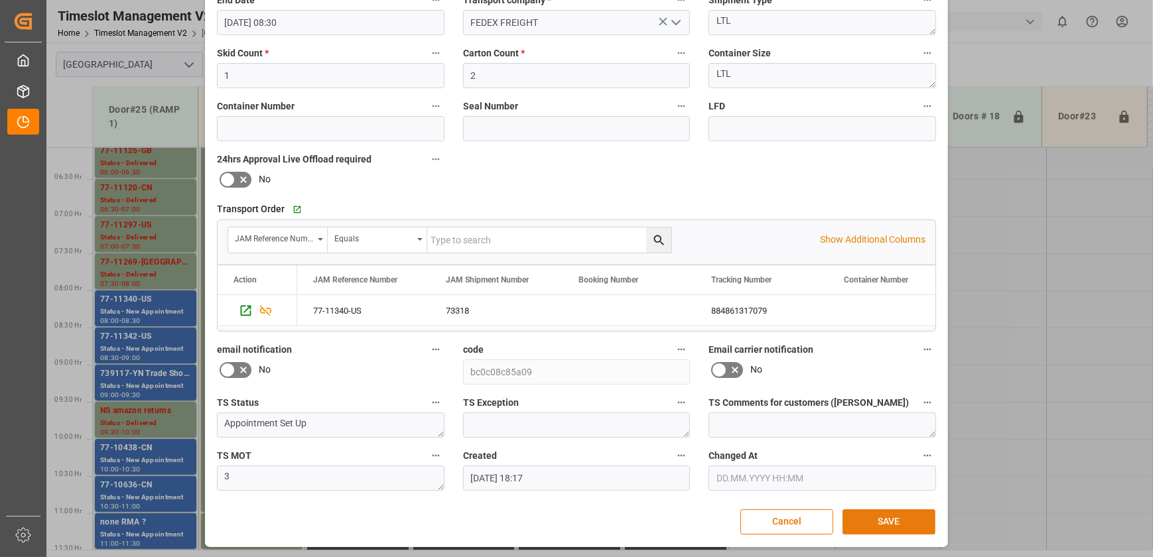
click at [881, 509] on button "SAVE" at bounding box center [888, 521] width 93 height 25
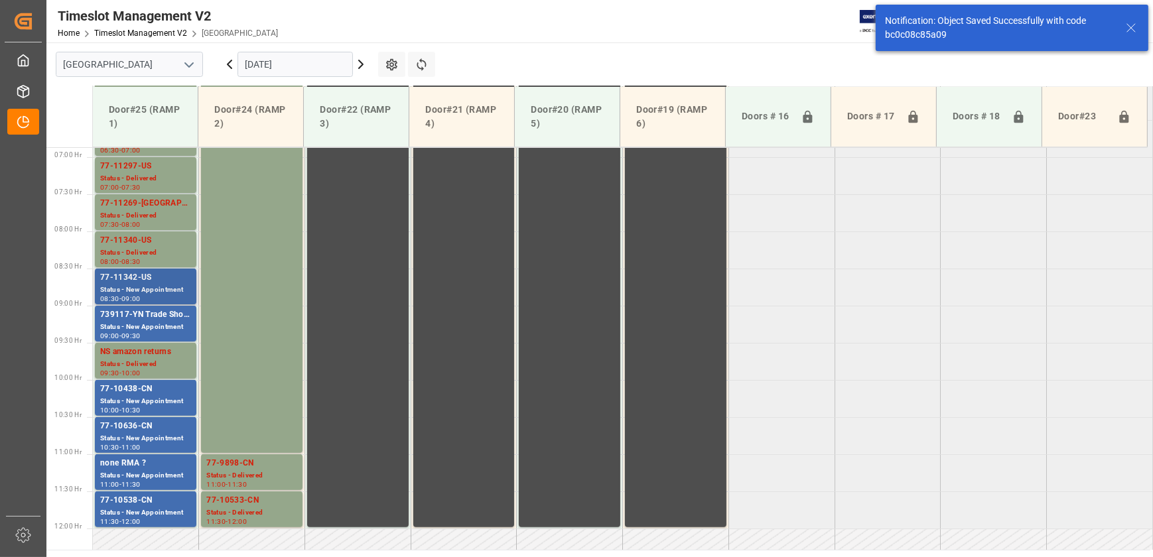
scroll to position [525, 0]
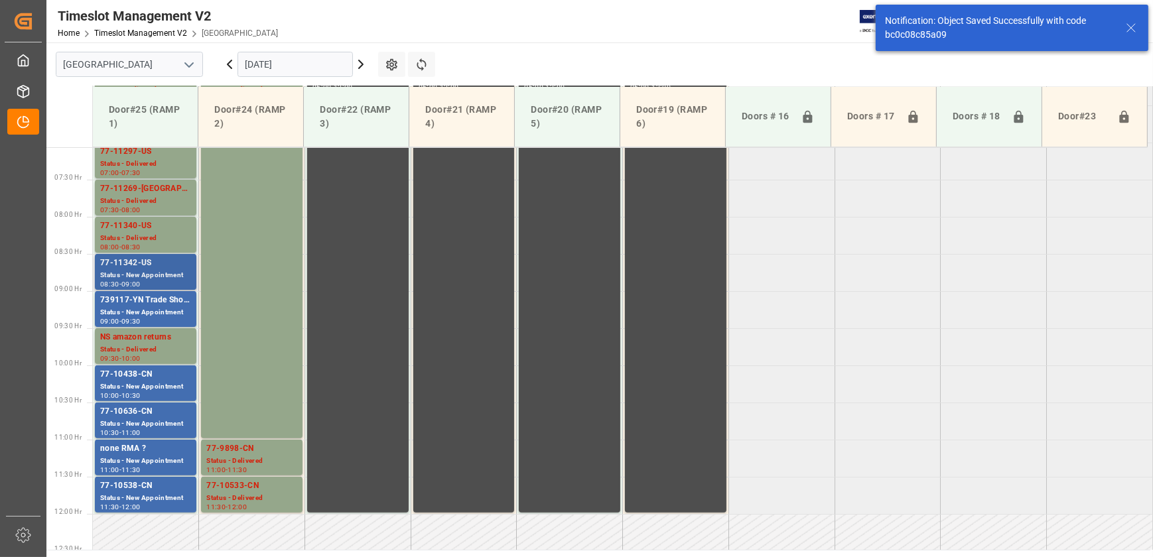
click at [164, 265] on div "77-11342-US" at bounding box center [145, 263] width 91 height 13
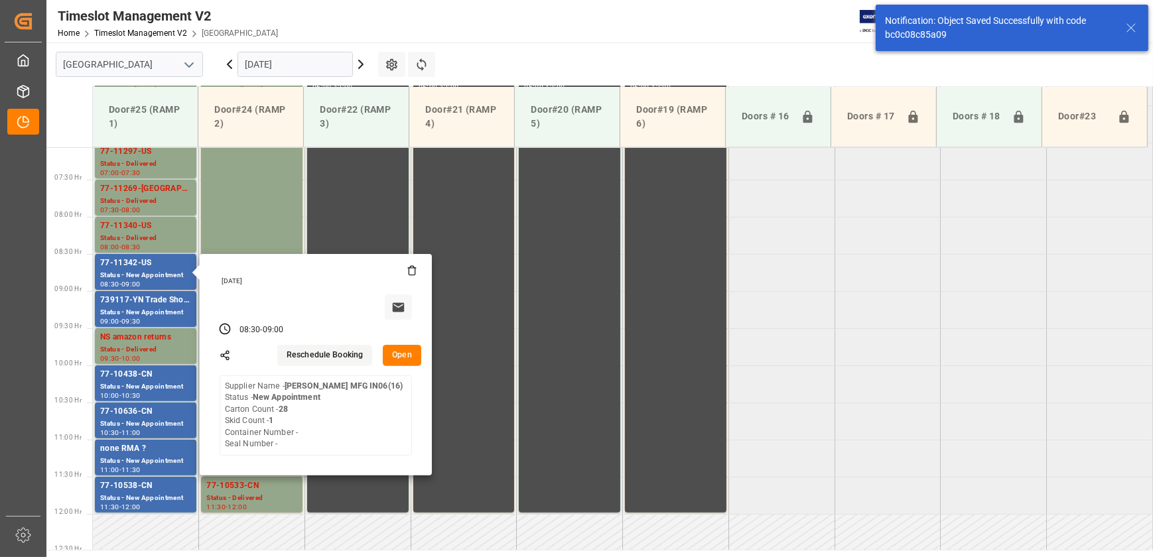
click at [393, 351] on button "Open" at bounding box center [402, 355] width 38 height 21
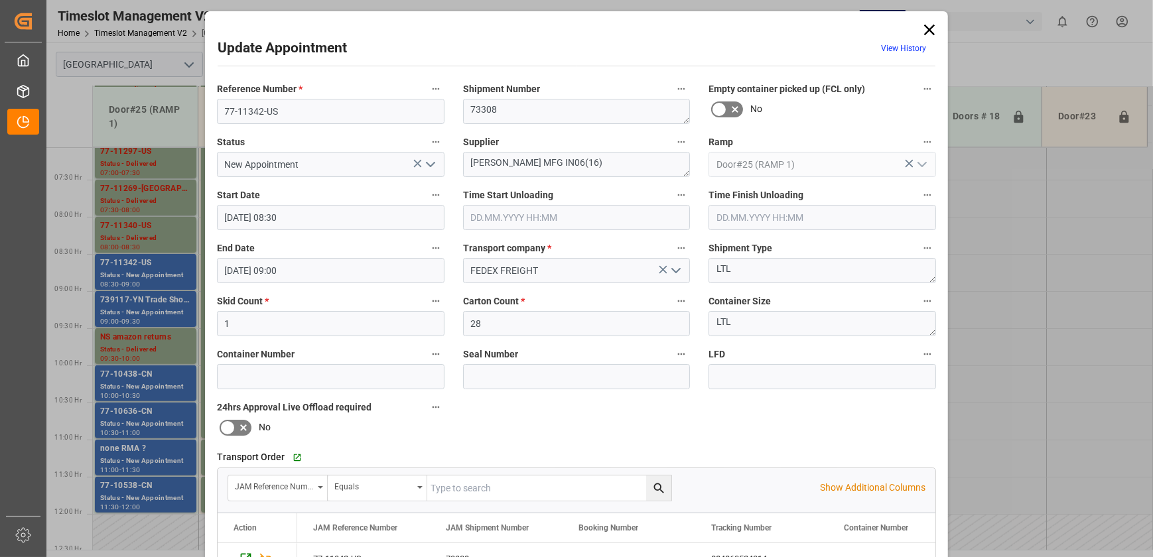
click at [434, 162] on icon "open menu" at bounding box center [430, 164] width 16 height 16
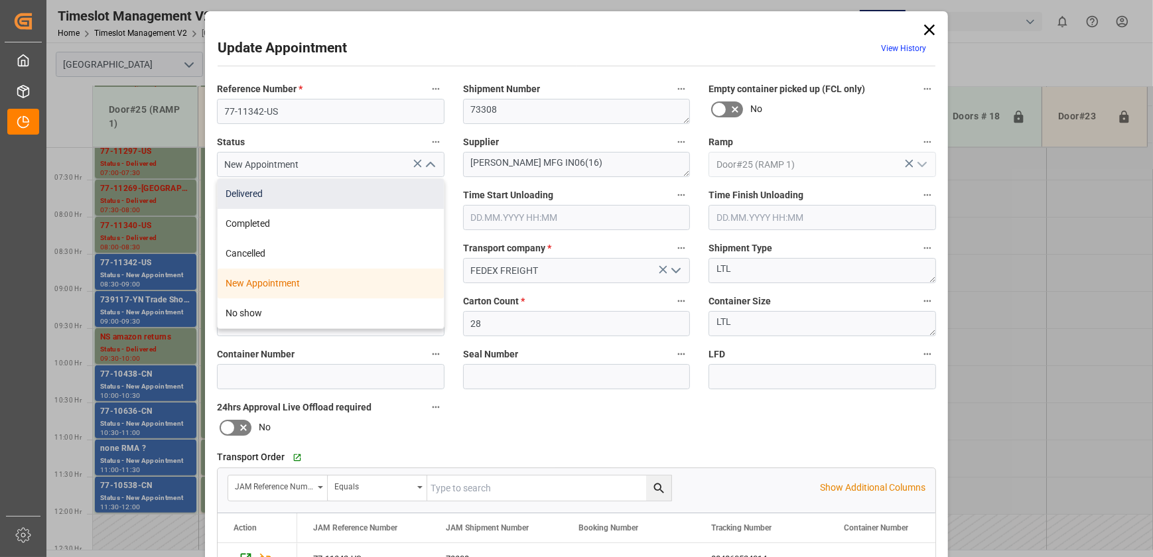
click at [378, 191] on div "Delivered" at bounding box center [331, 194] width 226 height 30
type input "Delivered"
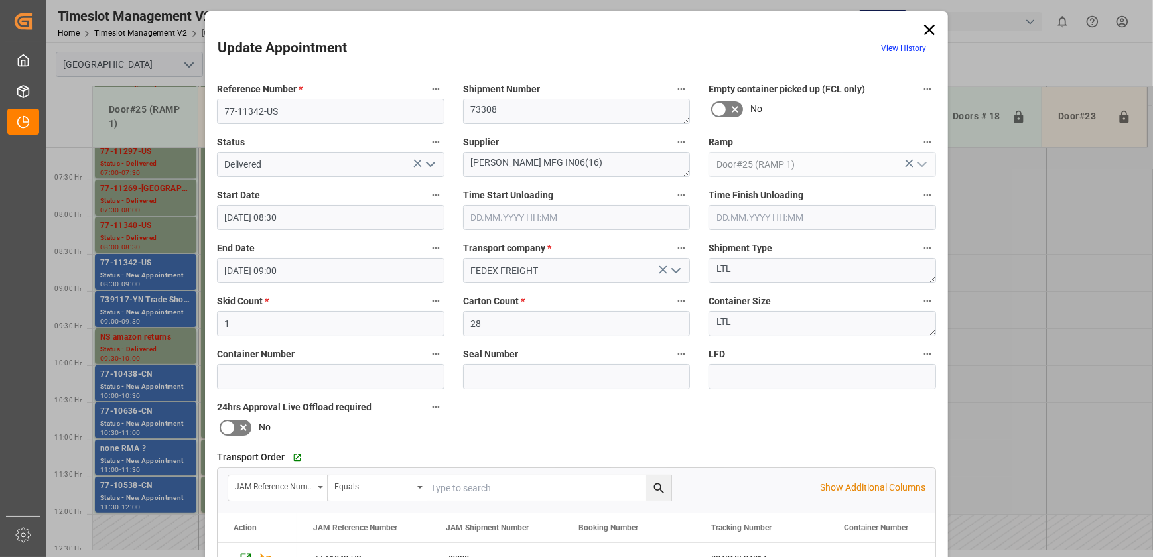
click at [542, 219] on input "text" at bounding box center [576, 217] width 227 height 25
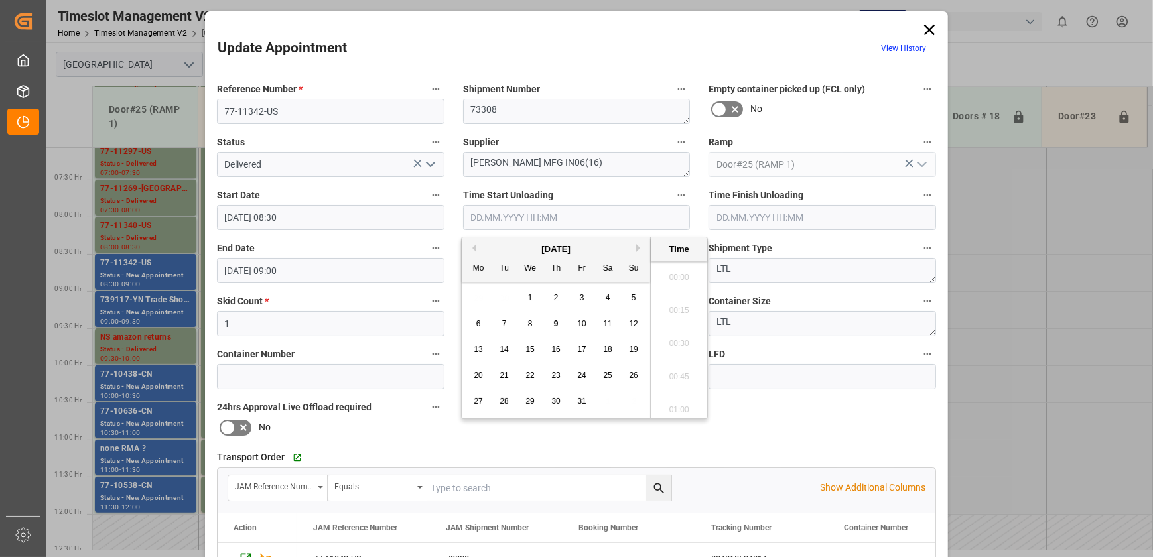
scroll to position [1397, 0]
click at [557, 319] on span "9" at bounding box center [556, 323] width 5 height 9
click at [680, 310] on li "10:45" at bounding box center [679, 306] width 56 height 33
type input "09.10.2025 10:45"
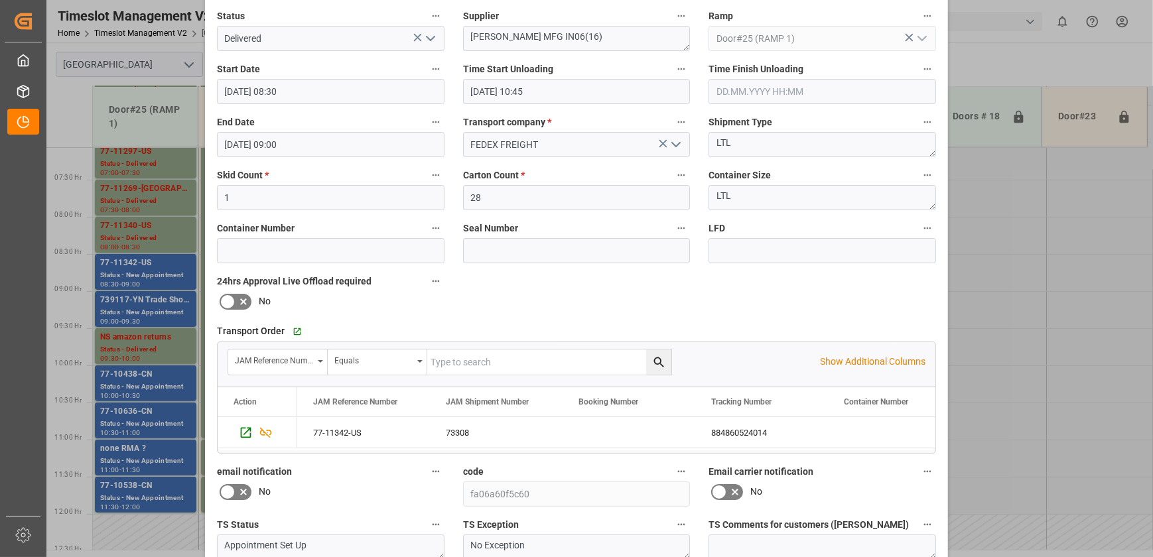
scroll to position [248, 0]
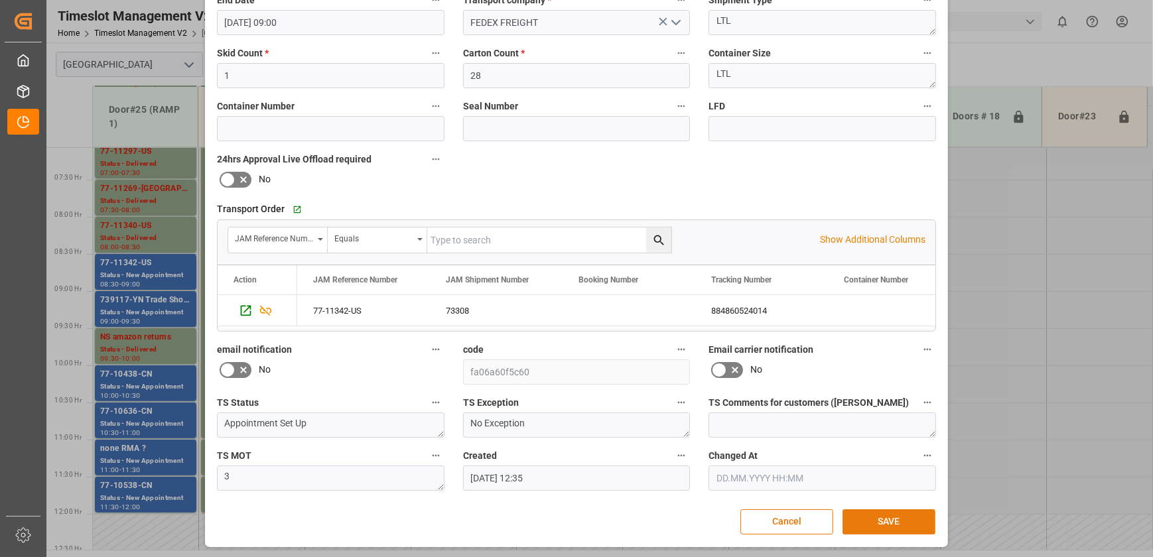
click at [895, 515] on button "SAVE" at bounding box center [888, 521] width 93 height 25
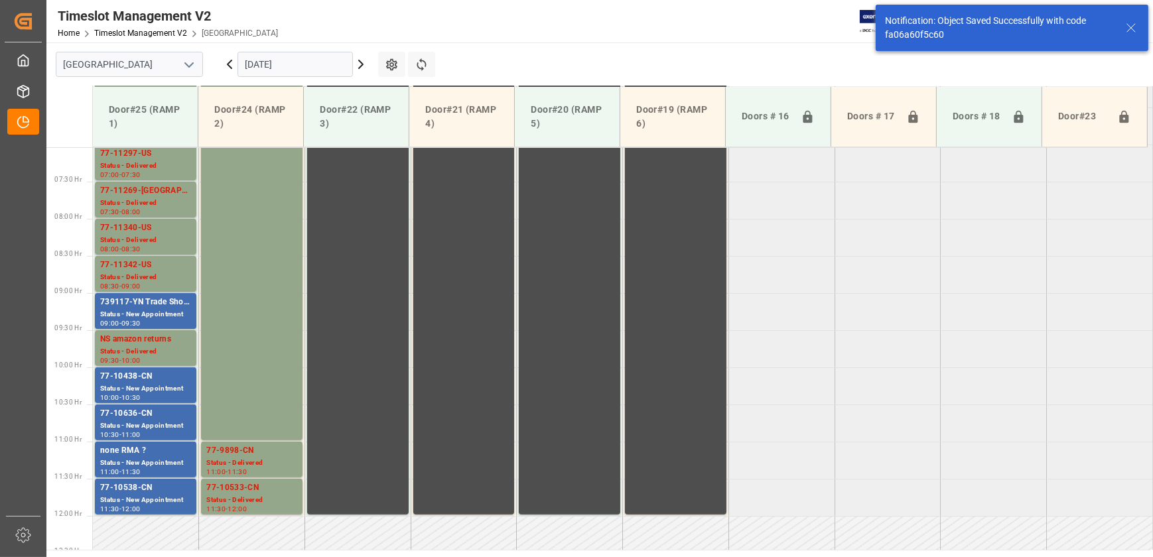
scroll to position [525, 0]
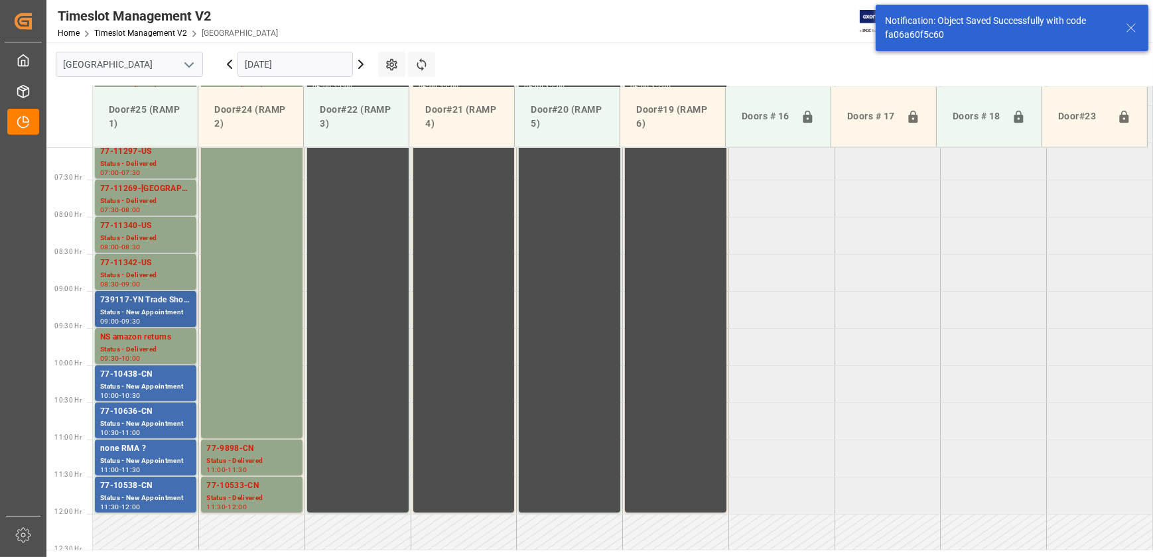
click at [139, 306] on div "739117-YN Trade Show ( [PERSON_NAME] ) ?" at bounding box center [145, 300] width 91 height 13
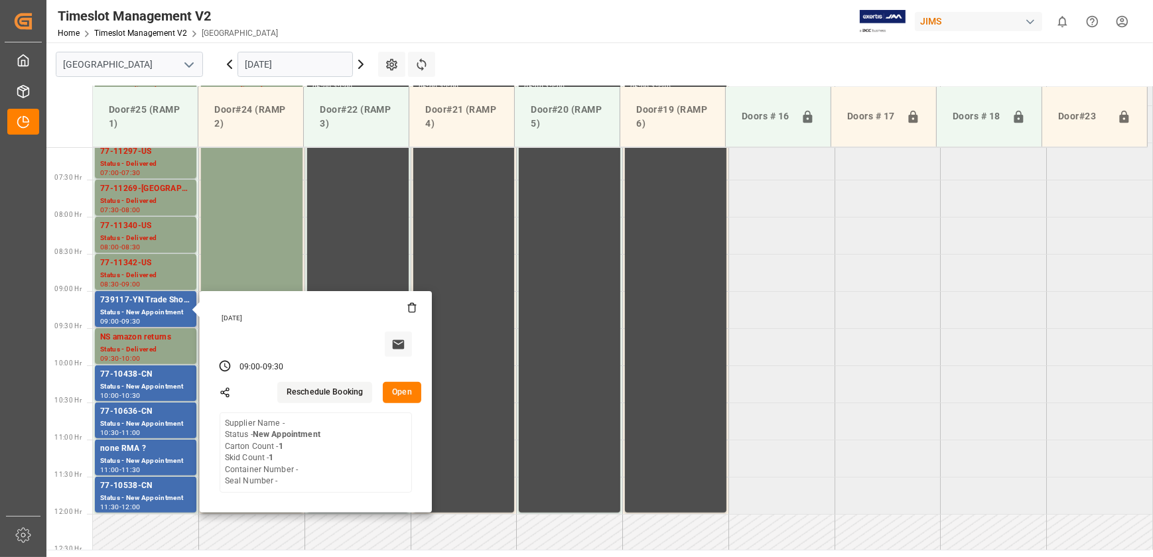
click at [402, 396] on button "Open" at bounding box center [402, 392] width 38 height 21
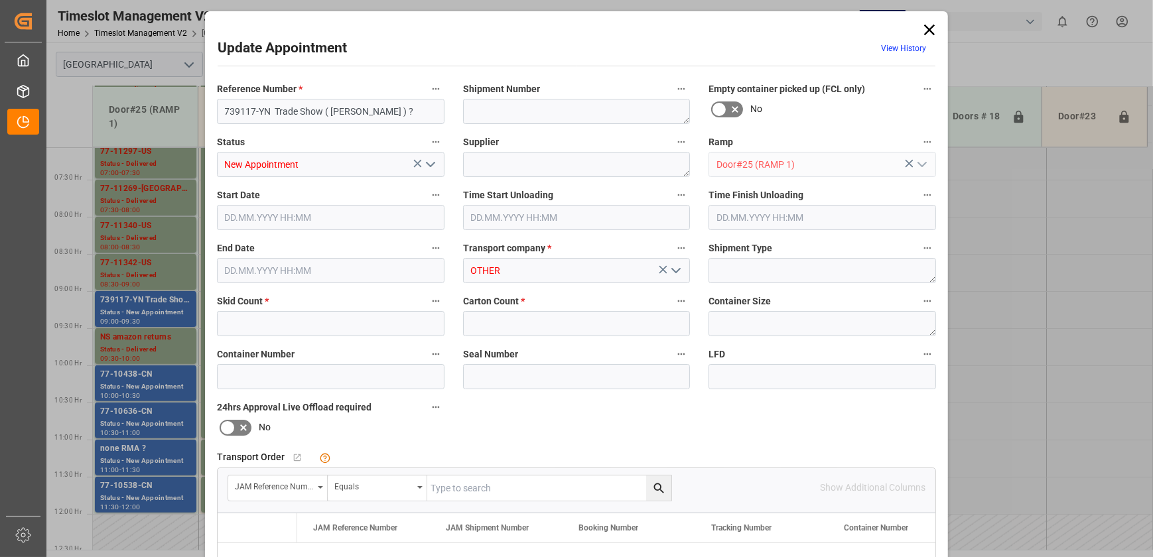
type input "1"
type input "09.10.2025 09:00"
type input "09.10.2025 09:30"
type input "08.10.2025 12:53"
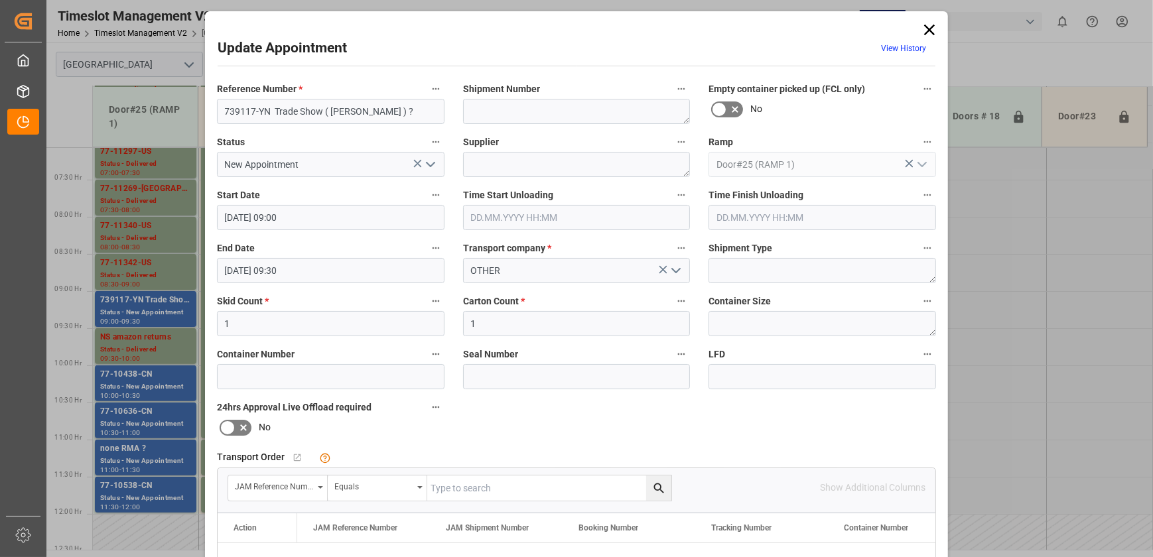
click at [141, 385] on div "Update Appointment View History Reference Number * 739117-YN Trade Show ( ENZO …" at bounding box center [576, 278] width 1153 height 557
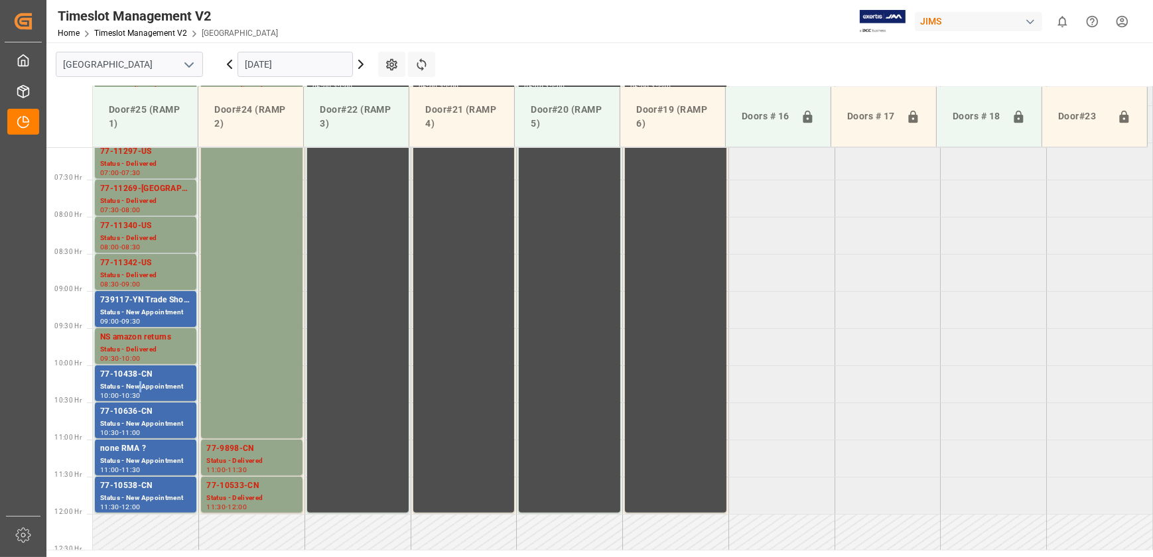
click at [141, 385] on div "Status - New Appointment" at bounding box center [145, 386] width 91 height 11
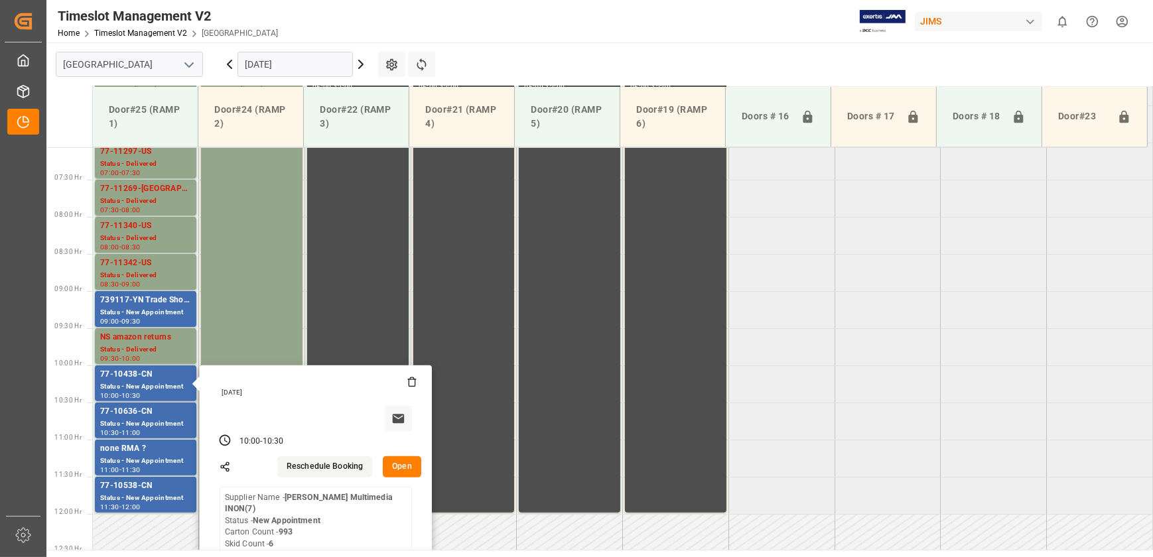
click at [404, 462] on button "Open" at bounding box center [402, 466] width 38 height 21
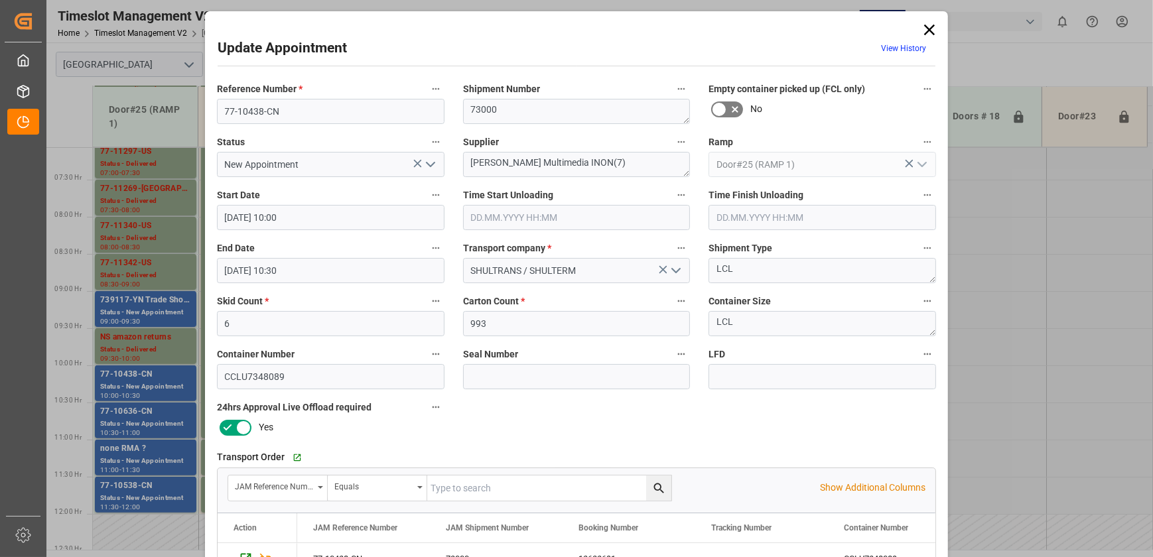
click at [560, 219] on input "text" at bounding box center [576, 217] width 227 height 25
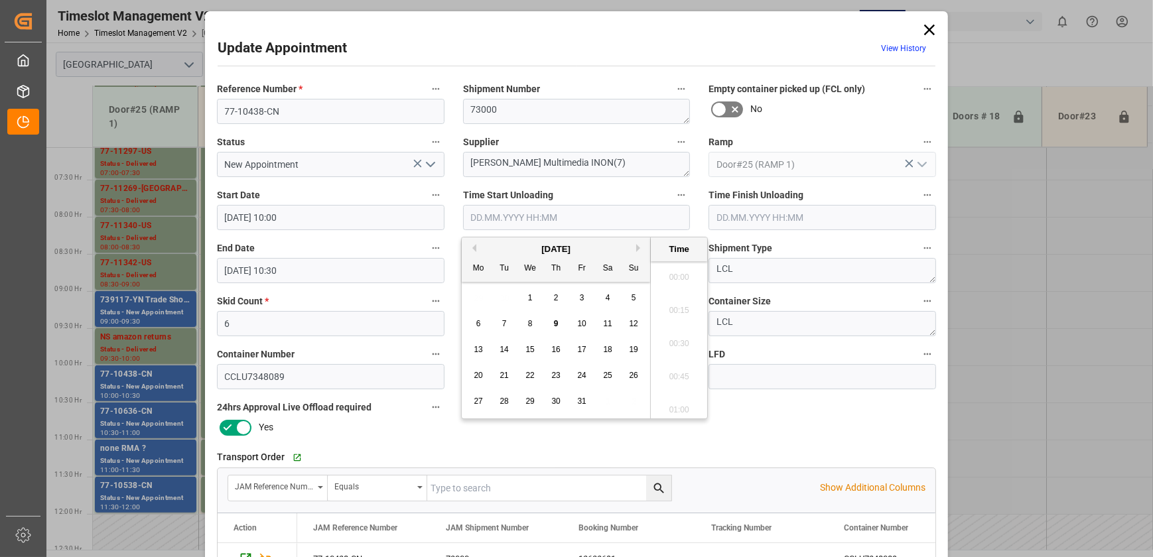
scroll to position [1397, 0]
click at [555, 321] on span "9" at bounding box center [556, 323] width 5 height 9
click at [679, 346] on li "11:00" at bounding box center [679, 340] width 56 height 33
type input "09.10.2025 11:00"
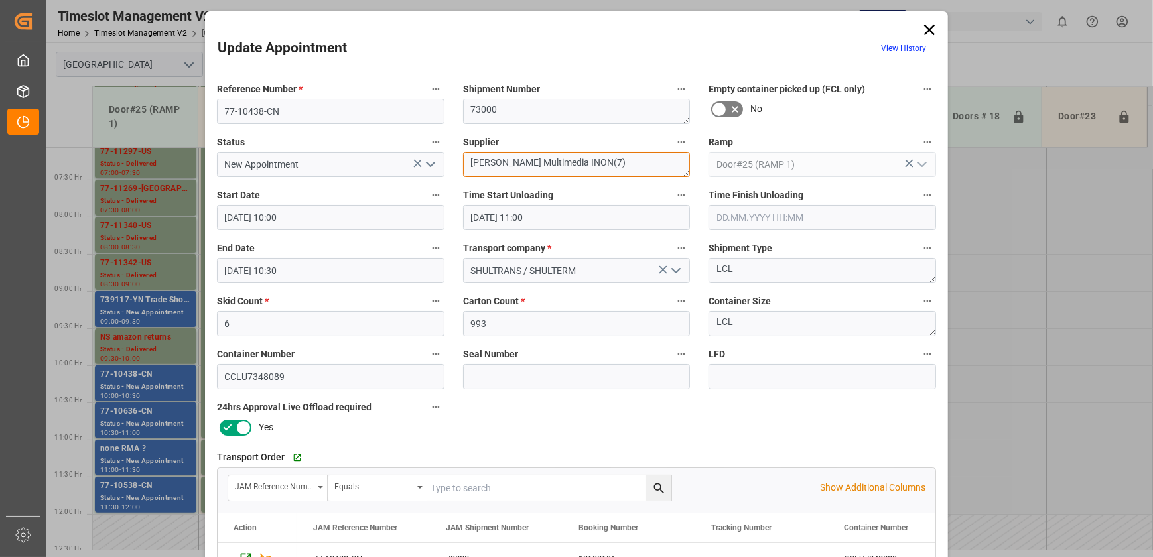
click at [610, 166] on textarea "Harman Multimedia INON(7)" at bounding box center [576, 164] width 227 height 25
click at [599, 213] on input "09.10.2025 11:00" at bounding box center [576, 217] width 227 height 25
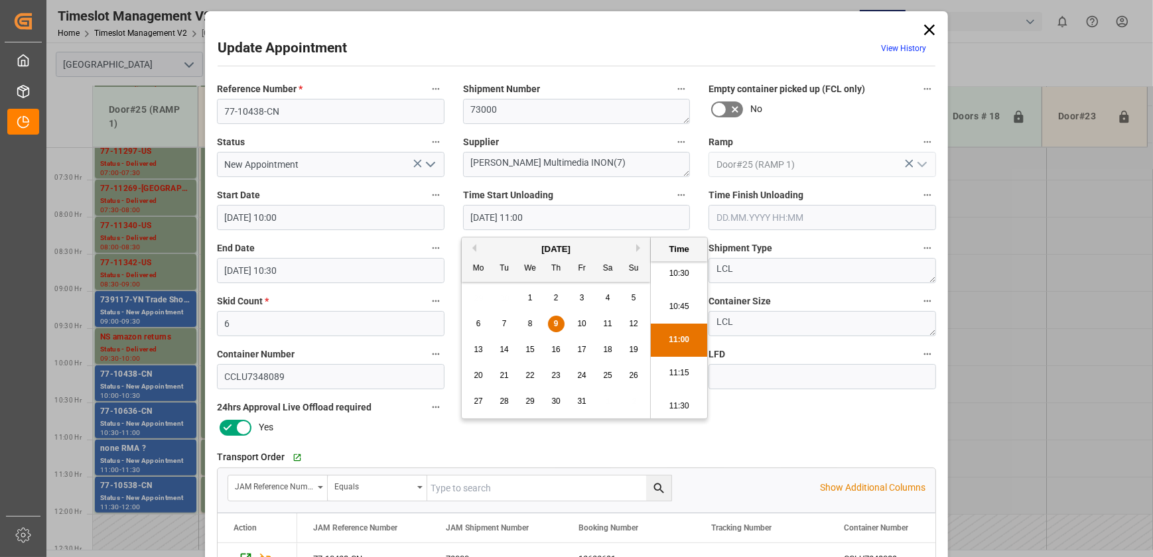
click at [599, 213] on input "09.10.2025 11:00" at bounding box center [576, 217] width 227 height 25
click at [765, 389] on input at bounding box center [821, 376] width 227 height 25
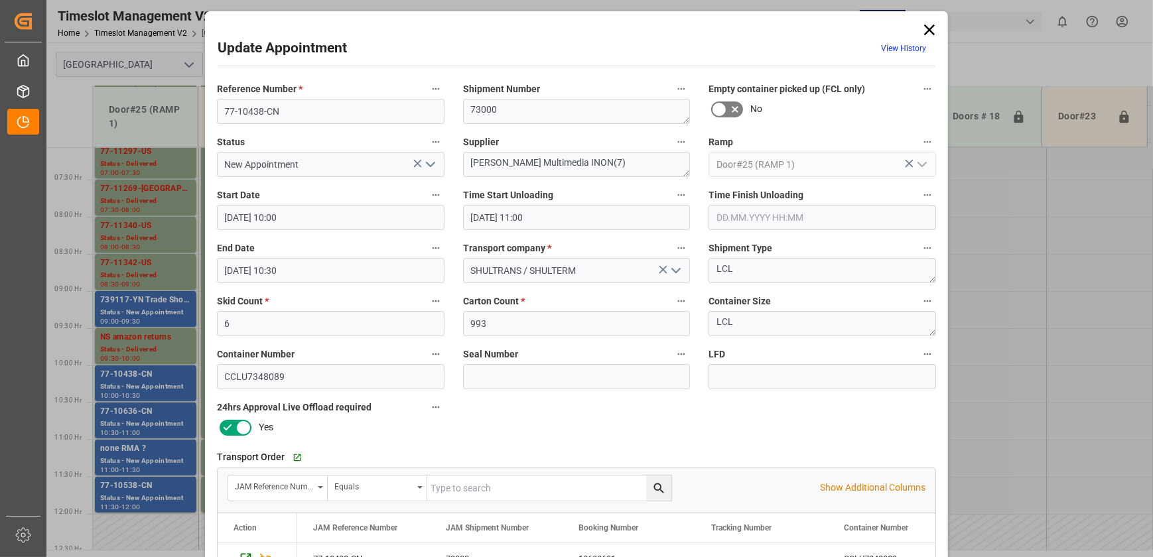
click at [428, 167] on icon "open menu" at bounding box center [430, 164] width 16 height 16
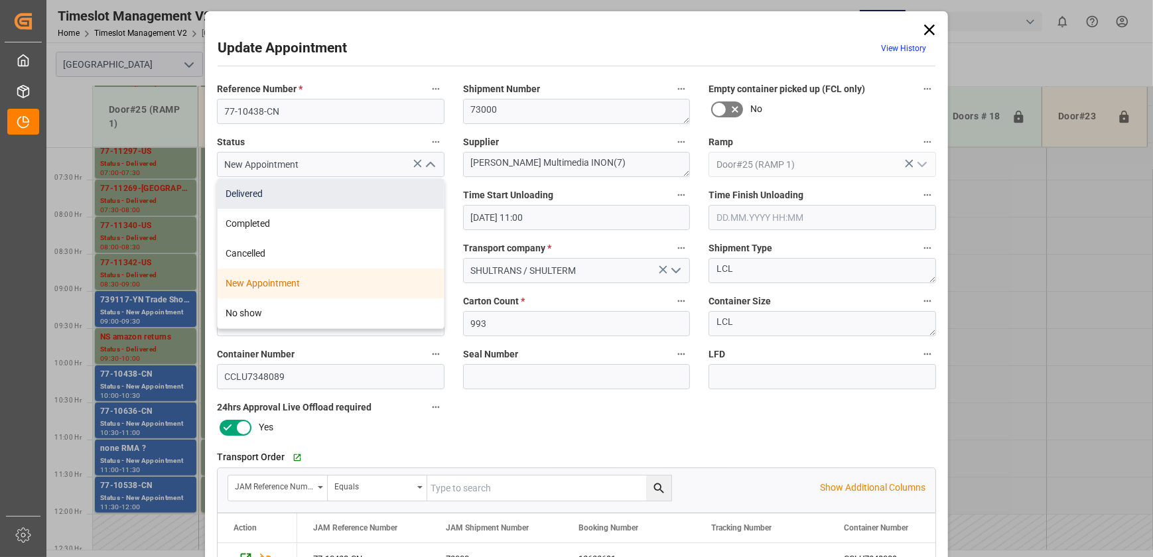
click at [410, 192] on div "Delivered" at bounding box center [331, 194] width 226 height 30
type input "Delivered"
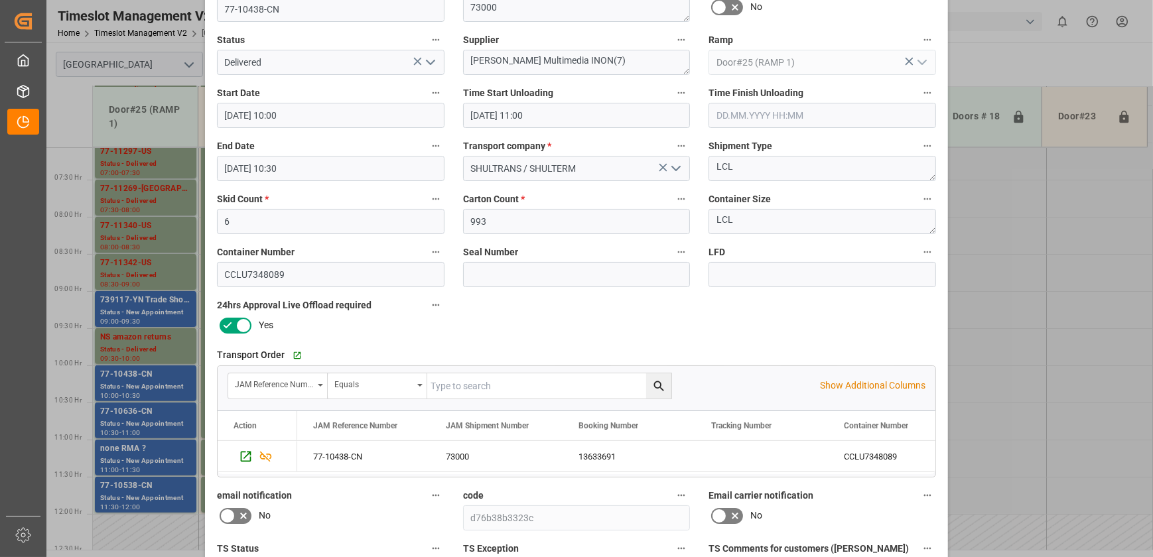
scroll to position [248, 0]
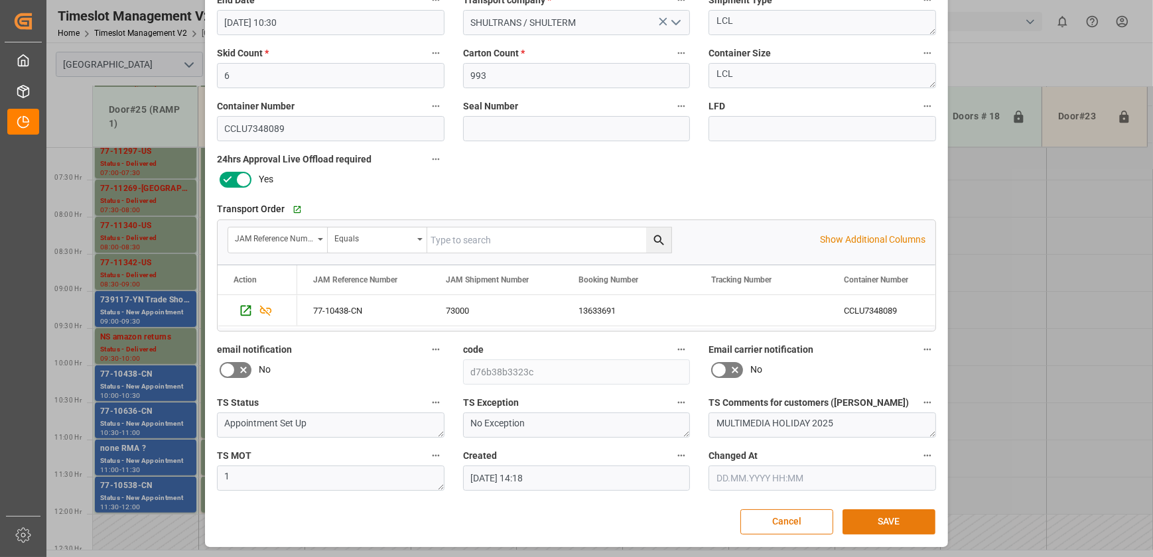
drag, startPoint x: 875, startPoint y: 521, endPoint x: 642, endPoint y: 444, distance: 245.8
click at [875, 521] on button "SAVE" at bounding box center [888, 521] width 93 height 25
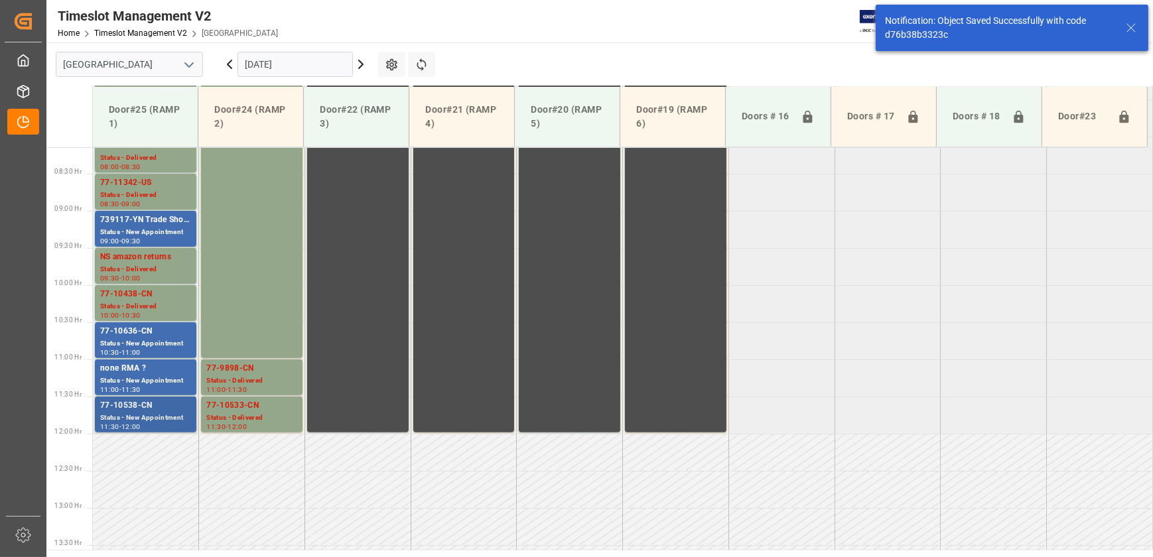
scroll to position [674, 0]
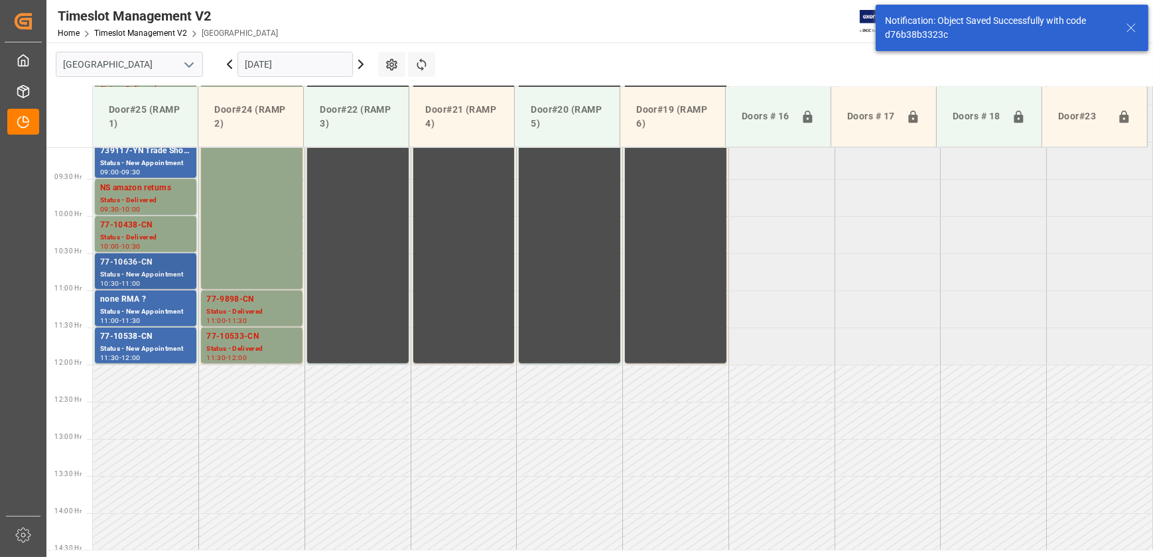
click at [163, 274] on div "Status - New Appointment" at bounding box center [145, 274] width 91 height 11
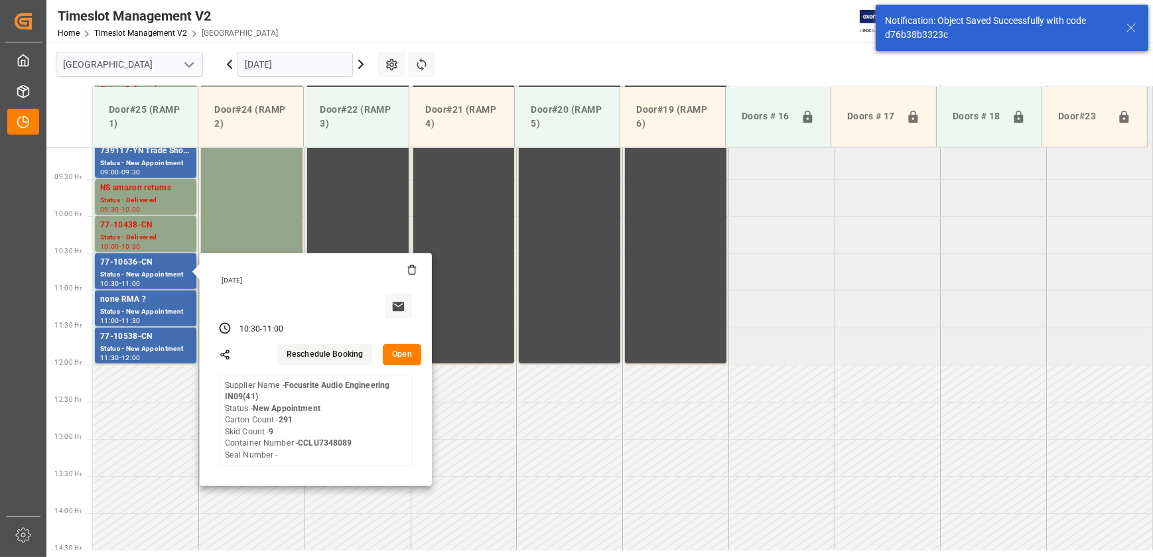
click at [389, 353] on button "Open" at bounding box center [402, 354] width 38 height 21
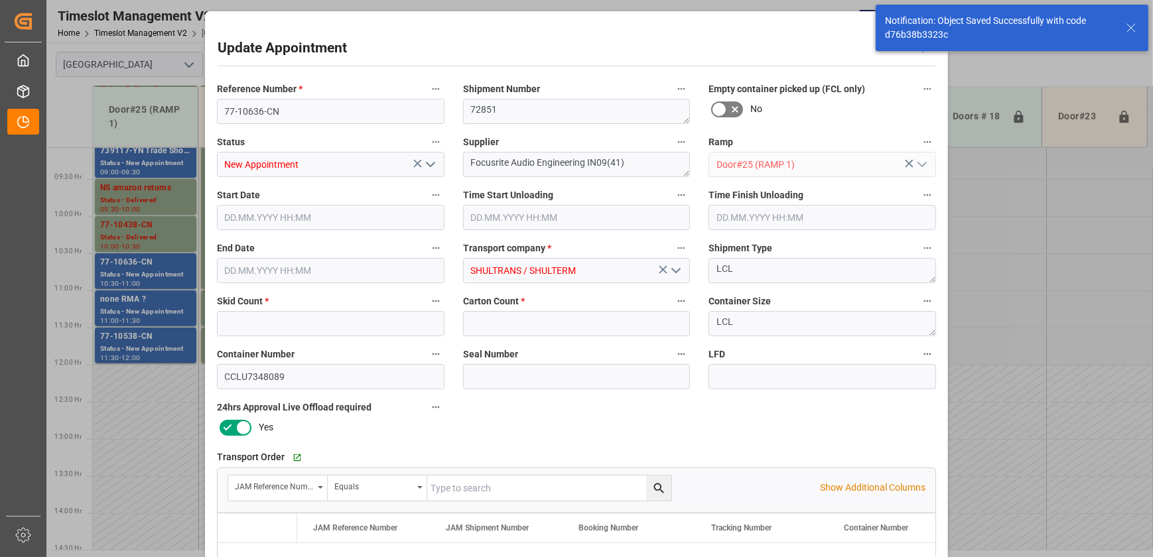
type input "9"
type input "291"
type input "09.10.2025 10:30"
type input "09.10.2025 11:00"
type input "08.10.2025 14:18"
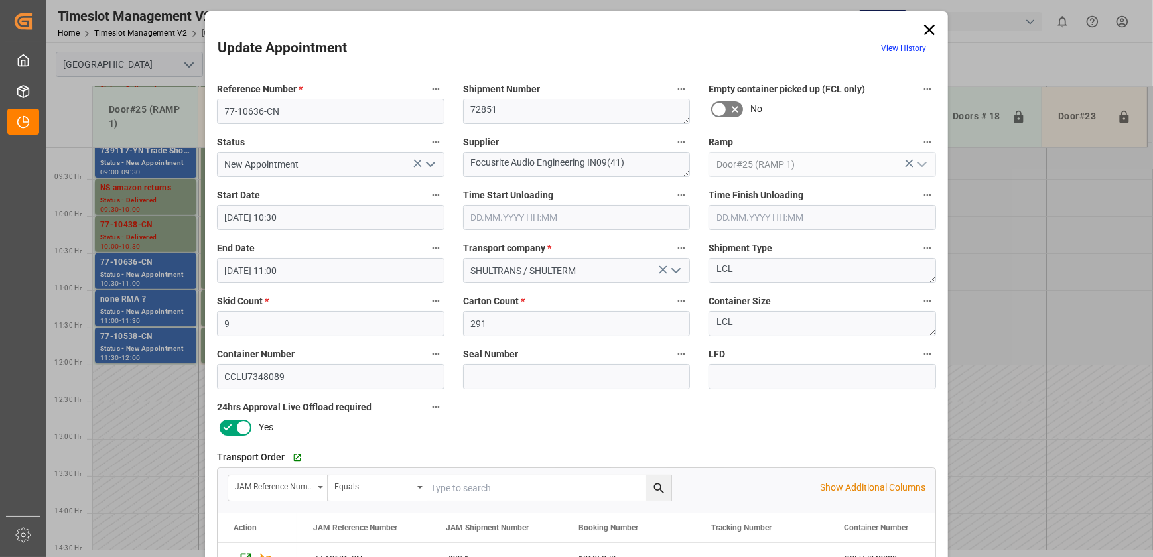
click at [429, 168] on icon "open menu" at bounding box center [430, 164] width 16 height 16
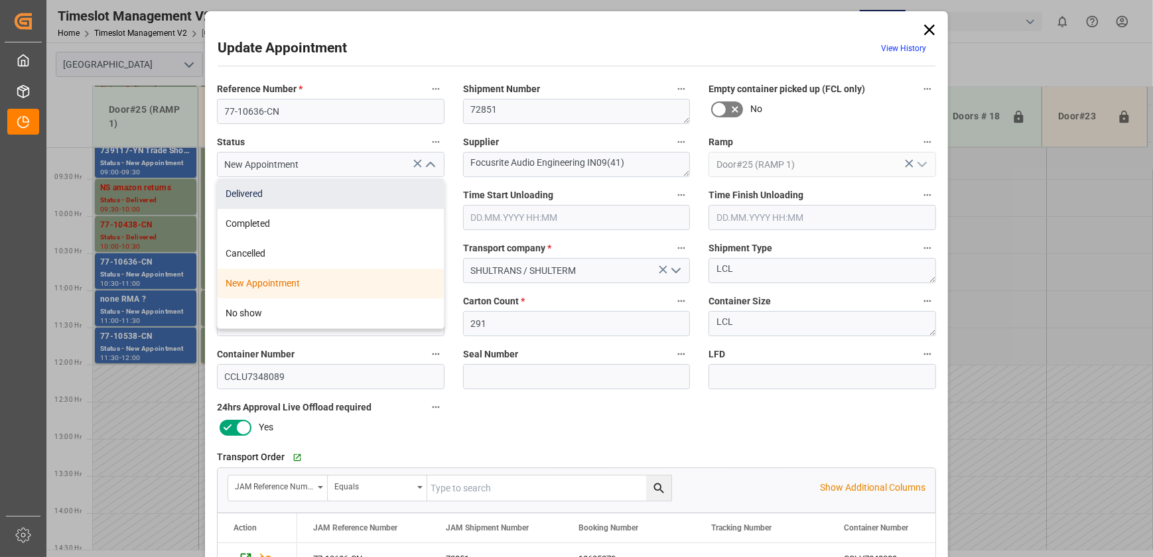
click at [389, 192] on div "Delivered" at bounding box center [331, 194] width 226 height 30
type input "Delivered"
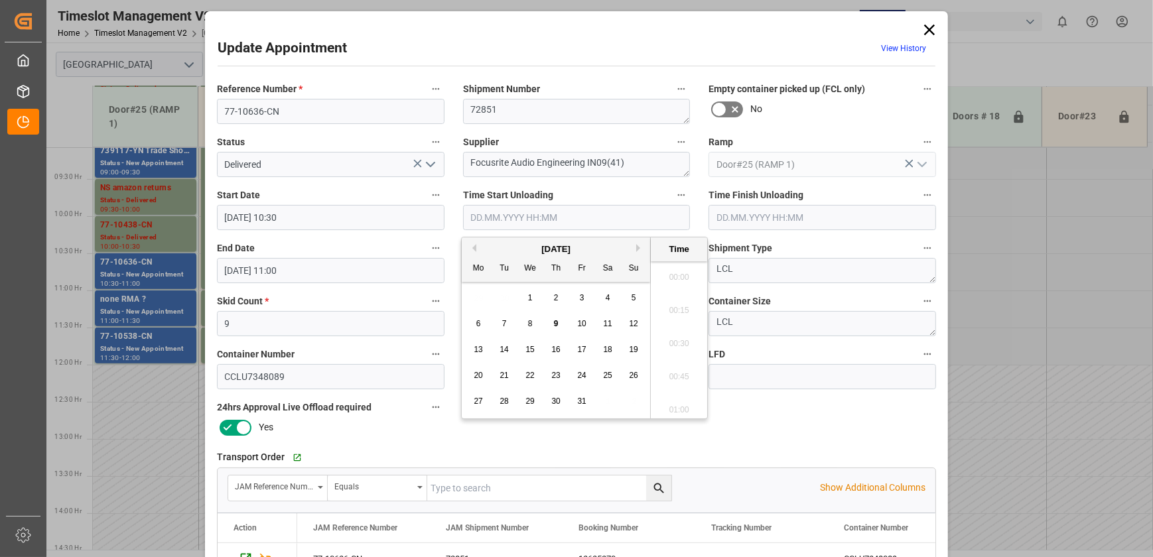
click at [613, 216] on input "text" at bounding box center [576, 217] width 227 height 25
paste input "09.10.2025 11:00"
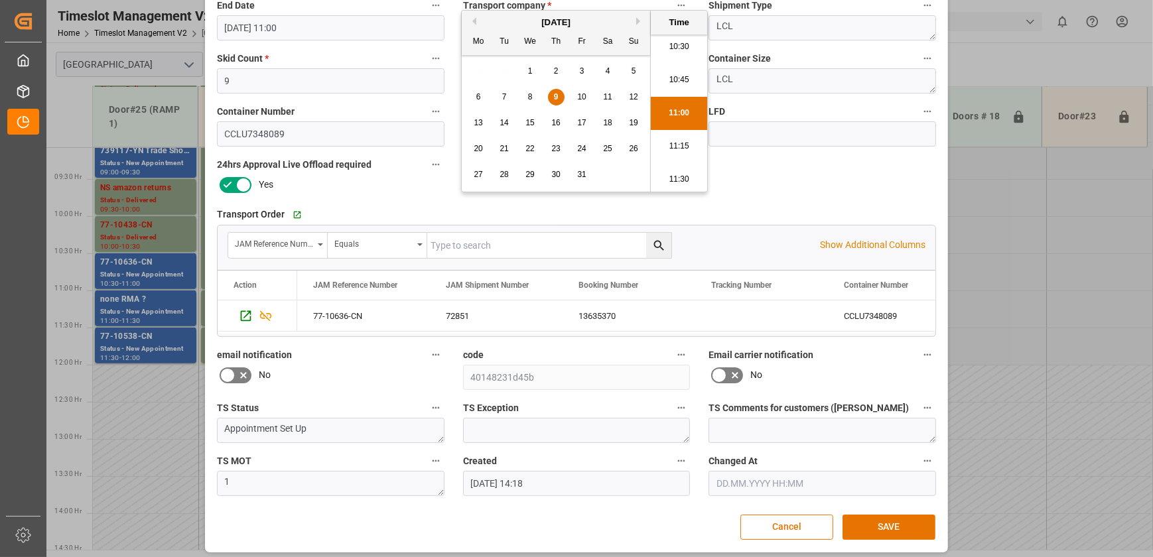
scroll to position [248, 0]
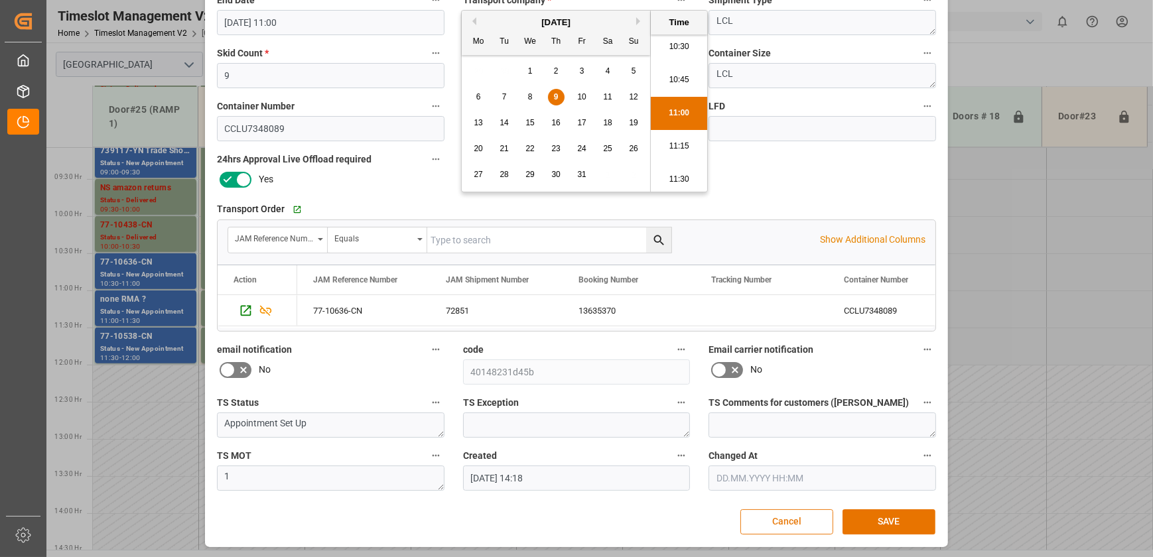
type input "09.10.2025 11:00"
click at [882, 520] on button "SAVE" at bounding box center [888, 521] width 93 height 25
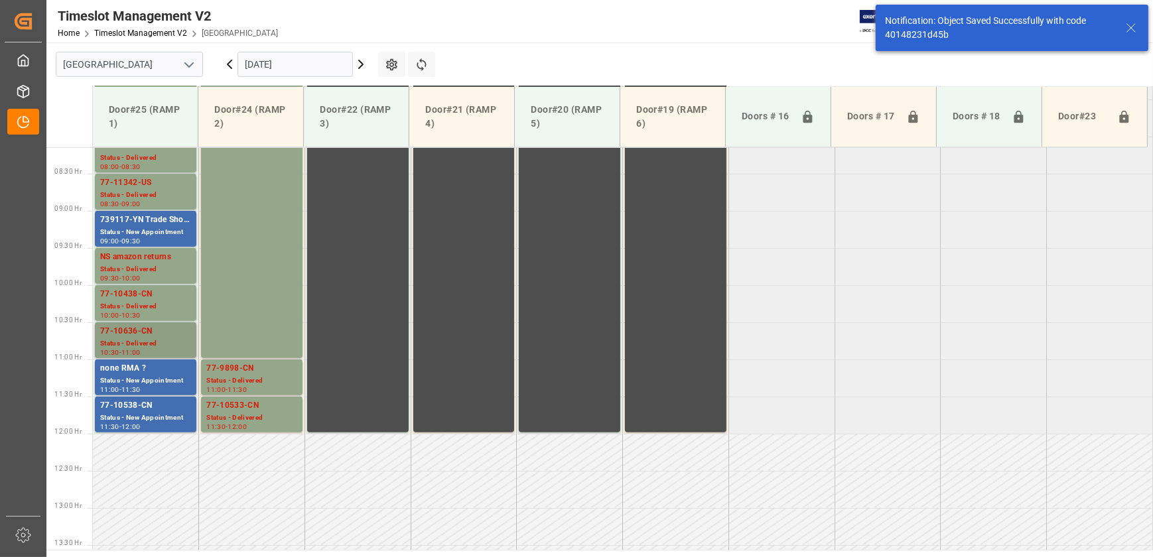
scroll to position [674, 0]
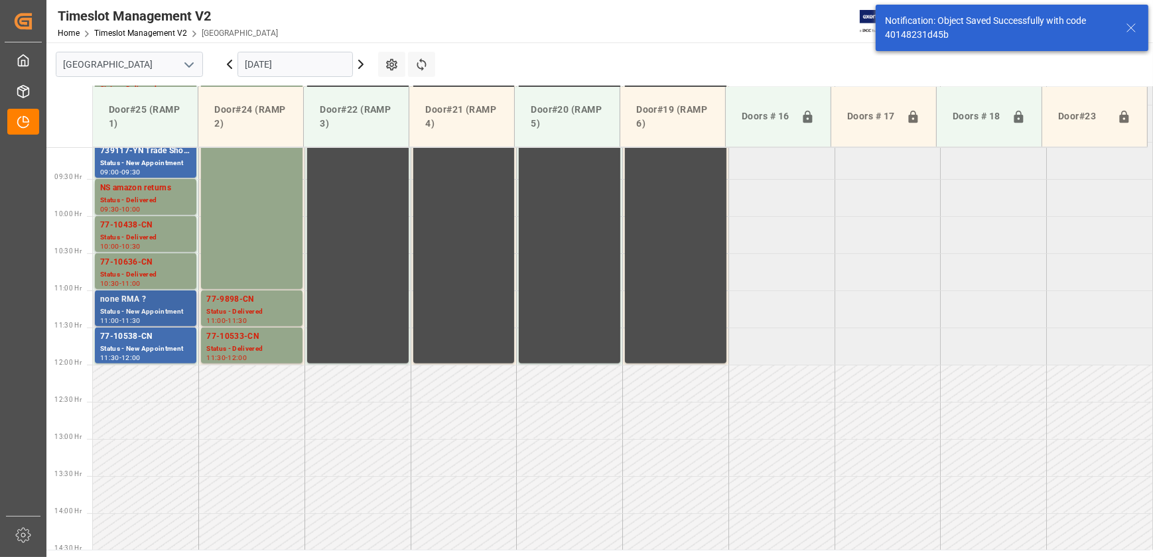
click at [164, 318] on div "11:00 - 11:30" at bounding box center [145, 321] width 91 height 7
click at [147, 351] on div "Status - New Appointment" at bounding box center [145, 349] width 91 height 11
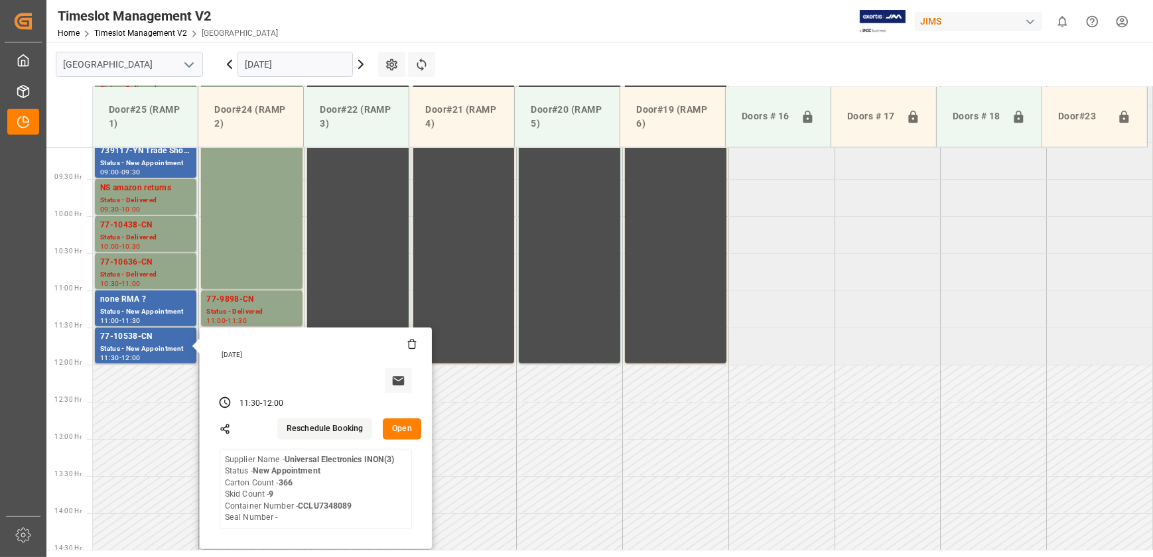
click at [397, 423] on button "Open" at bounding box center [402, 428] width 38 height 21
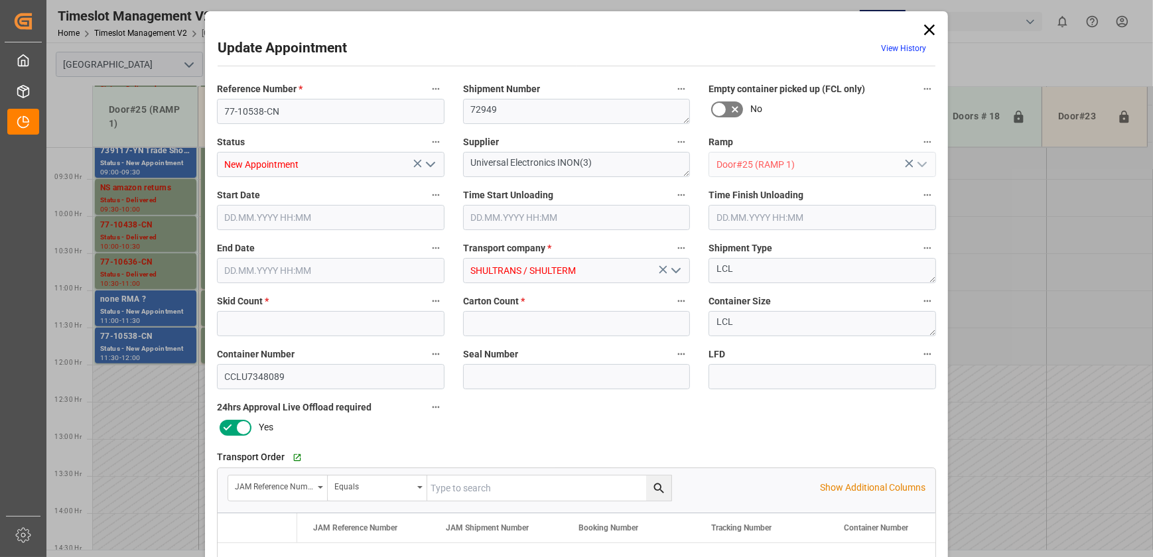
type input "9"
type input "366"
type input "09.10.2025 11:30"
type input "09.10.2025 12:00"
type input "08.10.2025 14:19"
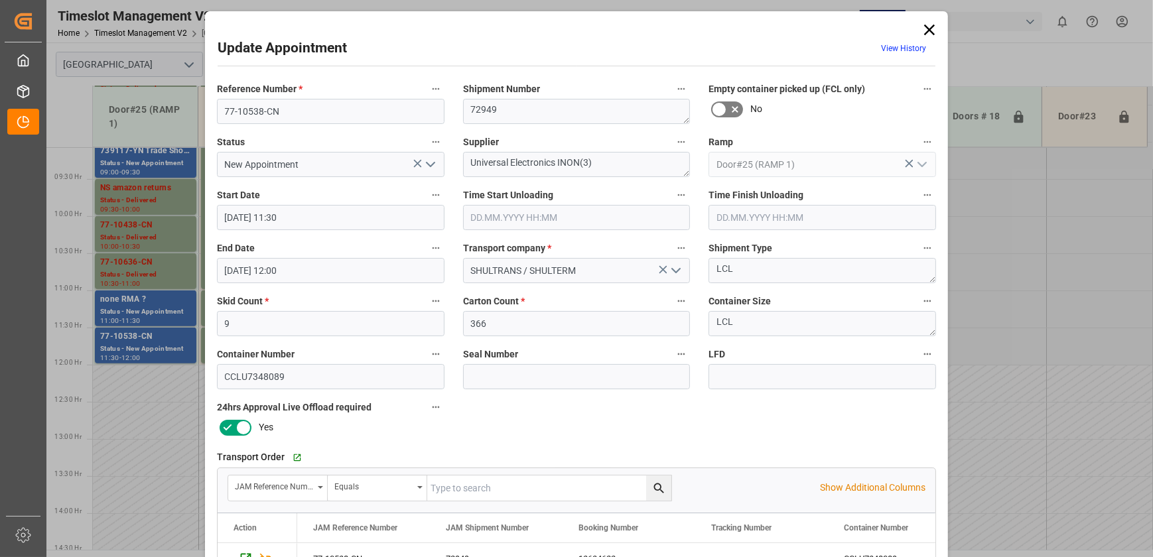
click at [430, 171] on icon "open menu" at bounding box center [430, 164] width 16 height 16
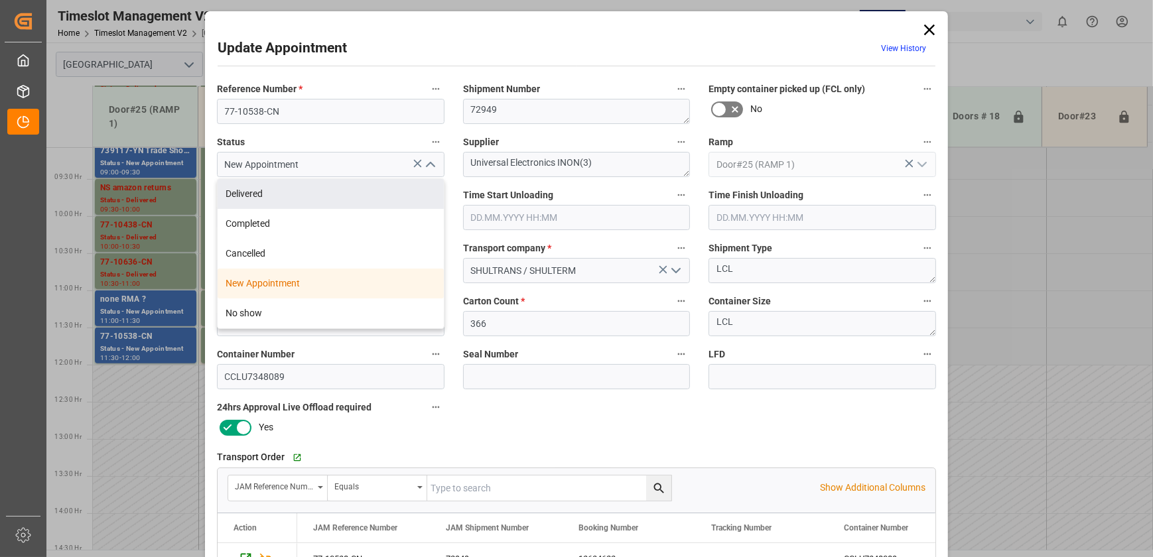
click at [354, 196] on div "Delivered" at bounding box center [331, 194] width 226 height 30
type input "Delivered"
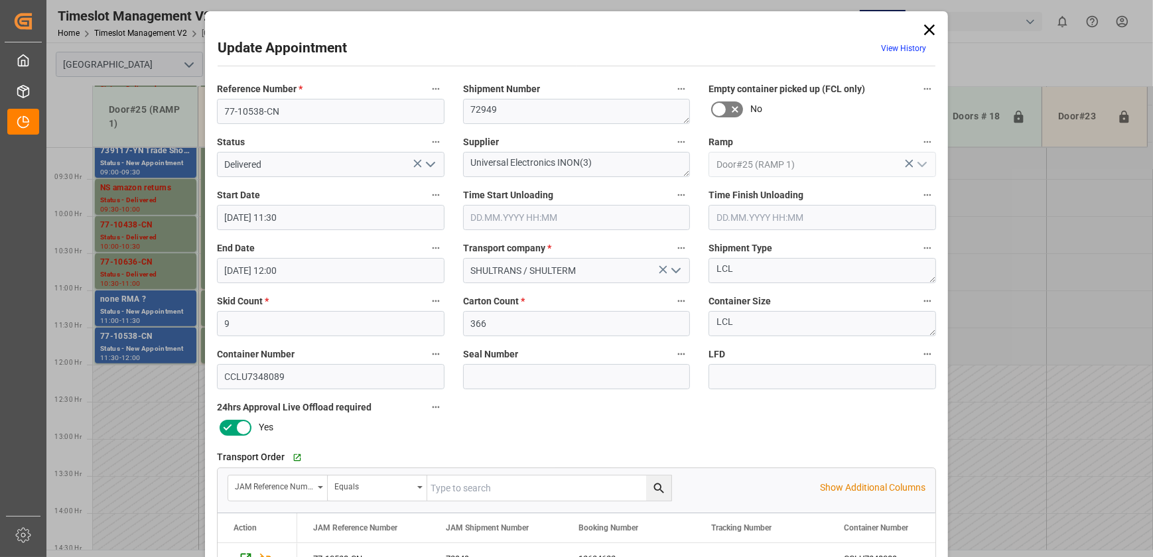
click at [552, 218] on input "text" at bounding box center [576, 217] width 227 height 25
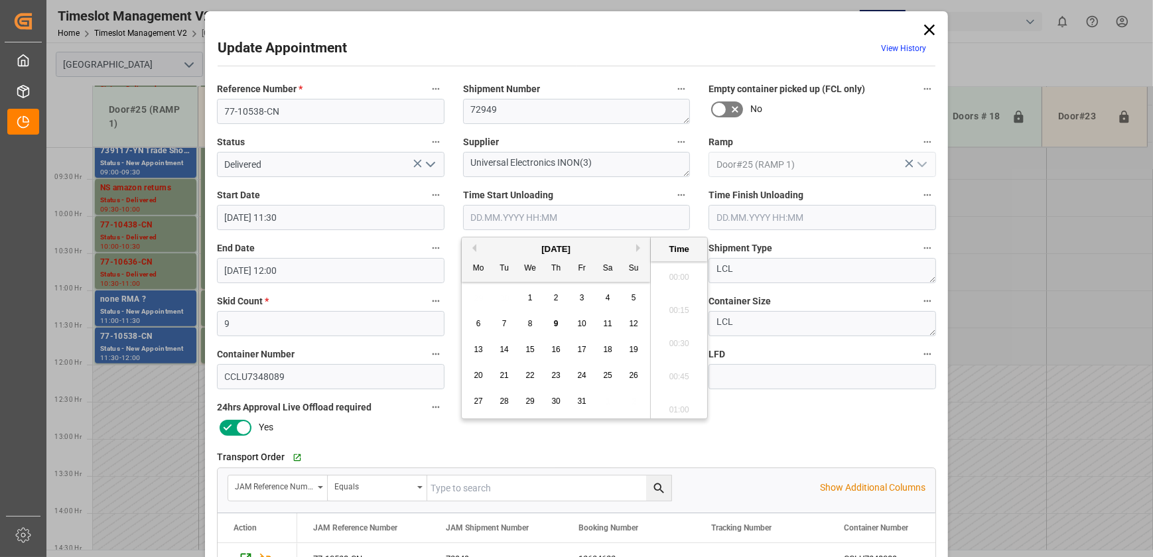
scroll to position [1397, 0]
paste input "09.10.2025 11:00"
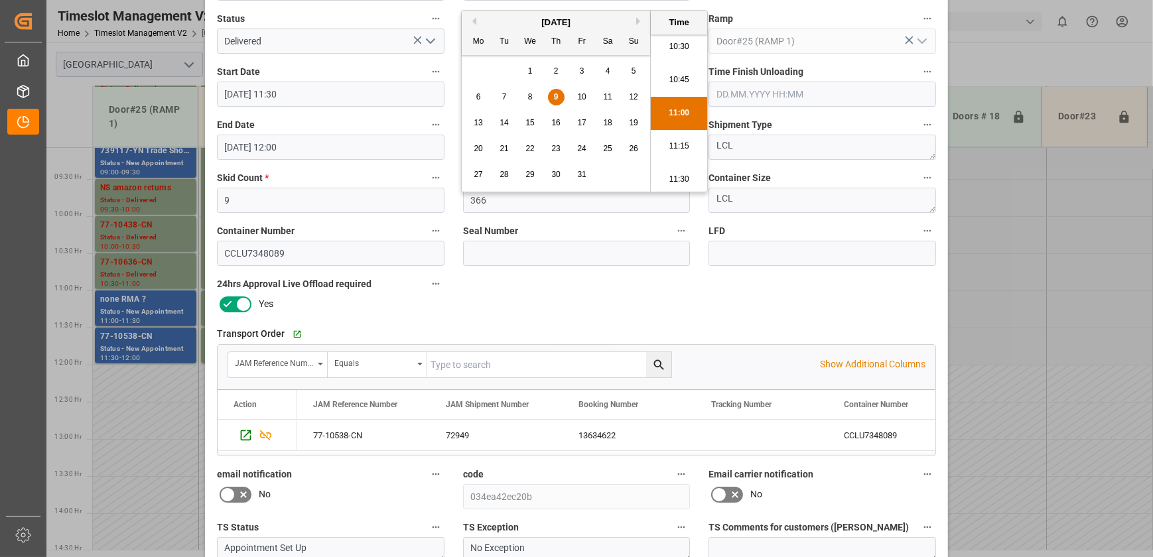
scroll to position [248, 0]
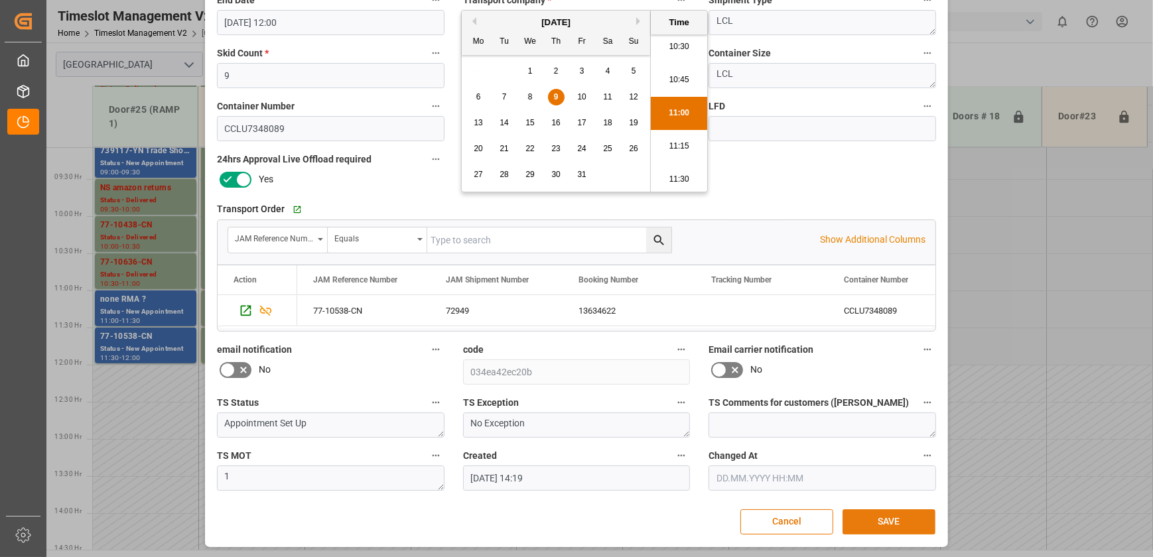
type input "09.10.2025 11:00"
click at [869, 517] on button "SAVE" at bounding box center [888, 521] width 93 height 25
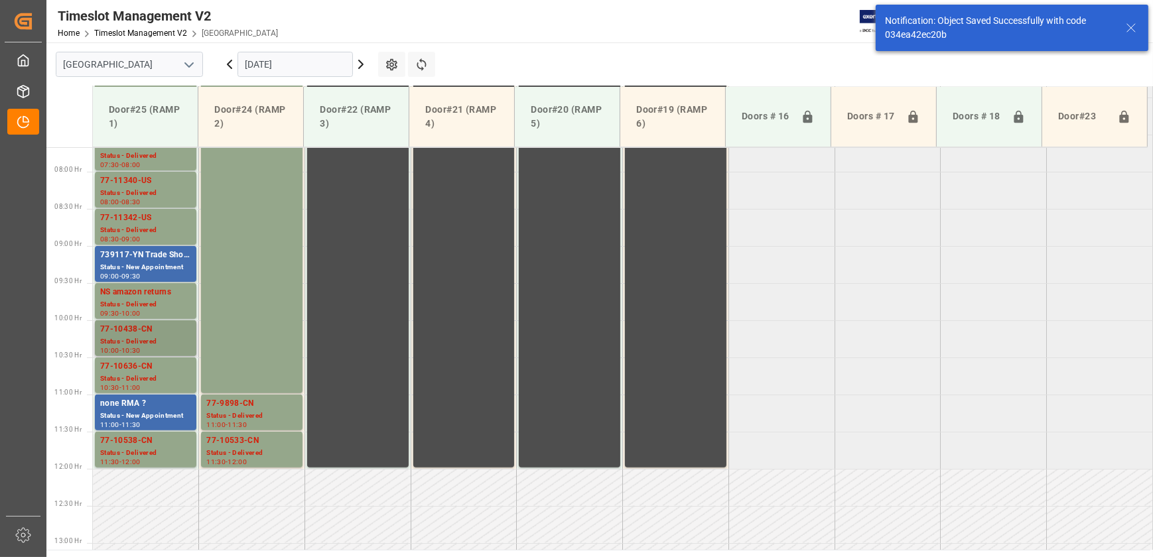
scroll to position [567, 0]
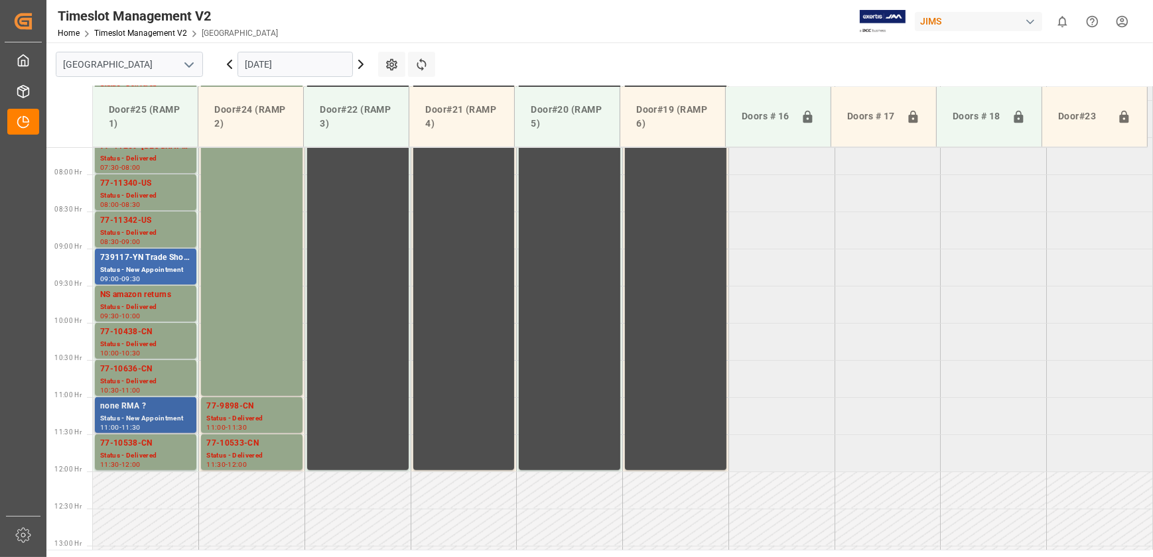
click at [153, 411] on div "none RMA ?" at bounding box center [145, 406] width 91 height 13
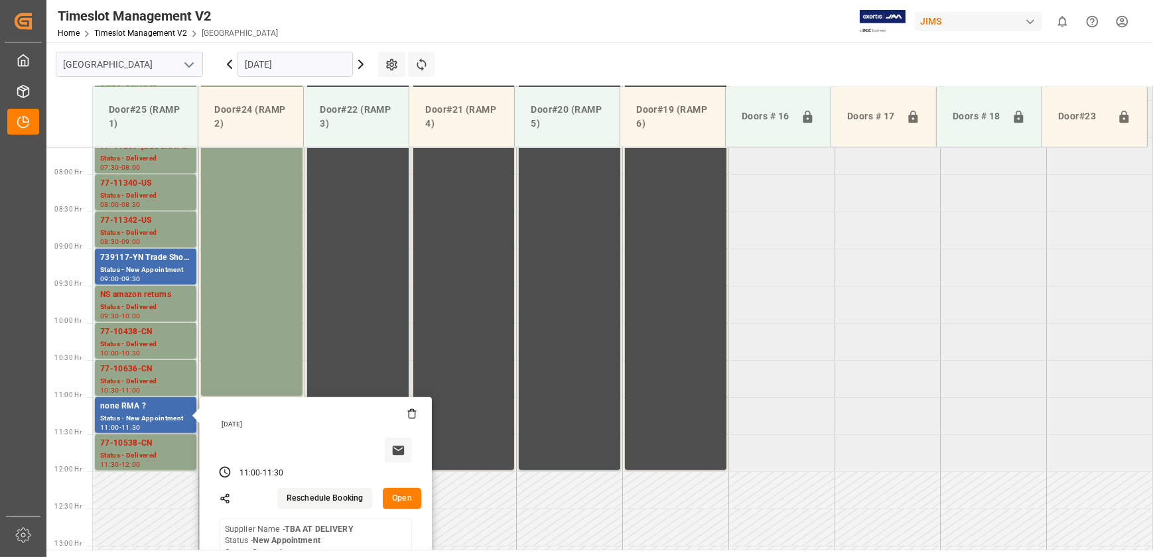
click at [399, 493] on button "Open" at bounding box center [402, 498] width 38 height 21
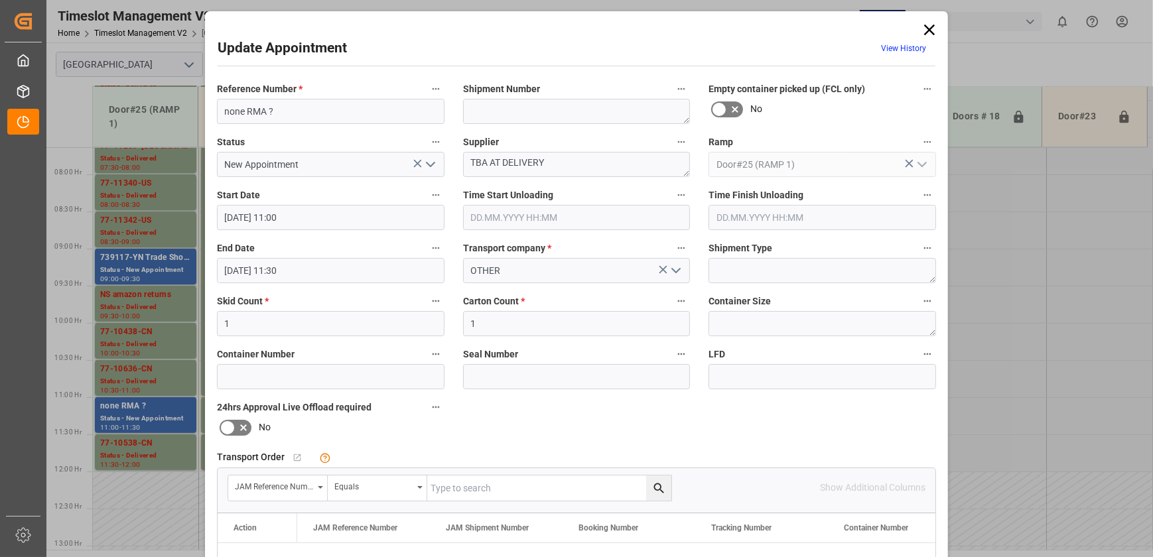
click at [932, 34] on icon at bounding box center [929, 30] width 19 height 19
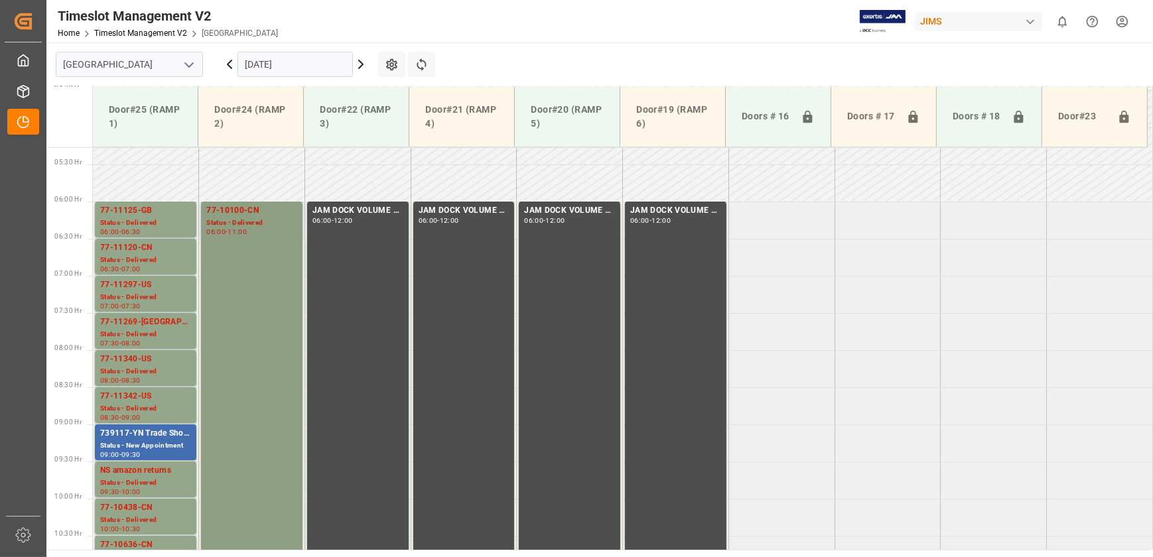
scroll to position [507, 0]
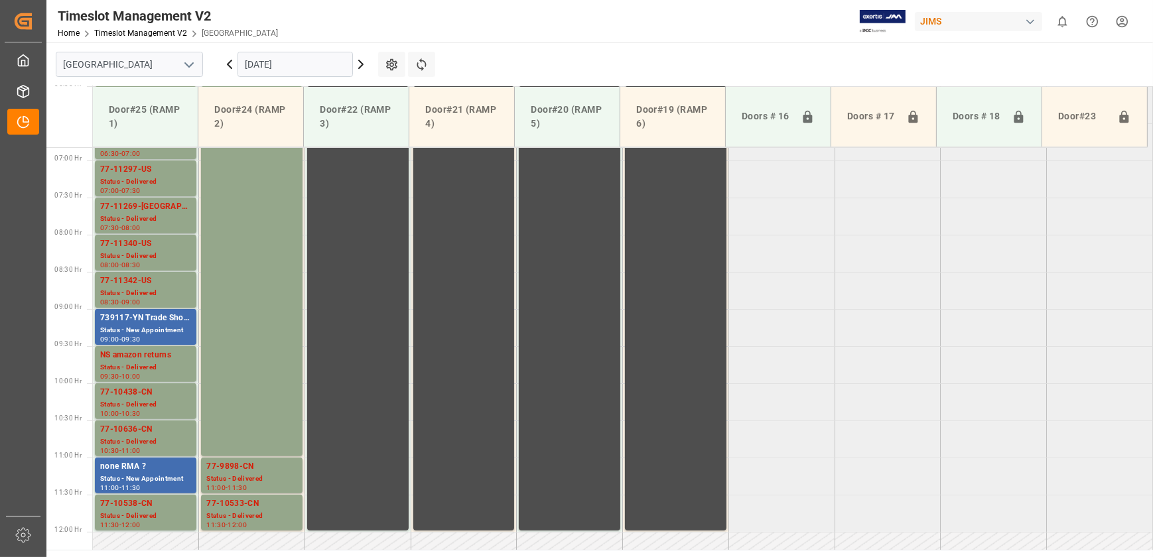
click at [303, 66] on input "[DATE]" at bounding box center [294, 64] width 115 height 25
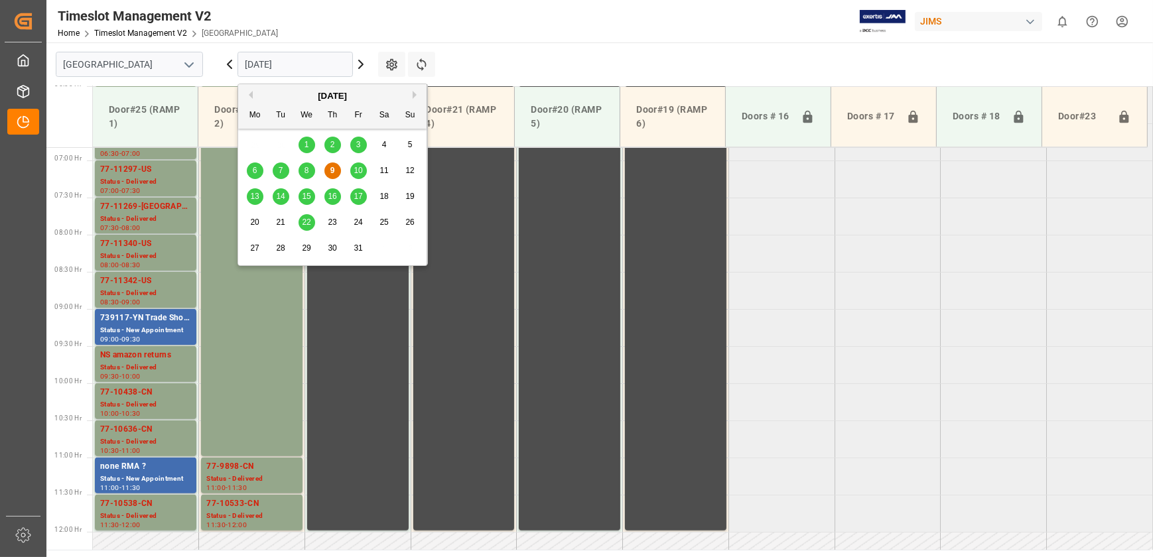
click at [479, 40] on div "Timeslot Management V2 Home Timeslot Management V2 Montreal JIMS 0 Notification…" at bounding box center [594, 21] width 1115 height 42
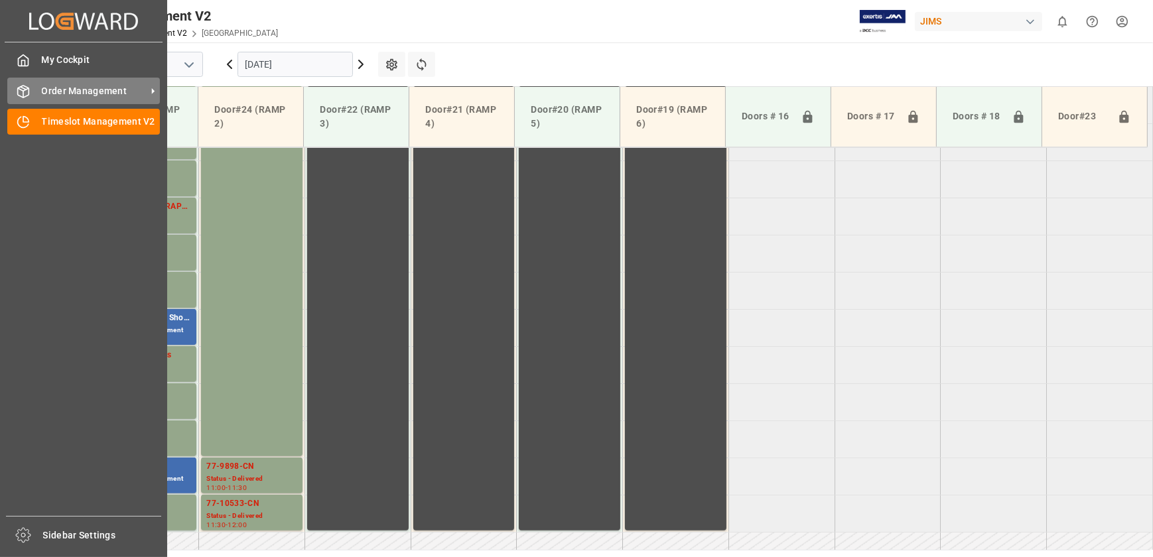
click at [21, 94] on icon at bounding box center [23, 91] width 13 height 13
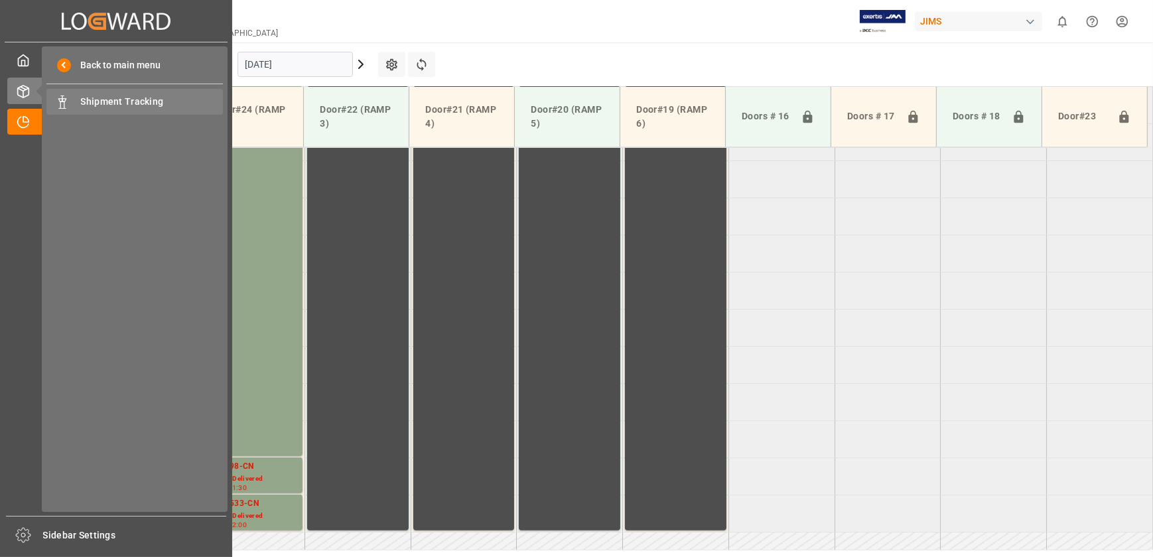
click at [109, 101] on span "Shipment Tracking" at bounding box center [152, 102] width 143 height 14
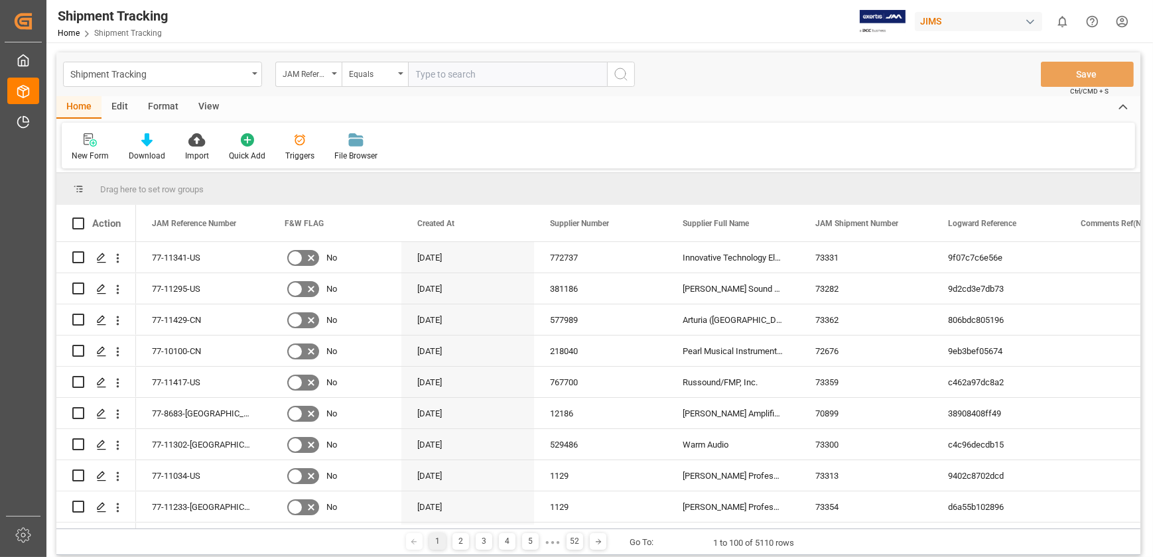
click at [466, 81] on input "text" at bounding box center [507, 74] width 199 height 25
type input "77-11417-US"
click at [623, 80] on icon "search button" at bounding box center [621, 74] width 16 height 16
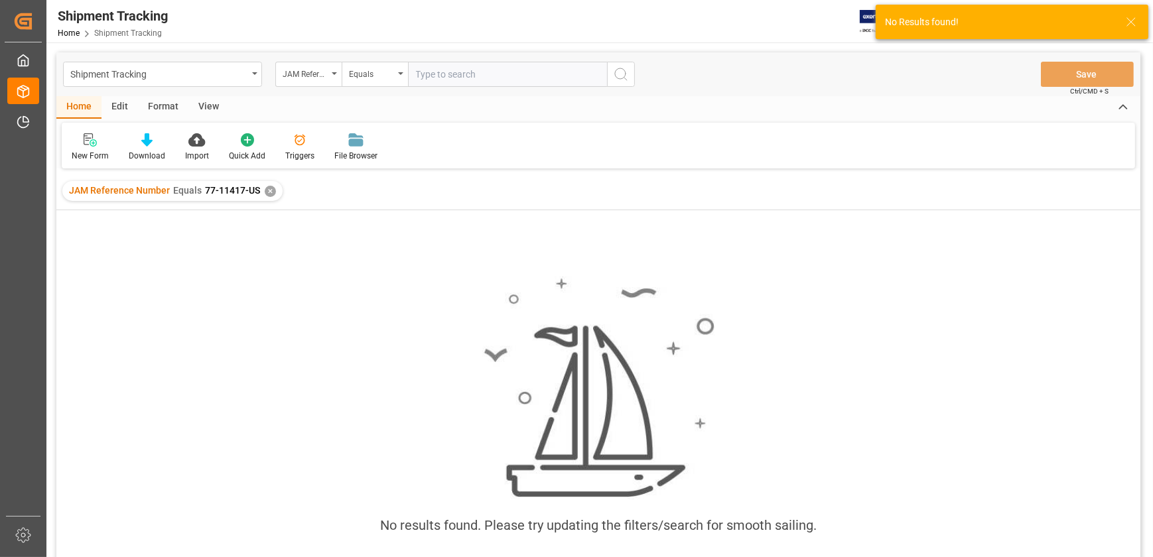
click at [537, 70] on input "text" at bounding box center [507, 74] width 199 height 25
click at [267, 192] on div "✕" at bounding box center [270, 191] width 11 height 11
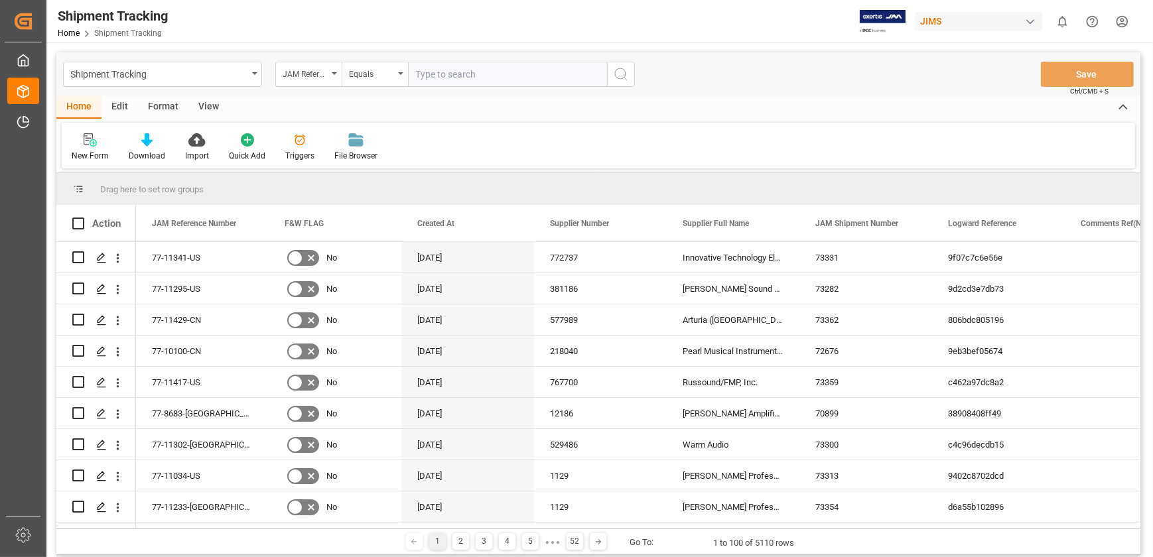
click at [445, 73] on input "text" at bounding box center [507, 74] width 199 height 25
paste input "77-11417-US"
type input "77-11417-US"
click at [619, 76] on icon "search button" at bounding box center [621, 74] width 16 height 16
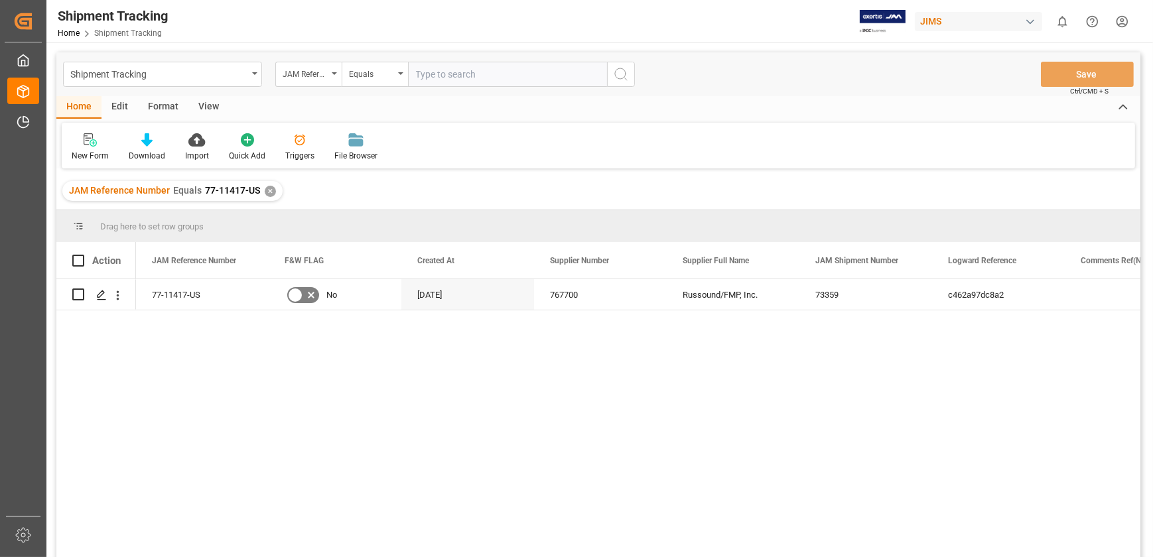
click at [204, 105] on div "View" at bounding box center [208, 107] width 40 height 23
click at [79, 143] on icon at bounding box center [84, 139] width 13 height 13
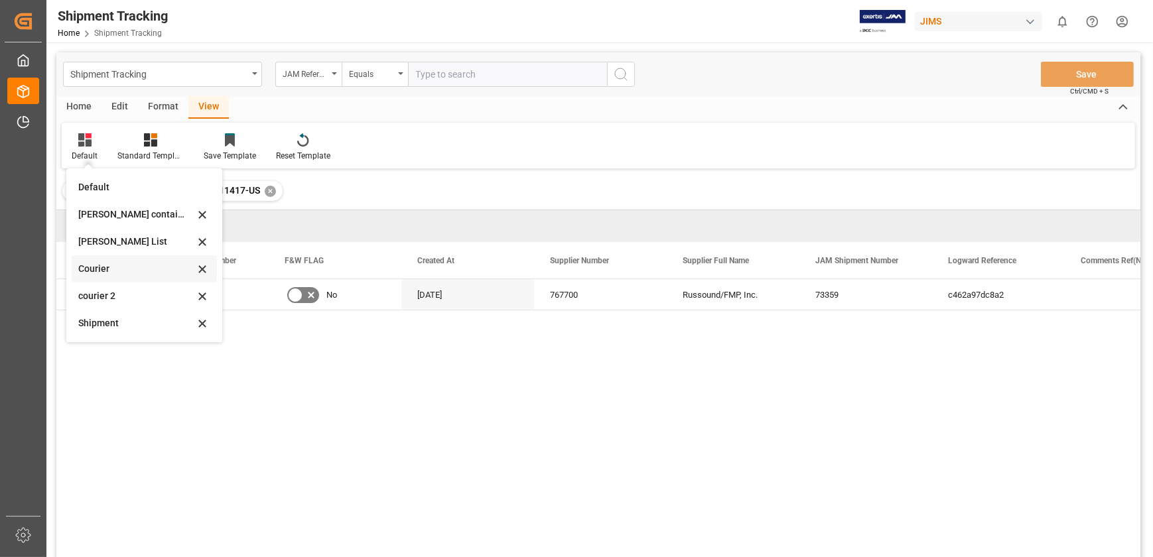
click at [118, 273] on div "Courier" at bounding box center [136, 269] width 116 height 14
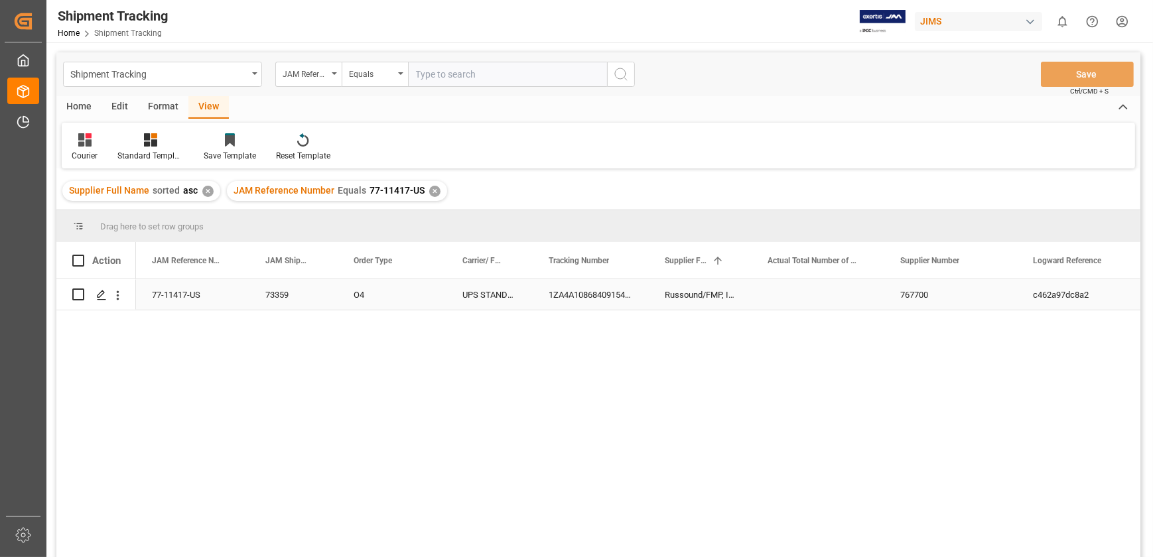
click at [605, 294] on div "1ZA4A1086840915473" at bounding box center [590, 294] width 116 height 31
drag, startPoint x: 647, startPoint y: 306, endPoint x: 671, endPoint y: 313, distance: 25.6
click at [617, 294] on div "1ZA4A1086840915473" at bounding box center [590, 294] width 116 height 31
click at [616, 298] on div "1ZA4A1086840915473" at bounding box center [590, 294] width 116 height 31
click at [617, 297] on div "1ZA4A1086840915473" at bounding box center [590, 294] width 116 height 31
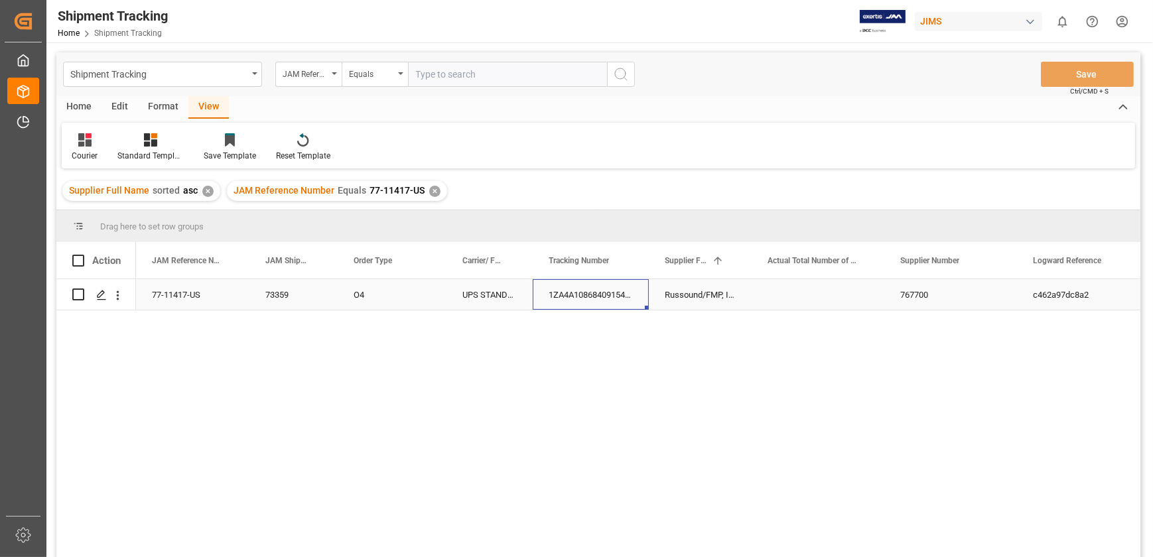
click at [617, 297] on div "1ZA4A1086840915473" at bounding box center [590, 294] width 116 height 31
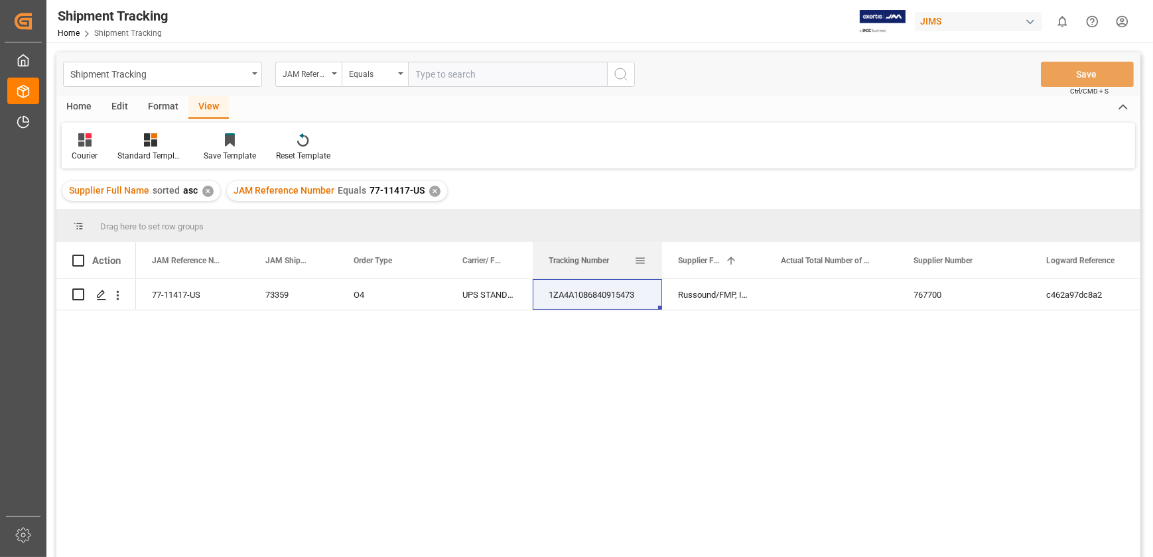
drag, startPoint x: 648, startPoint y: 262, endPoint x: 661, endPoint y: 277, distance: 19.7
click at [661, 277] on div at bounding box center [661, 260] width 5 height 36
drag, startPoint x: 282, startPoint y: 376, endPoint x: 267, endPoint y: 272, distance: 105.1
click at [278, 349] on div "77-11417-US 73359 O4 UPS STANDARD GROUND 1ZA4A1086840915473 Russound/FMP, Inc. …" at bounding box center [638, 422] width 1004 height 286
click at [432, 188] on div "✕" at bounding box center [434, 191] width 11 height 11
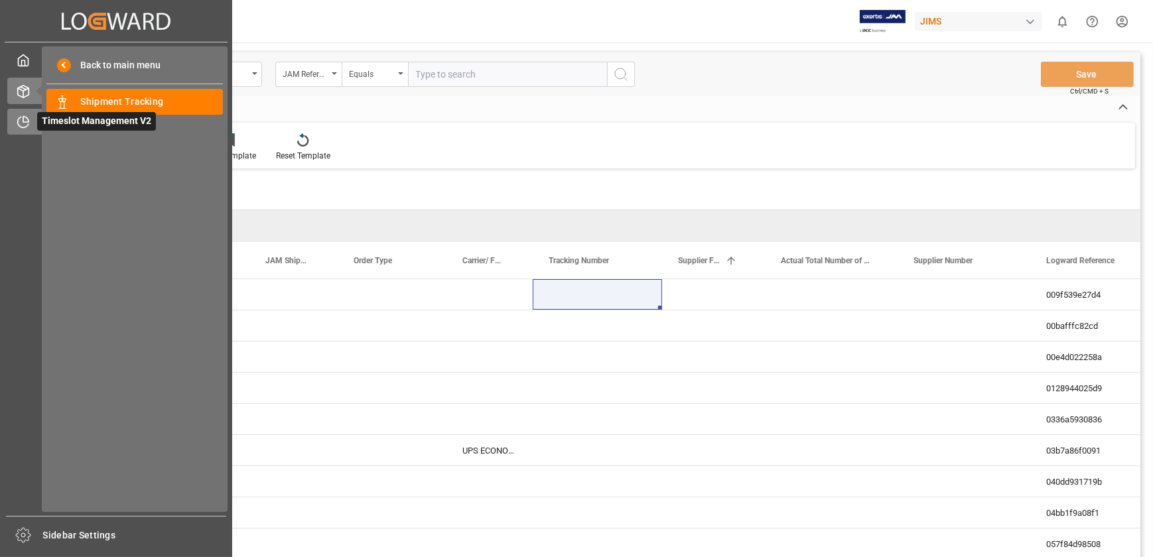
click at [27, 122] on icon at bounding box center [25, 119] width 5 height 5
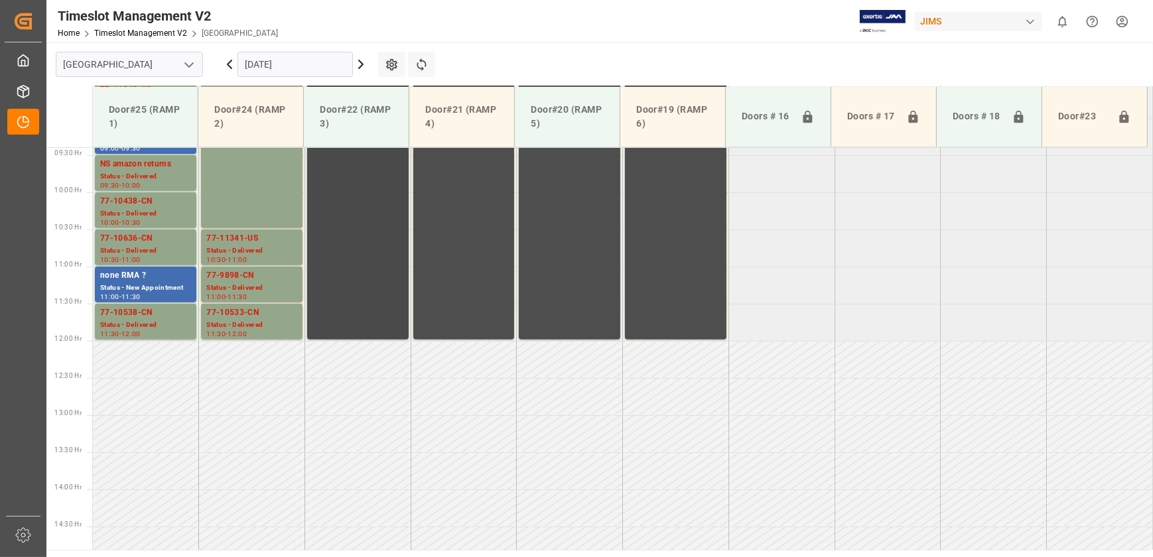
scroll to position [581, 0]
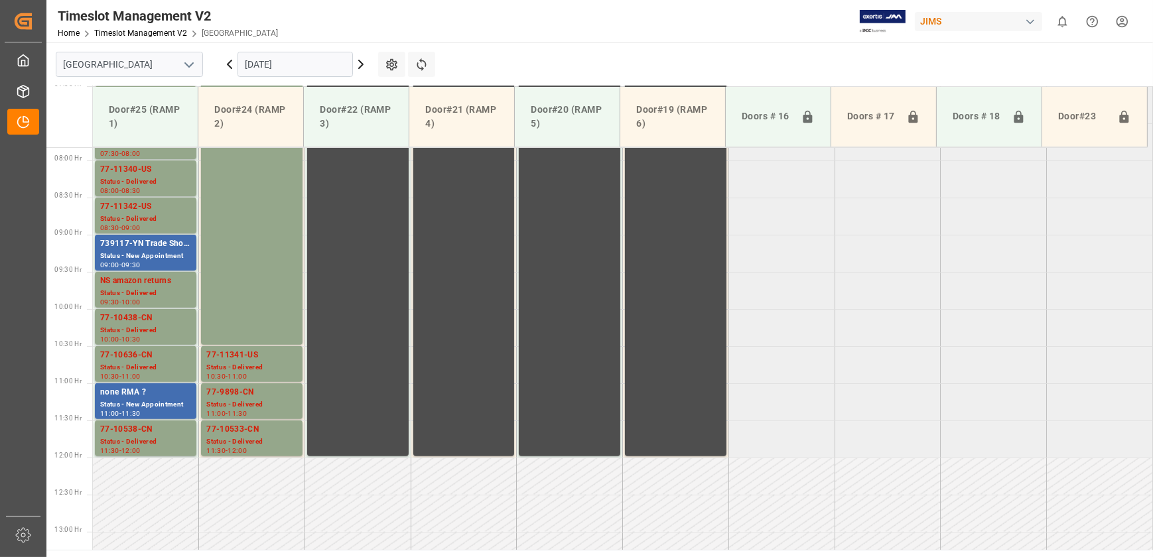
click at [297, 62] on input "[DATE]" at bounding box center [294, 64] width 115 height 25
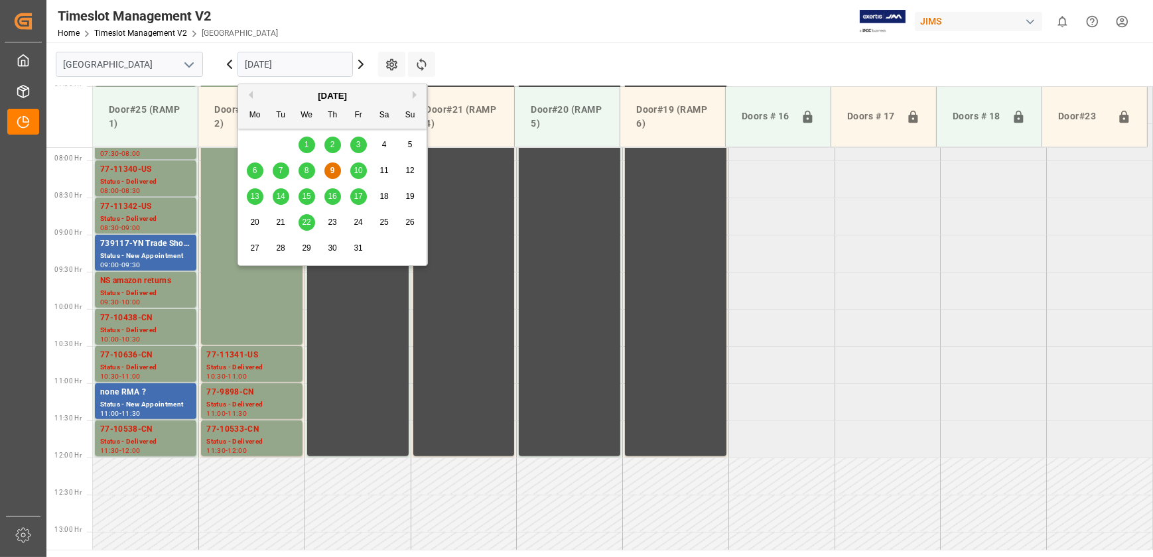
click at [284, 196] on div "14" at bounding box center [281, 197] width 17 height 16
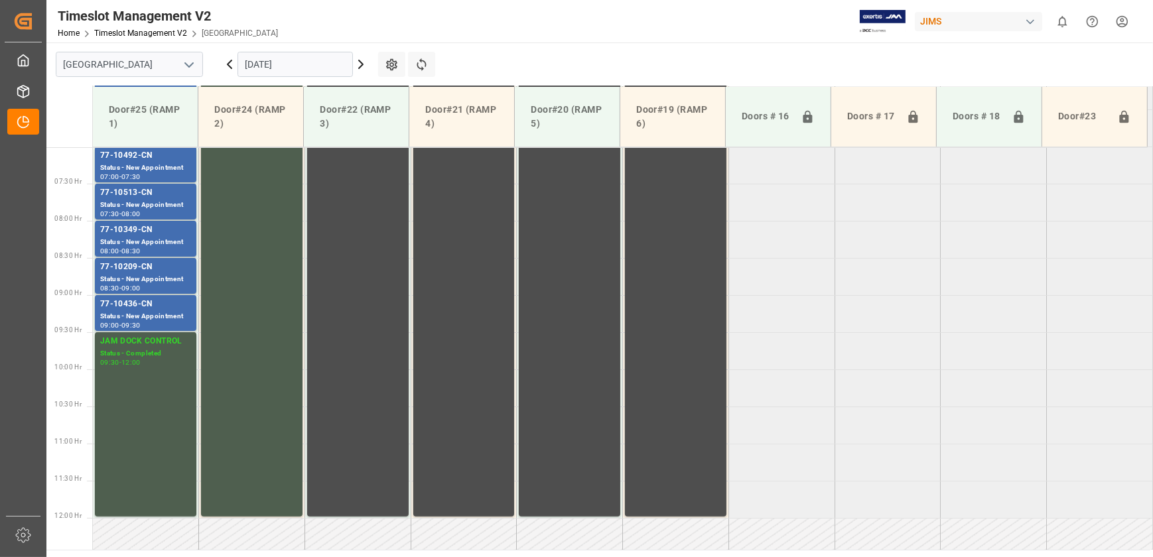
scroll to position [279, 0]
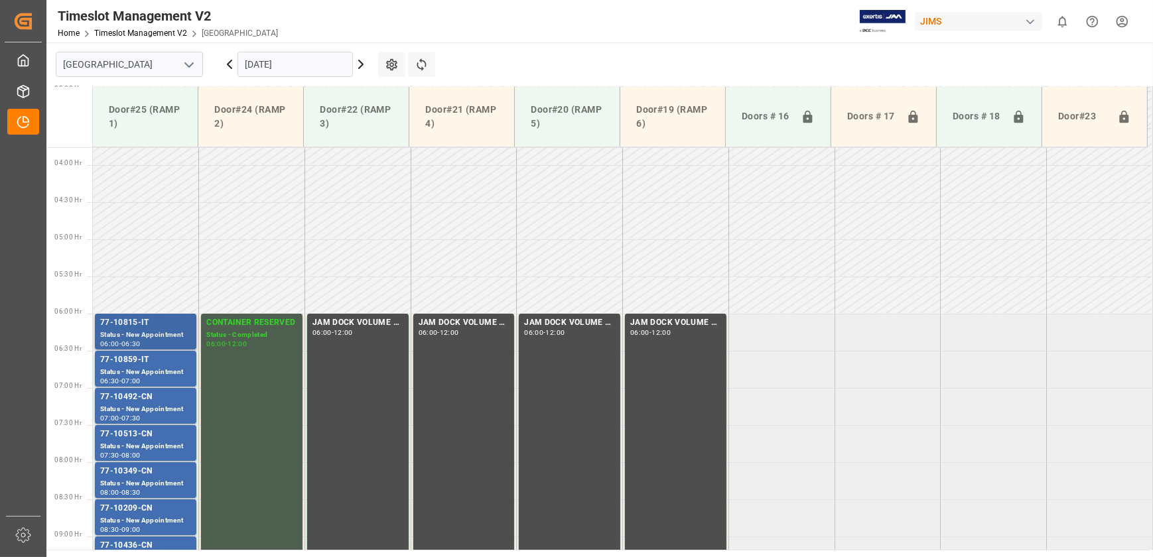
click at [166, 330] on div "Status - New Appointment" at bounding box center [145, 335] width 91 height 11
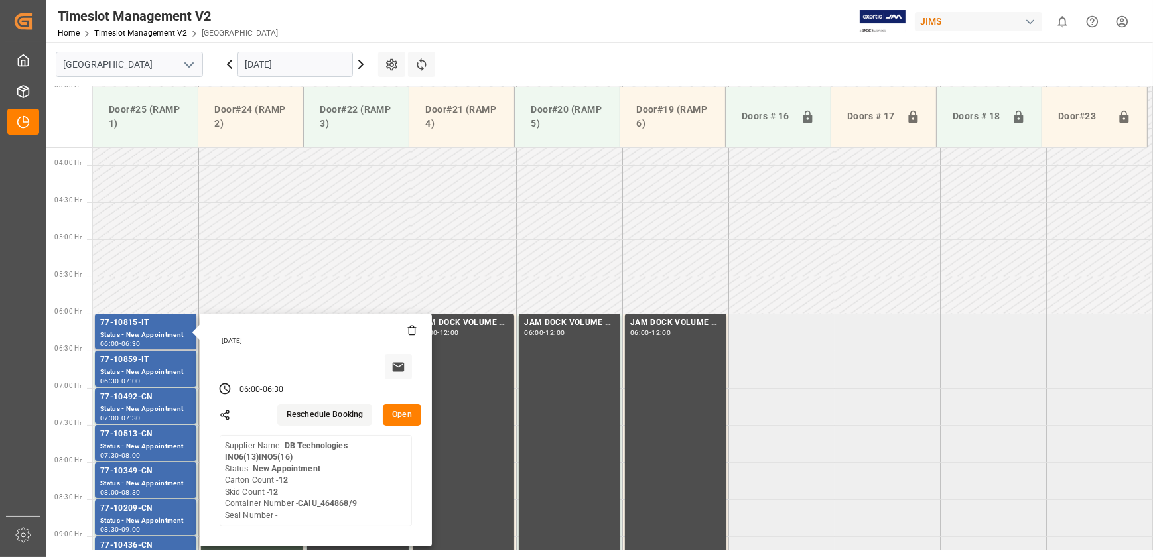
click at [400, 412] on button "Open" at bounding box center [402, 415] width 38 height 21
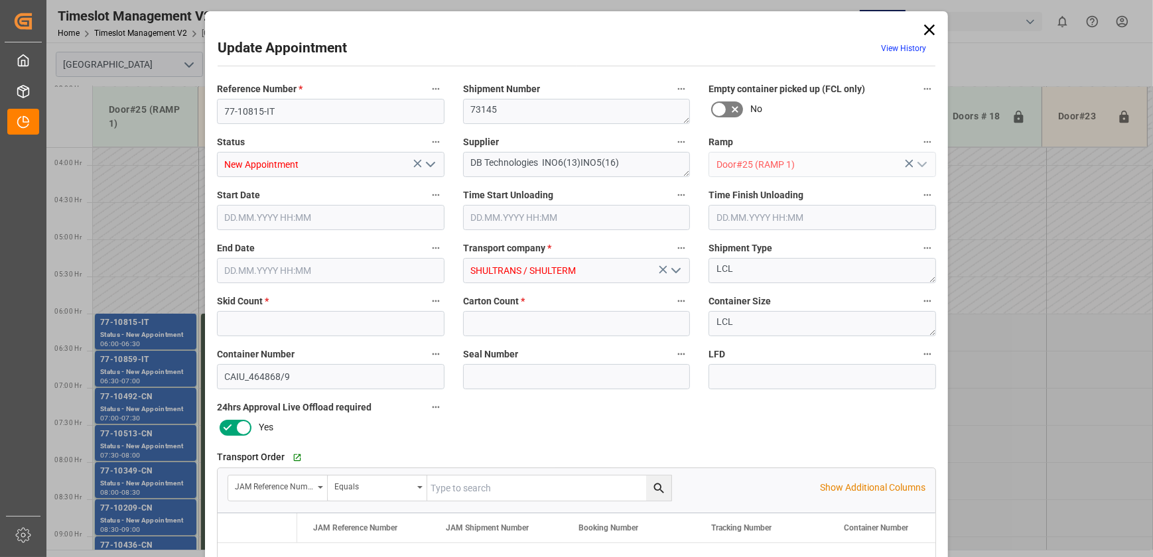
type input "12"
type input "[DATE] 06:00"
type input "[DATE] 06:30"
type input "[DATE] 12:16"
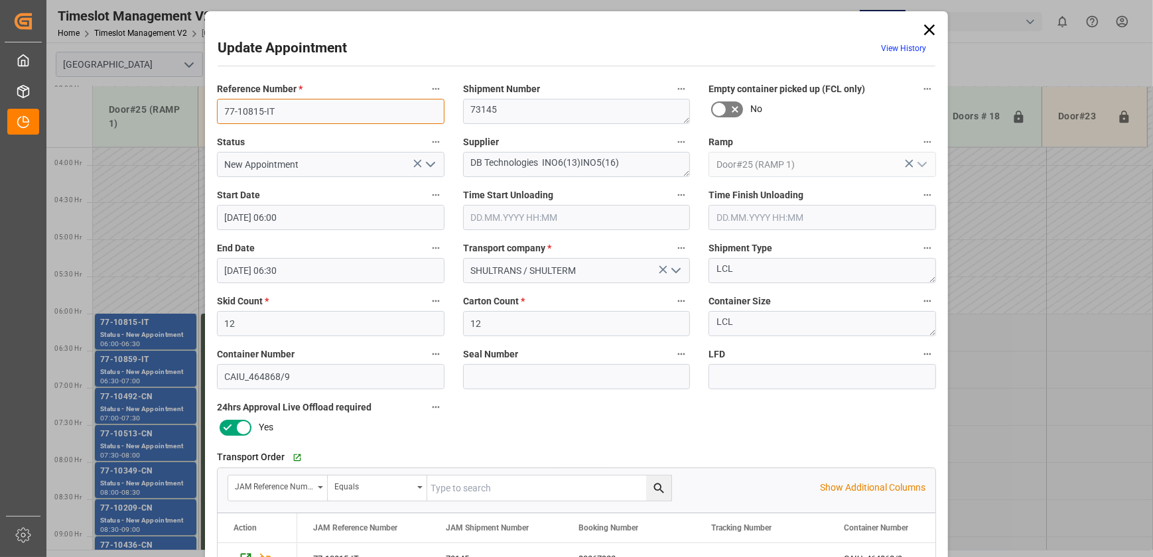
click at [276, 113] on input "77-10815-IT" at bounding box center [330, 111] width 227 height 25
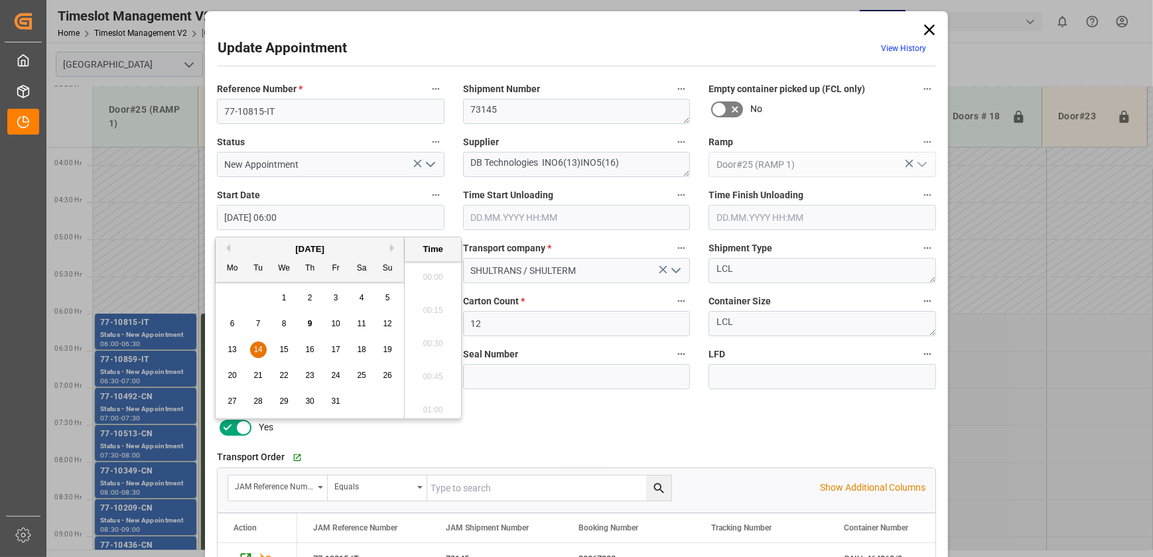
click at [302, 217] on input "[DATE] 06:00" at bounding box center [330, 217] width 227 height 25
drag, startPoint x: 568, startPoint y: 431, endPoint x: 869, endPoint y: 59, distance: 478.6
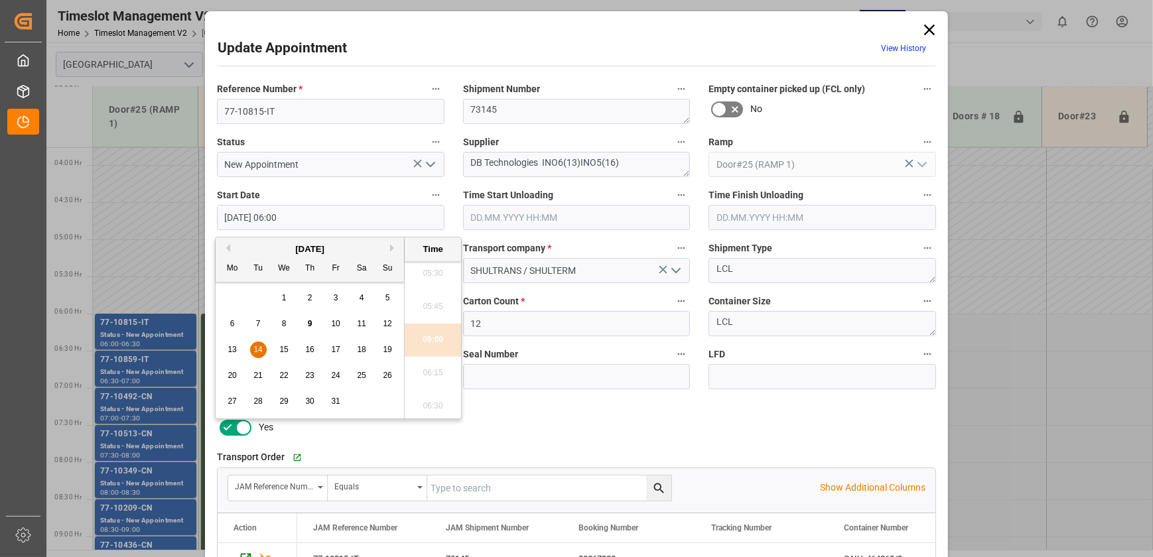
click at [568, 431] on div "Reference Number * 77-10815-IT Shipment Number 73145 Empty container picked up …" at bounding box center [576, 410] width 737 height 668
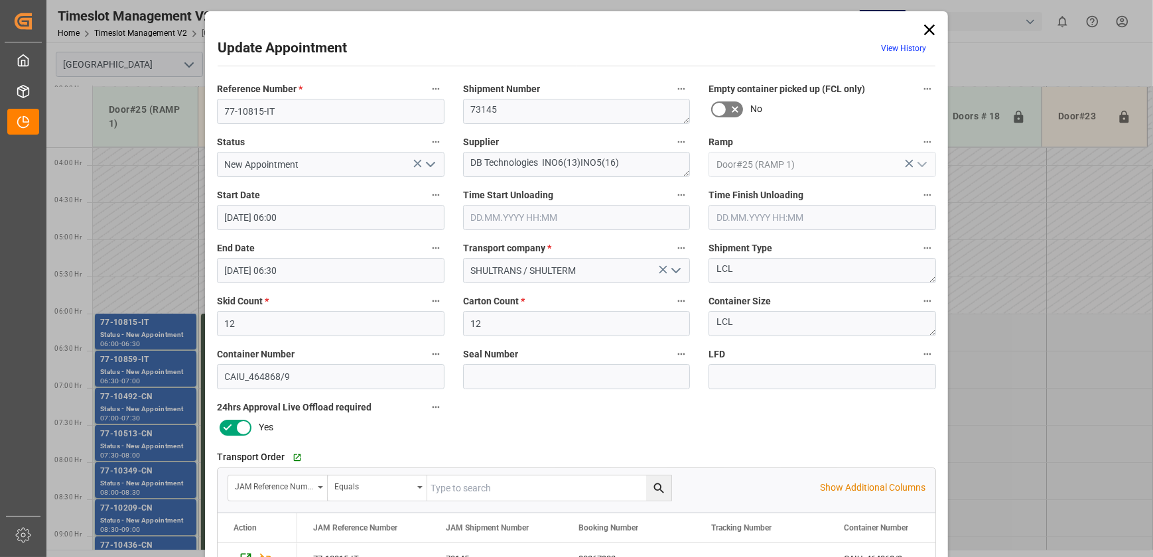
click at [924, 21] on icon at bounding box center [929, 30] width 19 height 19
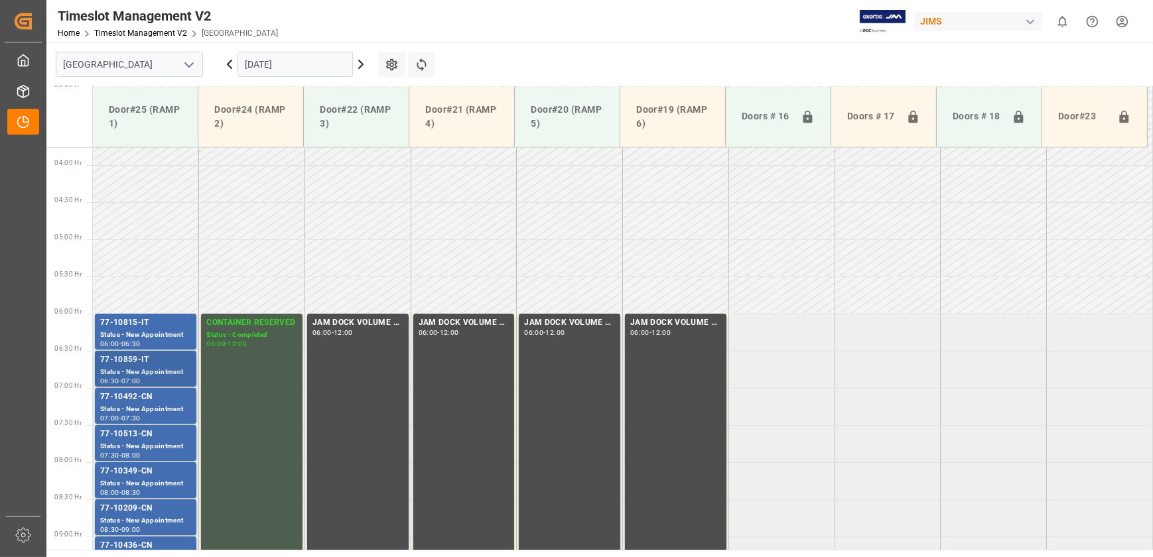
click at [173, 369] on div "Status - New Appointment" at bounding box center [145, 372] width 91 height 11
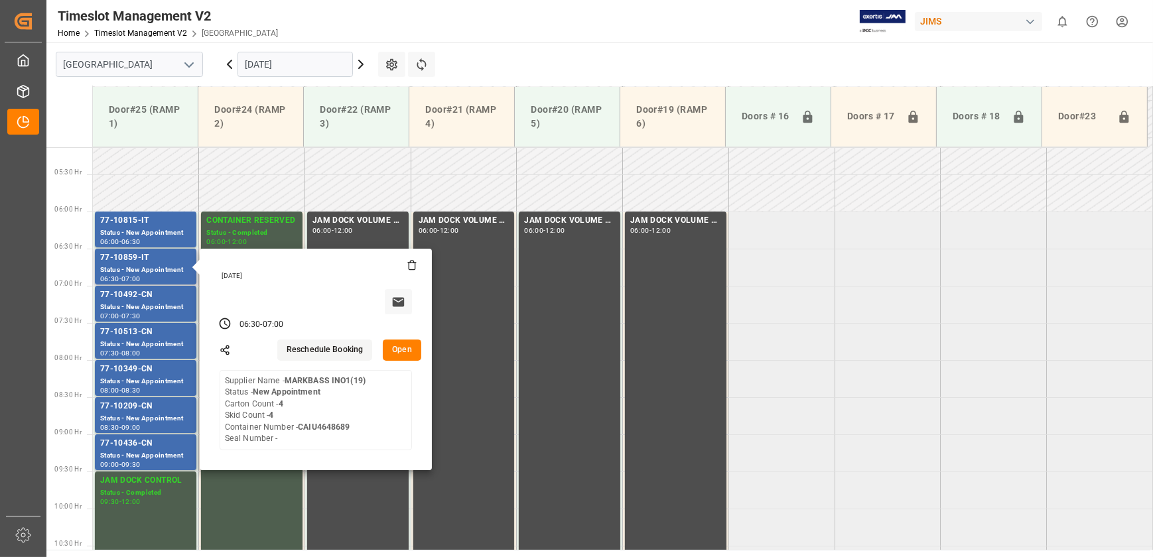
scroll to position [460, 0]
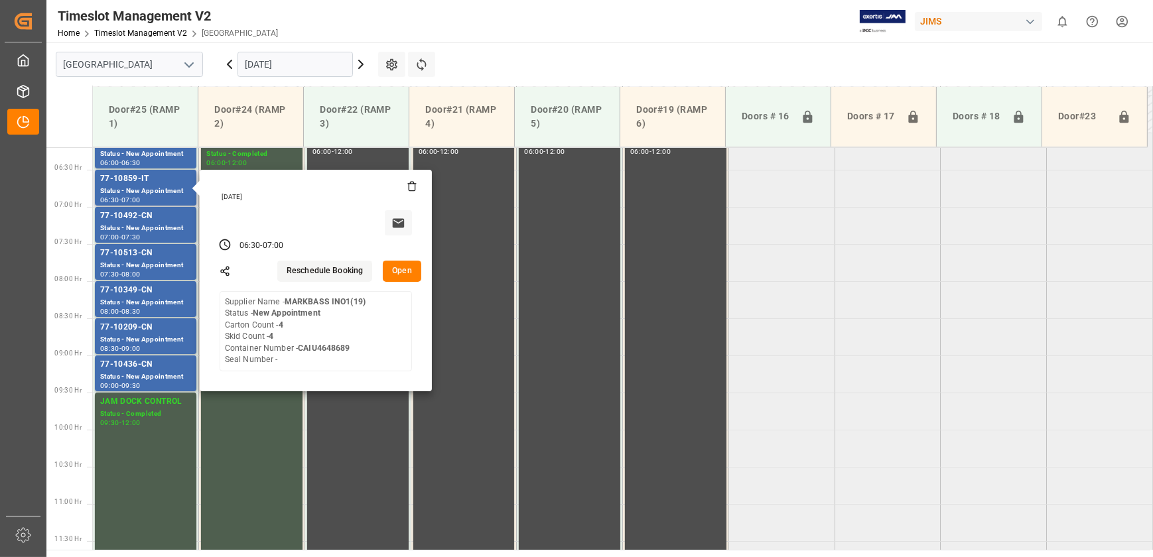
click at [405, 275] on button "Open" at bounding box center [402, 271] width 38 height 21
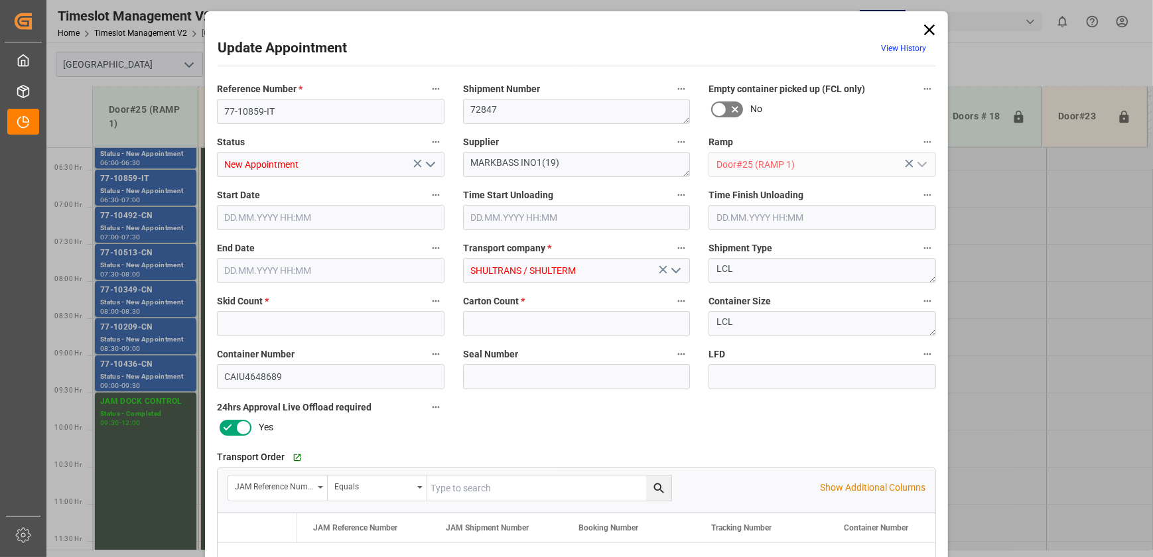
type input "4"
type input "[DATE] 06:30"
type input "14.10.2025 07:00"
type input "09.10.2025 12:15"
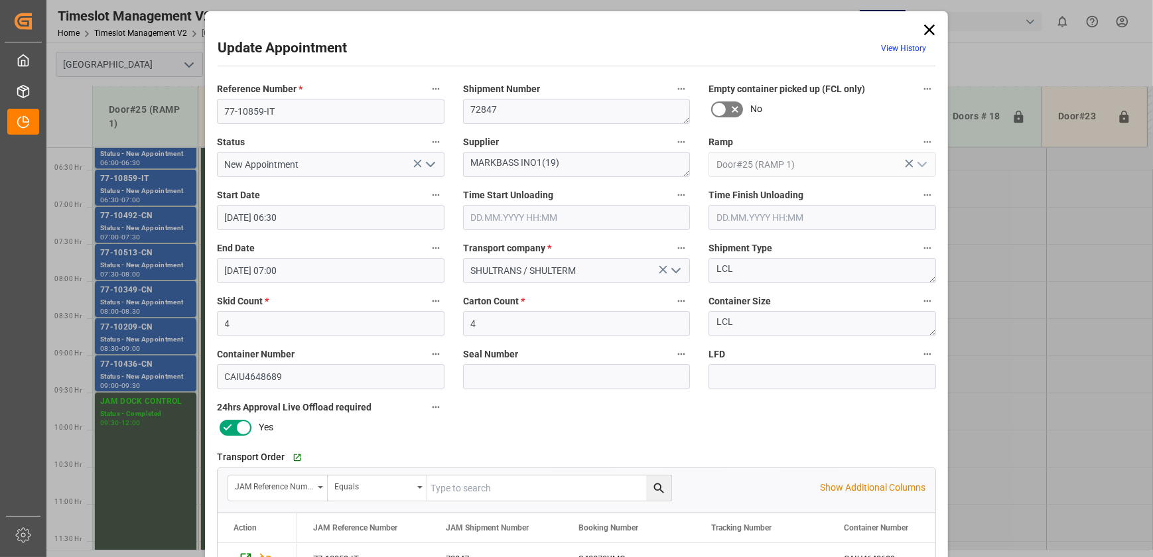
click at [144, 227] on div "Update Appointment View History Reference Number * 77-10859-IT Shipment Number …" at bounding box center [576, 278] width 1153 height 557
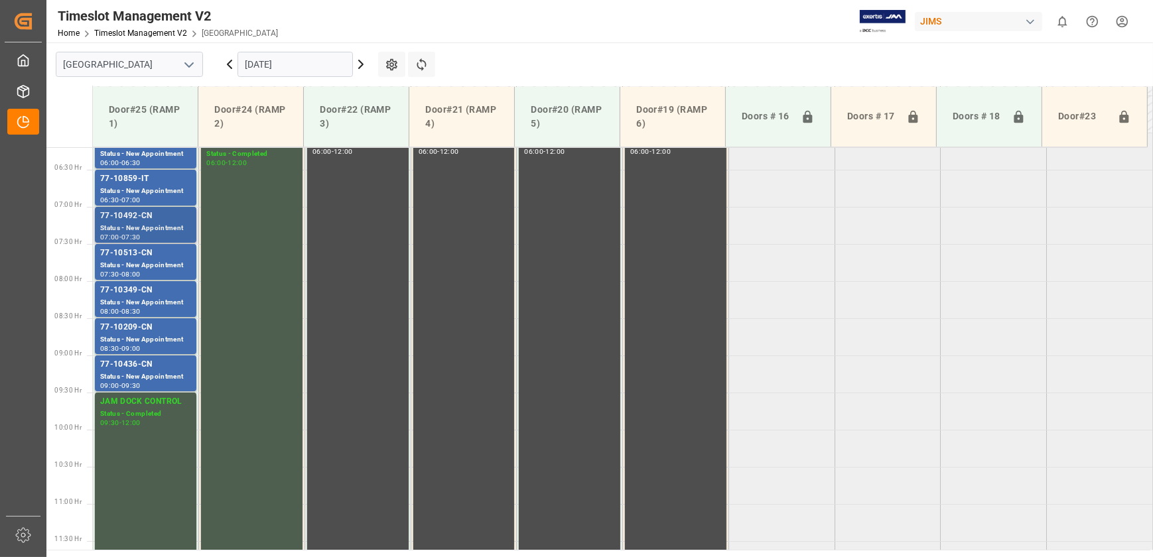
click at [145, 227] on div "Status - New Appointment" at bounding box center [145, 228] width 91 height 11
click at [127, 376] on div "Status - New Appointment" at bounding box center [145, 376] width 91 height 11
click at [133, 332] on div "77-10209-CN" at bounding box center [145, 327] width 91 height 13
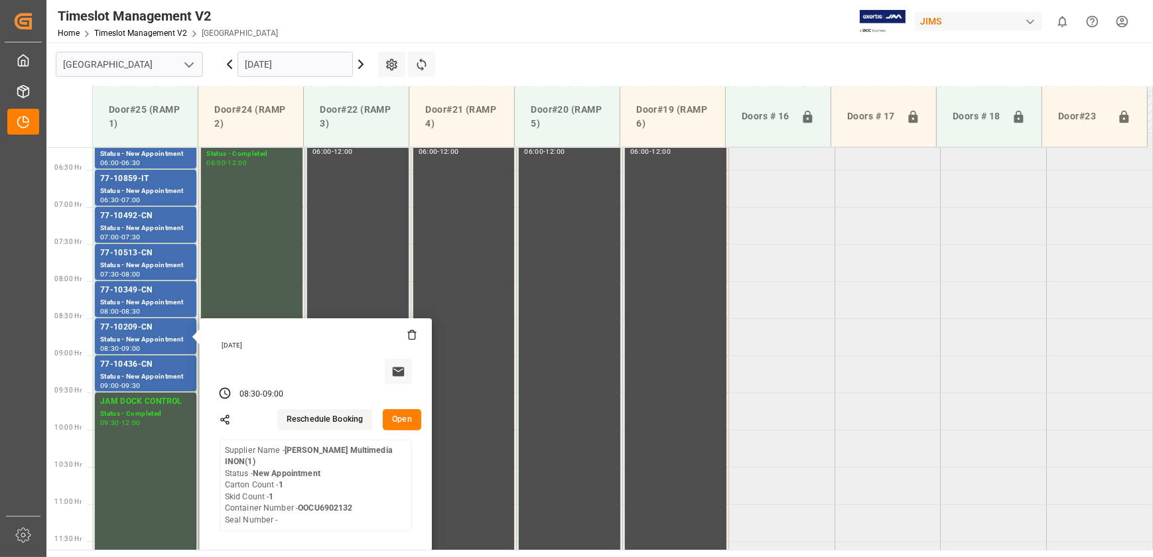
click at [294, 68] on input "[DATE]" at bounding box center [294, 64] width 115 height 25
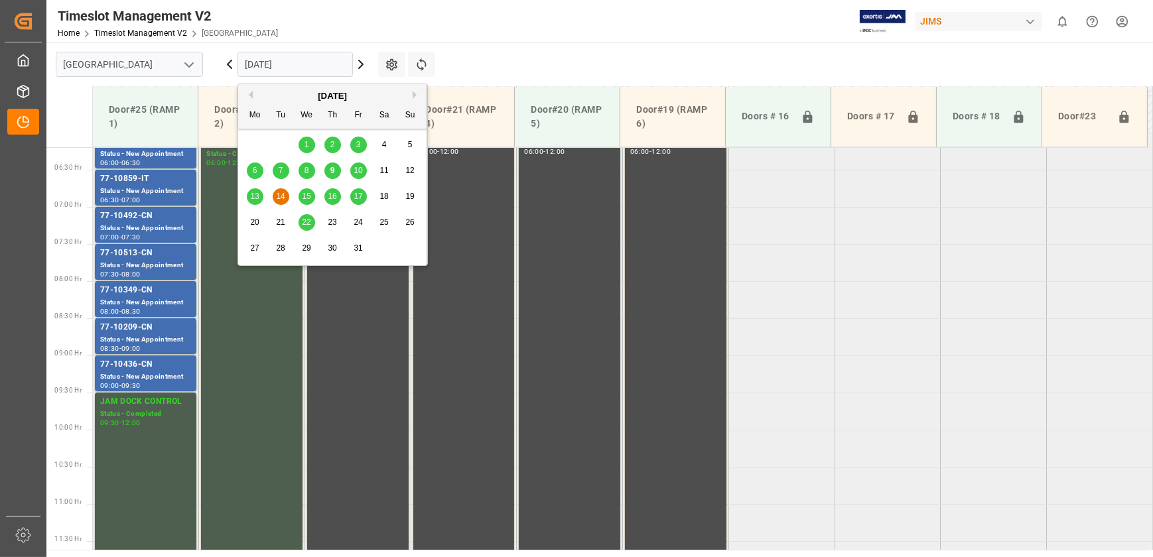
click at [304, 190] on div "15" at bounding box center [306, 197] width 17 height 16
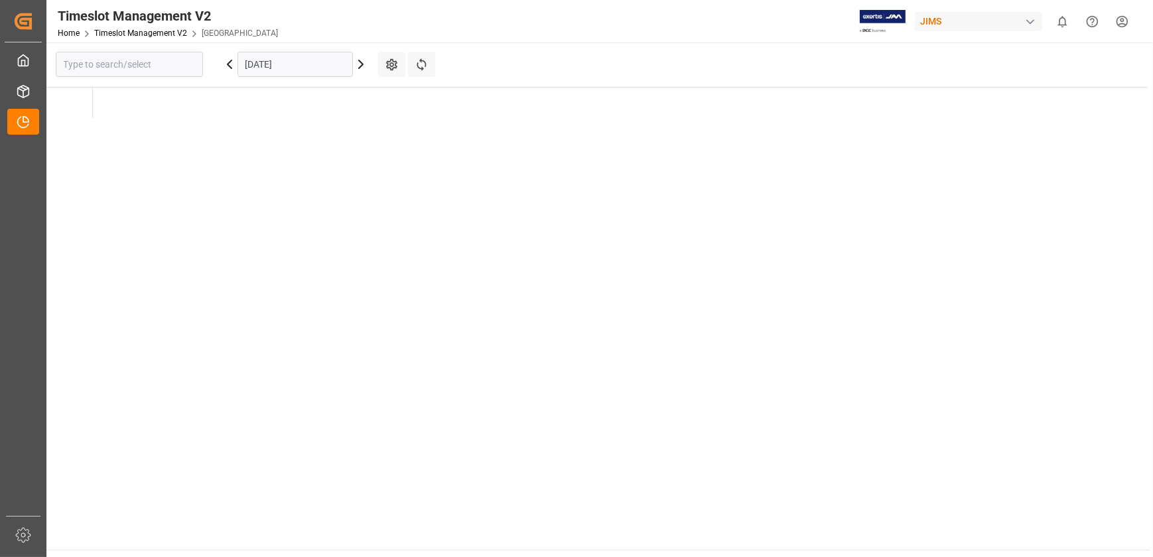
type input "[GEOGRAPHIC_DATA]"
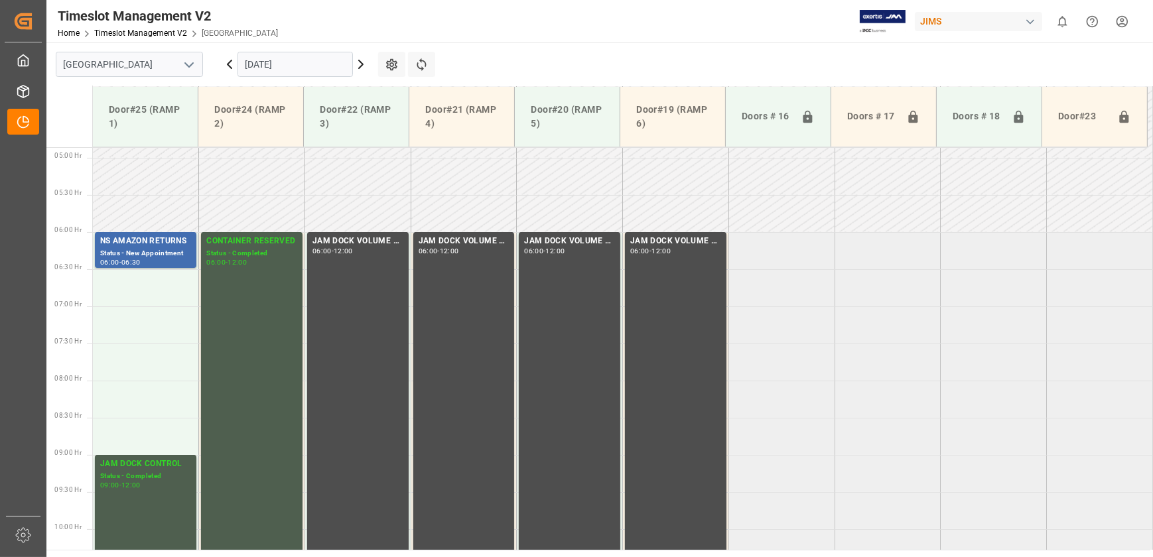
scroll to position [209, 0]
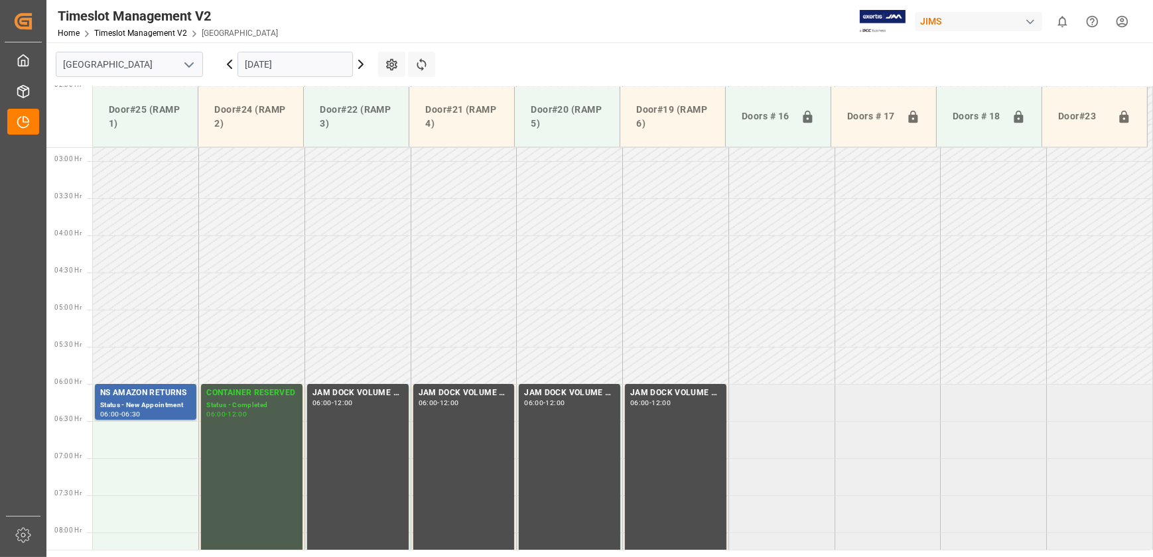
click at [300, 48] on div "[DATE]" at bounding box center [295, 64] width 166 height 44
click at [304, 62] on input "[DATE]" at bounding box center [294, 64] width 115 height 25
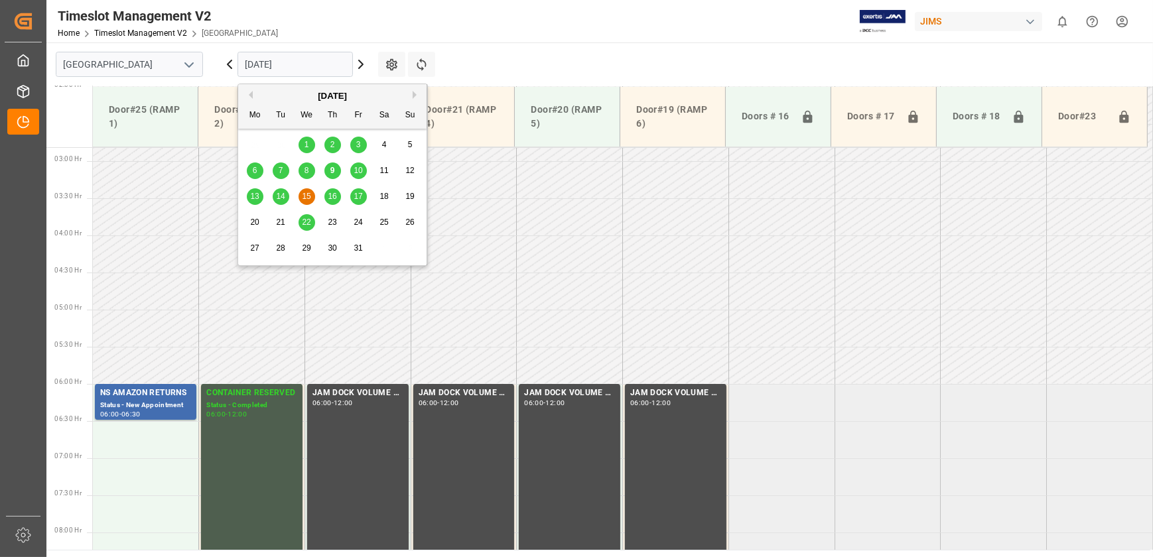
click at [338, 197] on div "13 14 15 16 17 18 19" at bounding box center [332, 197] width 181 height 26
click at [336, 197] on div "16" at bounding box center [332, 197] width 17 height 16
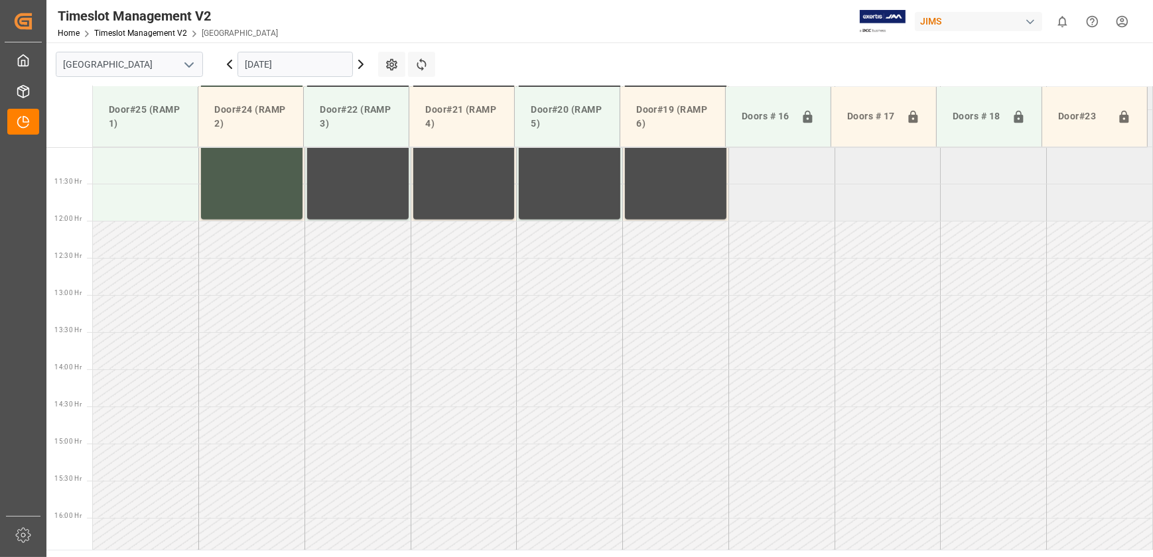
scroll to position [822, 0]
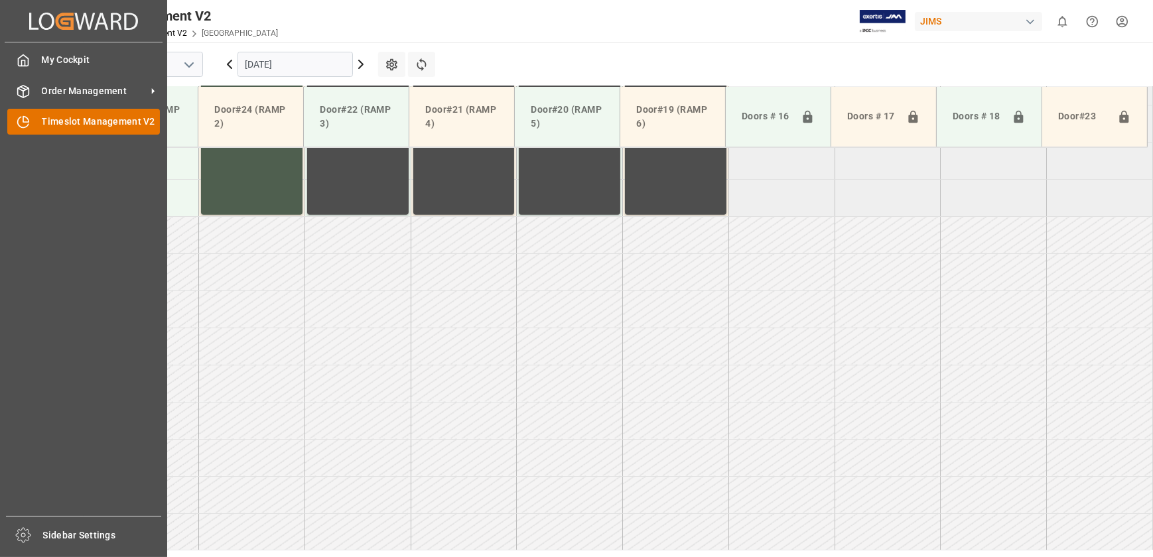
click at [32, 116] on div "Timeslot Management V2 Timeslot Management V2" at bounding box center [83, 122] width 153 height 26
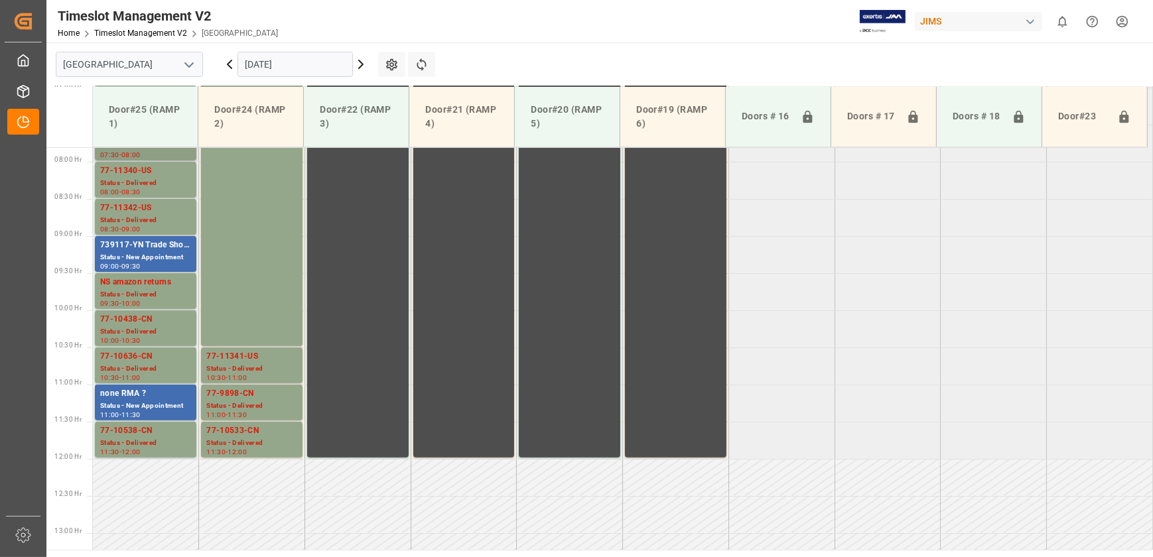
scroll to position [581, 0]
click at [263, 369] on div "Status - Delivered" at bounding box center [251, 367] width 91 height 11
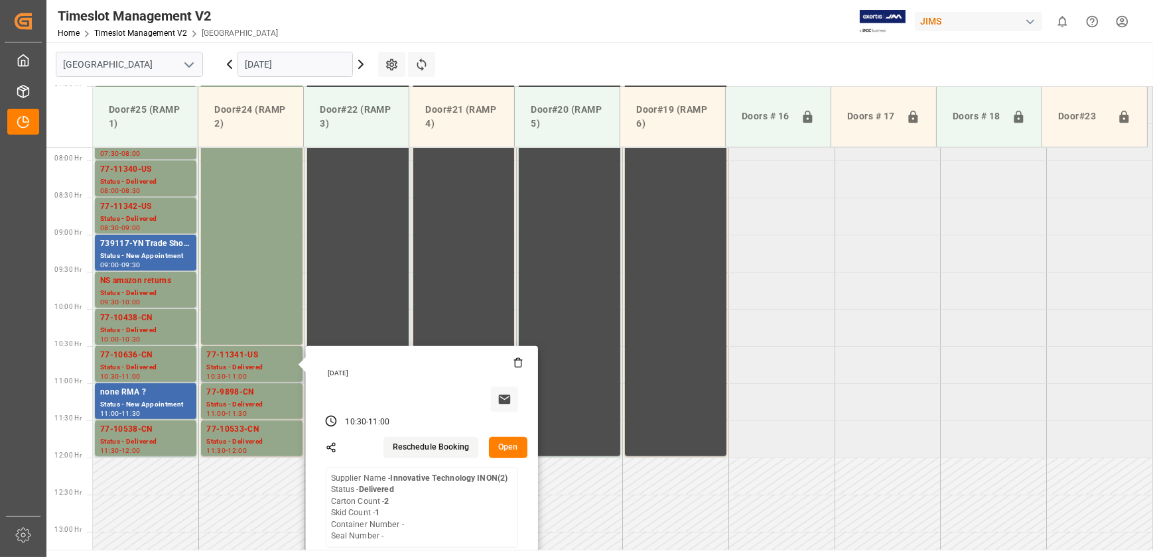
click at [520, 449] on button "Open" at bounding box center [508, 447] width 38 height 21
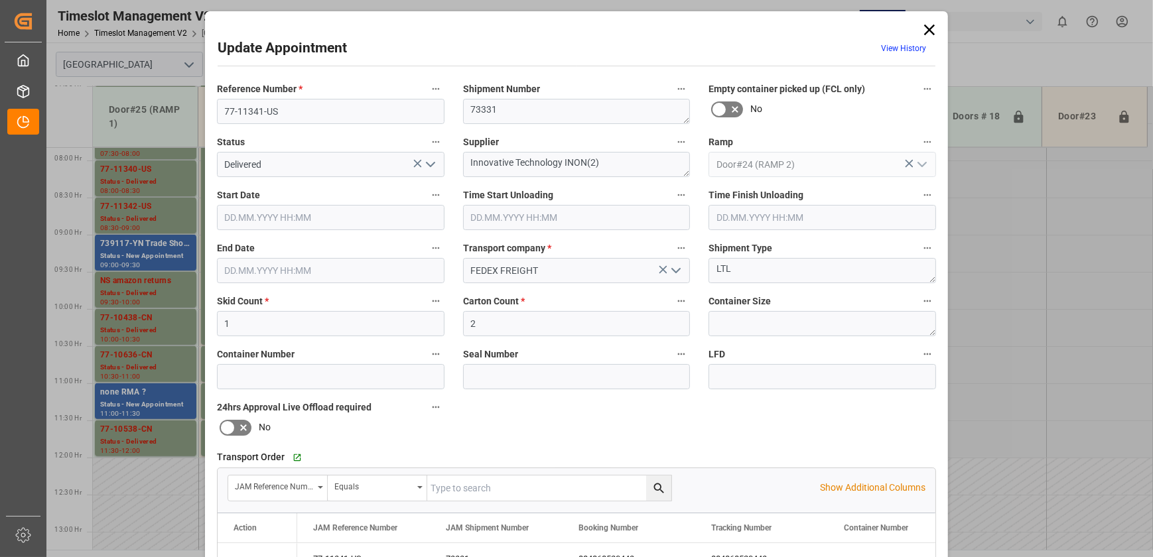
type input "09.10.2025 10:30"
type input "09.10.2025 11:00"
type input "09.10.2025 15:26"
click at [928, 29] on icon at bounding box center [929, 30] width 11 height 11
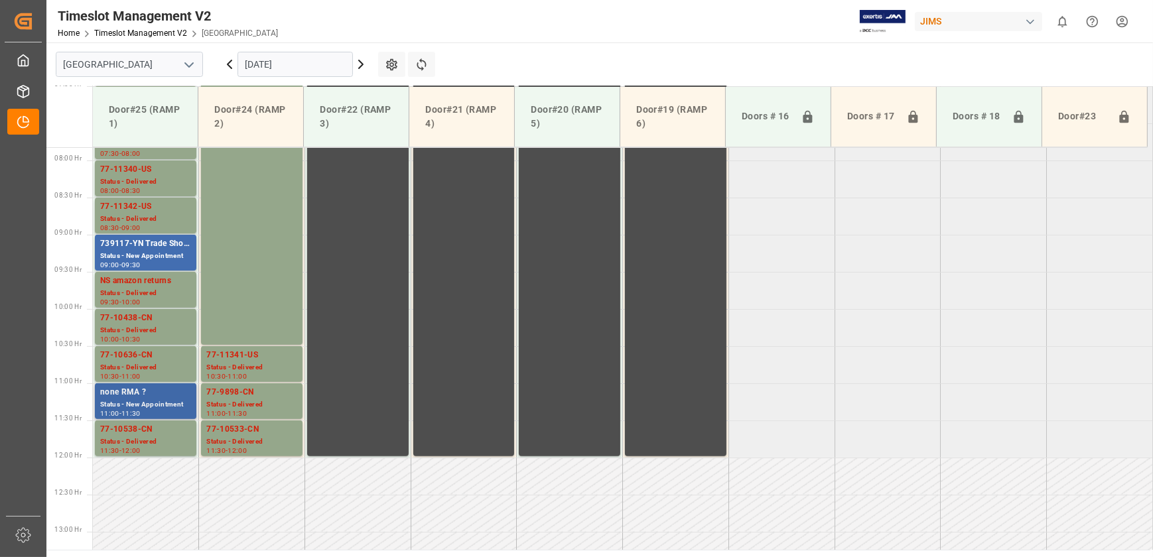
click at [177, 383] on div "none RMA ? Status - New Appointment 11:00 - 11:30" at bounding box center [145, 401] width 101 height 36
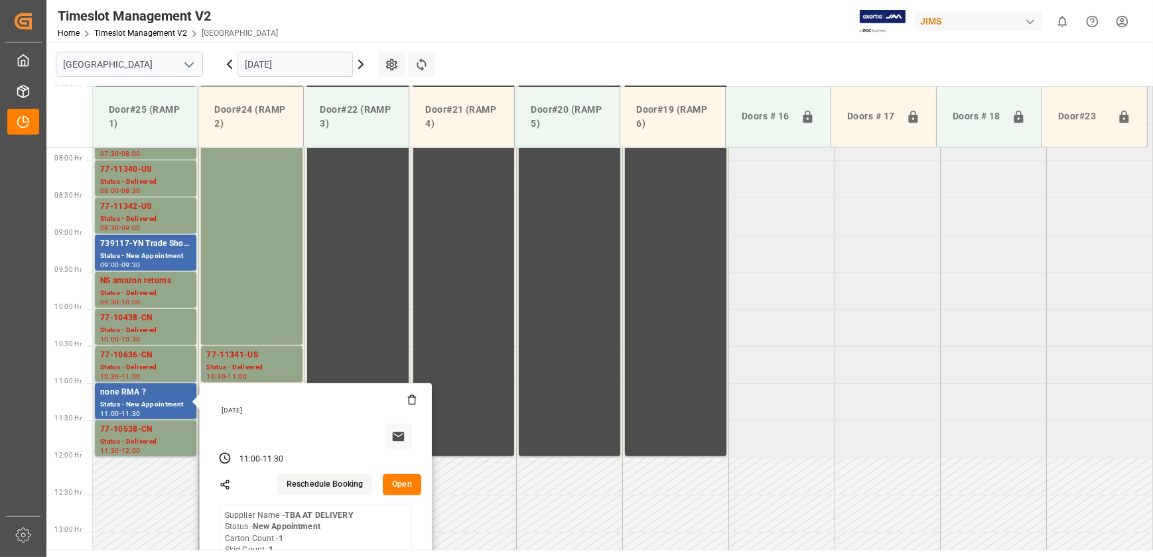
click at [412, 483] on button "Open" at bounding box center [402, 484] width 38 height 21
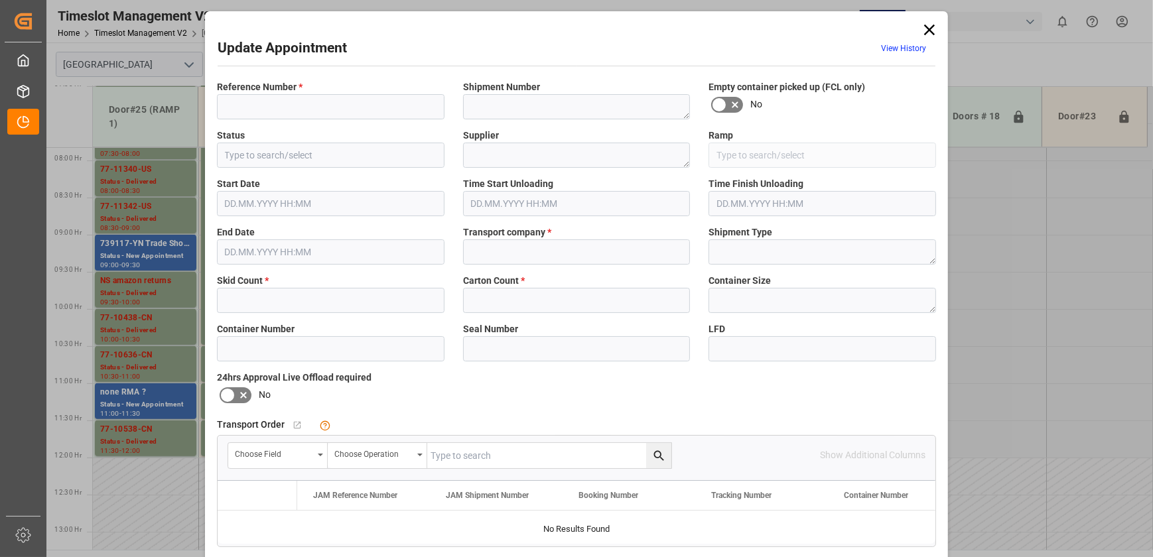
type input "none RMA ?"
type input "New Appointment"
type textarea "TBA AT DELIVERY"
type input "Door#25 (RAMP 1)"
type input "OTHER"
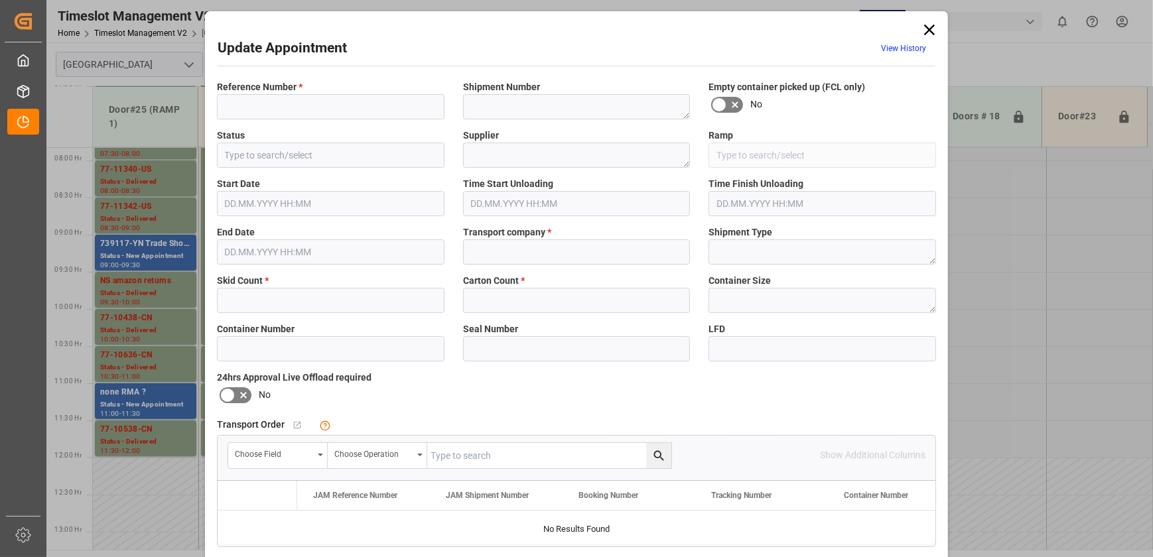
type input "30948a5eb16b"
type input "1"
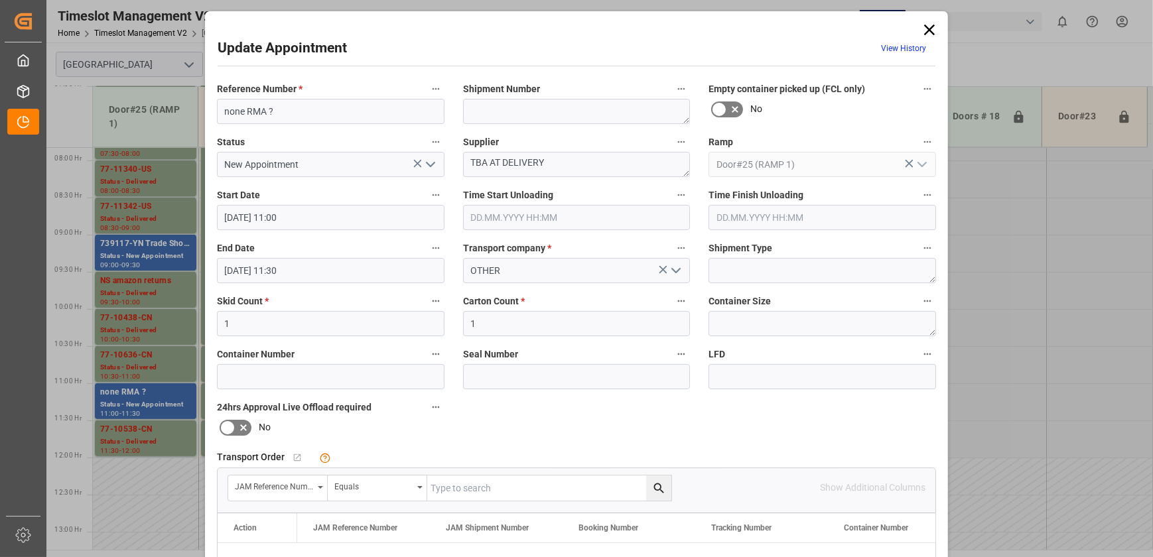
type input "09.10.2025 11:00"
type input "09.10.2025 11:30"
type input "08.10.2025 13:23"
click at [172, 385] on div "Update Appointment View History Reference Number * none RMA ? Shipment Number E…" at bounding box center [576, 278] width 1153 height 557
